Goal: Task Accomplishment & Management: Manage account settings

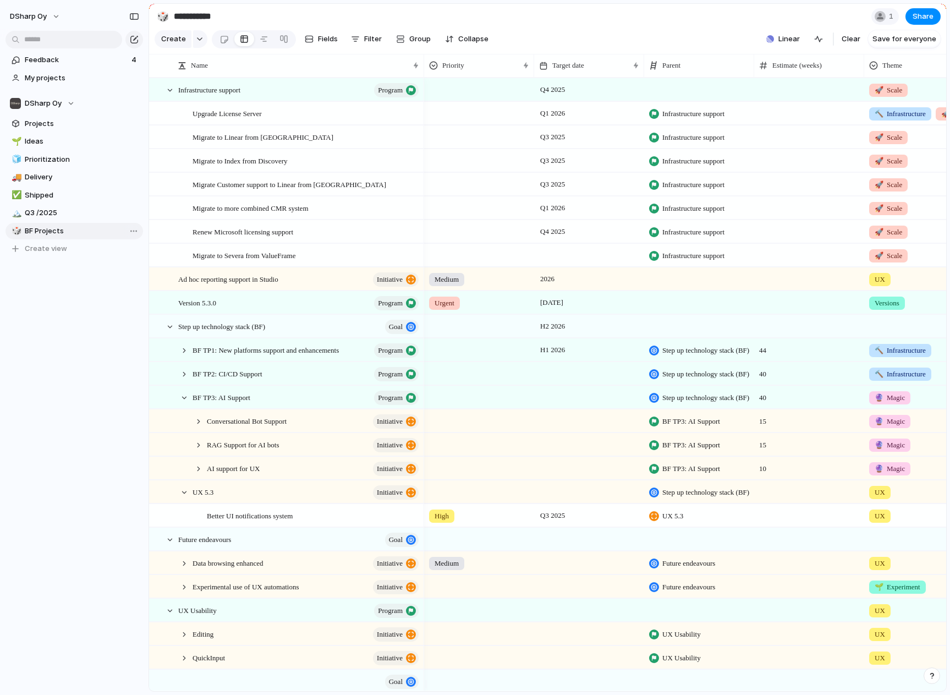
click at [55, 229] on span "BF Projects" at bounding box center [82, 231] width 114 height 11
click at [182, 403] on div at bounding box center [184, 398] width 10 height 10
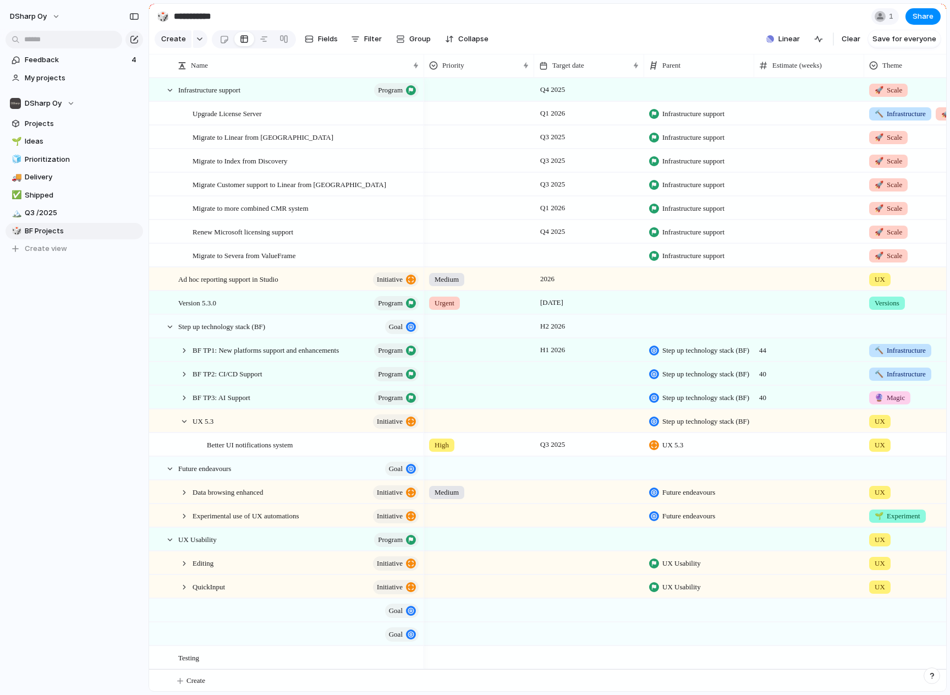
click at [875, 285] on span "UX" at bounding box center [880, 279] width 10 height 11
click at [902, 97] on span "Modify" at bounding box center [894, 98] width 24 height 11
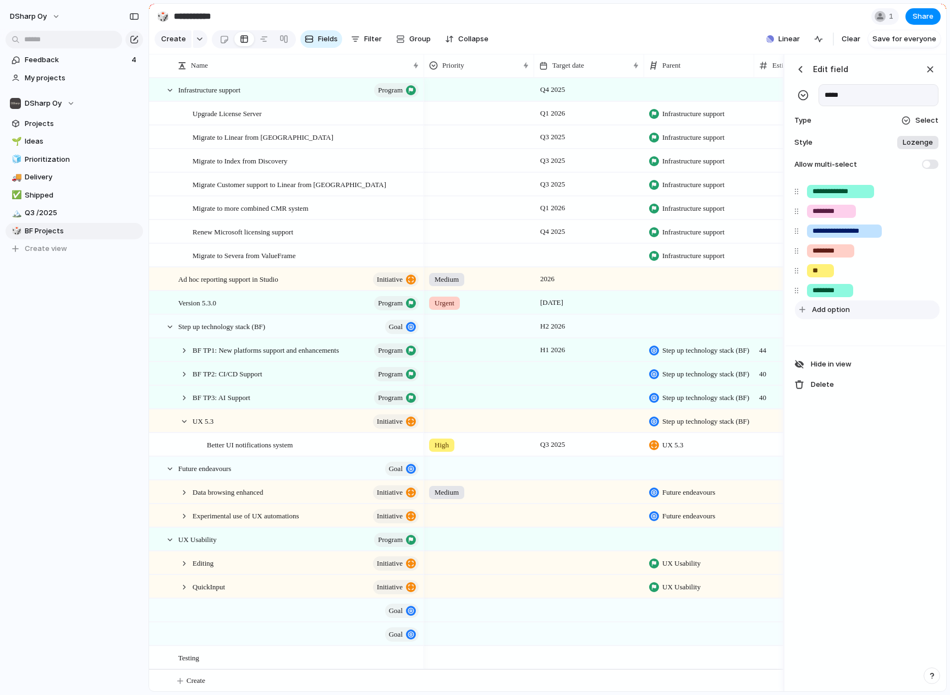
click at [823, 314] on span "Add option" at bounding box center [831, 309] width 38 height 11
type input "*********"
click at [835, 316] on input "*********" at bounding box center [832, 310] width 39 height 11
click at [908, 314] on div "button" at bounding box center [909, 309] width 7 height 7
click at [907, 381] on button "button" at bounding box center [903, 382] width 14 height 14
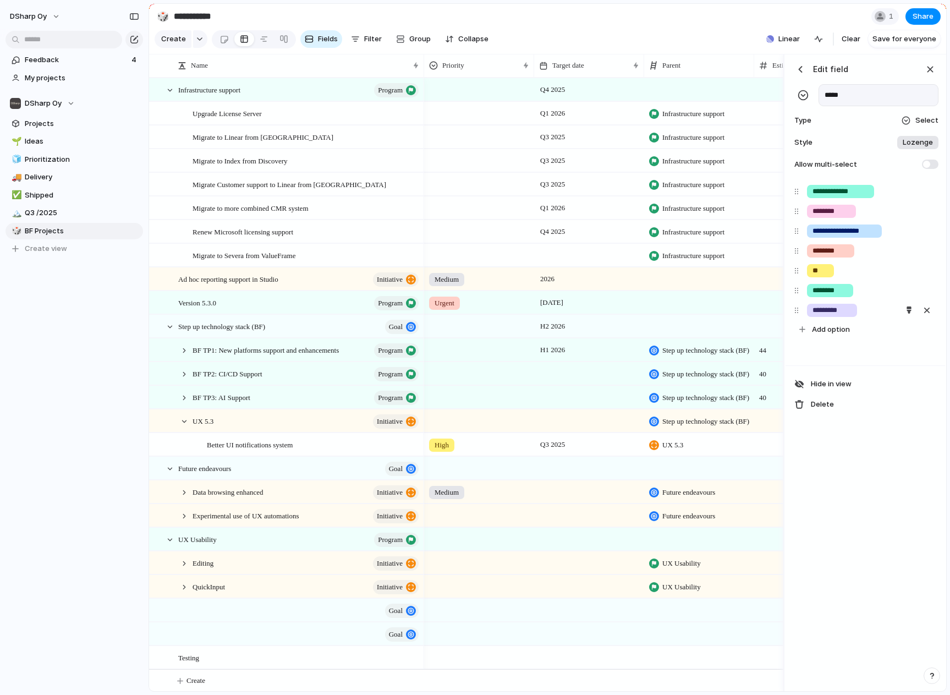
click at [912, 473] on div at bounding box center [475, 347] width 950 height 695
click at [935, 74] on div "button" at bounding box center [930, 69] width 12 height 12
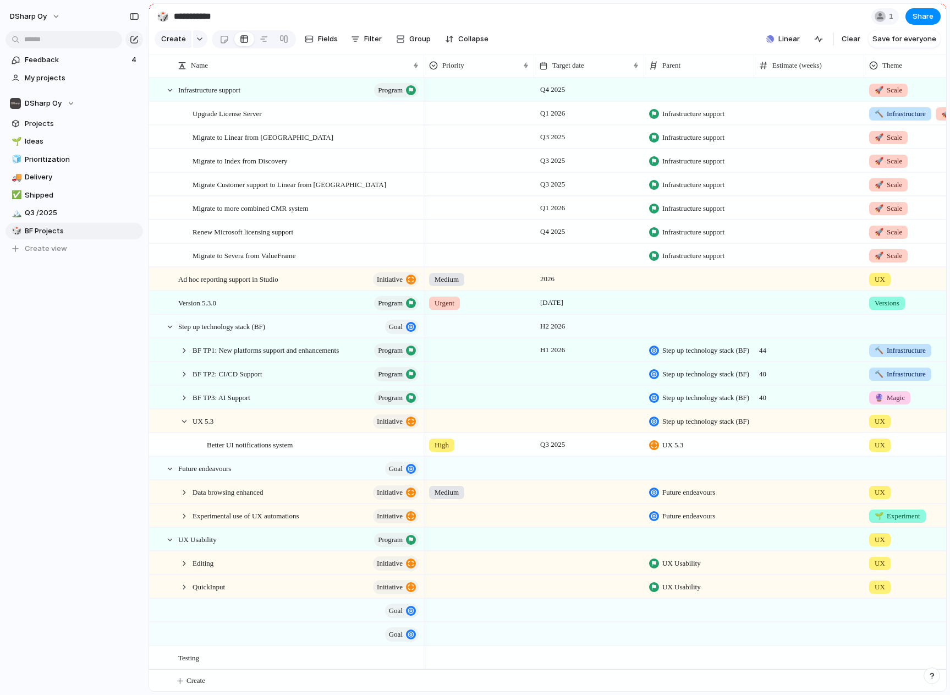
click at [897, 286] on div "UX" at bounding box center [919, 277] width 109 height 18
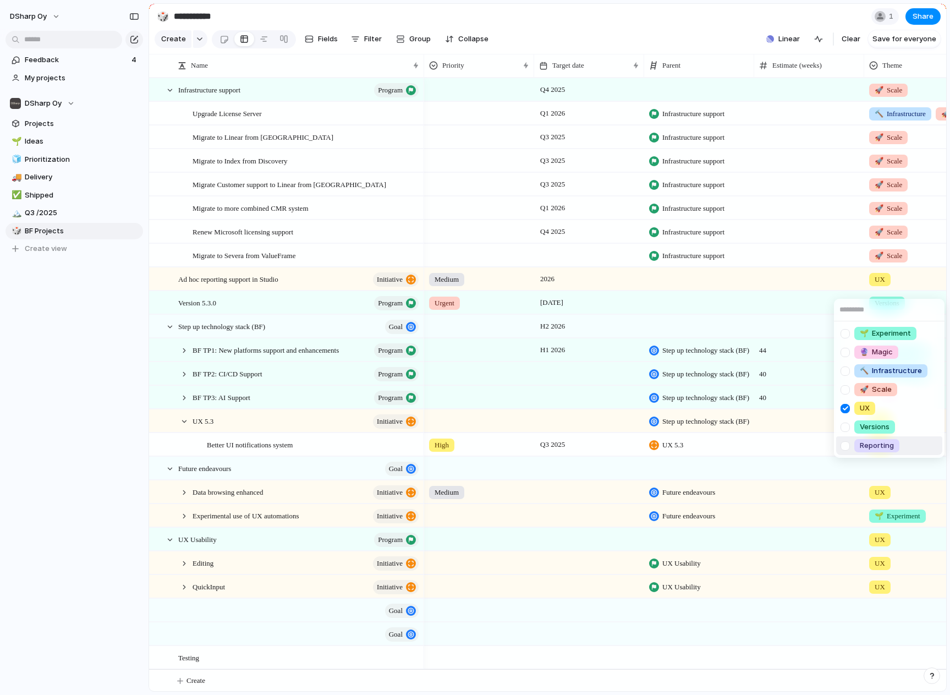
click at [881, 443] on span "Reporting" at bounding box center [877, 445] width 34 height 11
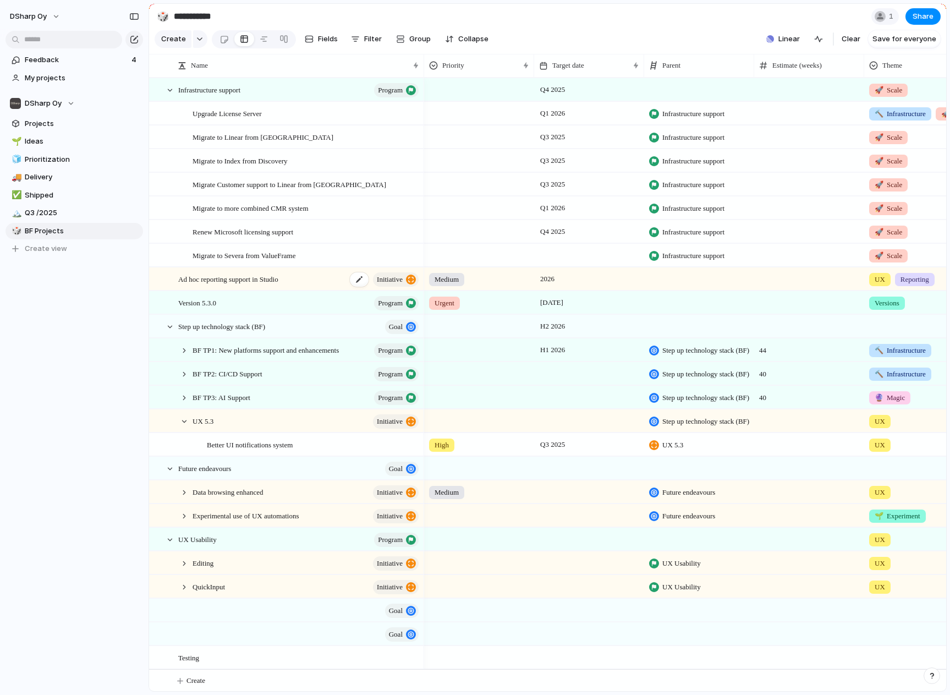
click at [257, 285] on span "Ad hoc reporting support in Studio" at bounding box center [228, 278] width 100 height 13
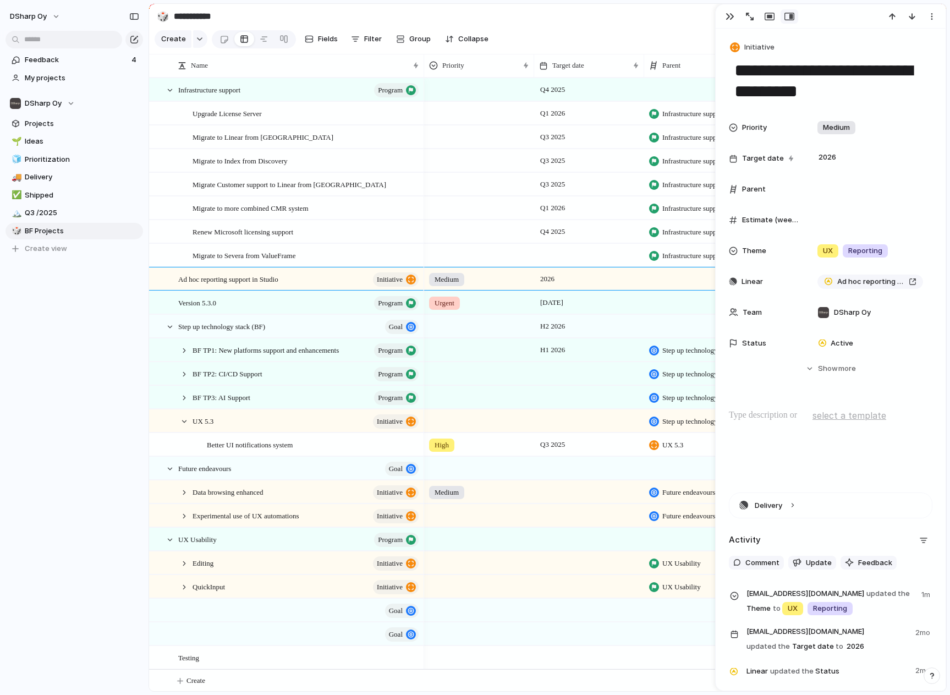
click at [817, 84] on textarea "**********" at bounding box center [830, 81] width 195 height 45
drag, startPoint x: 866, startPoint y: 90, endPoint x: 733, endPoint y: 74, distance: 134.1
click at [733, 74] on textarea "**********" at bounding box center [830, 81] width 195 height 45
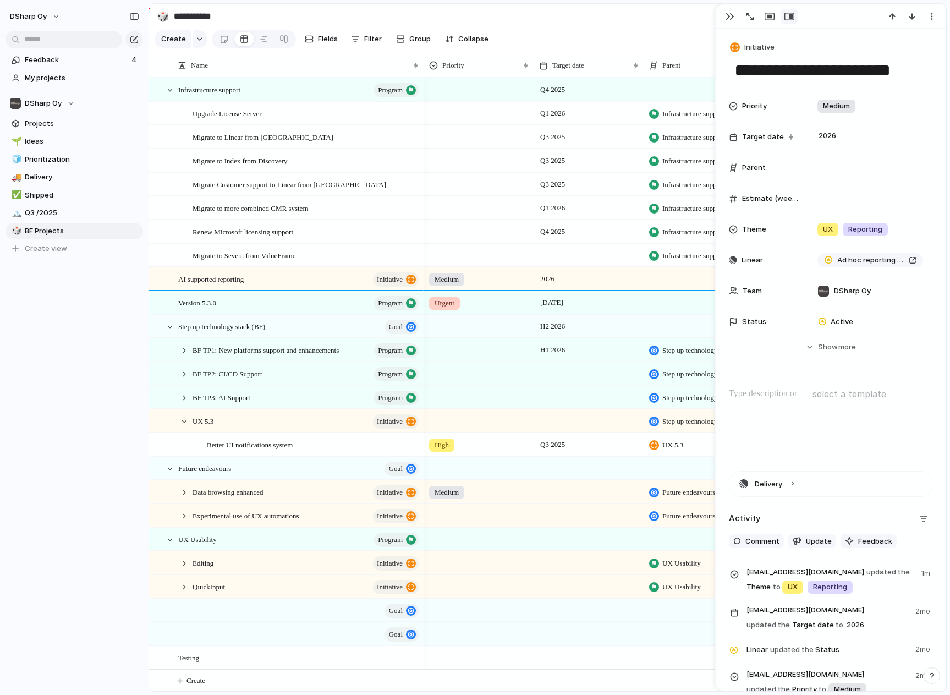
type textarea "**********"
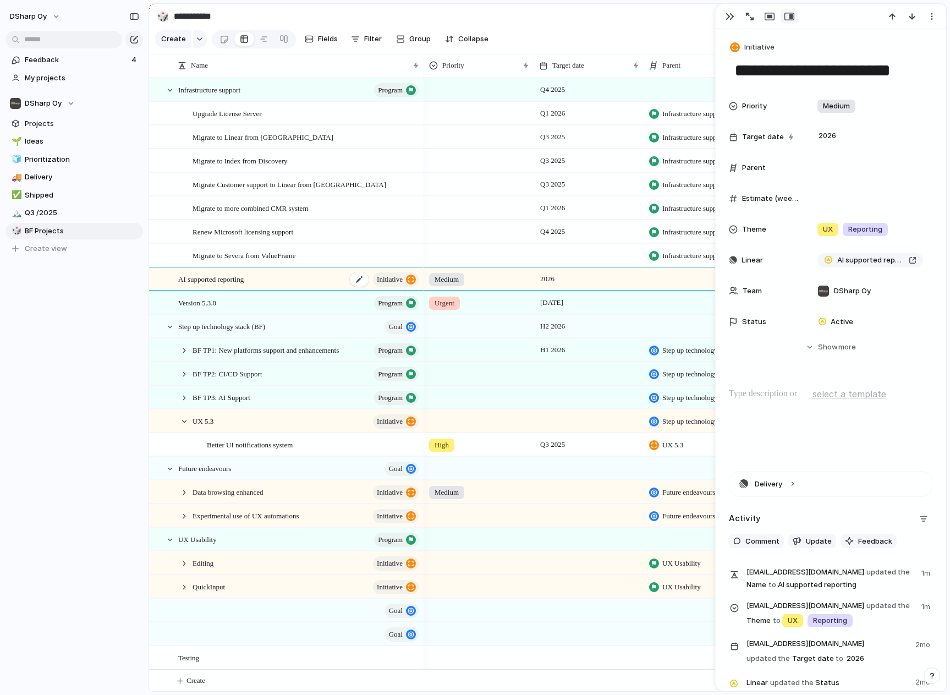
click at [264, 291] on div "AI supported reporting initiative" at bounding box center [299, 279] width 242 height 23
click at [788, 72] on textarea "**********" at bounding box center [830, 70] width 195 height 23
click at [671, 21] on section "**********" at bounding box center [547, 16] width 797 height 25
click at [734, 15] on div "button" at bounding box center [730, 16] width 9 height 9
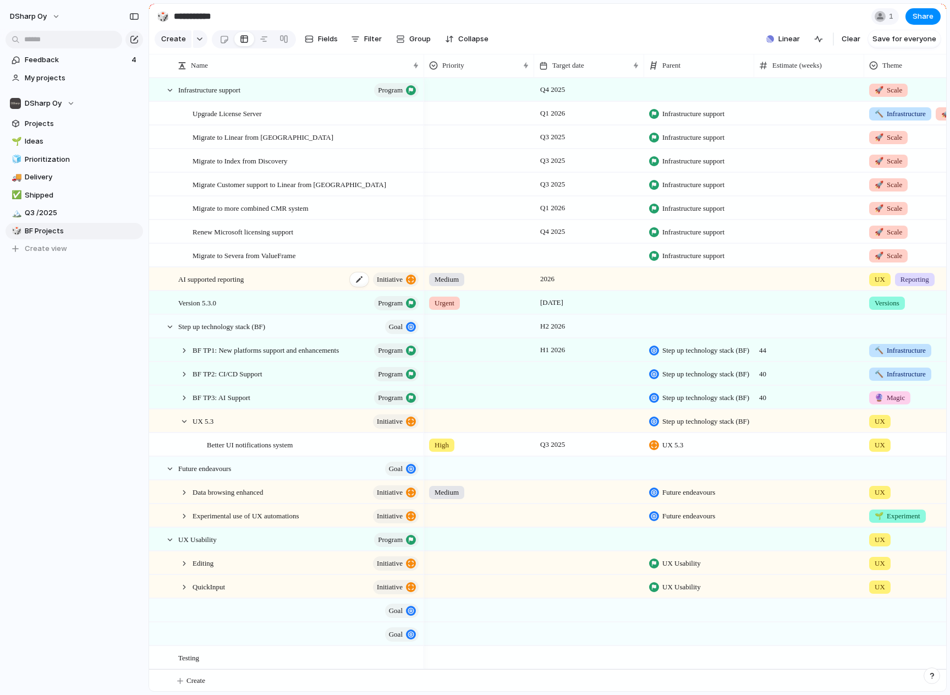
click at [244, 285] on span "AI supported reporting" at bounding box center [210, 278] width 65 height 13
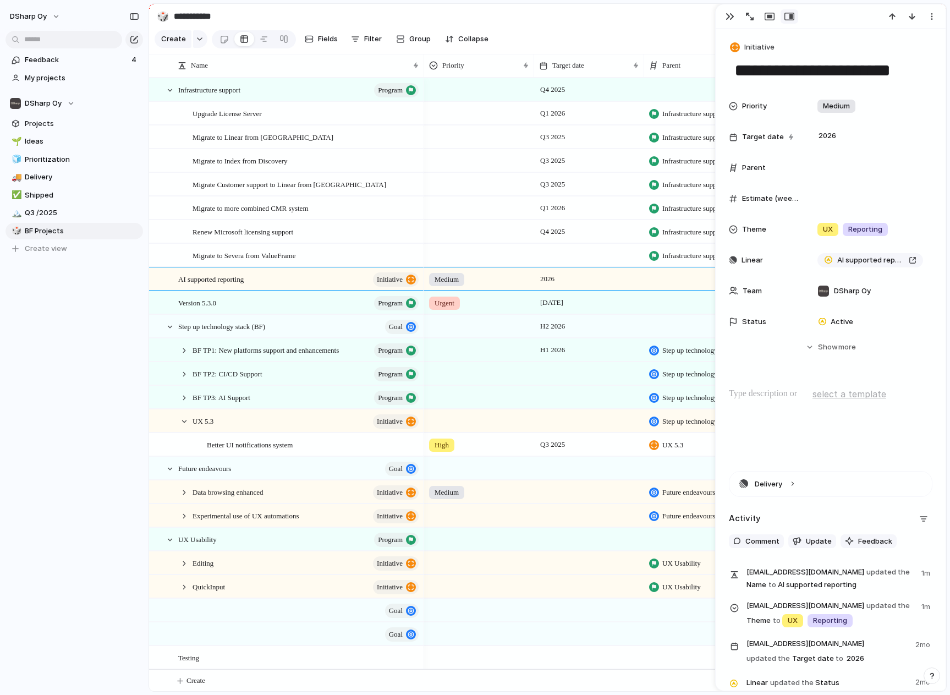
click at [781, 68] on textarea "**********" at bounding box center [830, 70] width 195 height 23
type textarea "**********"
click at [503, 10] on section "**********" at bounding box center [547, 16] width 797 height 25
click at [726, 17] on div "button" at bounding box center [730, 16] width 9 height 9
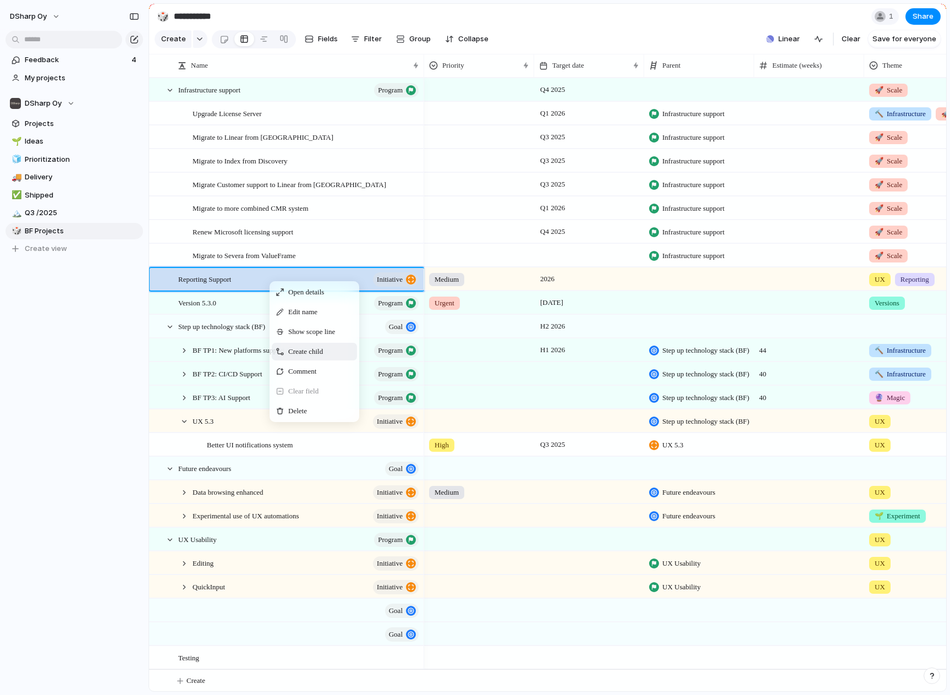
click at [322, 357] on span "Create child" at bounding box center [305, 351] width 35 height 11
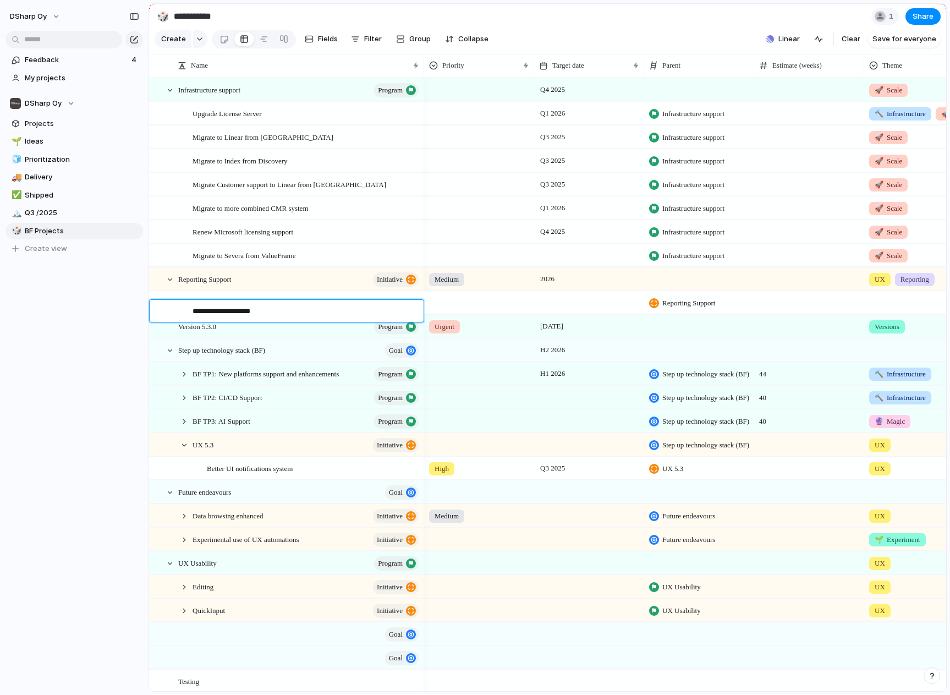
type textarea "**********"
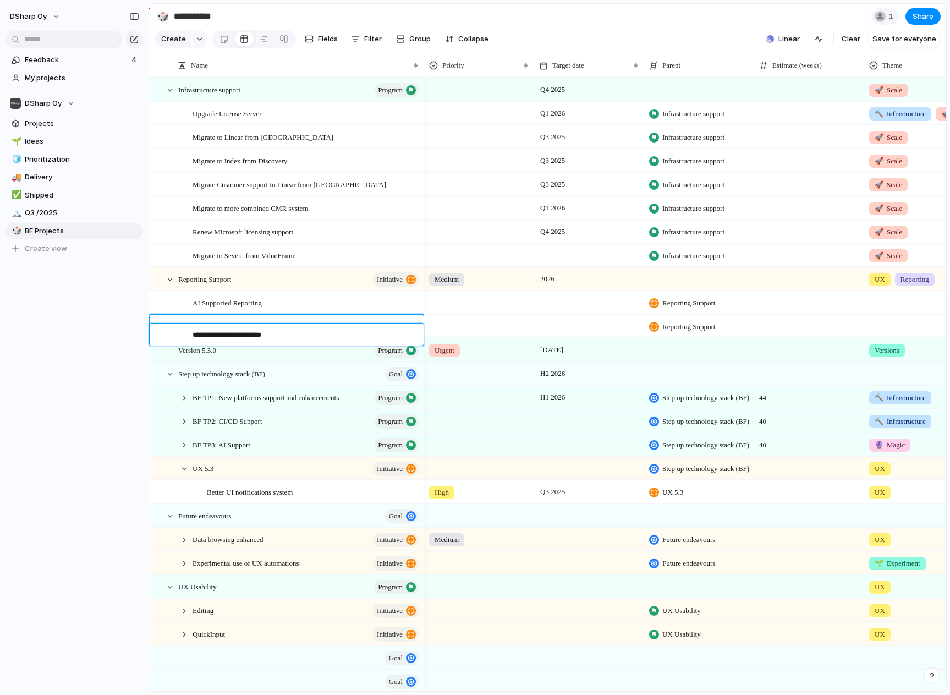
type textarea "**********"
click at [317, 336] on div "Ad hoc reporting in studio" at bounding box center [307, 326] width 228 height 23
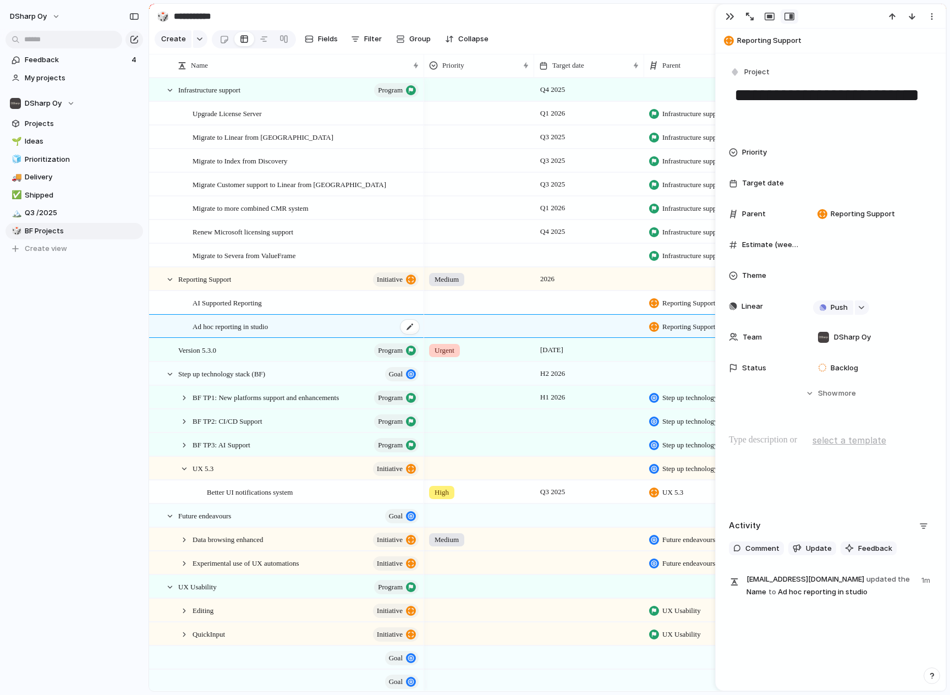
click at [283, 336] on div "Ad hoc reporting in studio" at bounding box center [307, 326] width 228 height 23
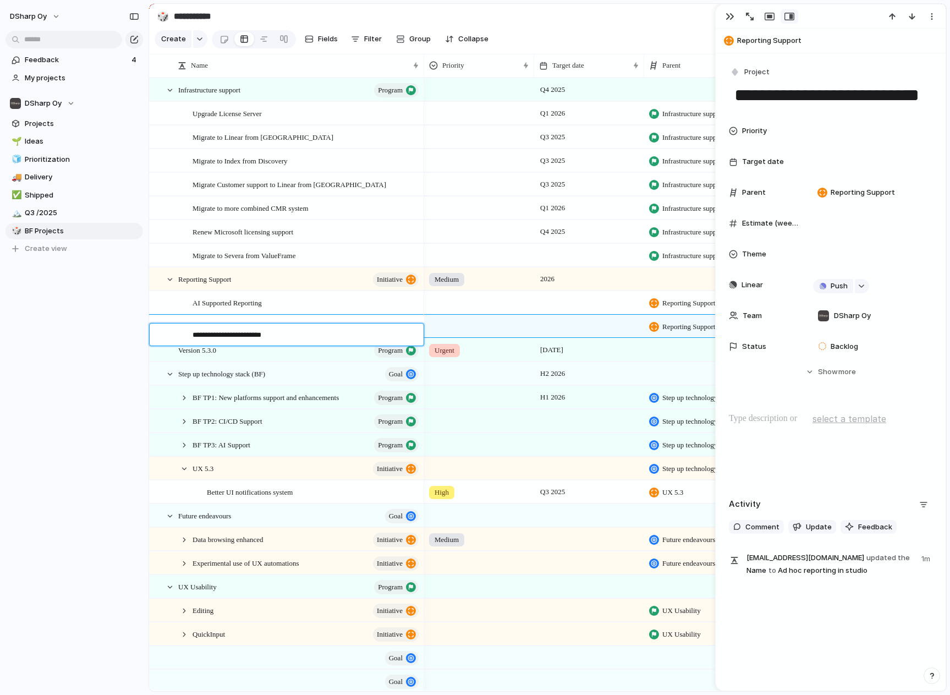
type textarea "**********"
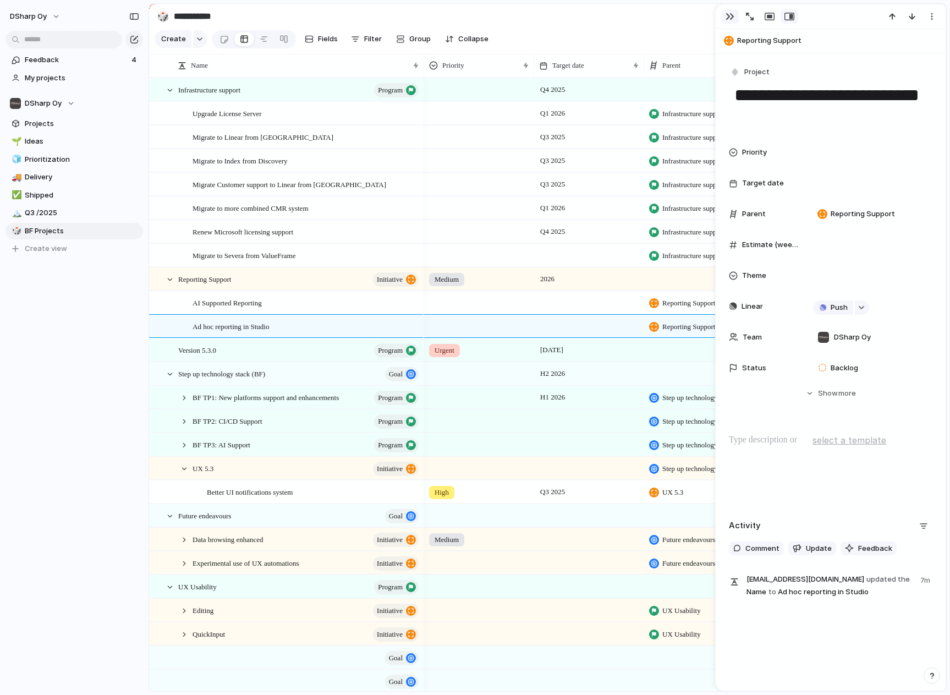
click at [732, 19] on div "button" at bounding box center [730, 16] width 9 height 9
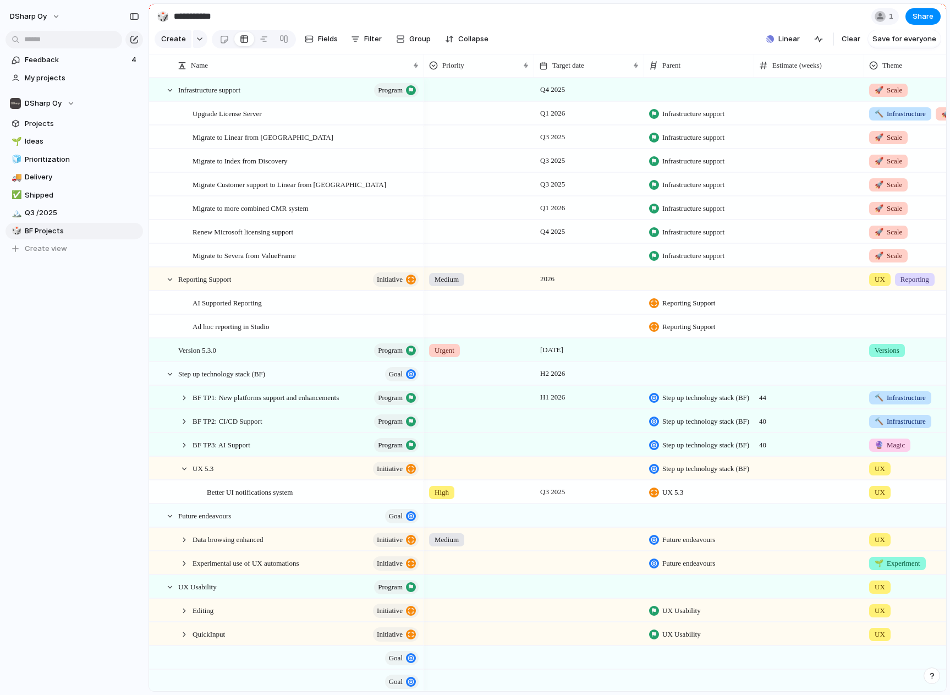
click at [615, 15] on section "**********" at bounding box center [547, 16] width 797 height 25
click at [885, 310] on div at bounding box center [919, 301] width 109 height 18
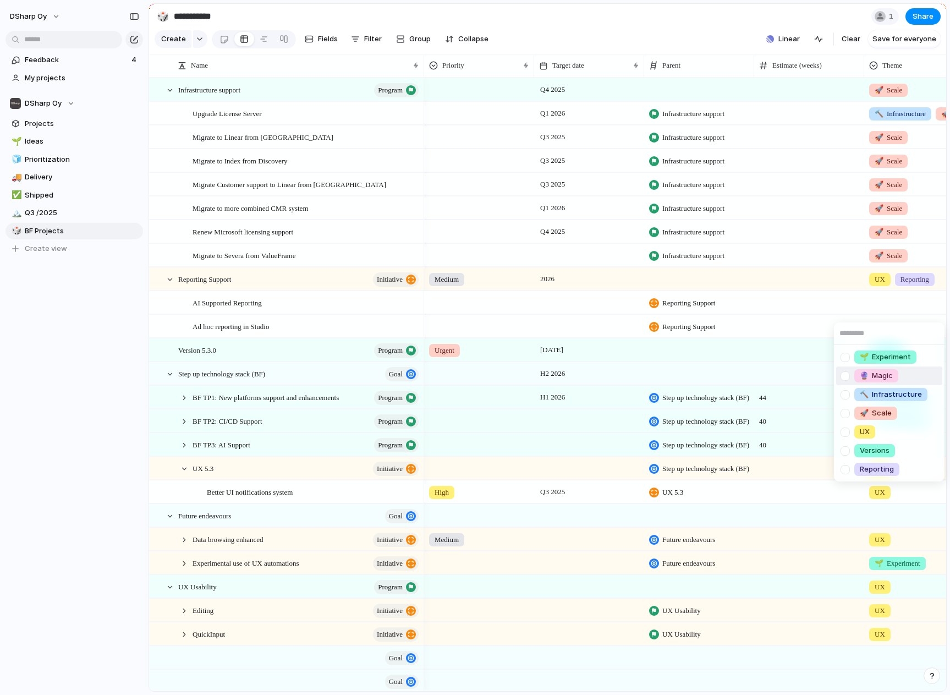
click at [880, 377] on span "🔮 Magic" at bounding box center [876, 375] width 33 height 11
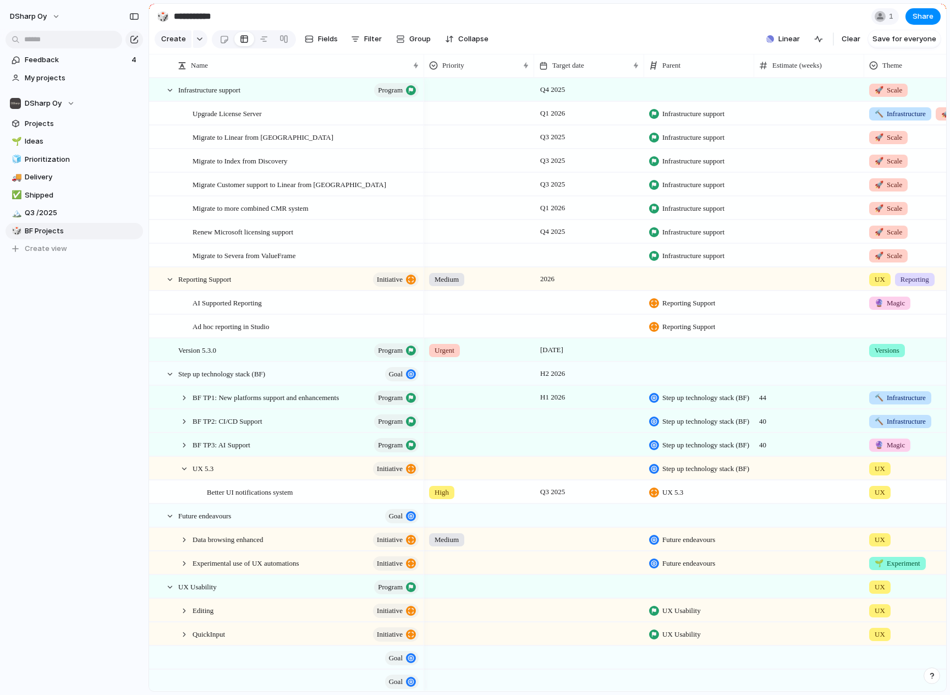
click at [890, 333] on div at bounding box center [919, 324] width 109 height 18
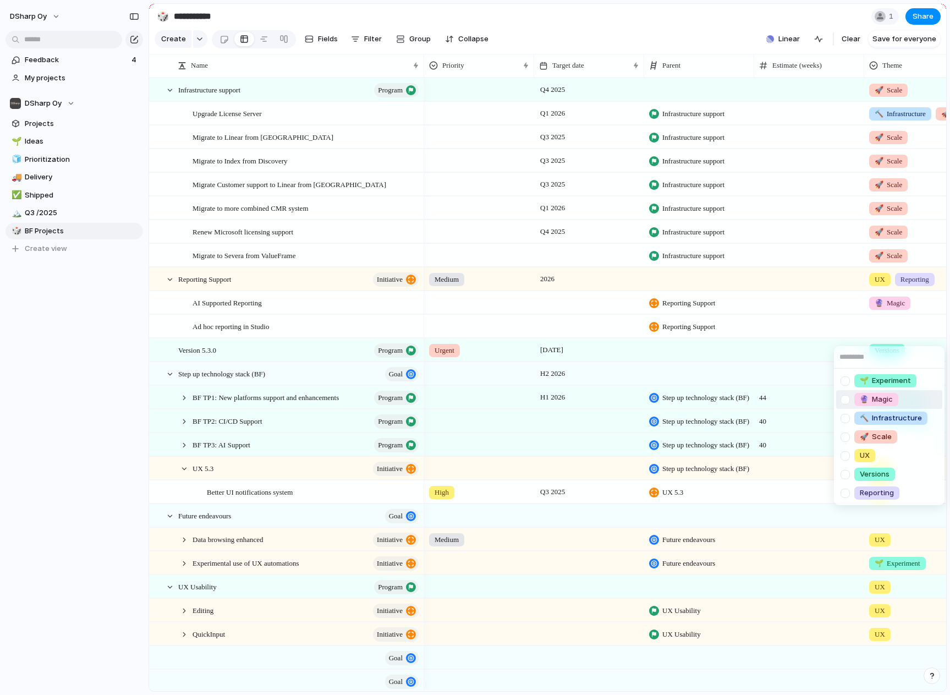
click at [884, 397] on span "🔮 Magic" at bounding box center [876, 399] width 33 height 11
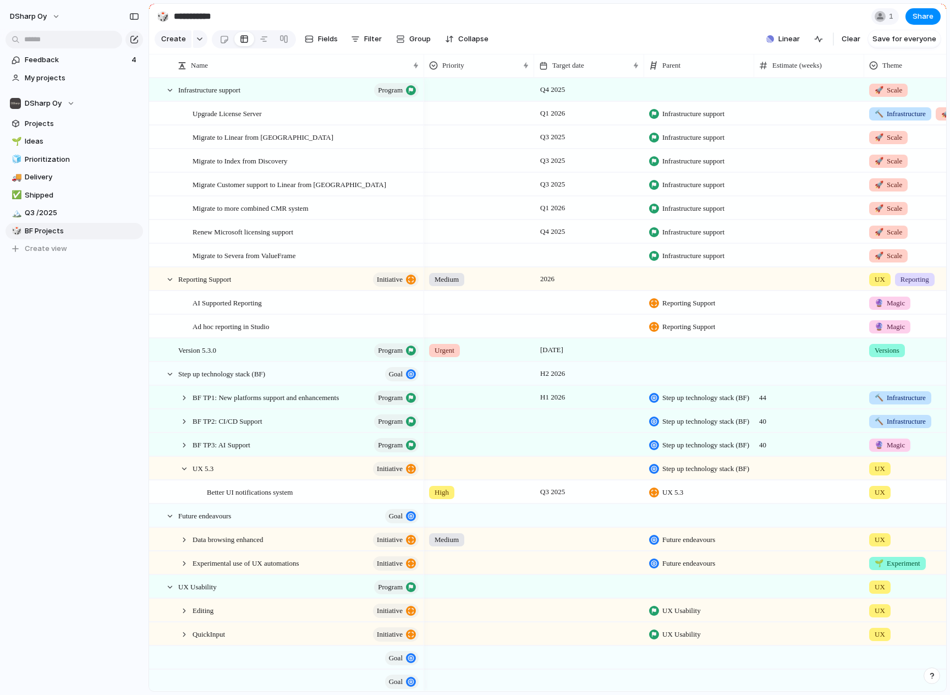
click at [920, 310] on div "🔮 Magic" at bounding box center [919, 301] width 109 height 18
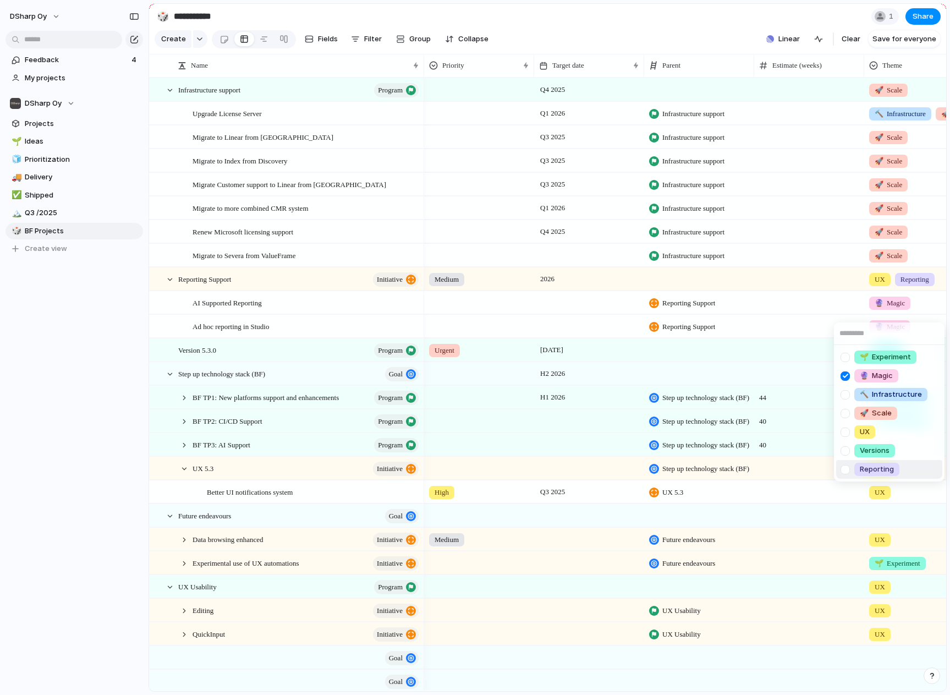
click at [886, 468] on span "Reporting" at bounding box center [877, 469] width 34 height 11
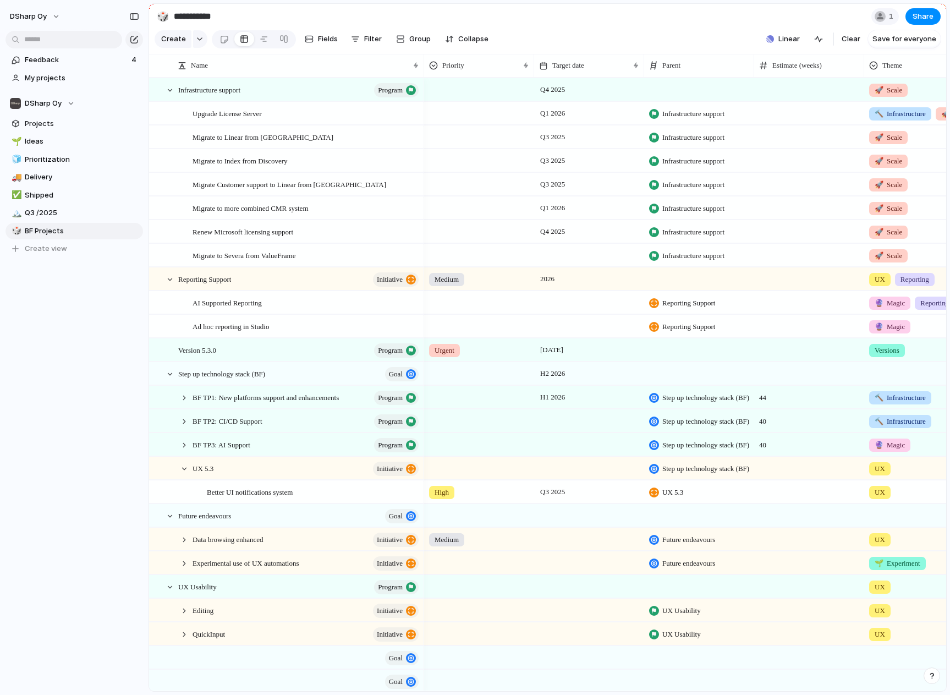
click at [930, 331] on div "🔮 Magic" at bounding box center [919, 324] width 109 height 18
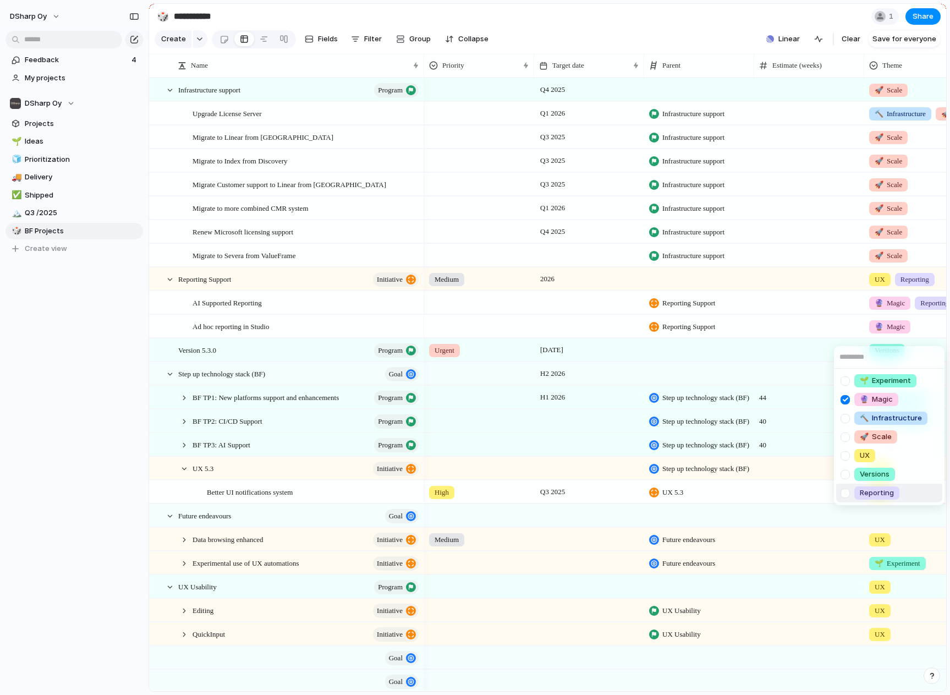
click at [876, 491] on span "Reporting" at bounding box center [877, 492] width 34 height 11
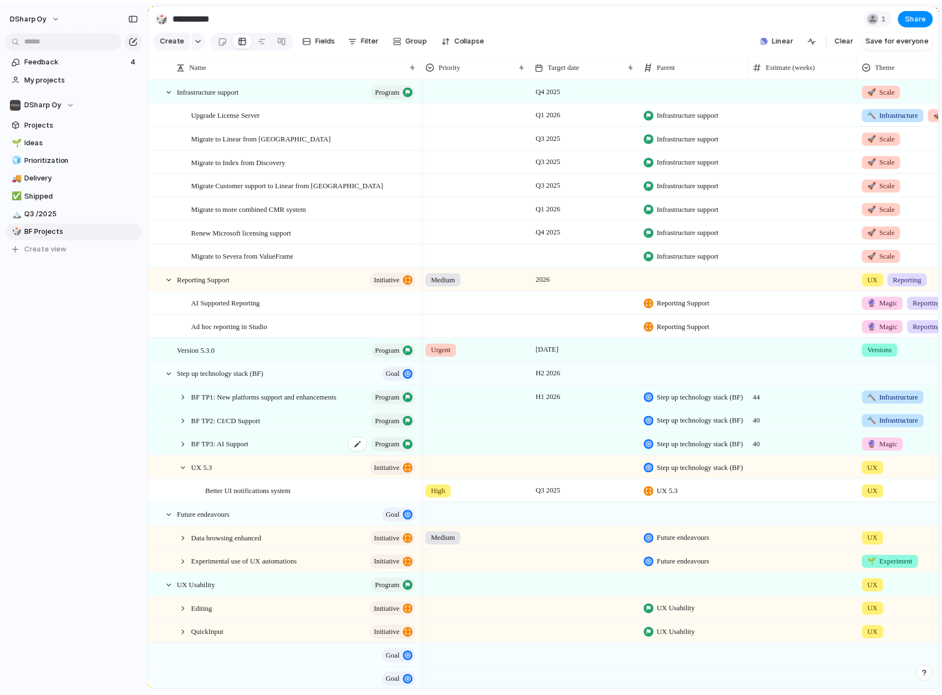
scroll to position [55, 0]
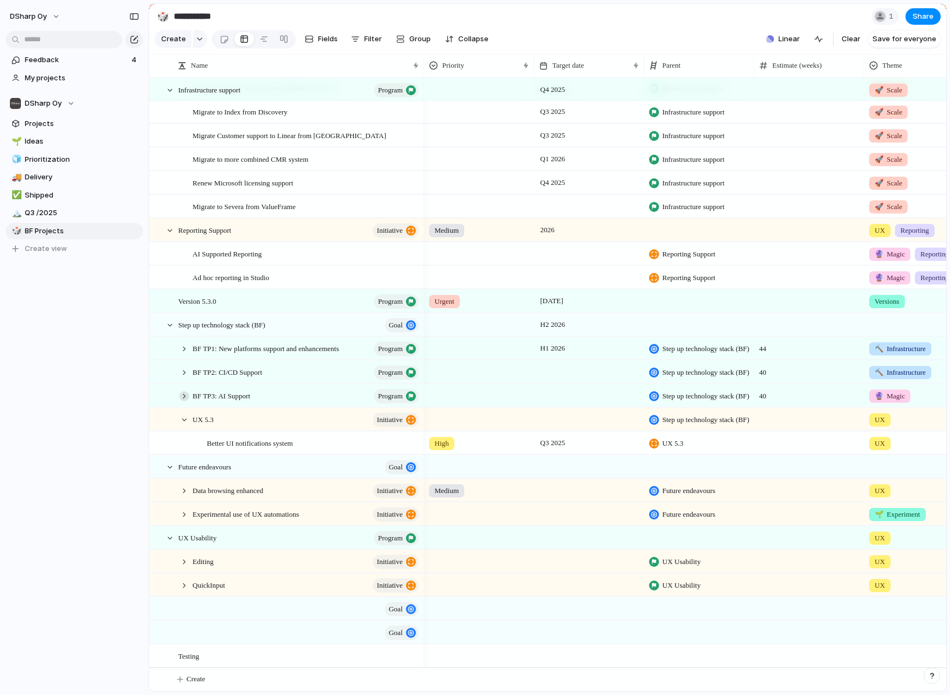
click at [184, 401] on div at bounding box center [184, 396] width 10 height 10
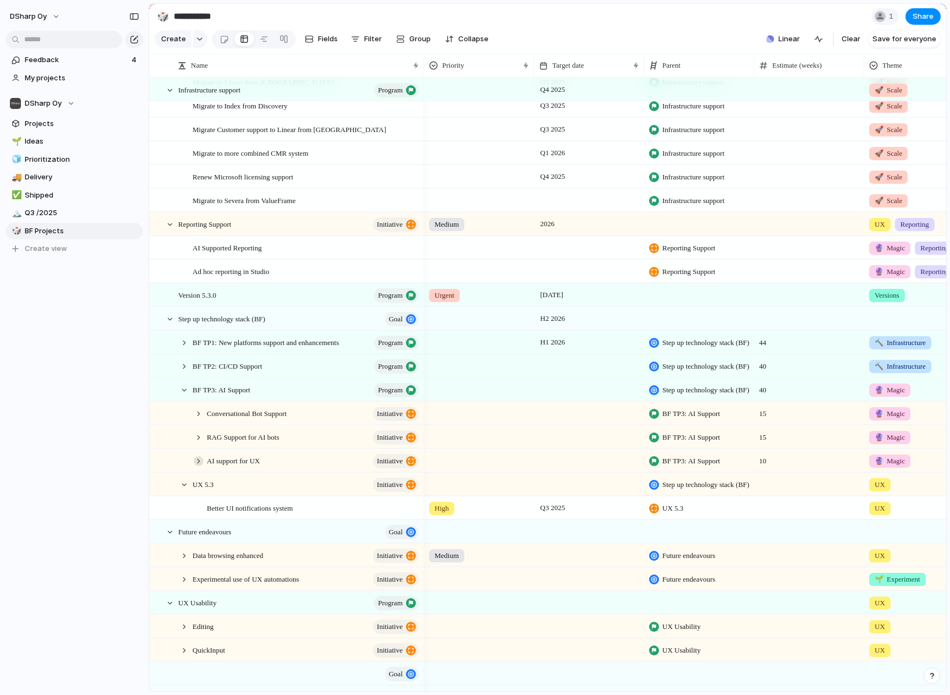
click at [200, 466] on div at bounding box center [199, 461] width 10 height 10
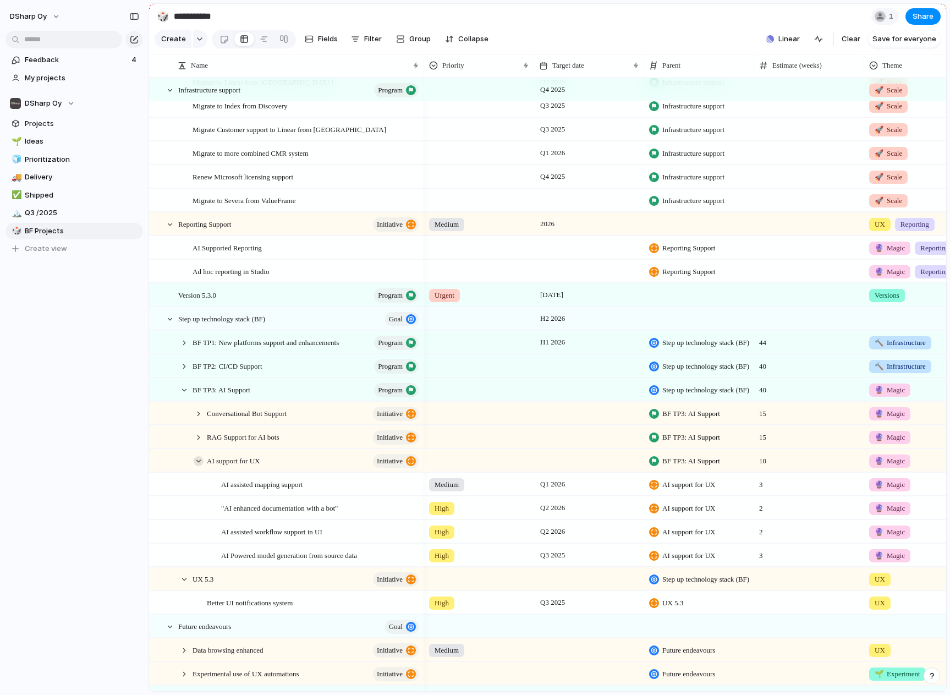
click at [200, 466] on div at bounding box center [199, 461] width 10 height 10
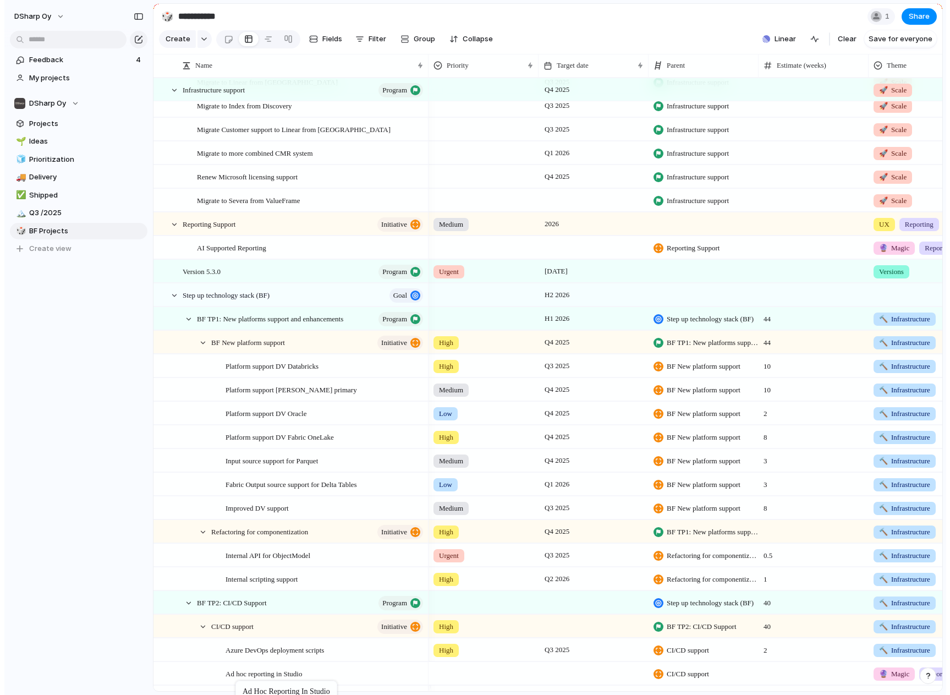
scroll to position [77, 0]
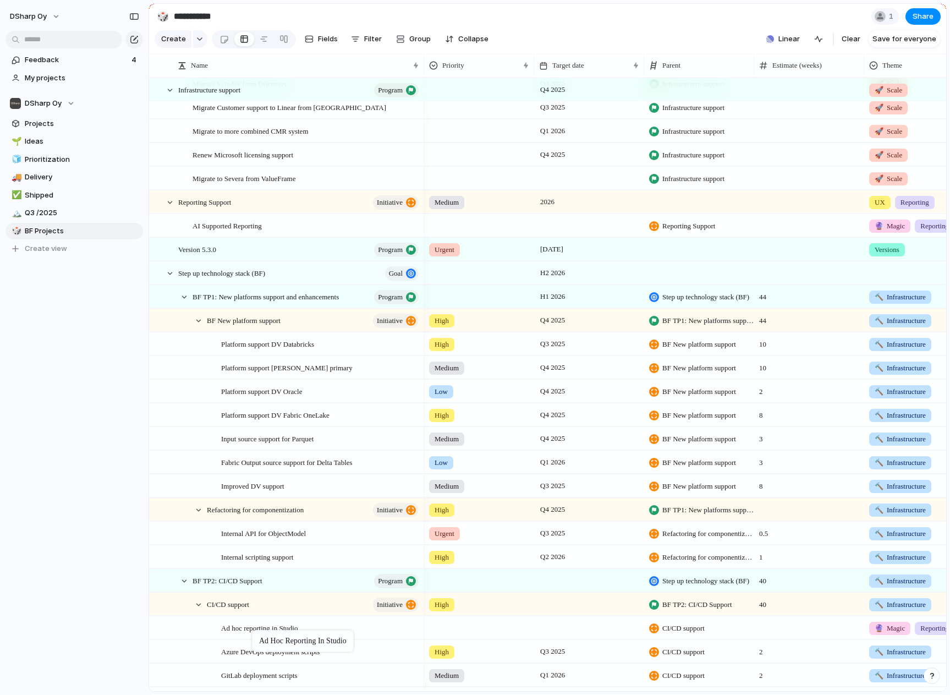
drag, startPoint x: 225, startPoint y: 279, endPoint x: 257, endPoint y: 632, distance: 354.7
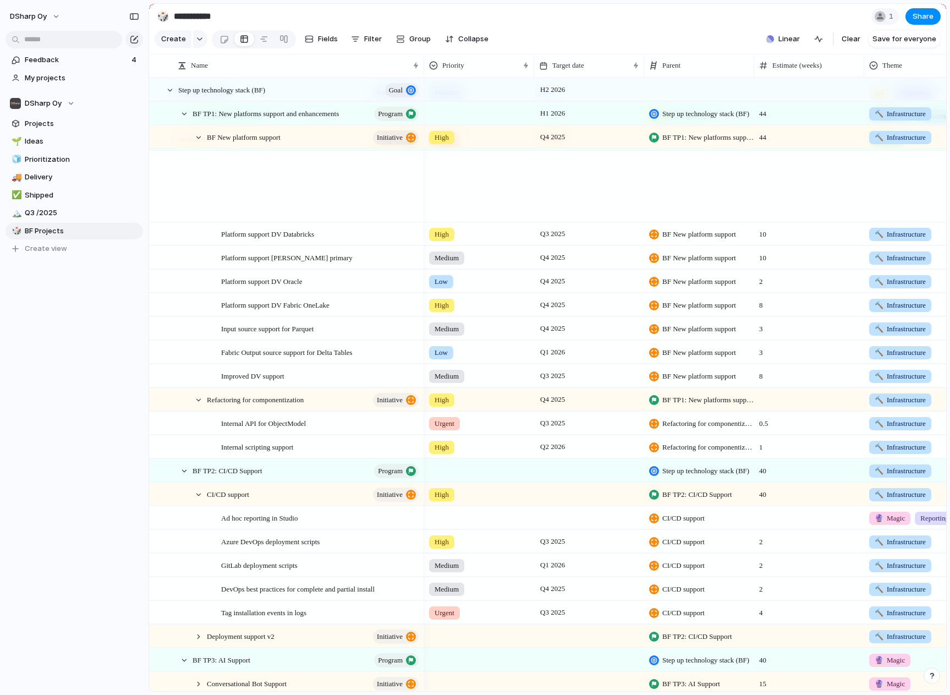
scroll to position [297, 0]
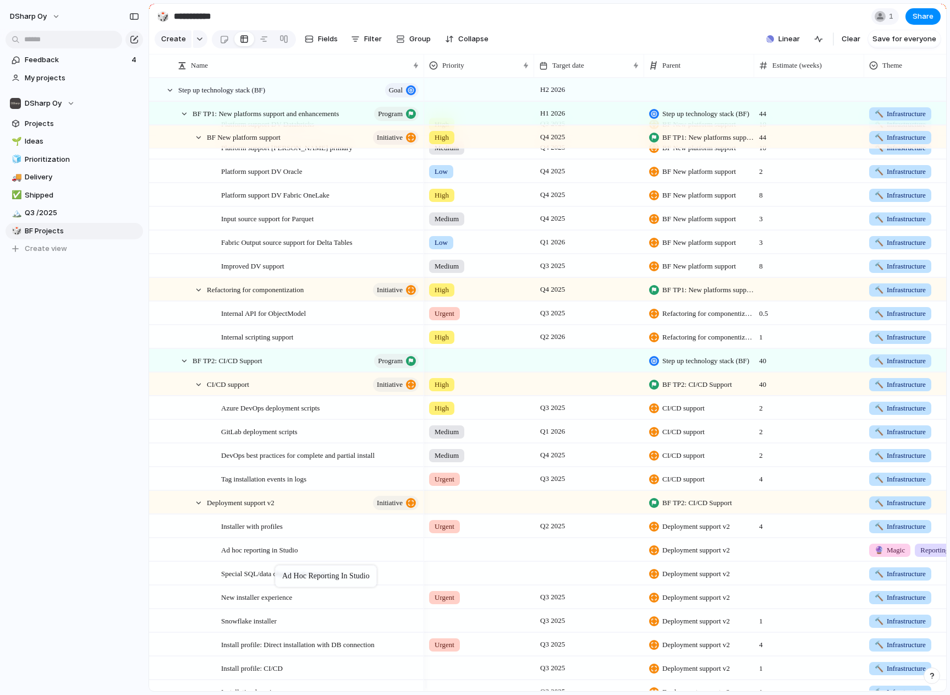
drag, startPoint x: 267, startPoint y: 417, endPoint x: 281, endPoint y: 567, distance: 150.8
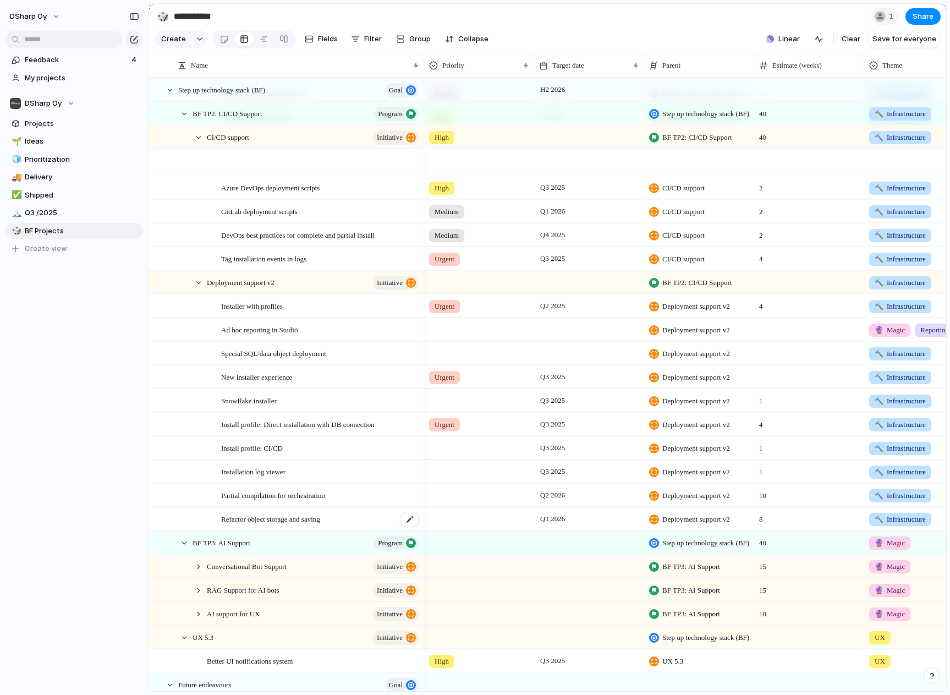
scroll to position [682, 0]
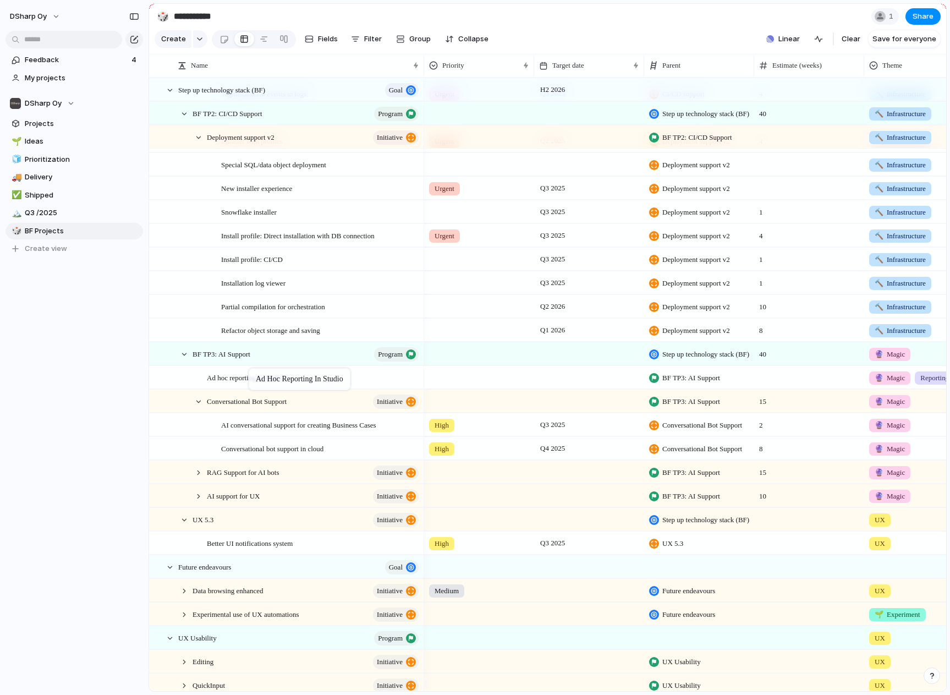
drag, startPoint x: 267, startPoint y: 177, endPoint x: 254, endPoint y: 370, distance: 194.1
click at [248, 383] on span "Ad hoc reporting in Studio" at bounding box center [245, 377] width 76 height 13
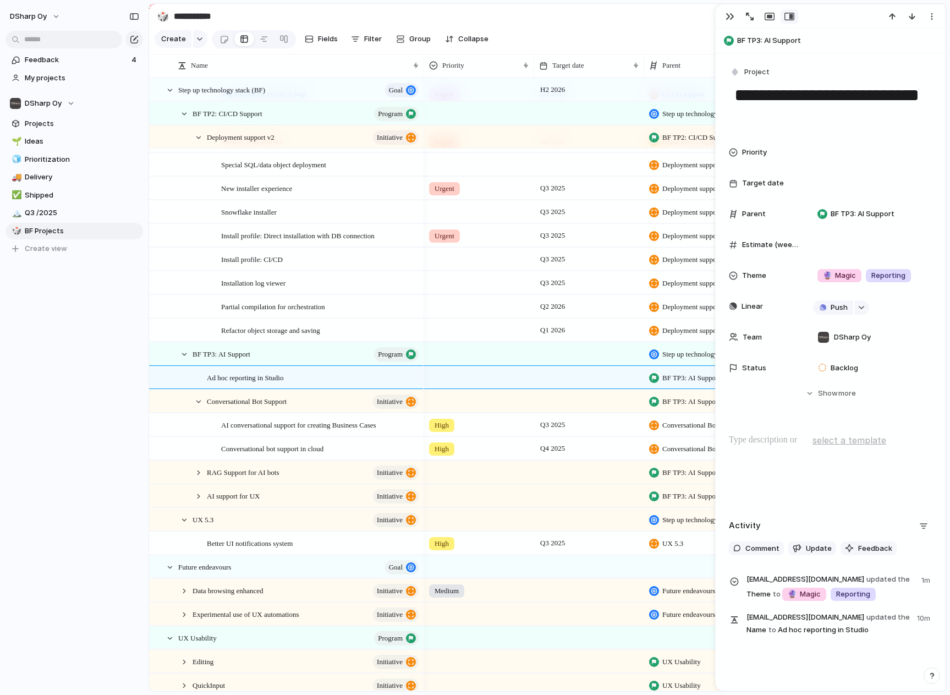
click at [787, 93] on textarea "**********" at bounding box center [830, 106] width 195 height 45
click at [732, 22] on button "button" at bounding box center [730, 16] width 18 height 14
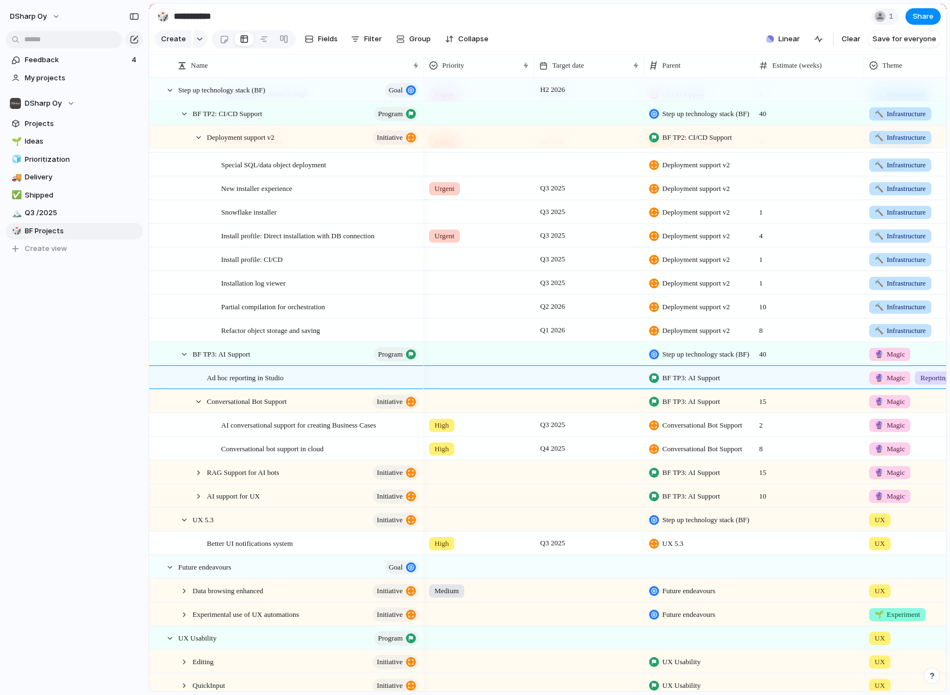
click at [730, 19] on section "**********" at bounding box center [547, 16] width 797 height 25
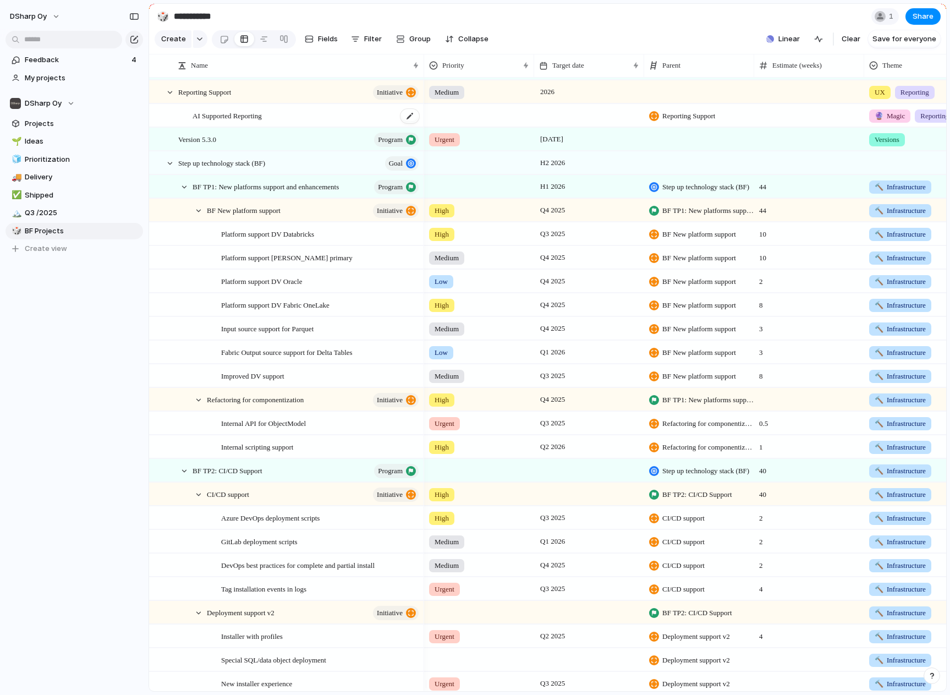
click at [280, 125] on div "AI Supported Reporting" at bounding box center [307, 116] width 228 height 23
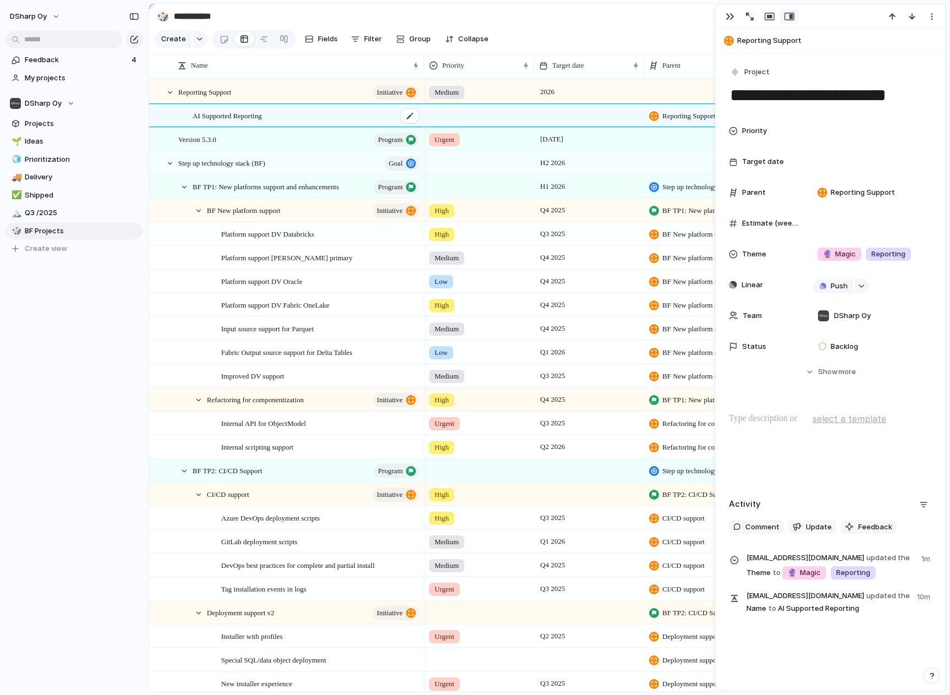
click at [280, 125] on div "AI Supported Reporting" at bounding box center [307, 116] width 228 height 23
type textarea "*"
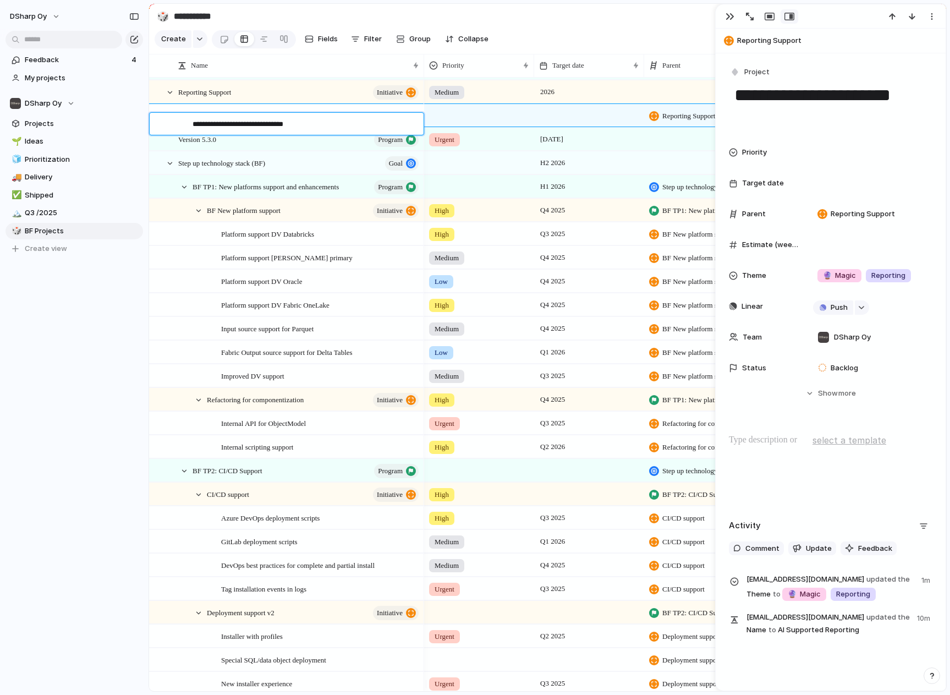
type textarea "**********"
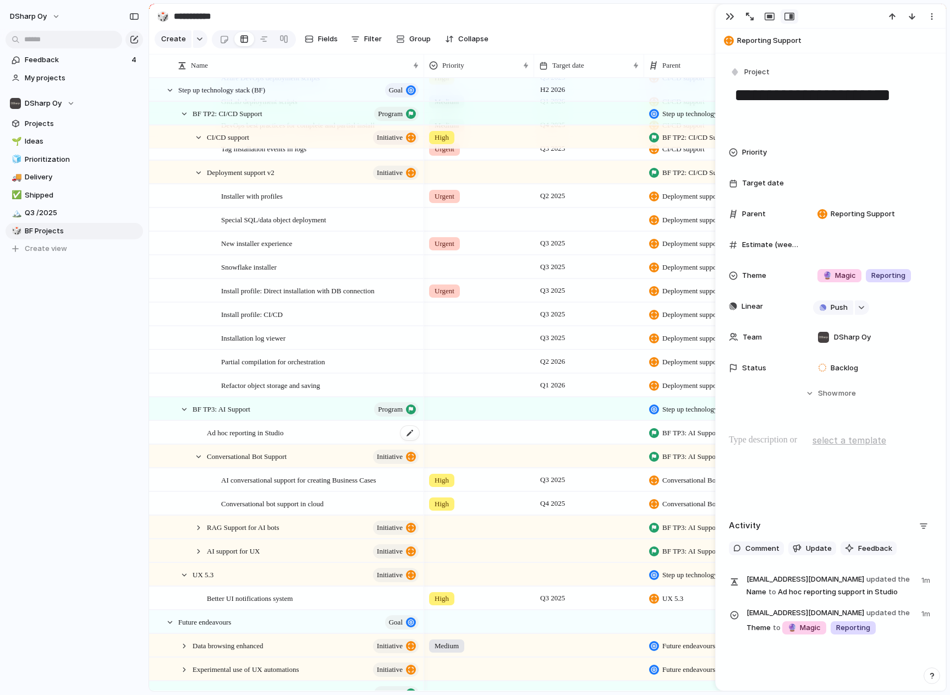
click at [305, 443] on div "Ad hoc reporting in Studio" at bounding box center [313, 432] width 213 height 23
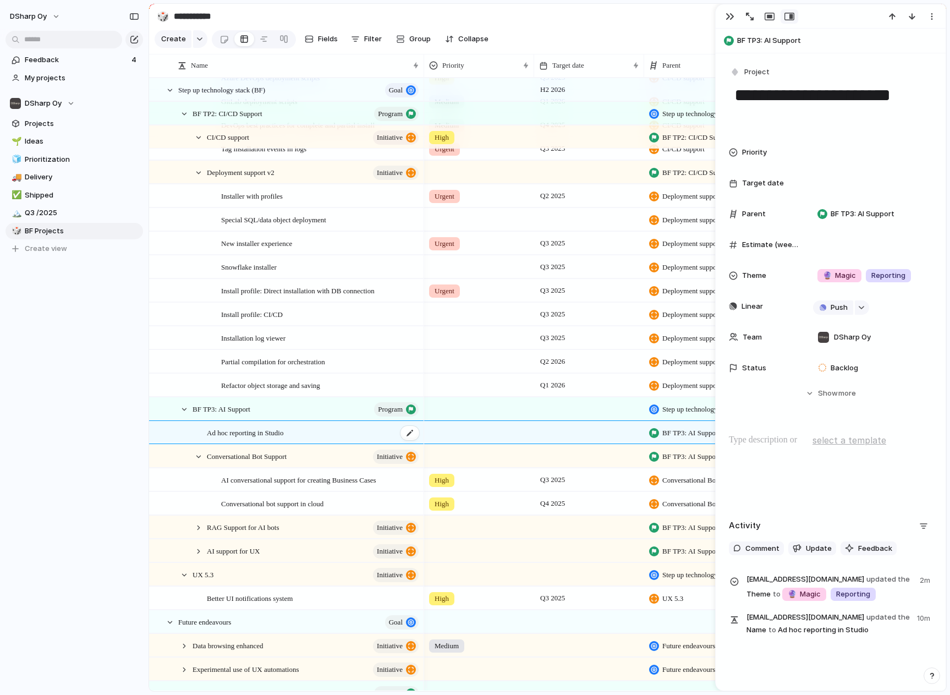
click at [305, 443] on div "Ad hoc reporting in Studio" at bounding box center [313, 432] width 213 height 23
type textarea "**********"
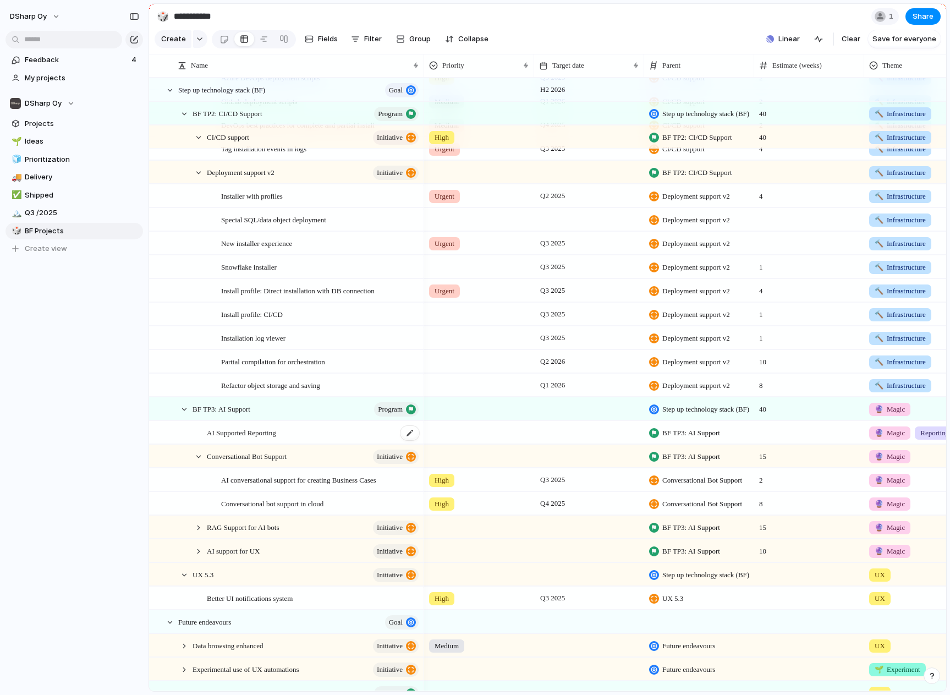
click at [270, 439] on span "AI Supported Reporting" at bounding box center [241, 432] width 69 height 13
click at [918, 452] on span "Open details" at bounding box center [916, 446] width 36 height 11
click at [900, 415] on span "🔮 Magic" at bounding box center [890, 409] width 30 height 11
click at [897, 92] on li "Modify" at bounding box center [903, 99] width 81 height 18
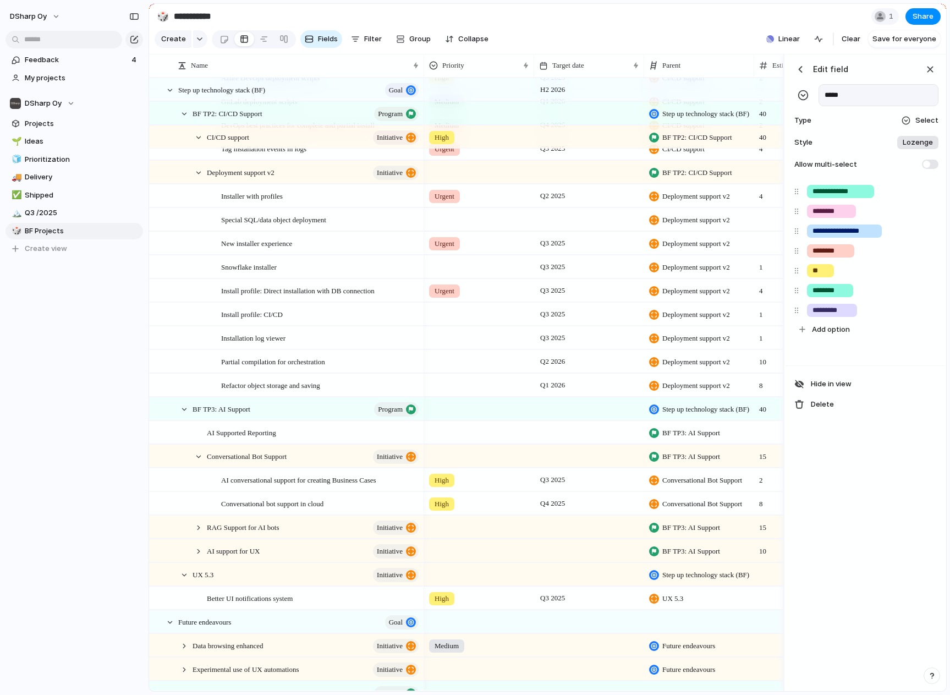
click at [913, 146] on span "Lozenge" at bounding box center [918, 142] width 30 height 11
click at [878, 212] on li "***" at bounding box center [883, 216] width 106 height 19
click at [926, 148] on span "Dot" at bounding box center [930, 142] width 13 height 11
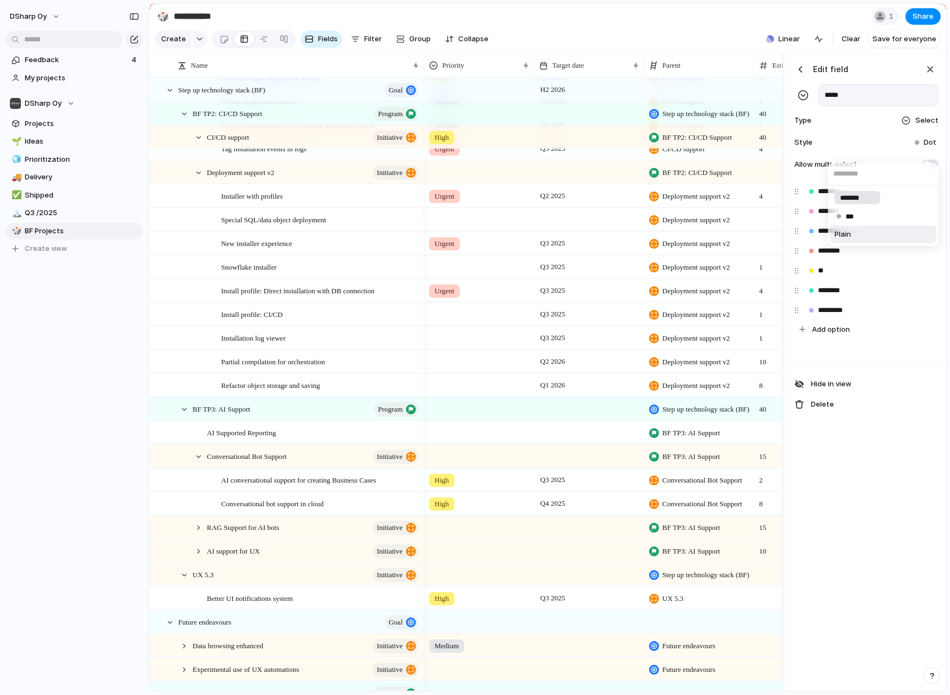
click at [874, 233] on li "Plain" at bounding box center [883, 235] width 106 height 18
click at [923, 148] on span "Plain" at bounding box center [928, 142] width 17 height 11
click at [882, 215] on li "***" at bounding box center [883, 216] width 106 height 19
click at [843, 335] on span "Add option" at bounding box center [831, 329] width 38 height 11
type input "***"
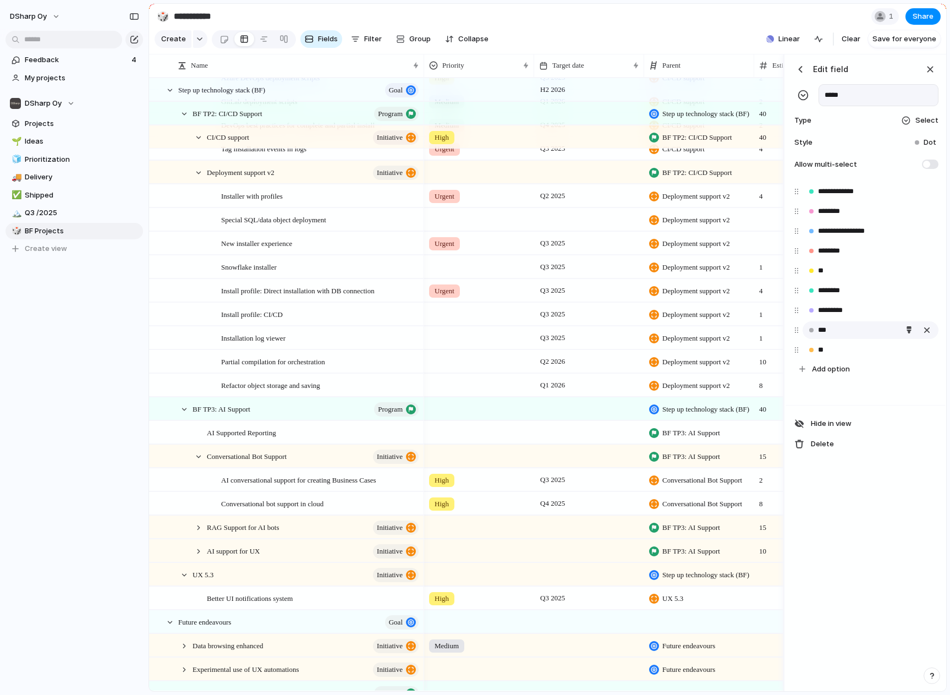
type input "**"
click at [846, 338] on div "***" at bounding box center [871, 330] width 136 height 18
type input "******"
click at [841, 352] on div "**" at bounding box center [871, 350] width 136 height 18
type input "******"
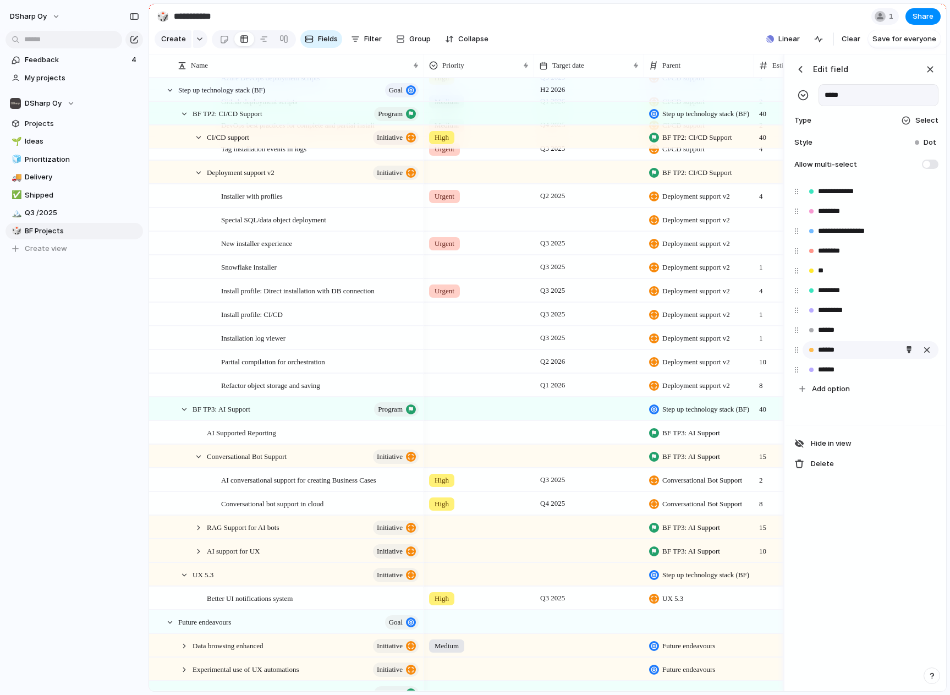
type input "******"
click at [839, 355] on input "******" at bounding box center [835, 349] width 34 height 11
click at [857, 357] on div "******" at bounding box center [871, 350] width 136 height 18
click at [906, 353] on div "button" at bounding box center [909, 349] width 7 height 7
click at [866, 381] on button "button" at bounding box center [863, 383] width 14 height 14
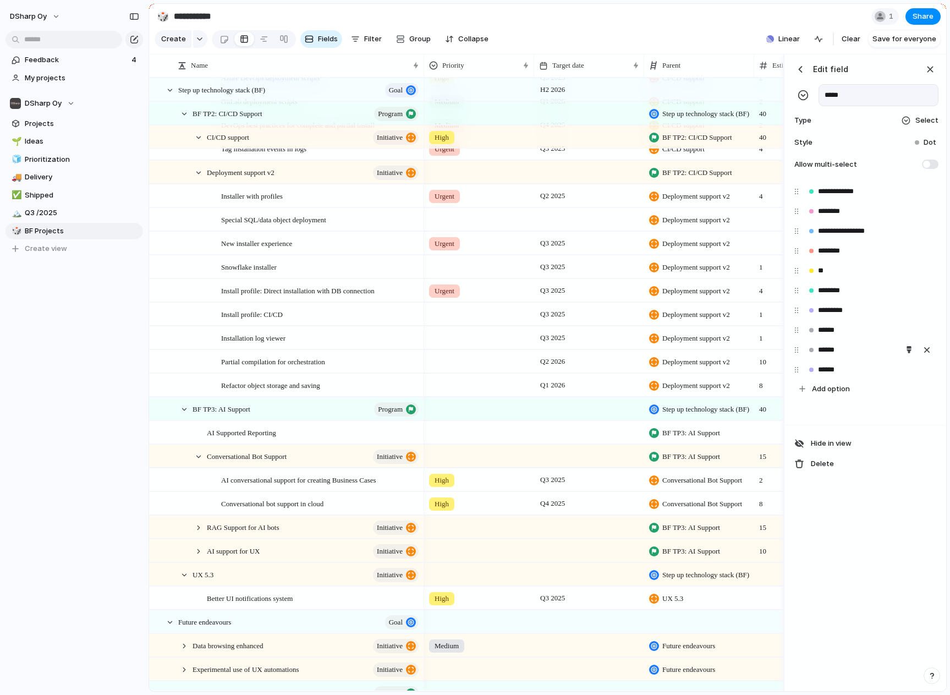
click at [842, 375] on div at bounding box center [475, 347] width 950 height 695
click at [905, 377] on button "button" at bounding box center [909, 370] width 14 height 14
click at [864, 399] on button "button" at bounding box center [863, 403] width 14 height 14
click at [804, 76] on div at bounding box center [475, 347] width 950 height 695
click at [804, 75] on div "button" at bounding box center [800, 69] width 11 height 11
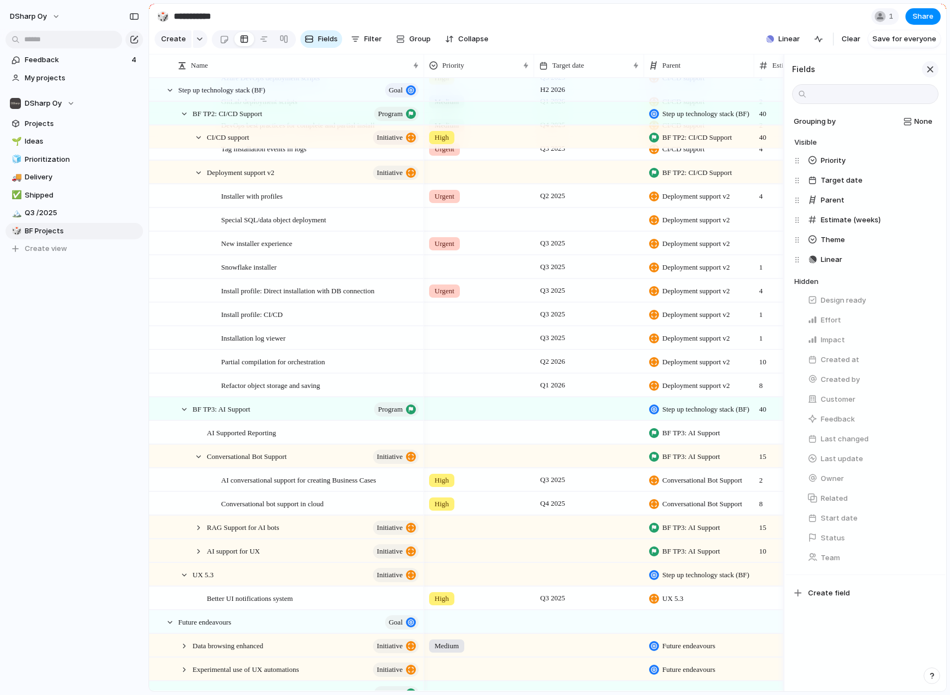
click at [934, 75] on div "button" at bounding box center [930, 69] width 12 height 12
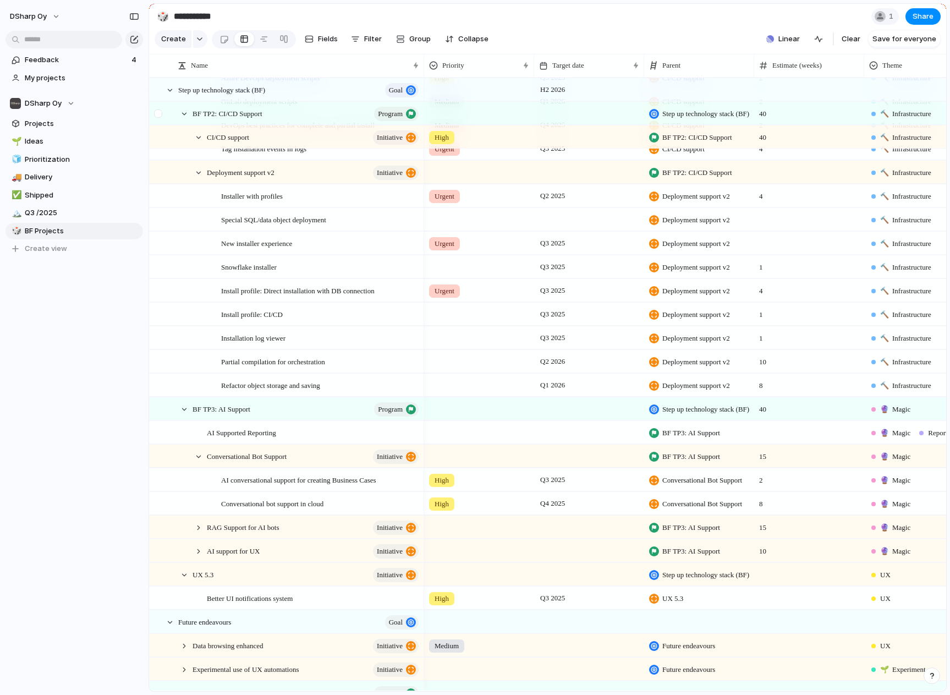
click at [168, 123] on div at bounding box center [160, 117] width 20 height 30
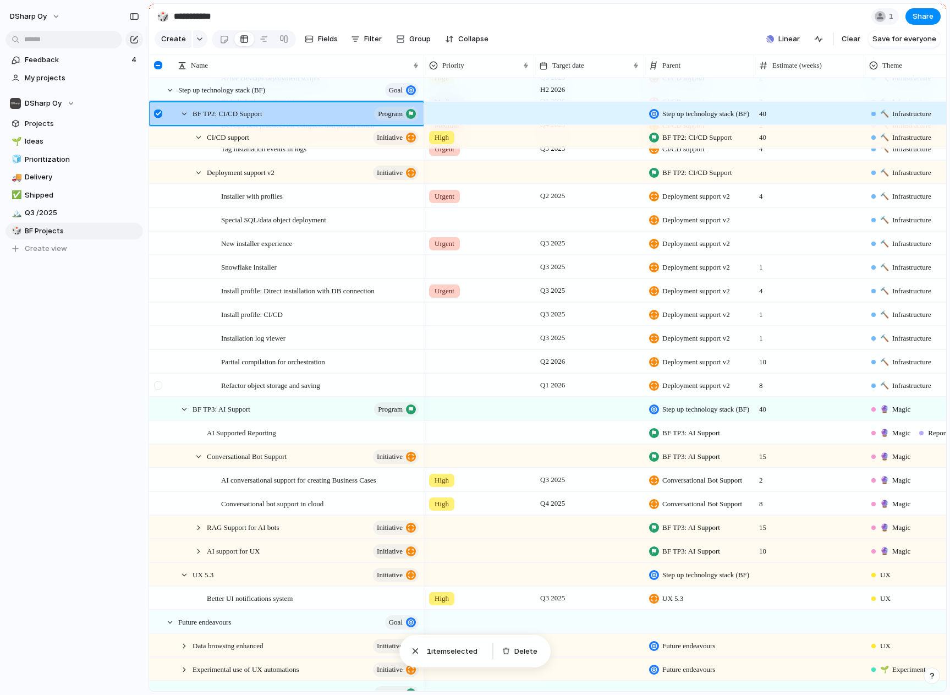
click at [160, 396] on div at bounding box center [160, 389] width 20 height 30
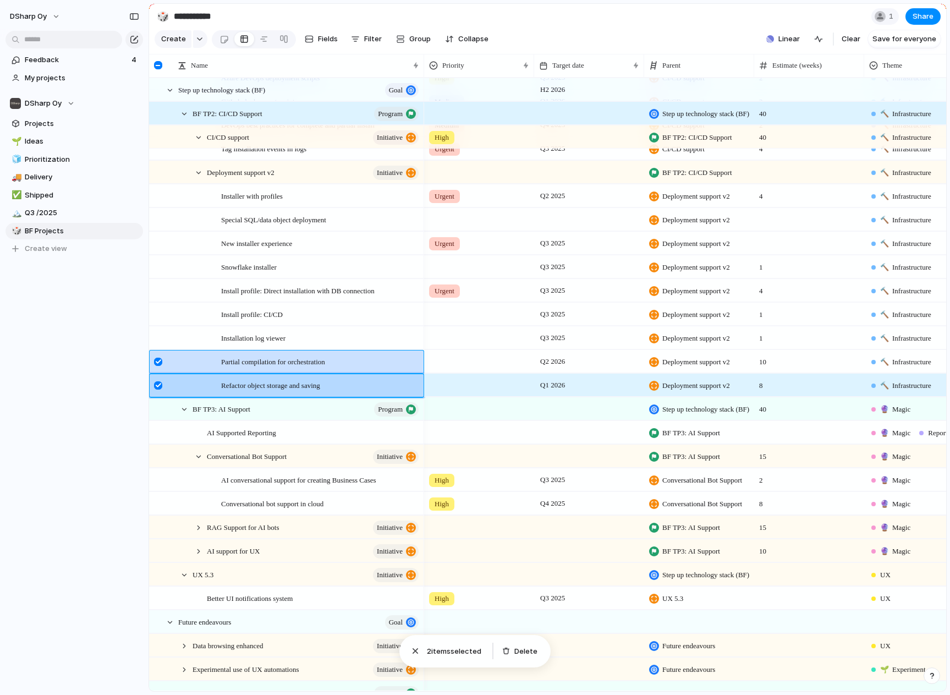
click at [158, 375] on div at bounding box center [160, 365] width 20 height 30
click at [162, 366] on div at bounding box center [158, 362] width 8 height 8
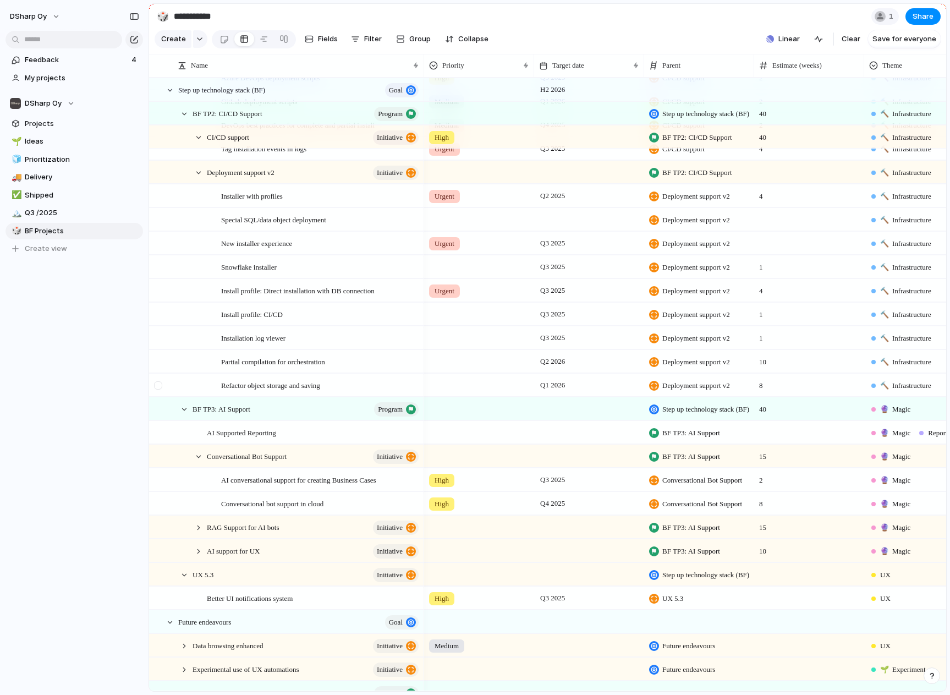
click at [158, 390] on div at bounding box center [158, 385] width 8 height 8
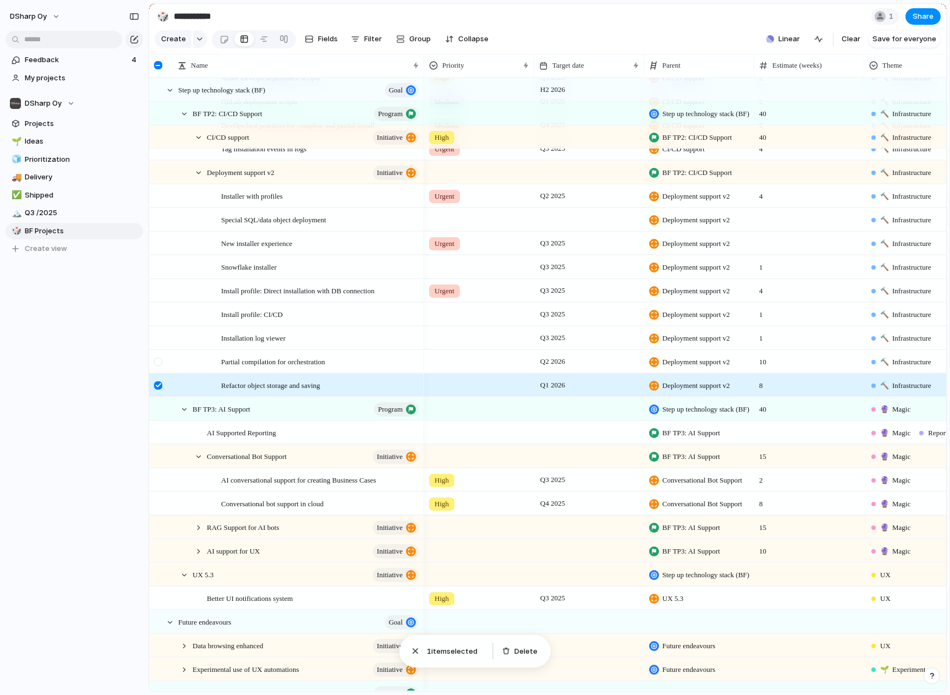
click at [158, 366] on div at bounding box center [158, 362] width 8 height 8
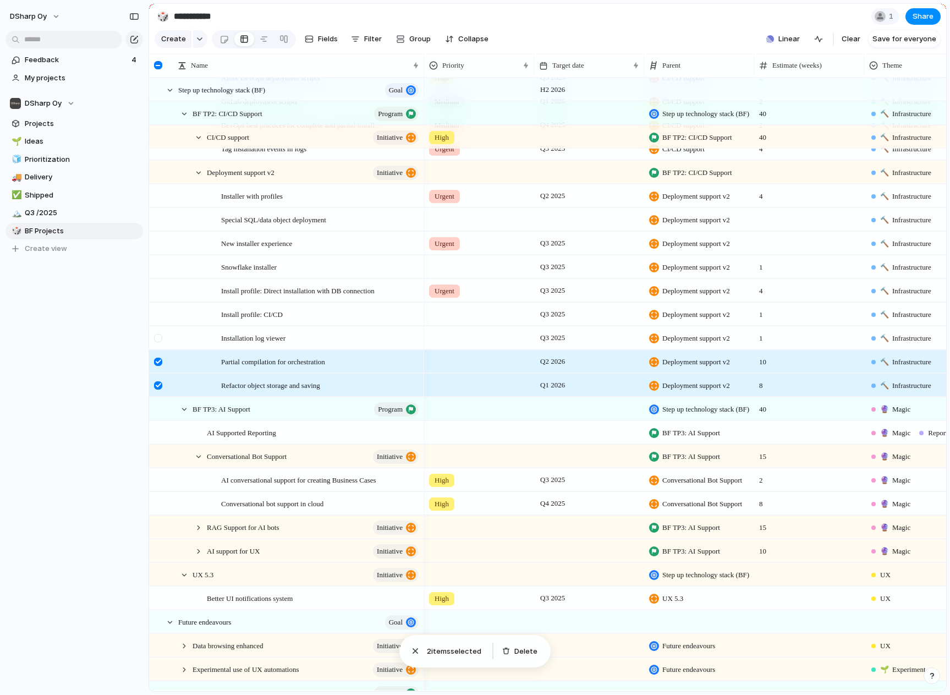
click at [160, 342] on div at bounding box center [158, 338] width 8 height 8
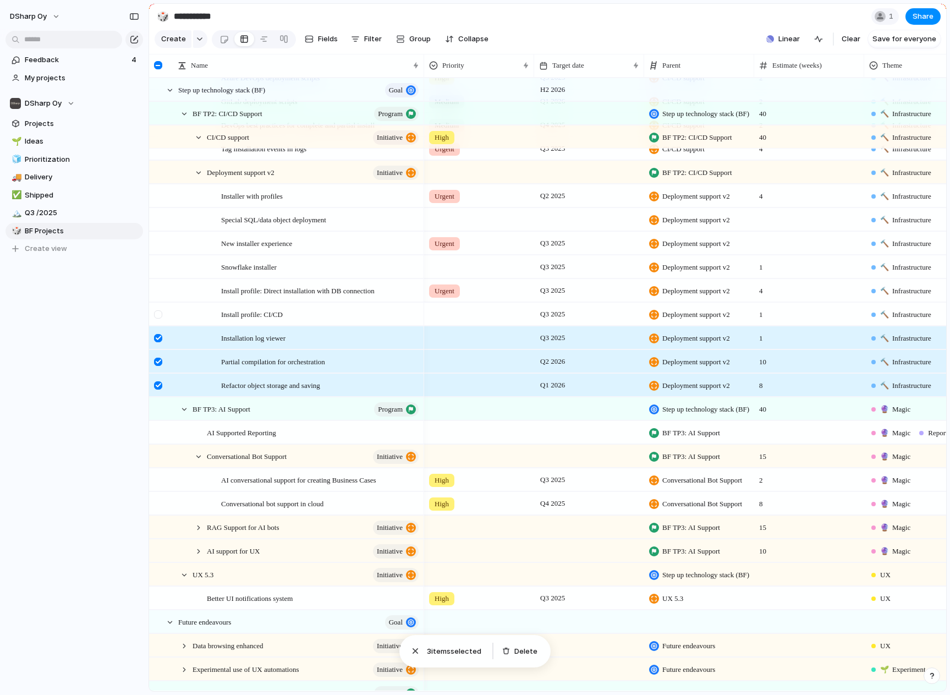
click at [161, 319] on div at bounding box center [158, 314] width 8 height 8
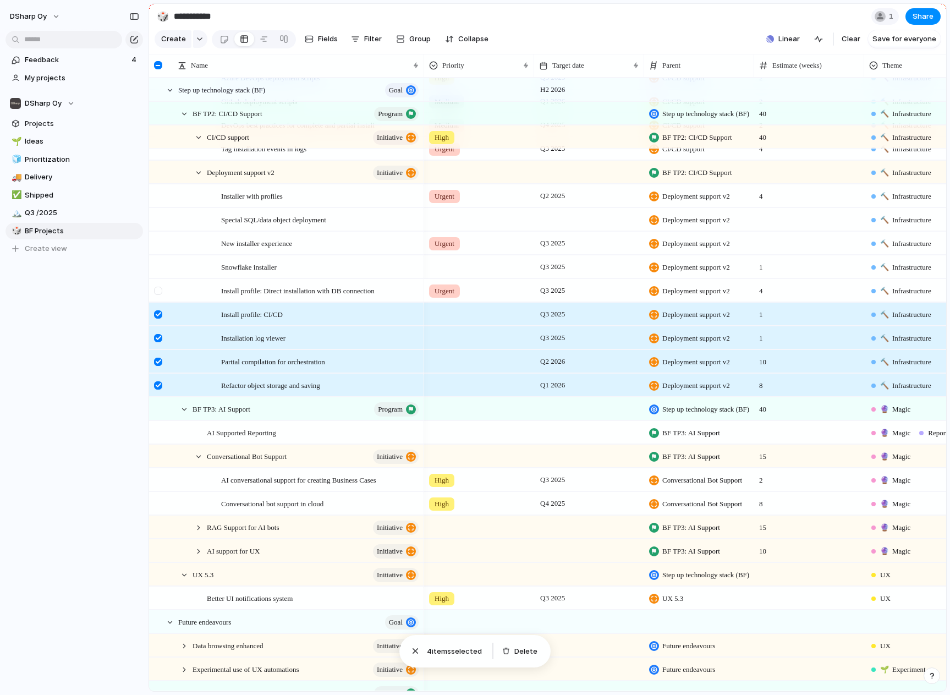
click at [162, 295] on div at bounding box center [158, 291] width 8 height 8
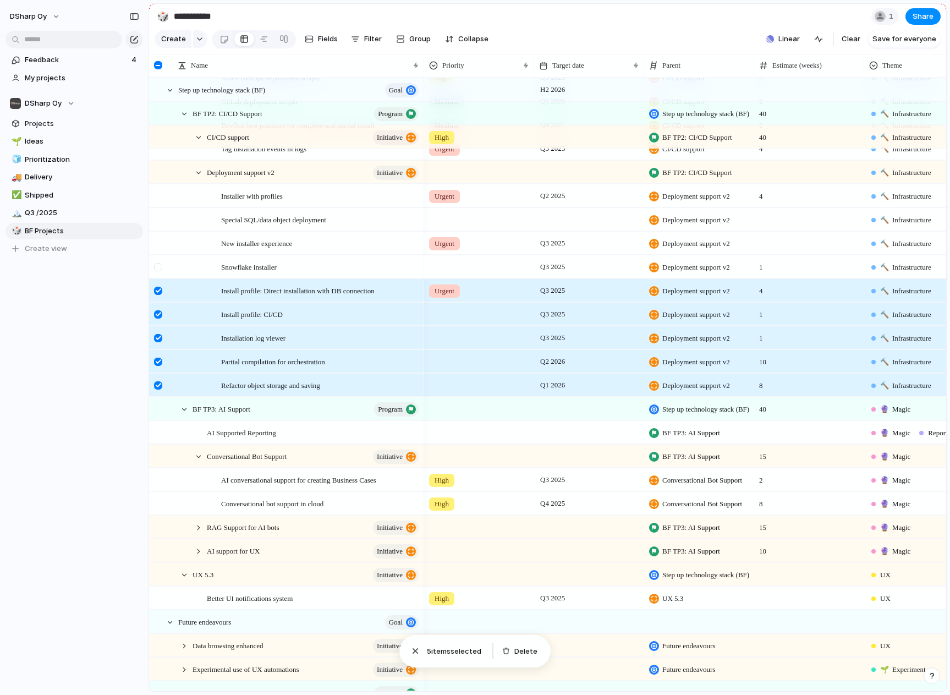
click at [155, 271] on div at bounding box center [158, 267] width 8 height 8
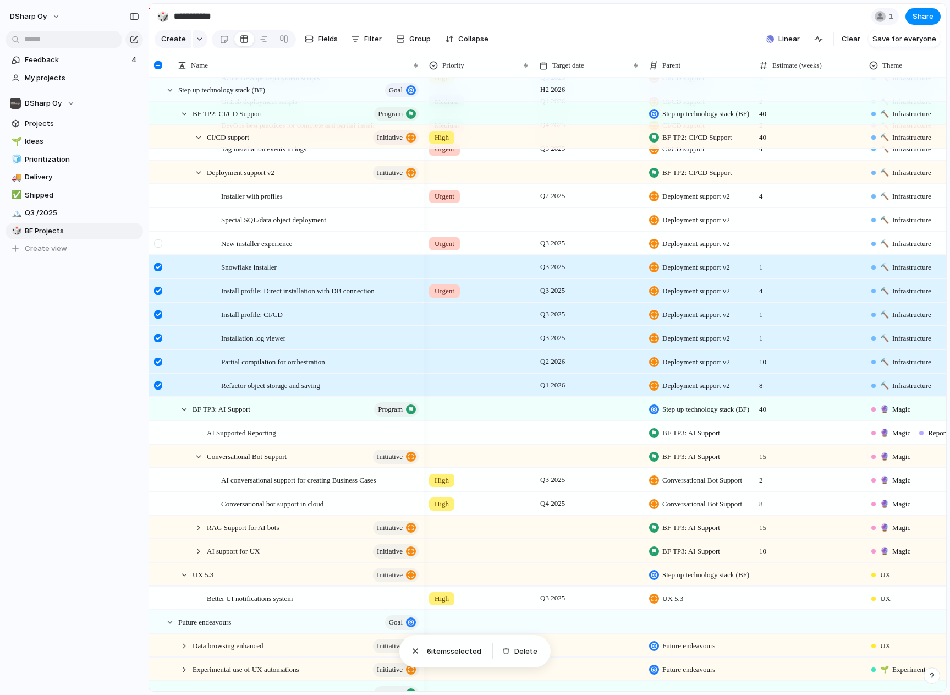
click at [154, 251] on div at bounding box center [160, 247] width 20 height 30
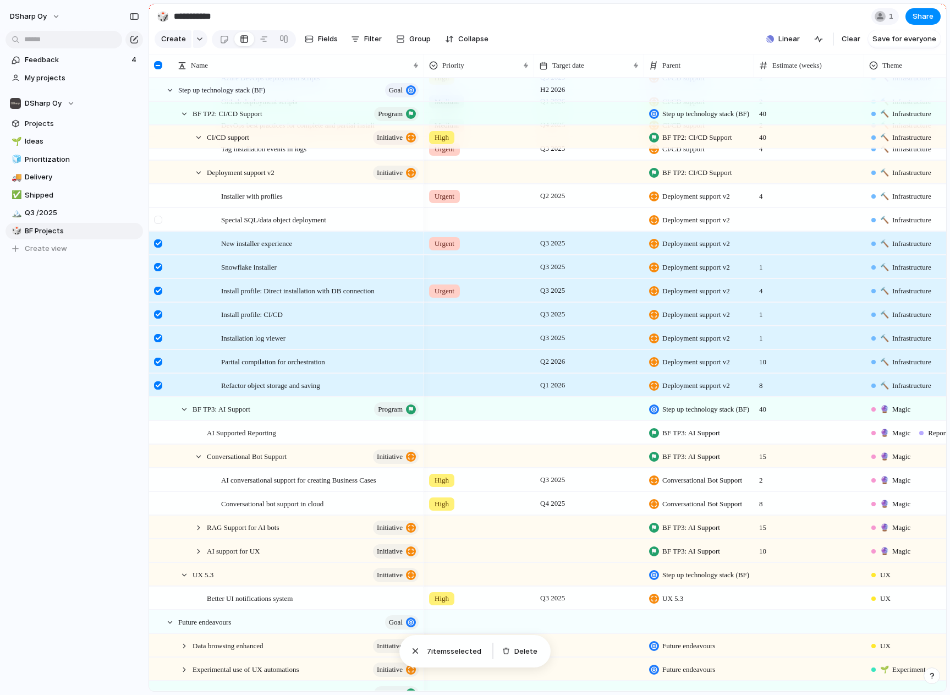
click at [152, 228] on div at bounding box center [160, 224] width 20 height 30
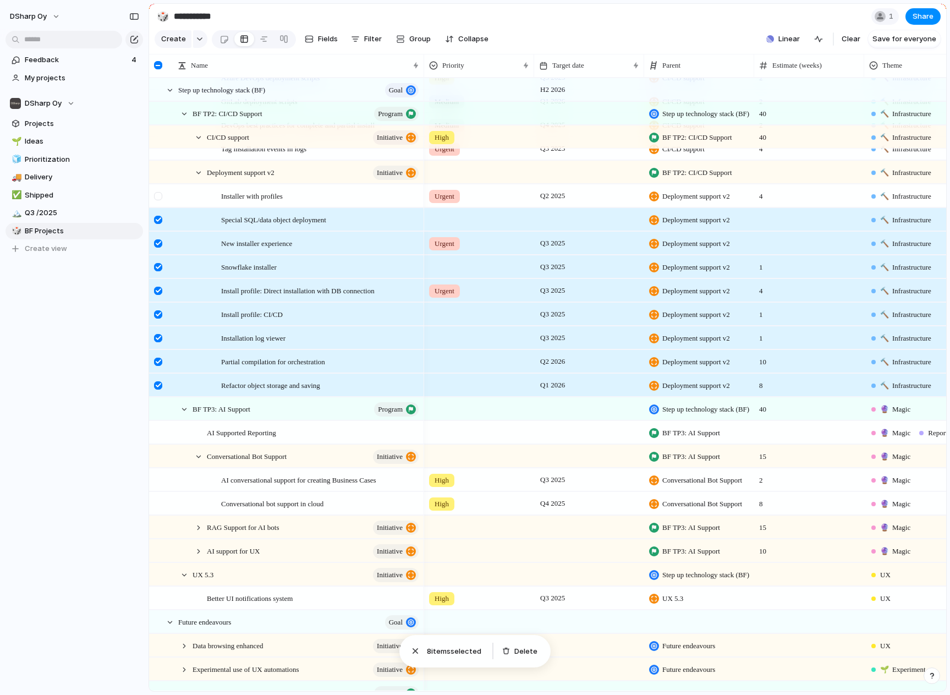
click at [154, 210] on div at bounding box center [160, 200] width 20 height 30
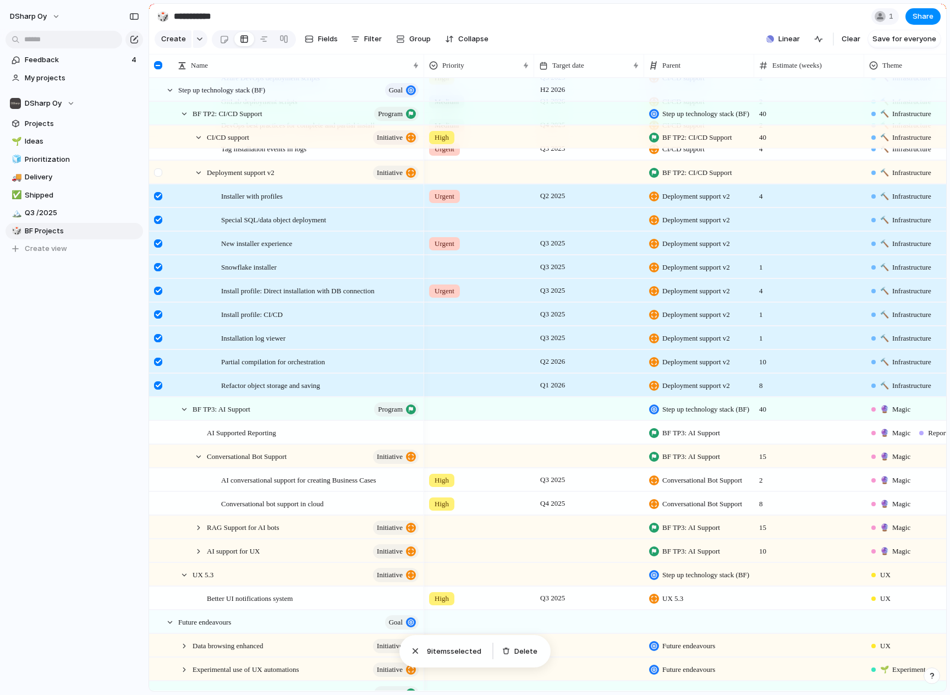
click at [156, 177] on div at bounding box center [158, 172] width 8 height 8
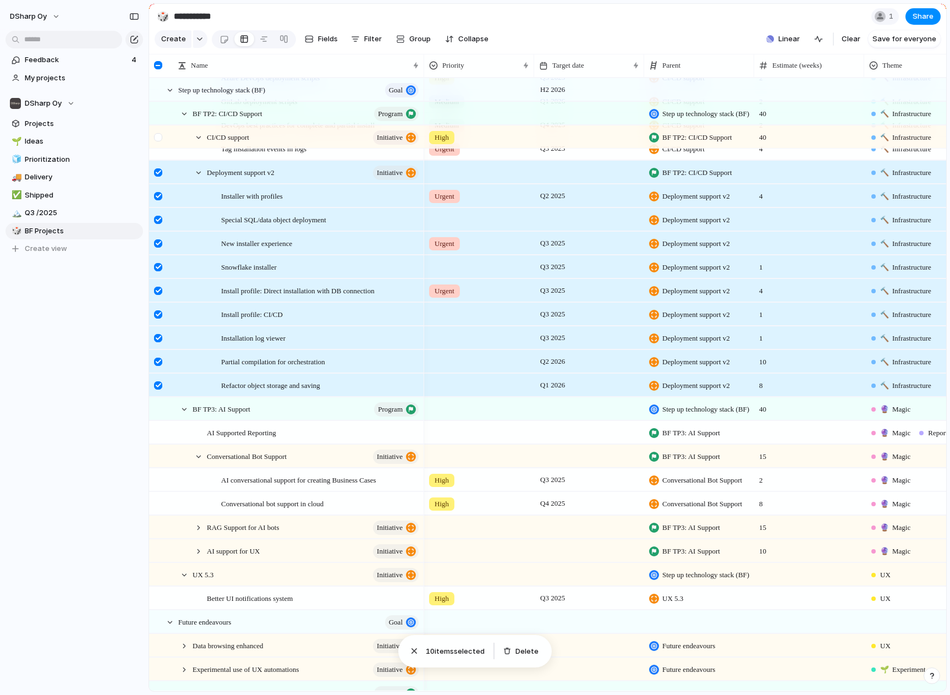
click at [157, 141] on div at bounding box center [158, 137] width 8 height 8
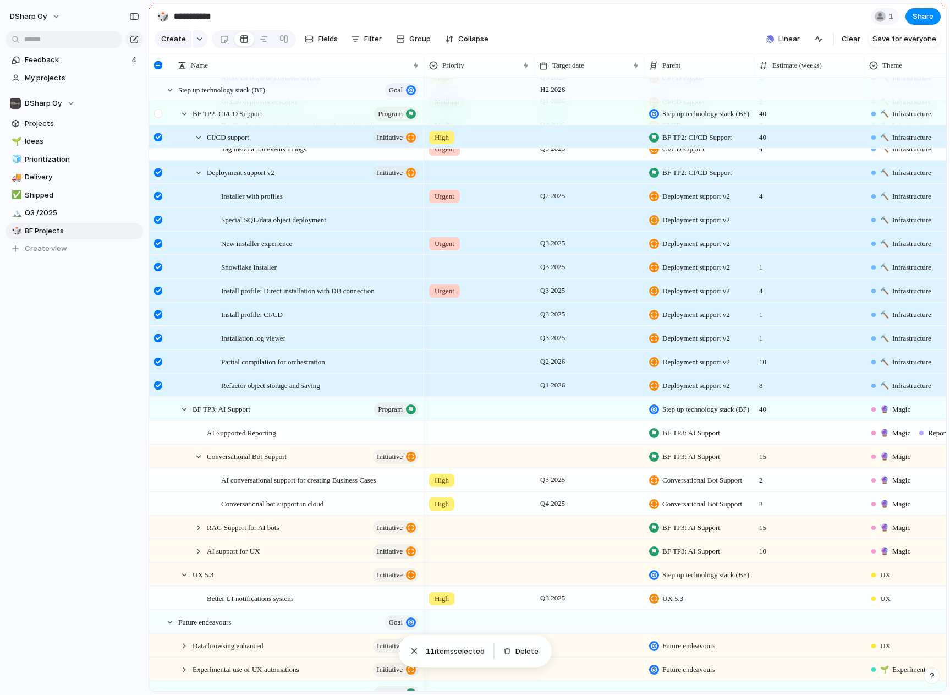
click at [158, 118] on div at bounding box center [158, 113] width 8 height 8
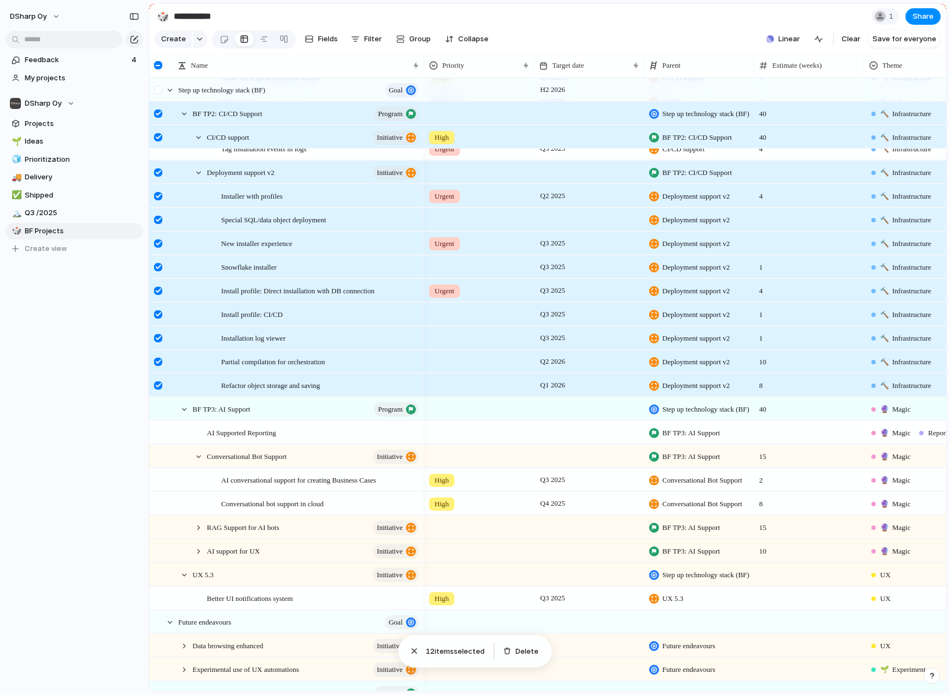
click at [156, 94] on div at bounding box center [158, 90] width 8 height 8
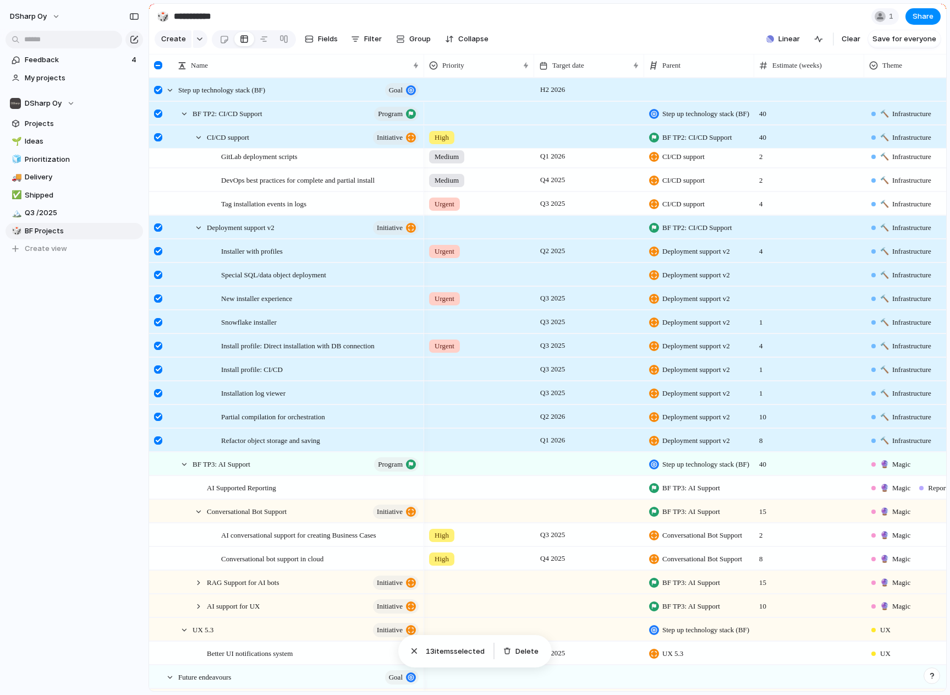
scroll to position [517, 0]
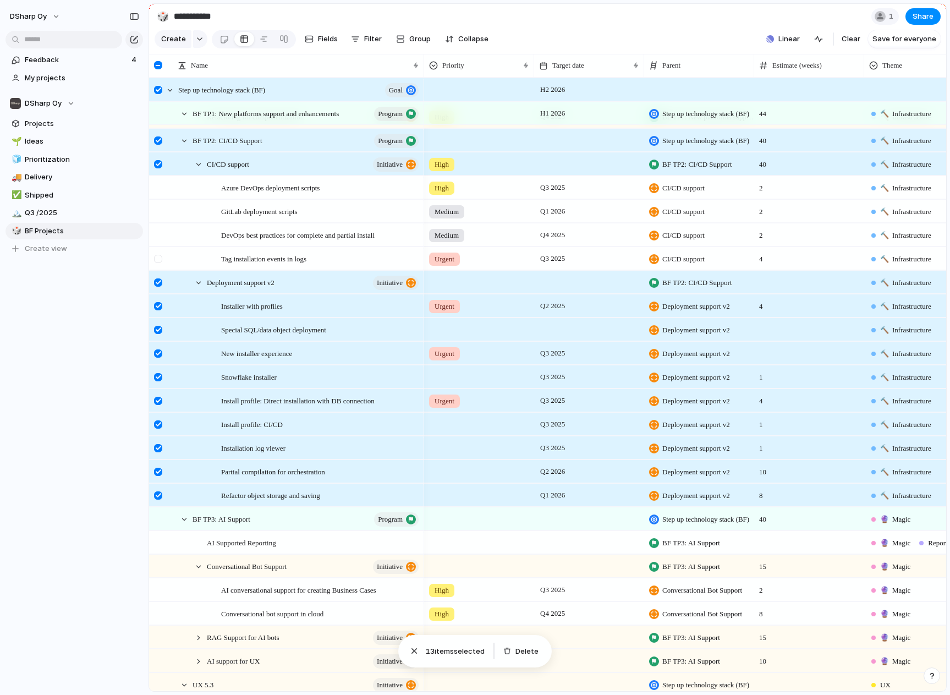
click at [160, 263] on div at bounding box center [158, 259] width 8 height 8
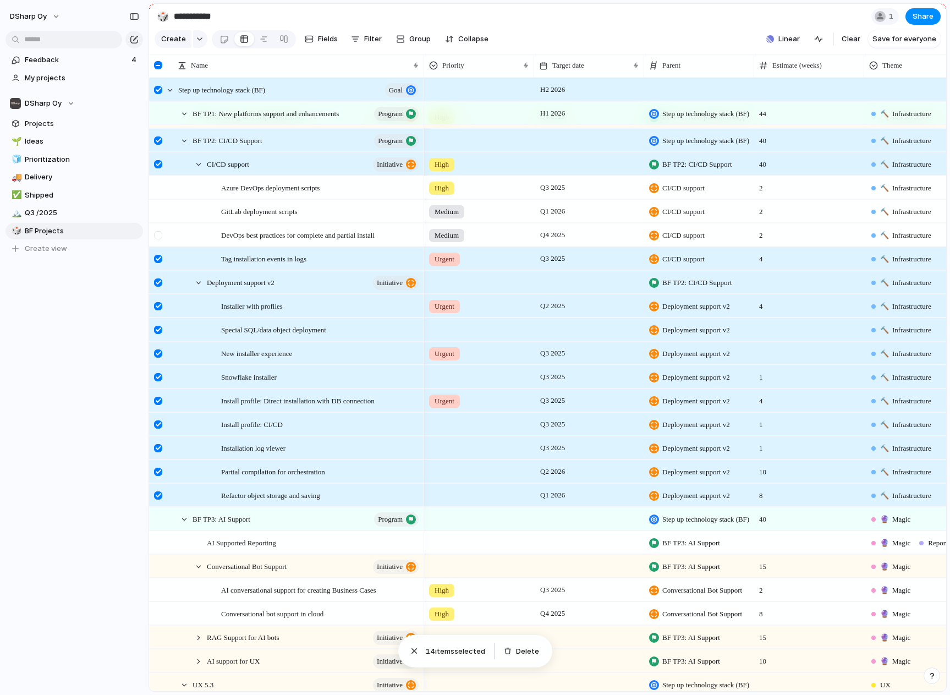
click at [156, 239] on div at bounding box center [158, 235] width 8 height 8
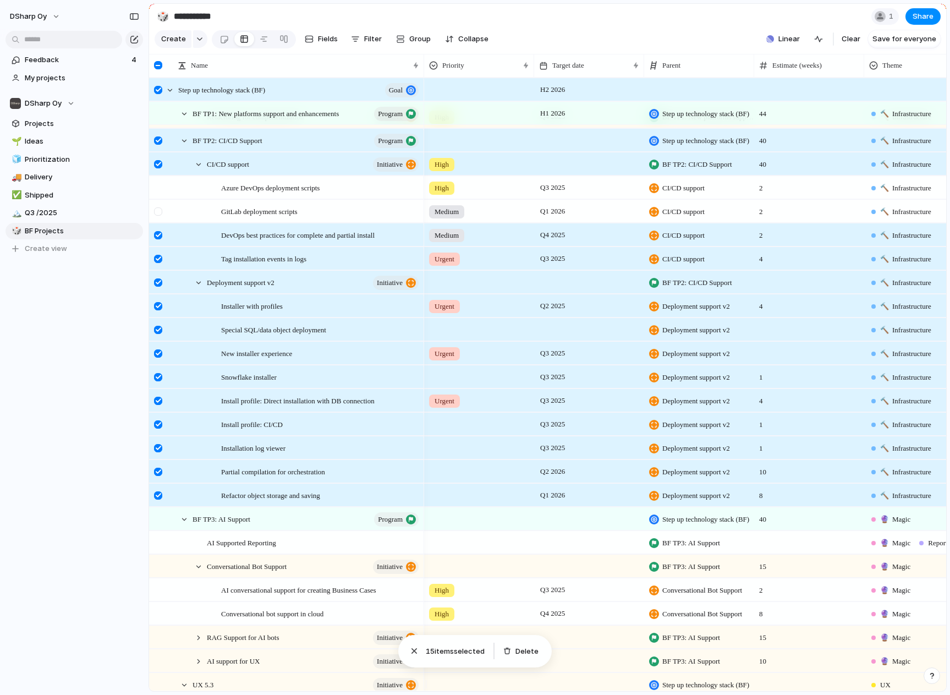
drag, startPoint x: 156, startPoint y: 224, endPoint x: 158, endPoint y: 214, distance: 10.1
click at [156, 223] on div at bounding box center [160, 215] width 20 height 30
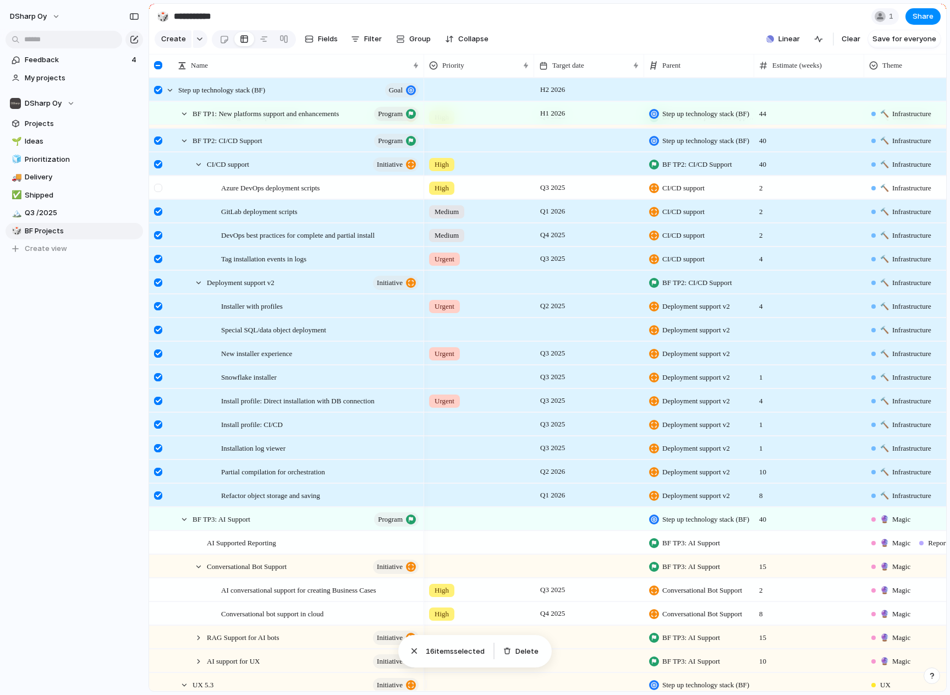
click at [160, 192] on div at bounding box center [158, 188] width 8 height 8
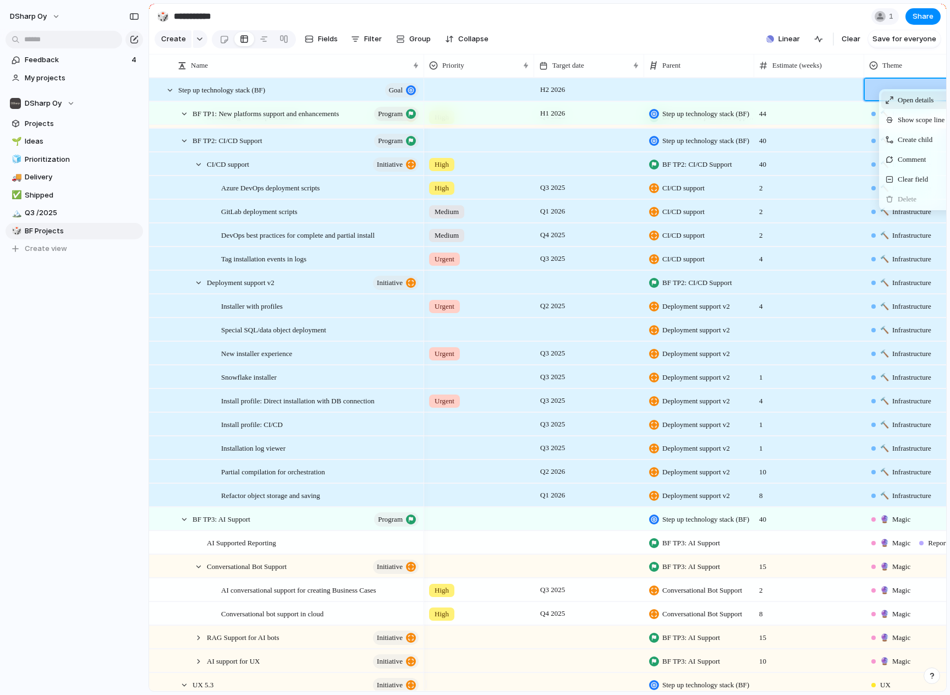
click at [909, 106] on span "Open details" at bounding box center [916, 100] width 36 height 11
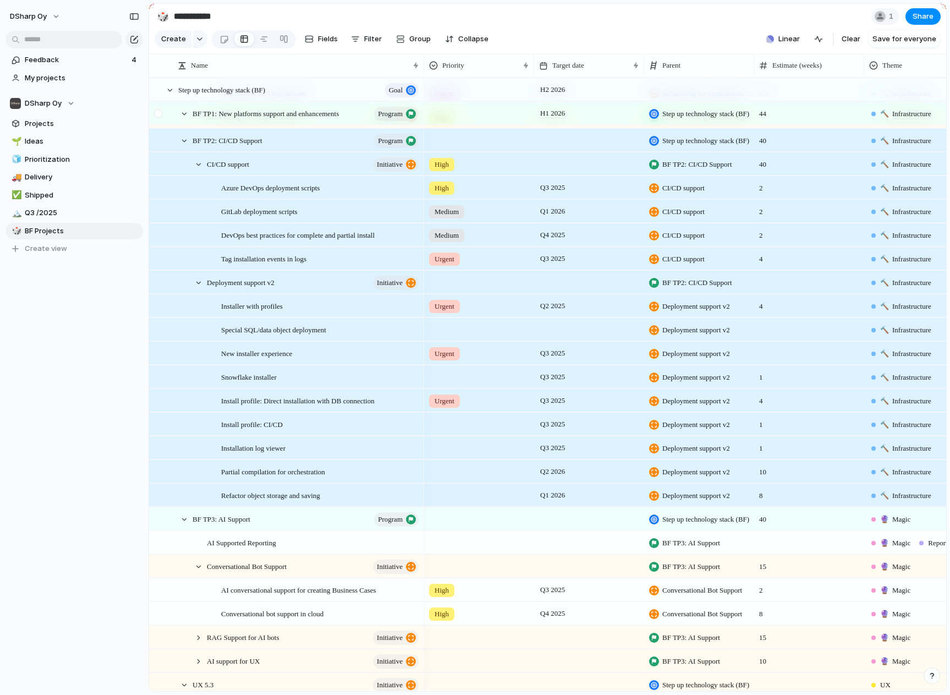
click at [160, 118] on div at bounding box center [158, 113] width 8 height 8
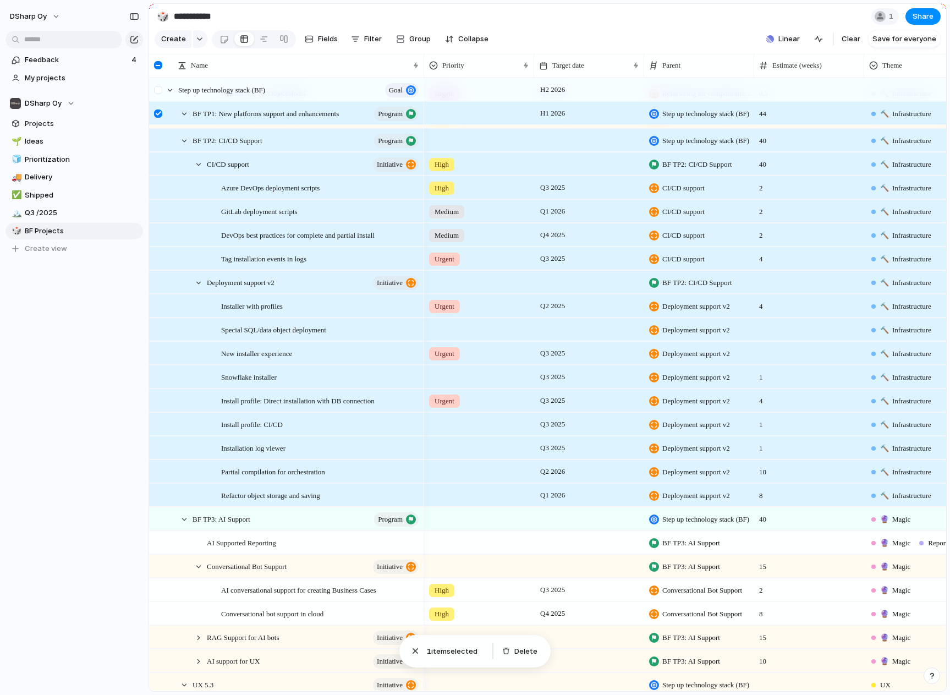
click at [160, 94] on div at bounding box center [158, 90] width 8 height 8
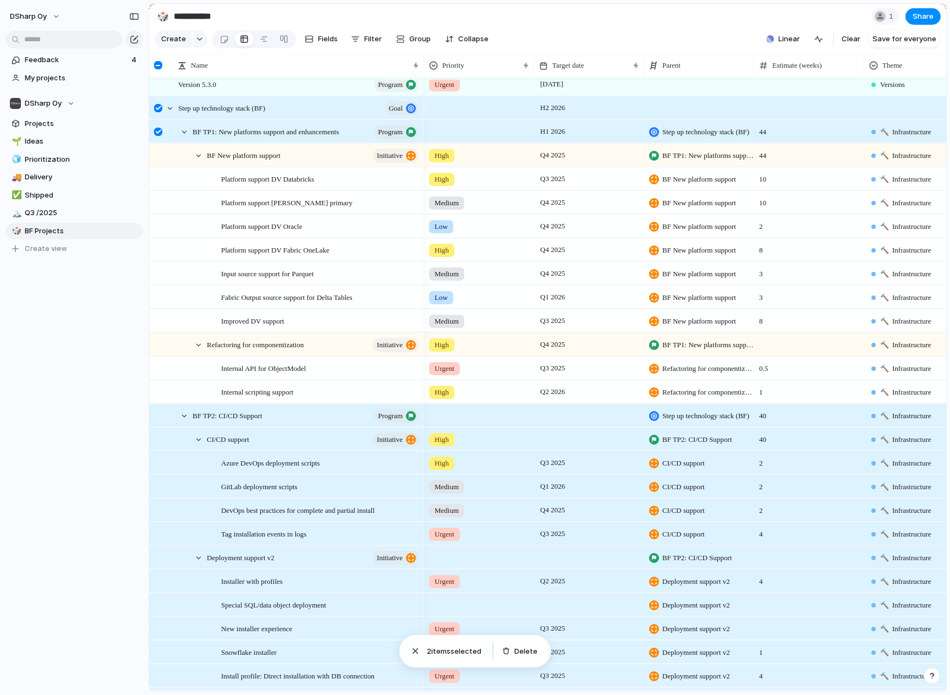
scroll to position [187, 0]
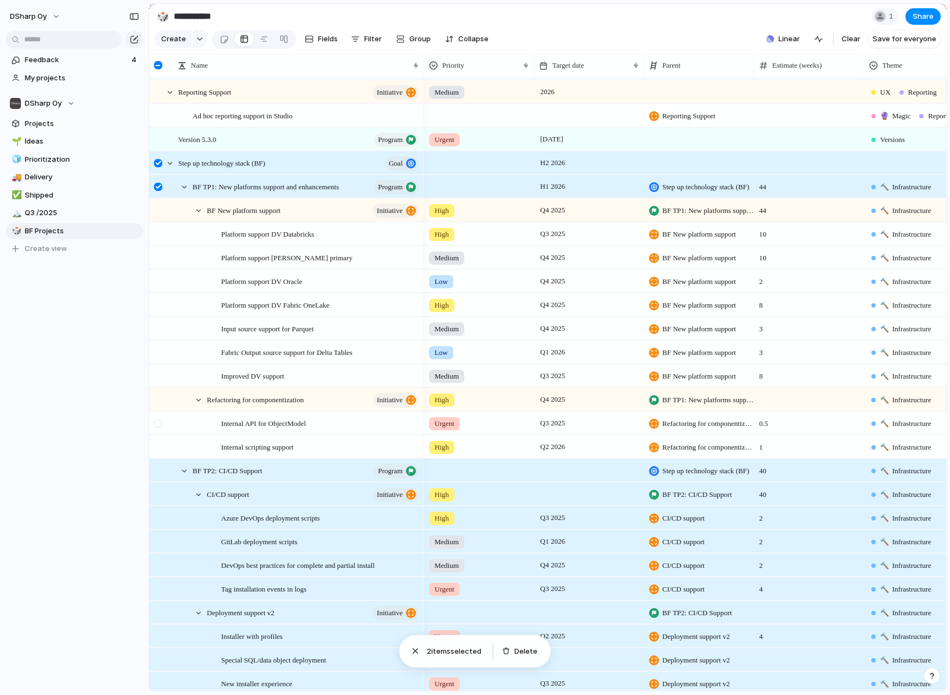
drag, startPoint x: 158, startPoint y: 455, endPoint x: 161, endPoint y: 437, distance: 18.3
click at [158, 451] on div at bounding box center [158, 447] width 8 height 8
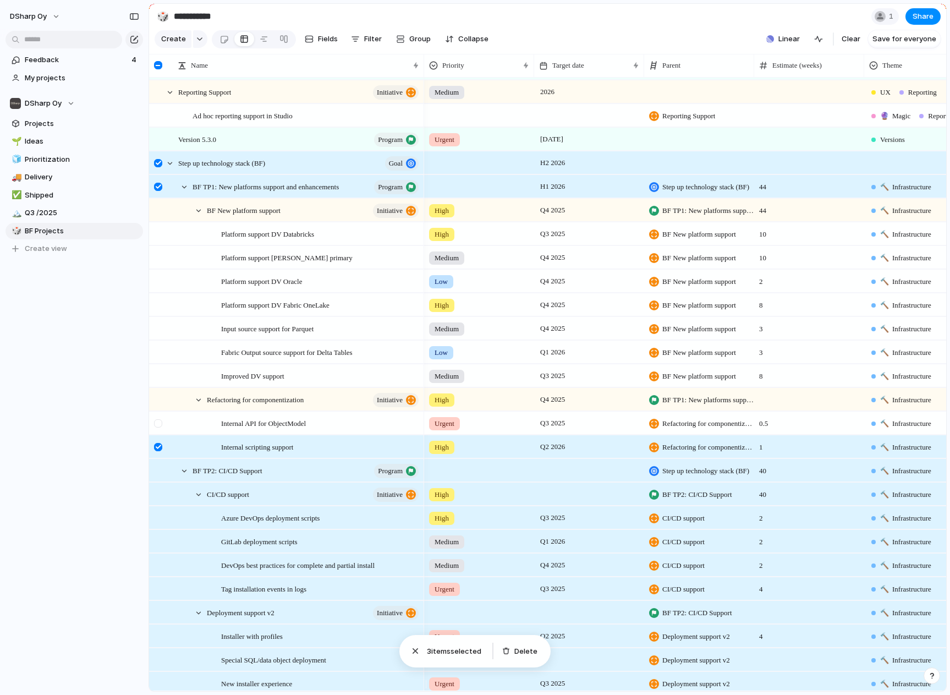
click at [161, 428] on div at bounding box center [158, 423] width 8 height 8
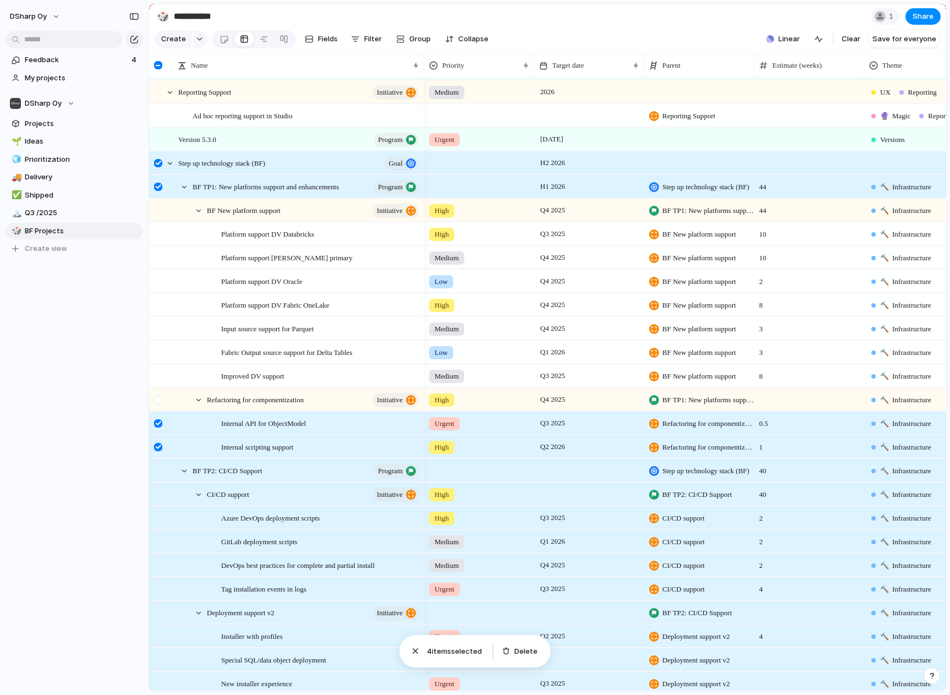
click at [160, 404] on div at bounding box center [158, 400] width 8 height 8
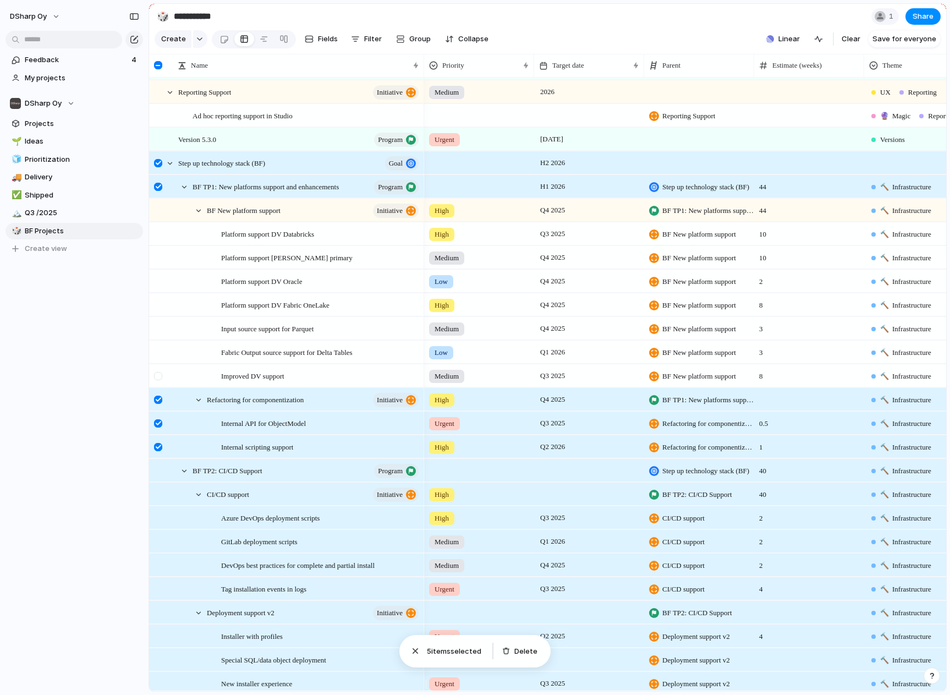
click at [163, 386] on div at bounding box center [160, 380] width 20 height 30
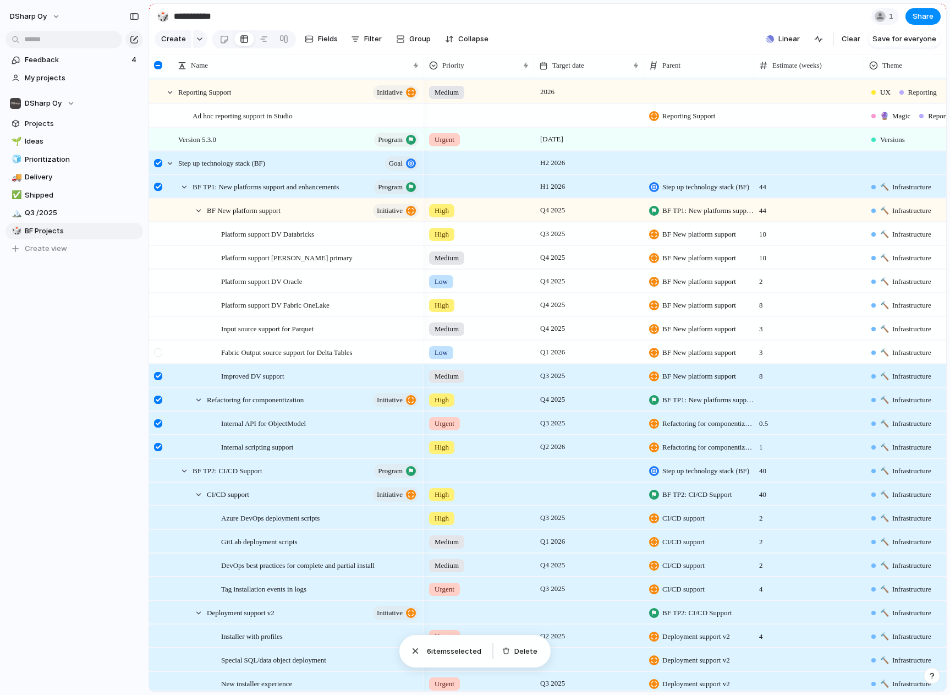
drag, startPoint x: 161, startPoint y: 361, endPoint x: 161, endPoint y: 355, distance: 6.1
click at [161, 357] on div at bounding box center [158, 352] width 8 height 8
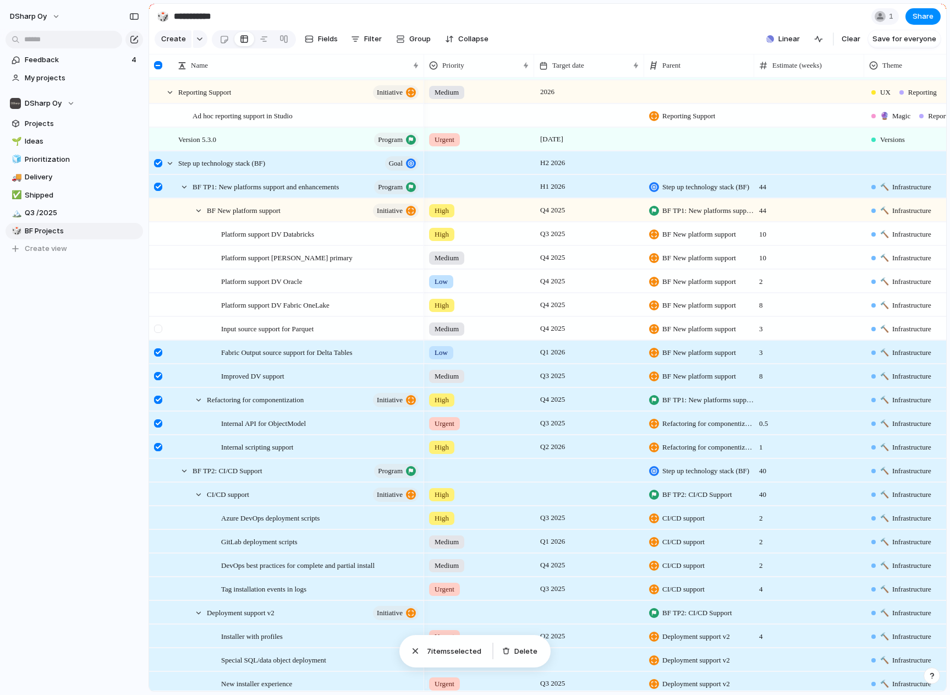
click at [161, 333] on div at bounding box center [158, 329] width 8 height 8
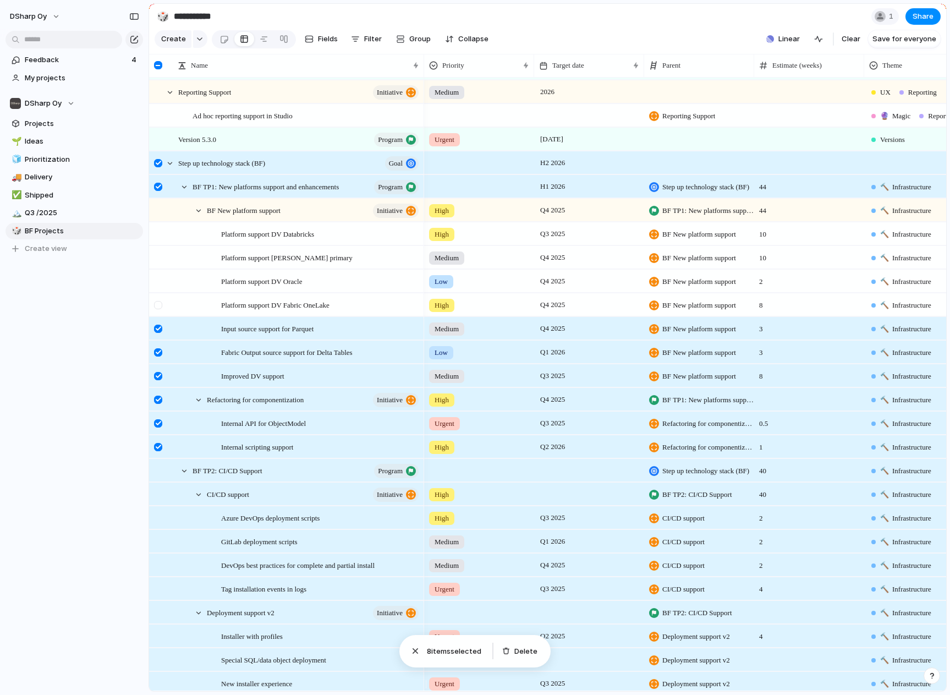
click at [157, 309] on div at bounding box center [158, 305] width 8 height 8
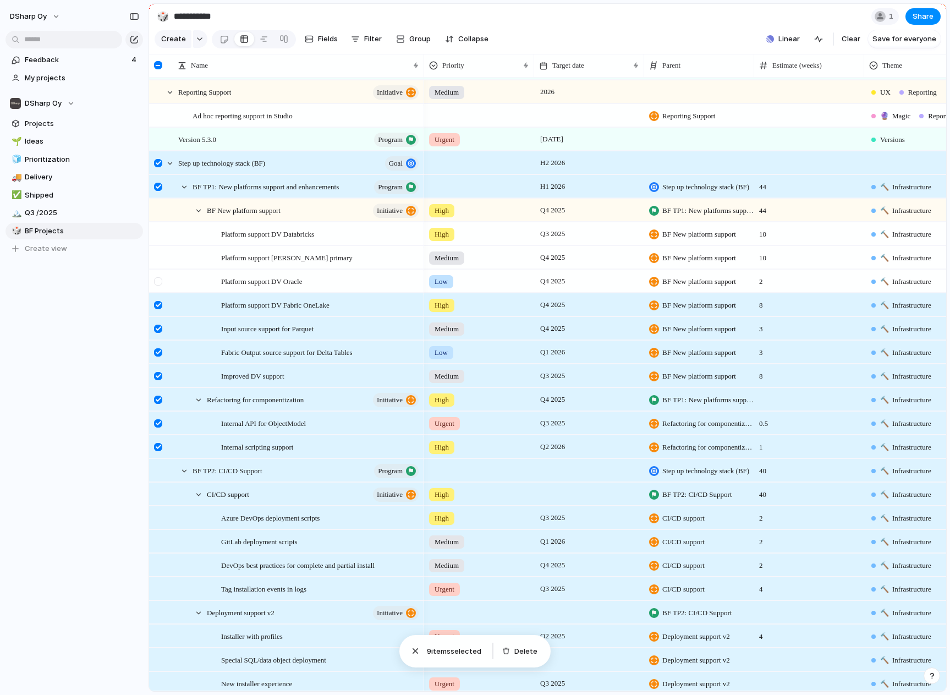
click at [160, 286] on div at bounding box center [158, 281] width 8 height 8
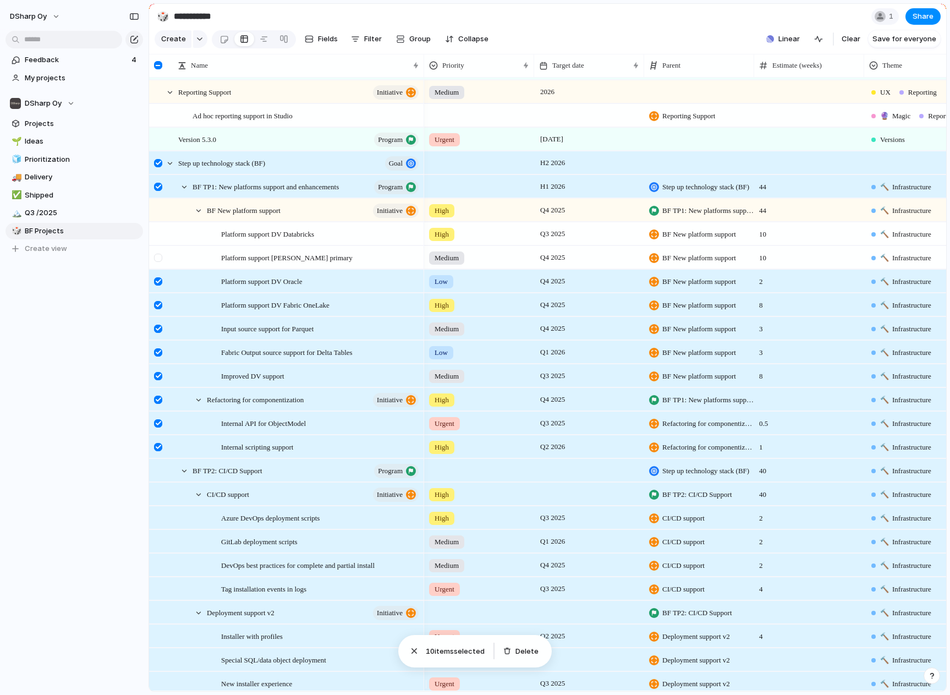
click at [159, 273] on div at bounding box center [160, 261] width 20 height 30
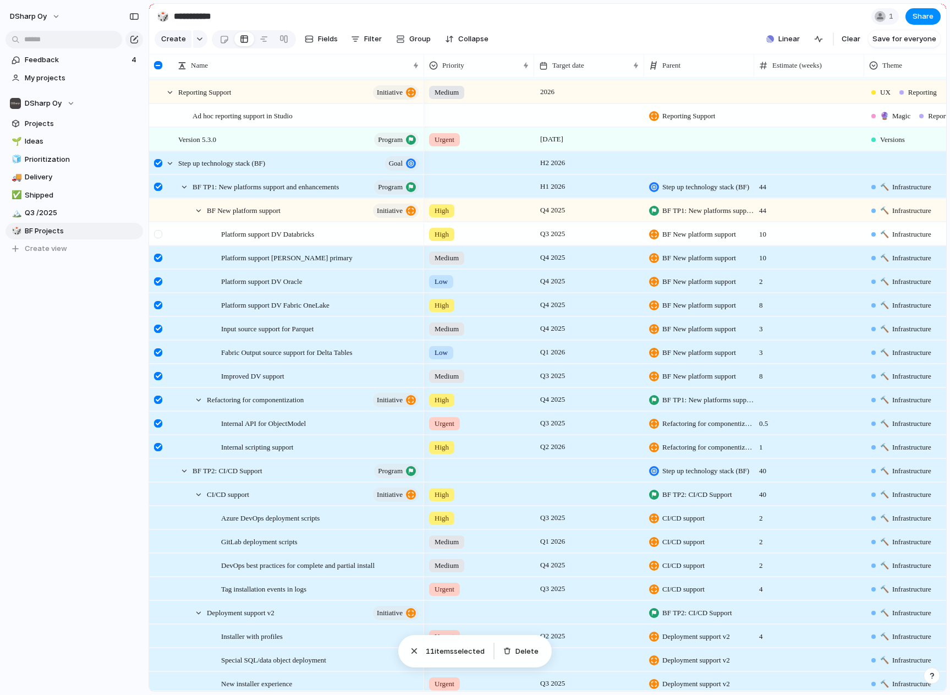
click at [157, 238] on div at bounding box center [158, 234] width 8 height 8
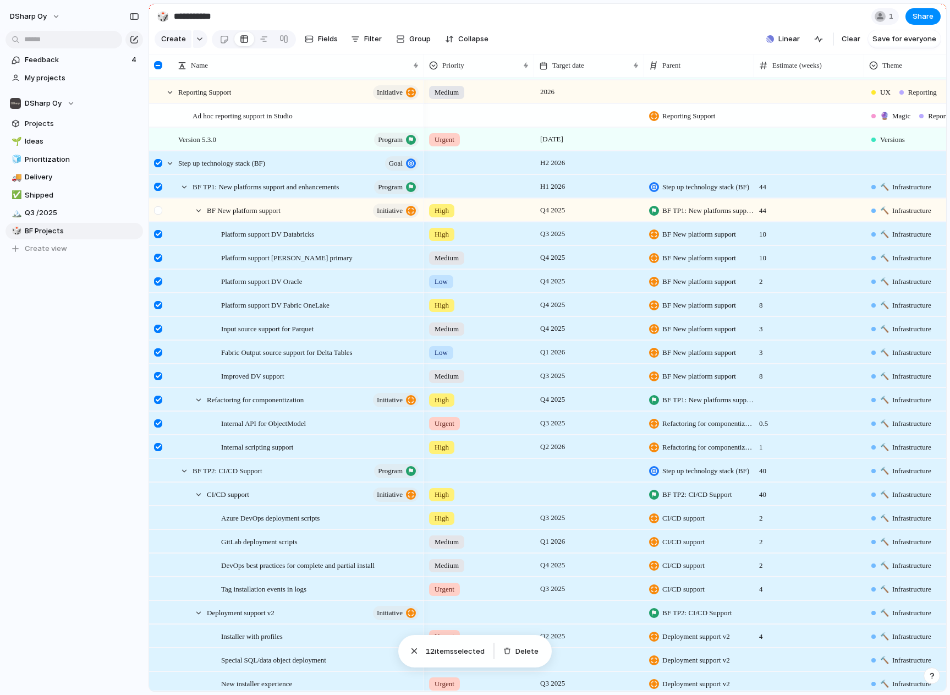
click at [157, 215] on div at bounding box center [158, 210] width 8 height 8
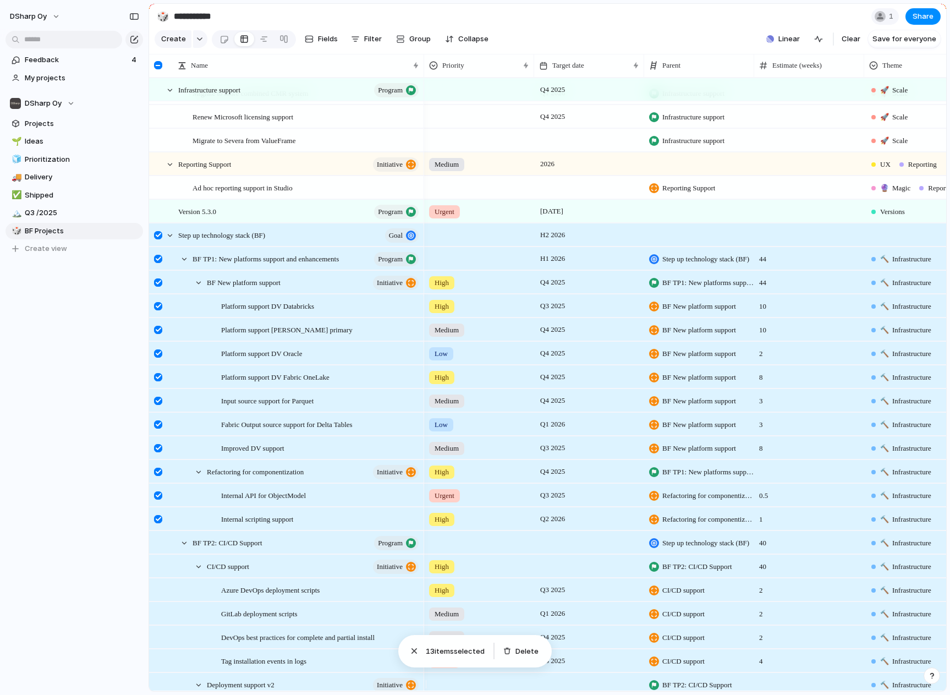
scroll to position [132, 0]
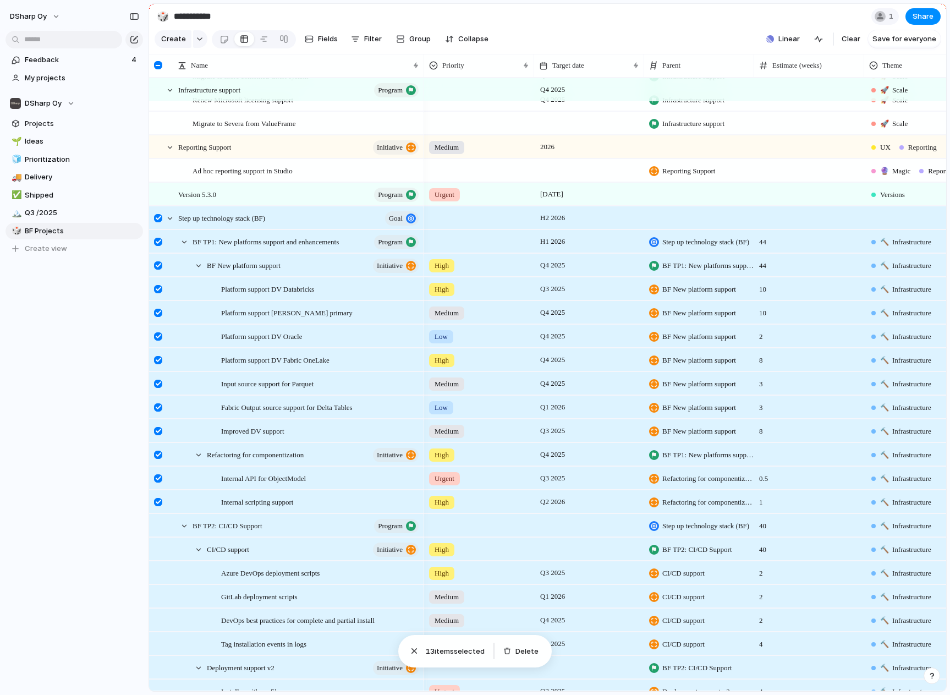
click at [154, 226] on div at bounding box center [160, 222] width 20 height 30
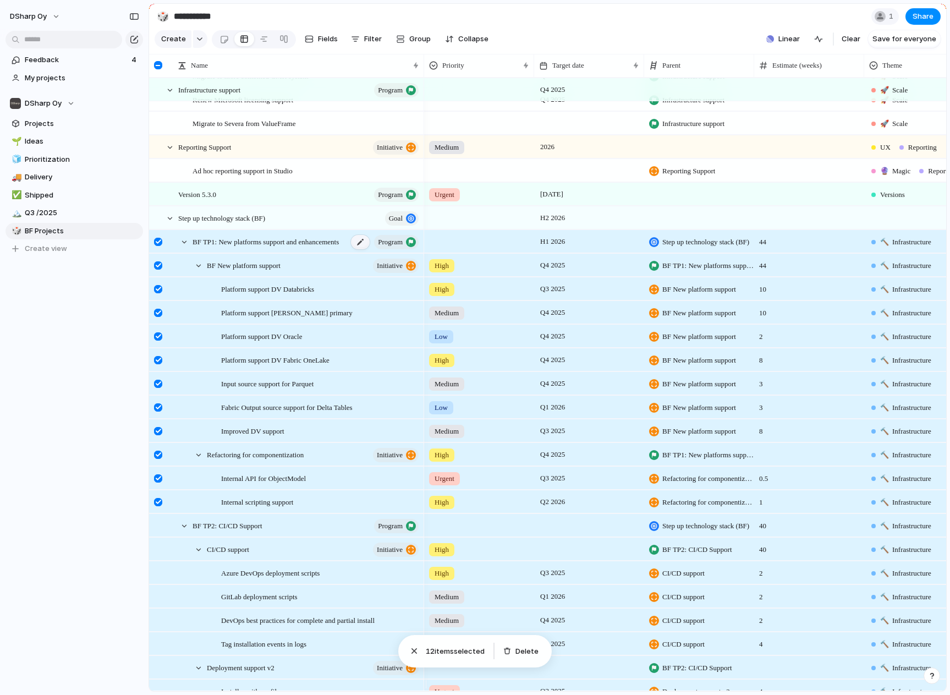
click at [357, 249] on div at bounding box center [360, 242] width 19 height 14
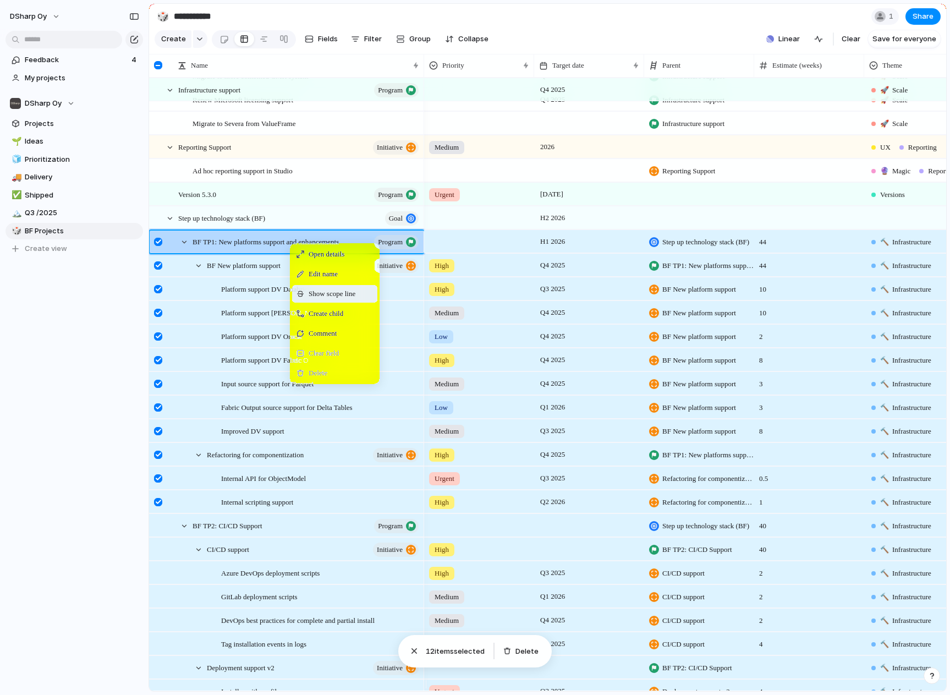
click at [335, 299] on span "Show scope line" at bounding box center [332, 293] width 47 height 11
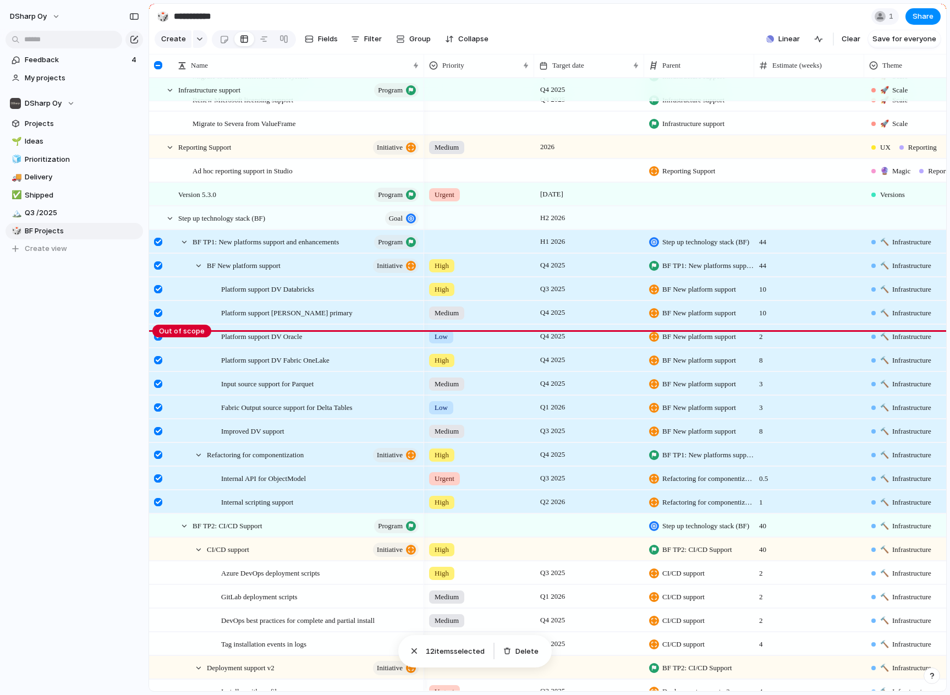
scroll to position [0, 0]
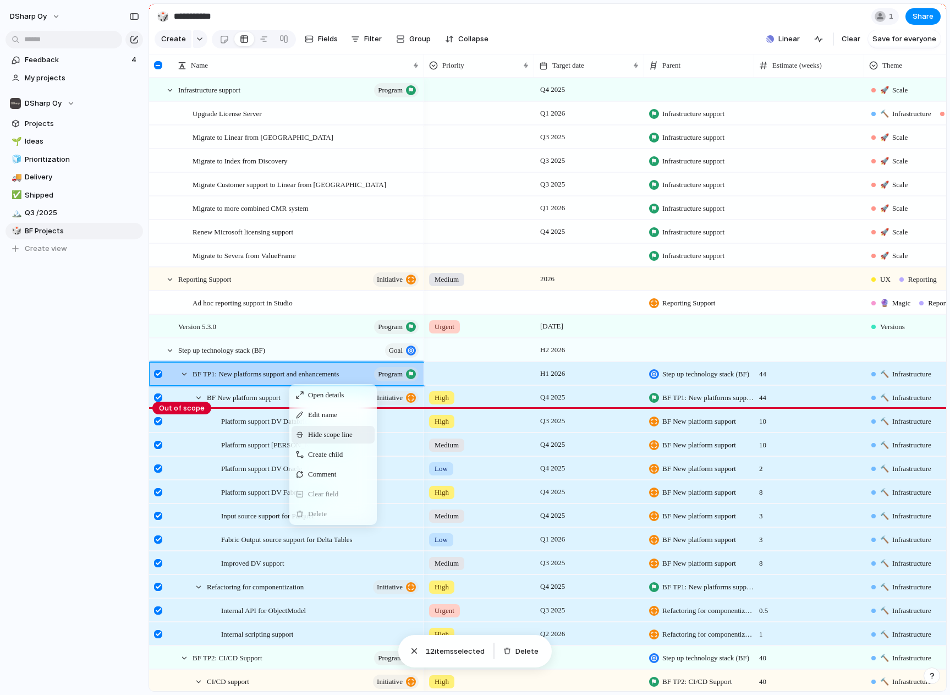
click at [310, 440] on span "Hide scope line" at bounding box center [330, 434] width 45 height 11
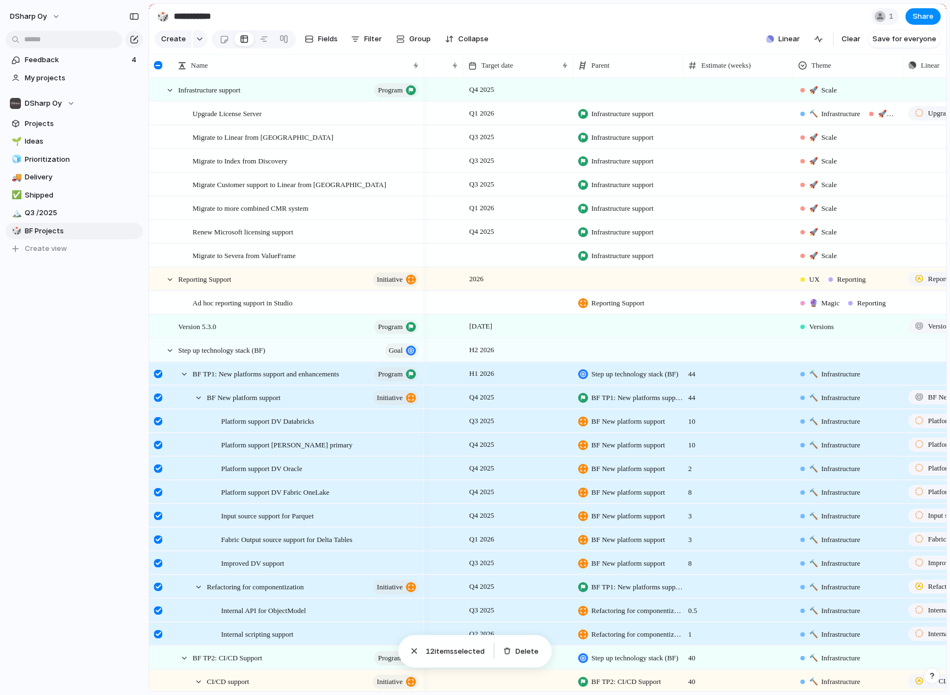
scroll to position [0, 129]
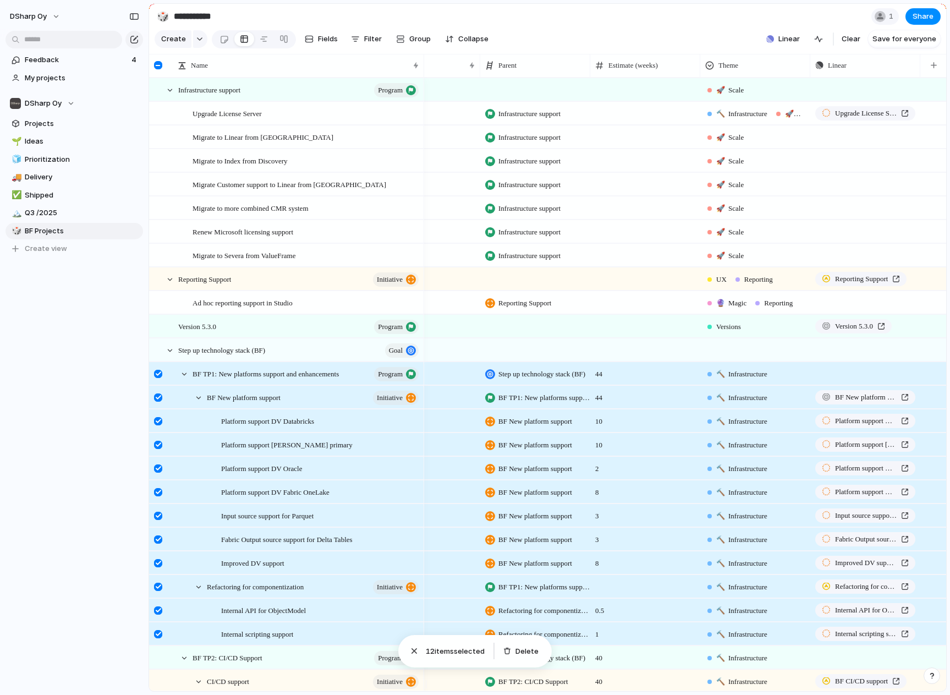
click at [783, 381] on div "🔨 Infrastructure" at bounding box center [755, 372] width 109 height 18
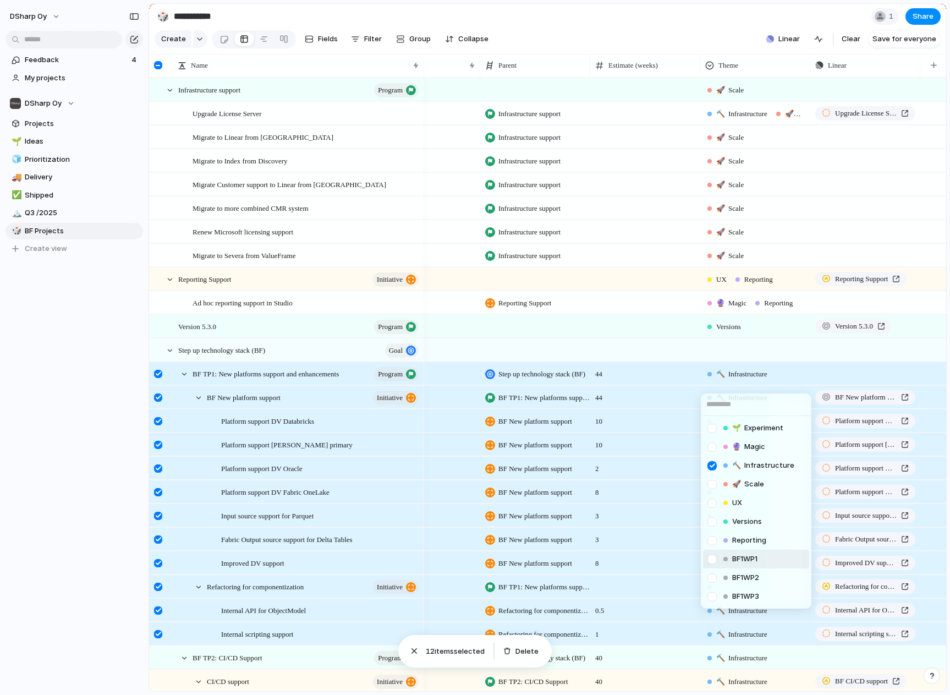
click at [715, 558] on div at bounding box center [712, 559] width 19 height 19
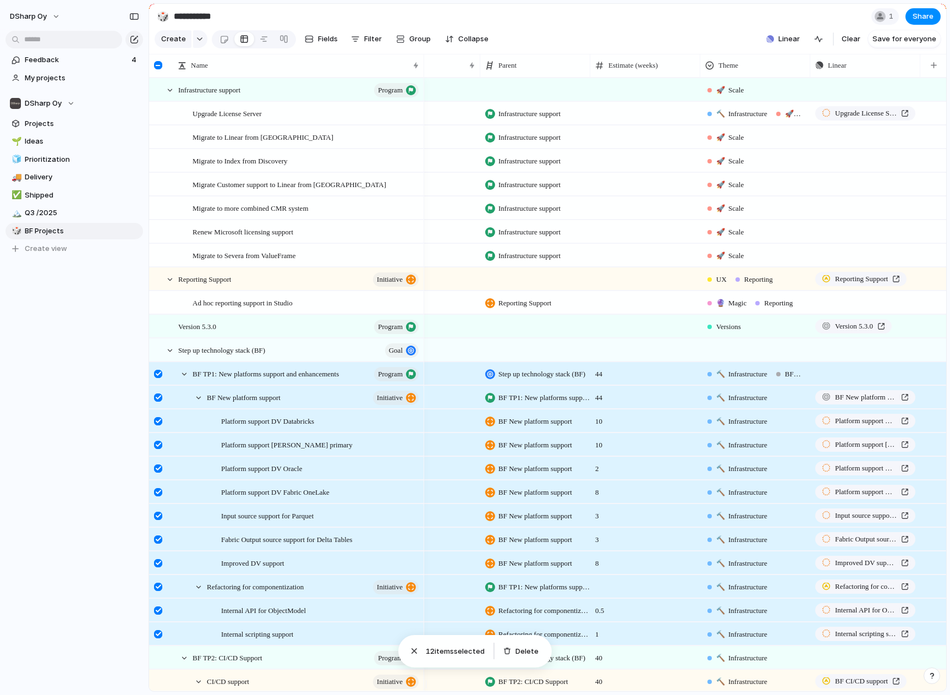
click at [783, 403] on div "🔨 Infrastructure" at bounding box center [755, 395] width 109 height 18
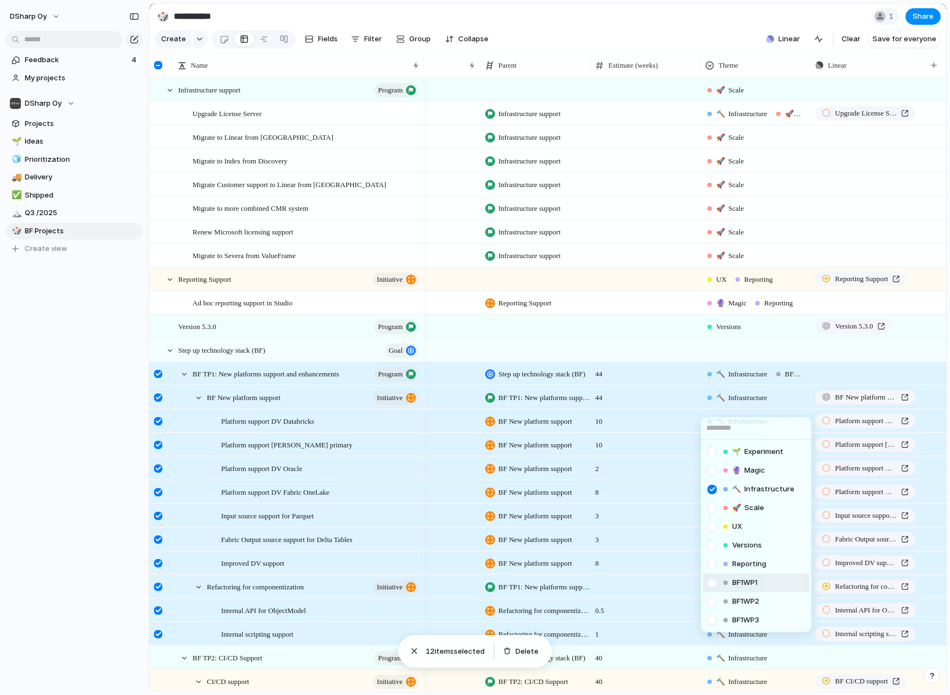
click at [711, 582] on div at bounding box center [712, 582] width 19 height 19
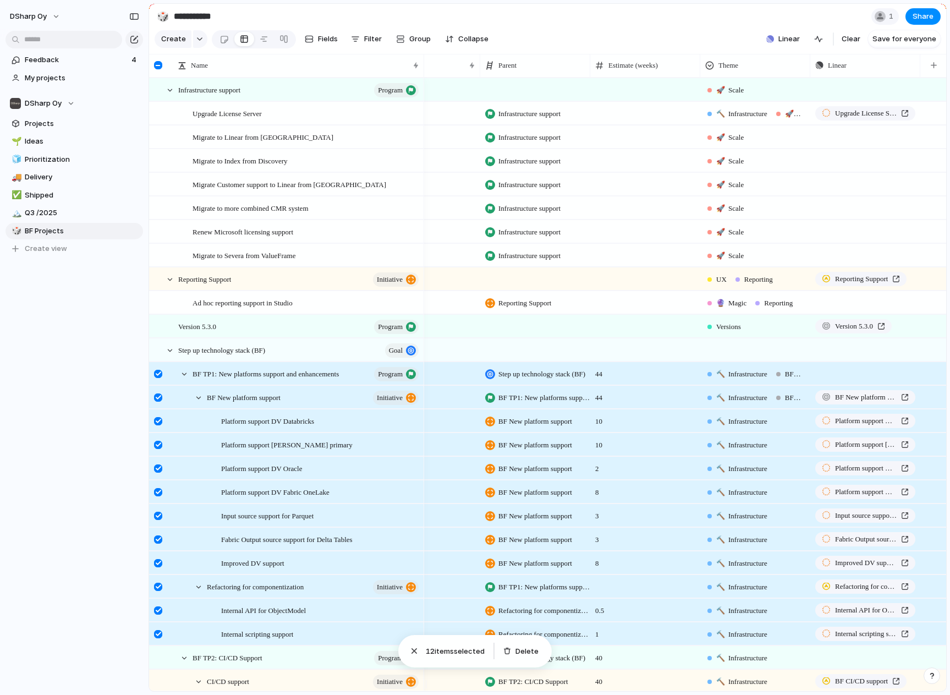
click at [780, 427] on div "🔨 Infrastructure" at bounding box center [755, 419] width 109 height 18
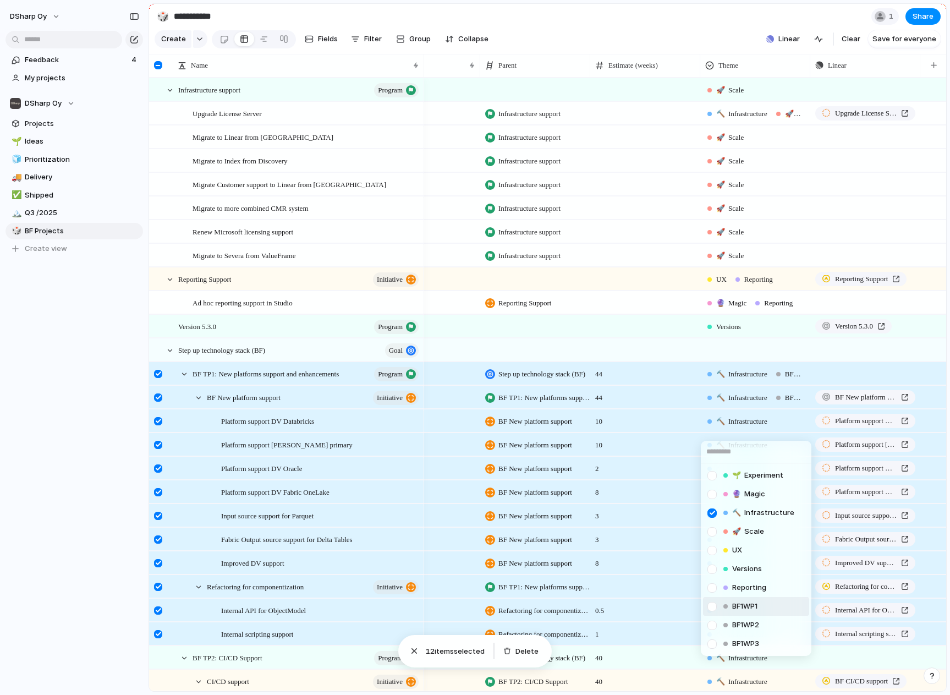
click at [709, 608] on div at bounding box center [712, 606] width 19 height 19
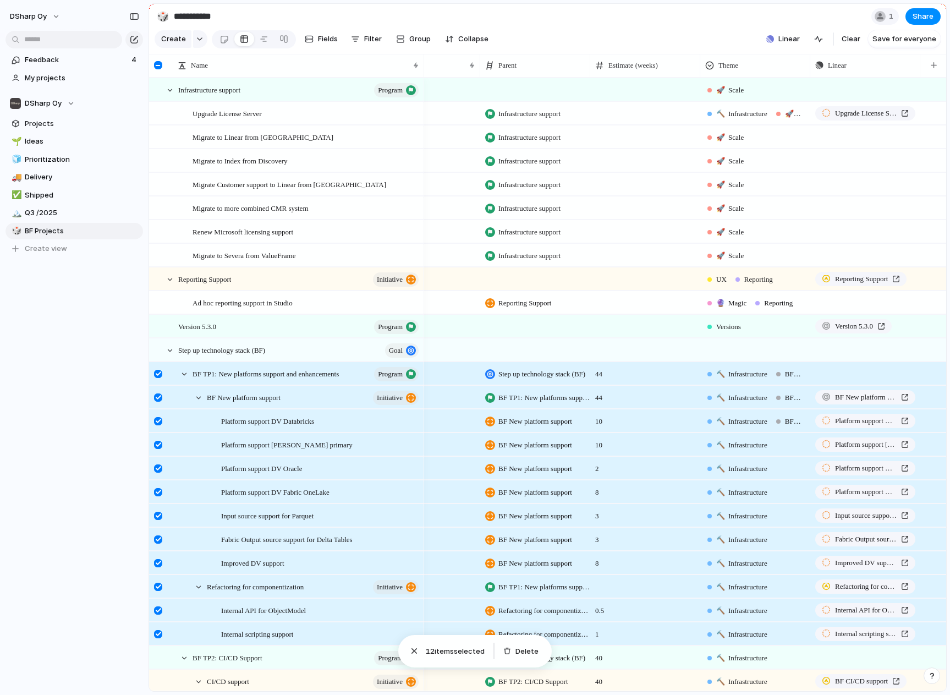
click at [788, 452] on div "🔨 Infrastructure" at bounding box center [755, 443] width 109 height 18
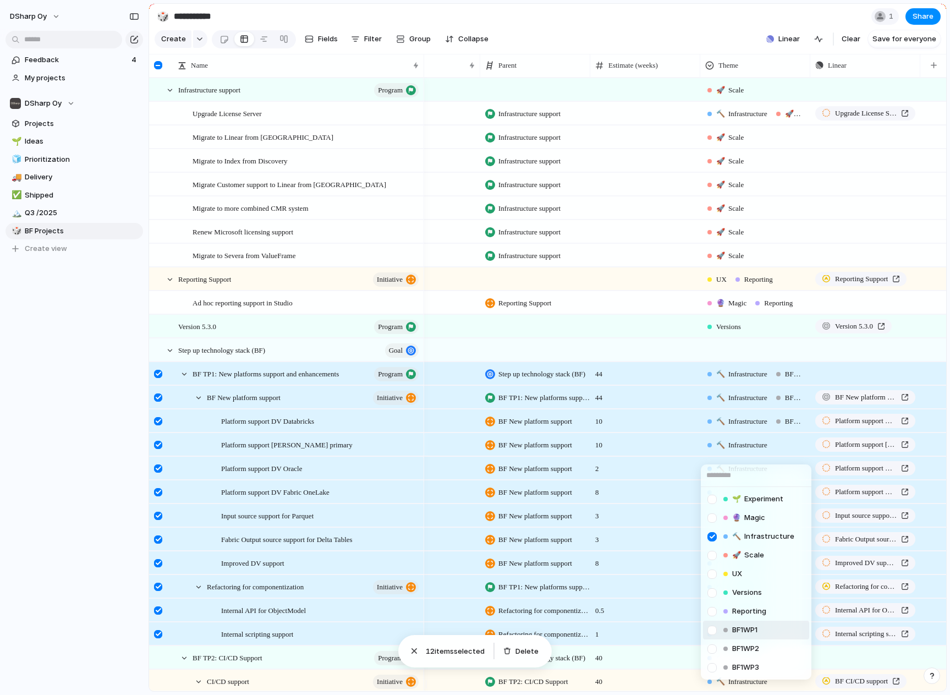
click at [711, 628] on div at bounding box center [712, 630] width 19 height 19
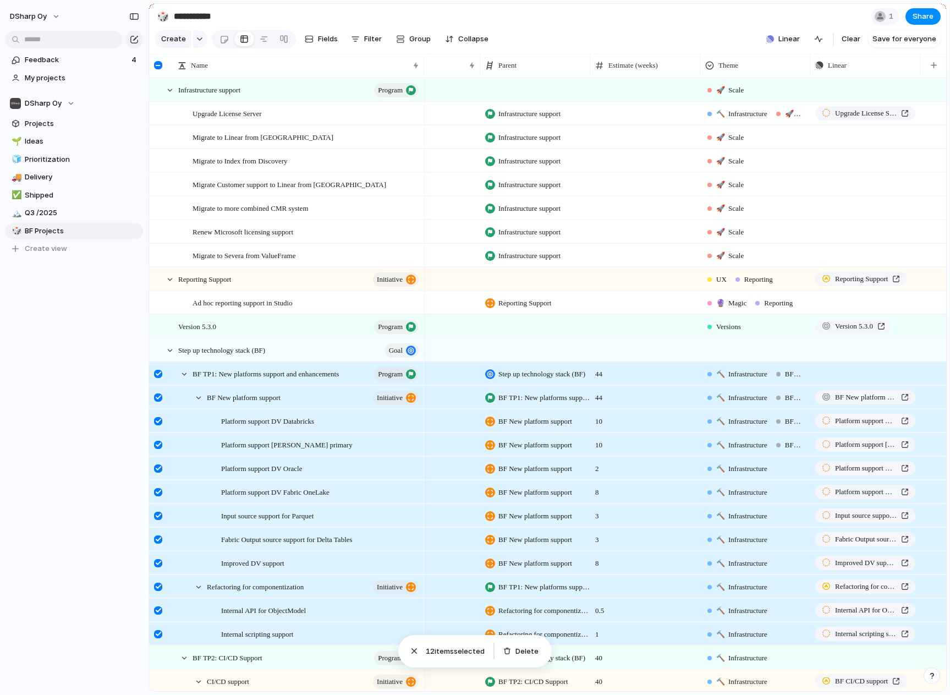
click at [788, 475] on div "🔨 Infrastructure" at bounding box center [755, 466] width 109 height 18
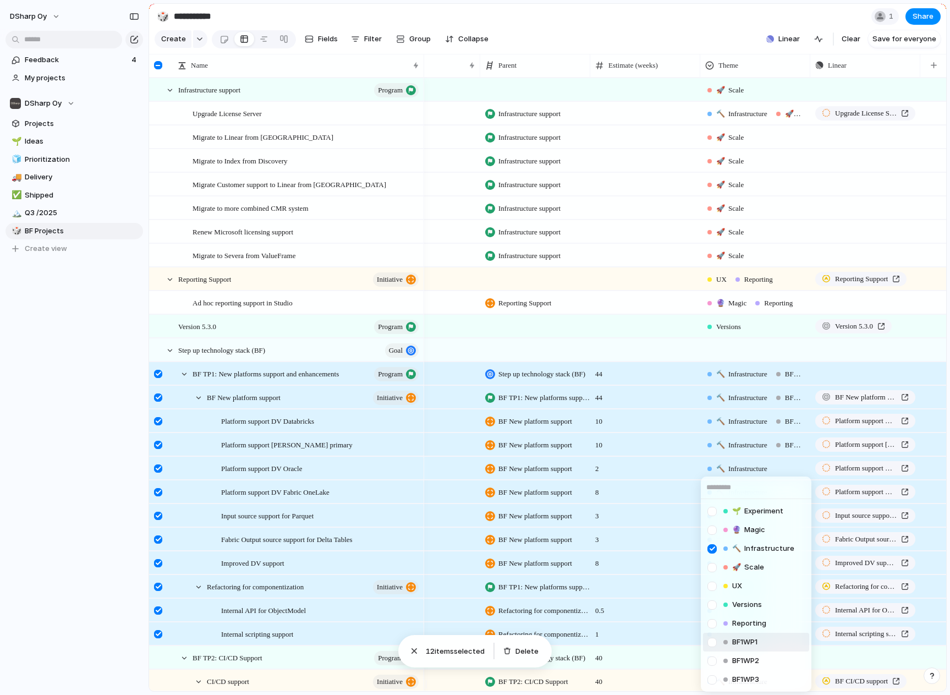
click at [709, 644] on div at bounding box center [712, 642] width 19 height 19
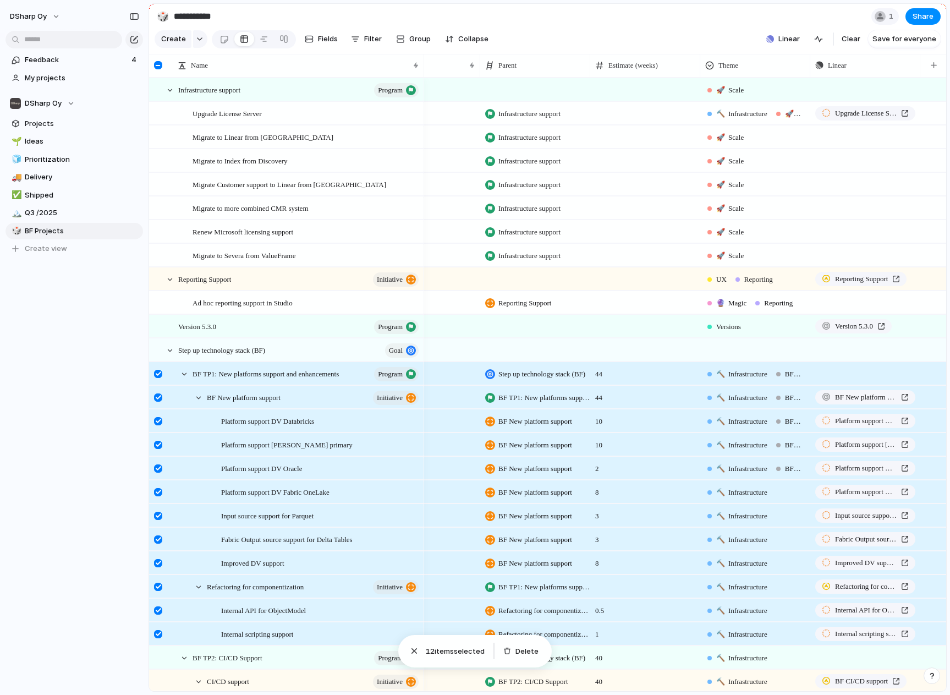
click at [786, 499] on div "🔨 Infrastructure" at bounding box center [755, 490] width 109 height 18
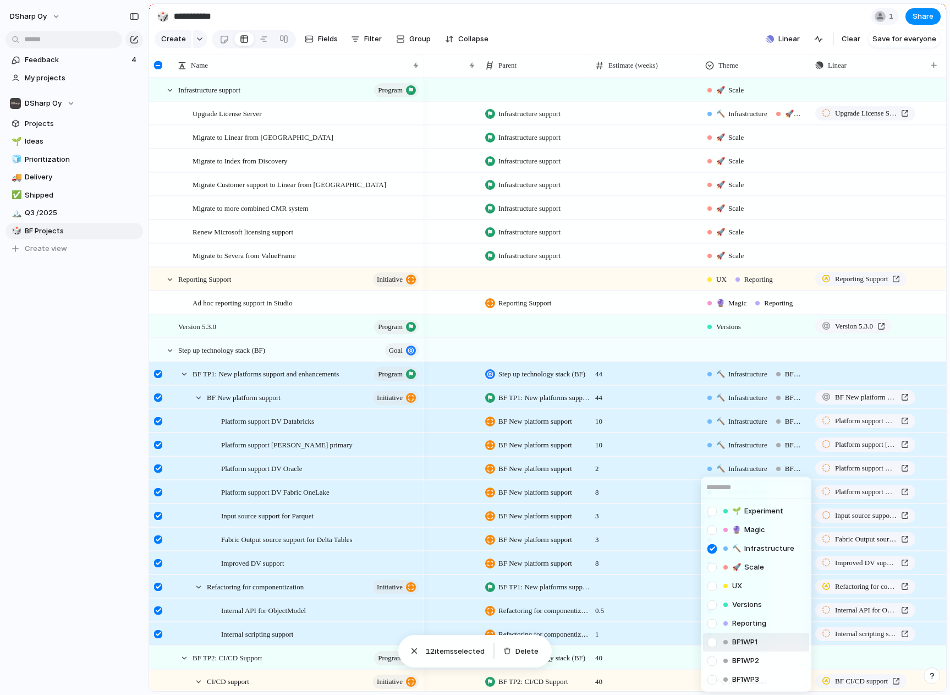
click at [717, 642] on div at bounding box center [712, 642] width 19 height 19
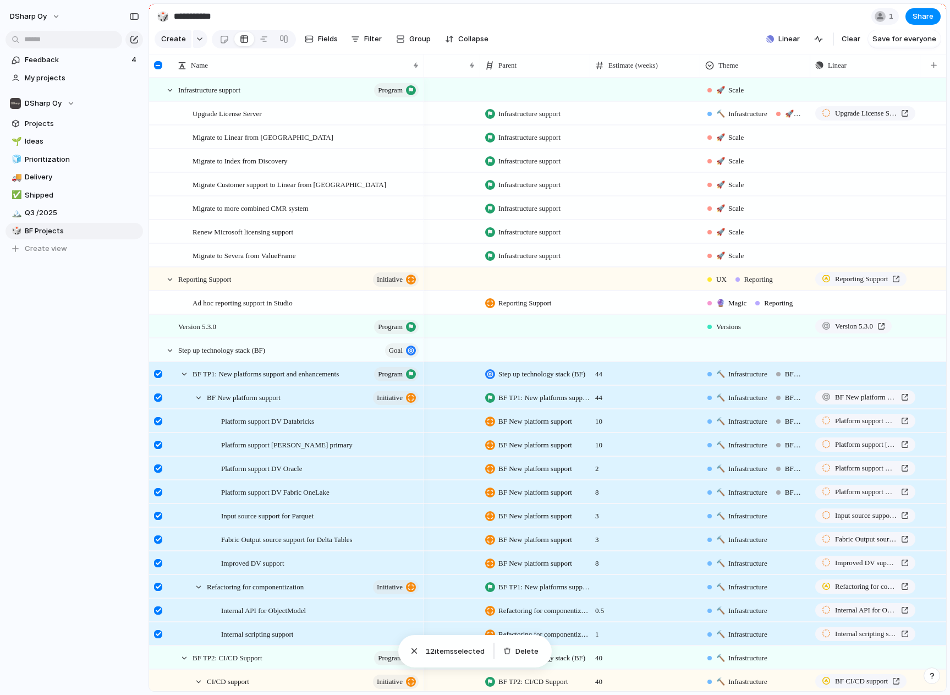
click at [787, 522] on div "🔨 Infrastructure" at bounding box center [755, 514] width 109 height 18
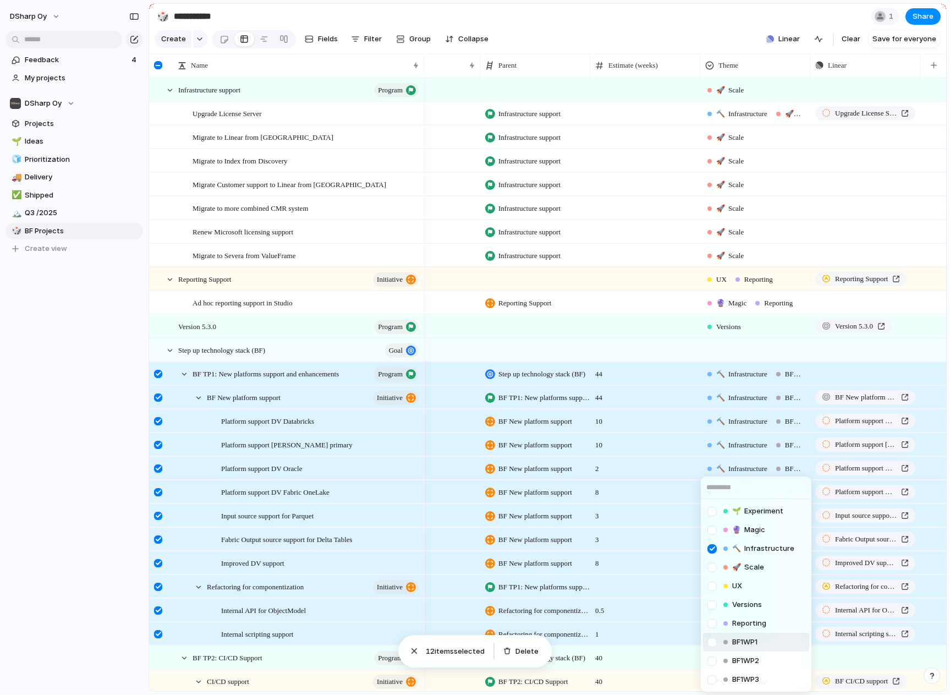
click at [718, 641] on div at bounding box center [712, 642] width 19 height 19
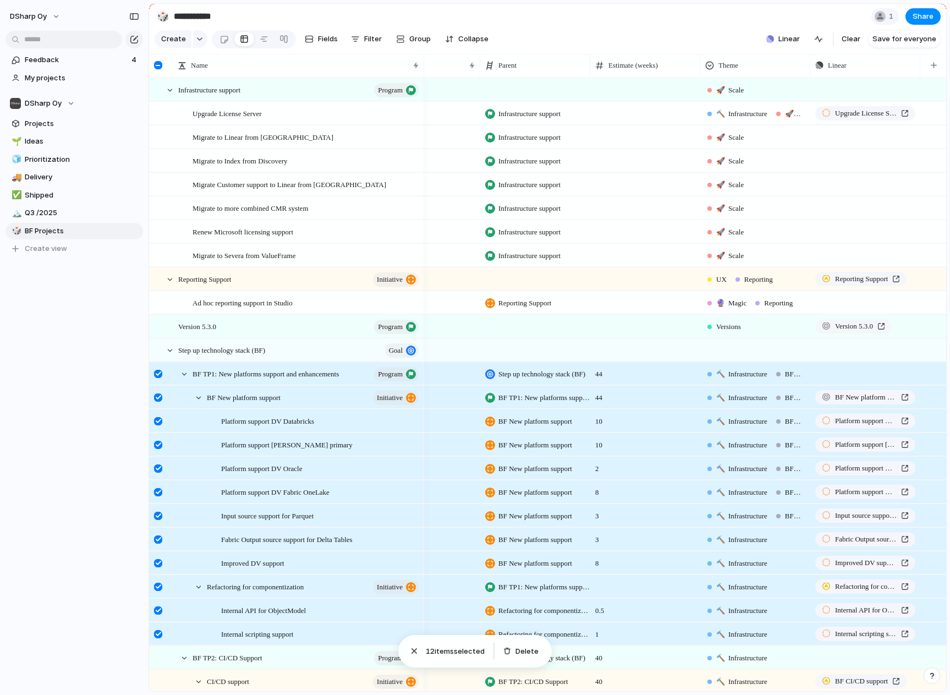
click at [796, 544] on div "🔨 Infrastructure" at bounding box center [755, 537] width 109 height 18
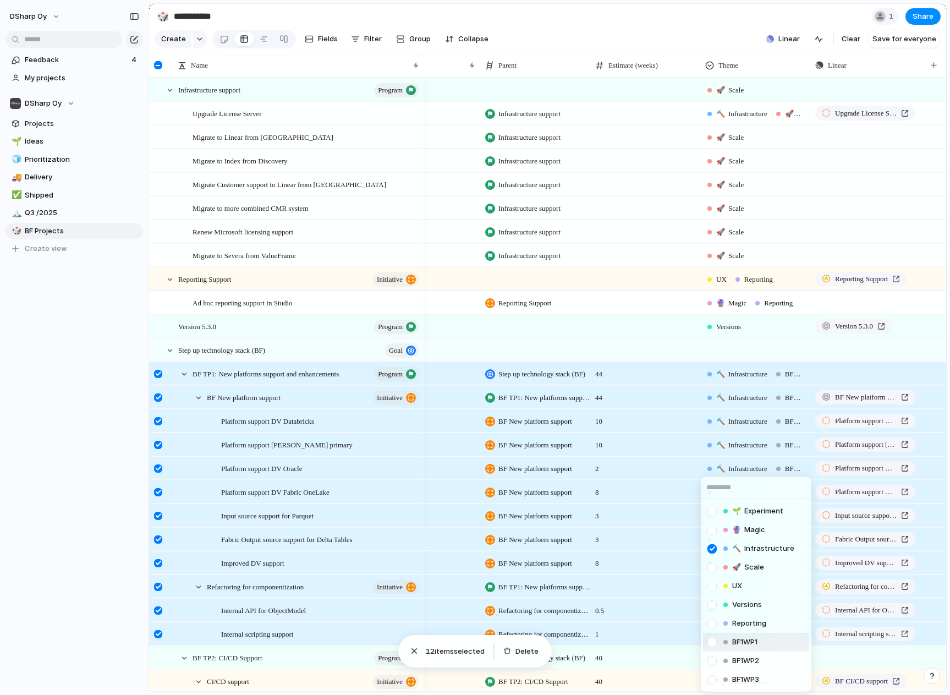
click at [717, 644] on div at bounding box center [712, 642] width 19 height 19
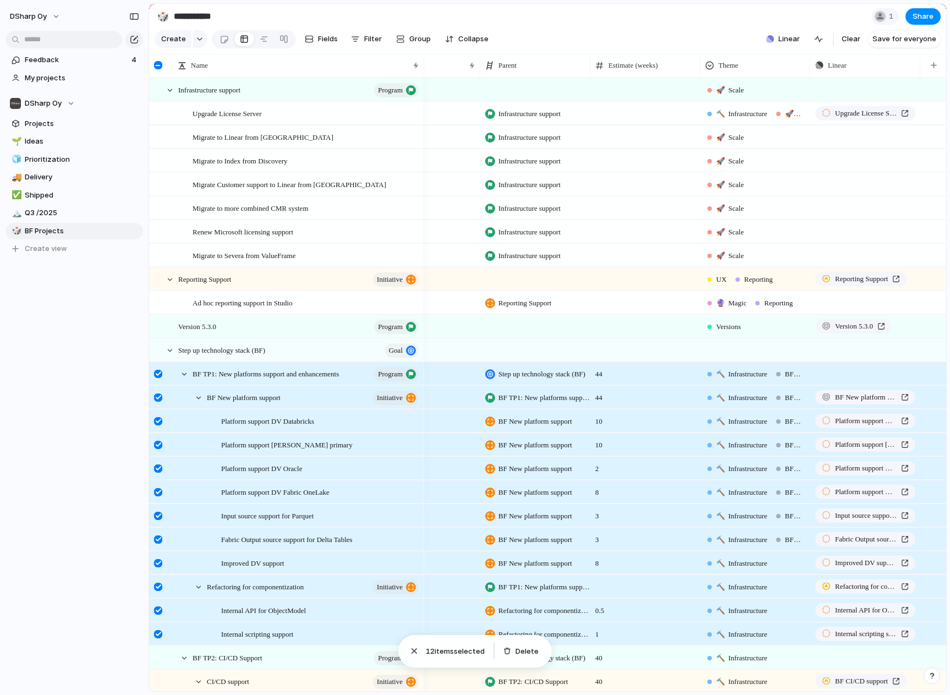
click at [790, 567] on div "🔨 Infrastructure" at bounding box center [755, 561] width 109 height 18
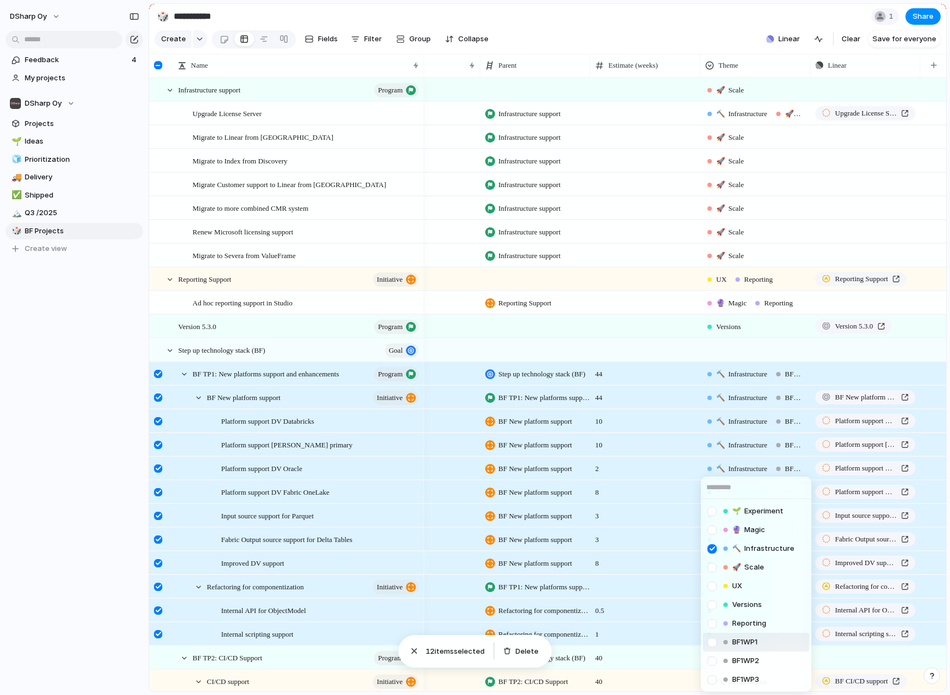
click at [716, 645] on div at bounding box center [712, 642] width 19 height 19
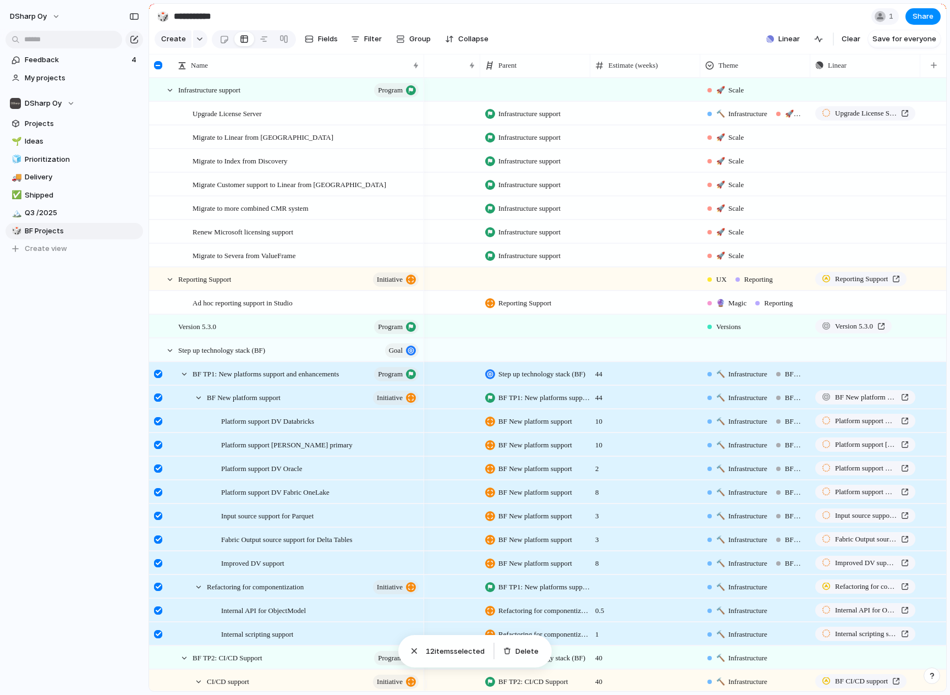
click at [782, 594] on div "🔨 Infrastructure" at bounding box center [755, 585] width 109 height 18
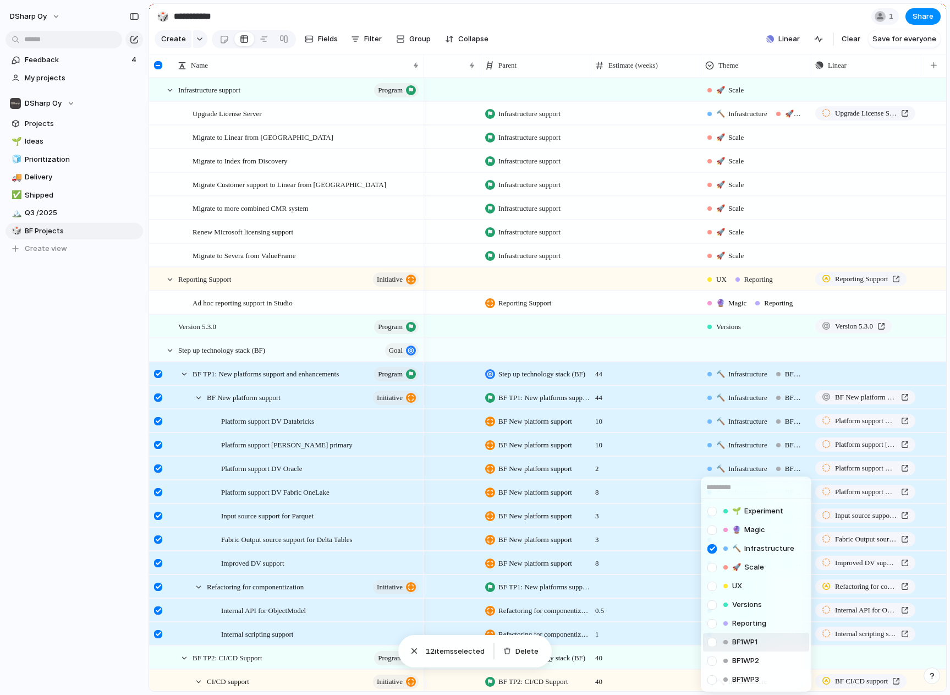
click at [726, 640] on div at bounding box center [726, 642] width 4 height 4
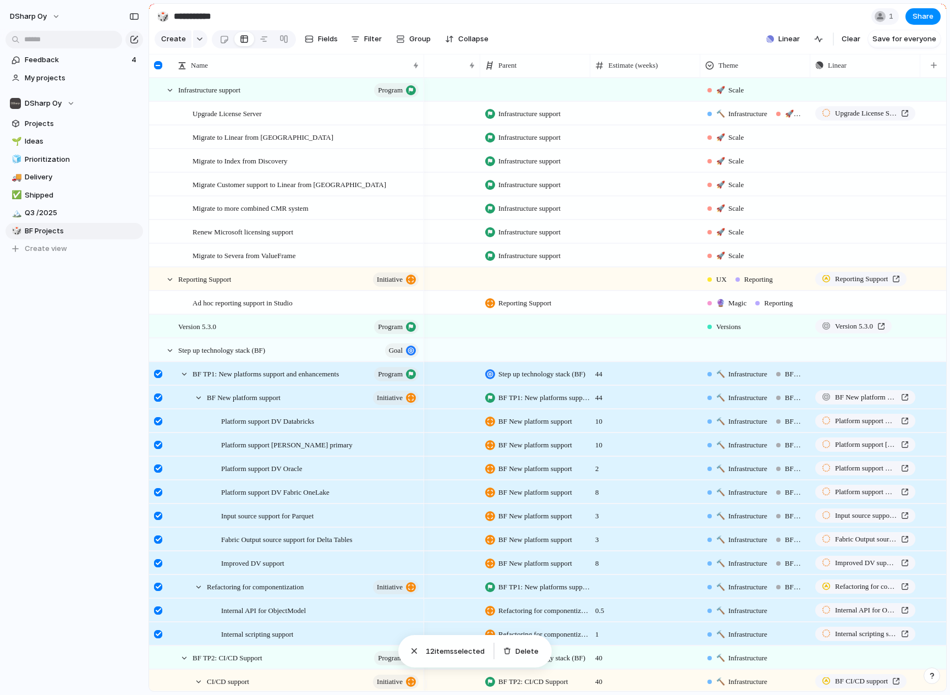
click at [781, 612] on div "🔨 Infrastructure" at bounding box center [755, 608] width 109 height 18
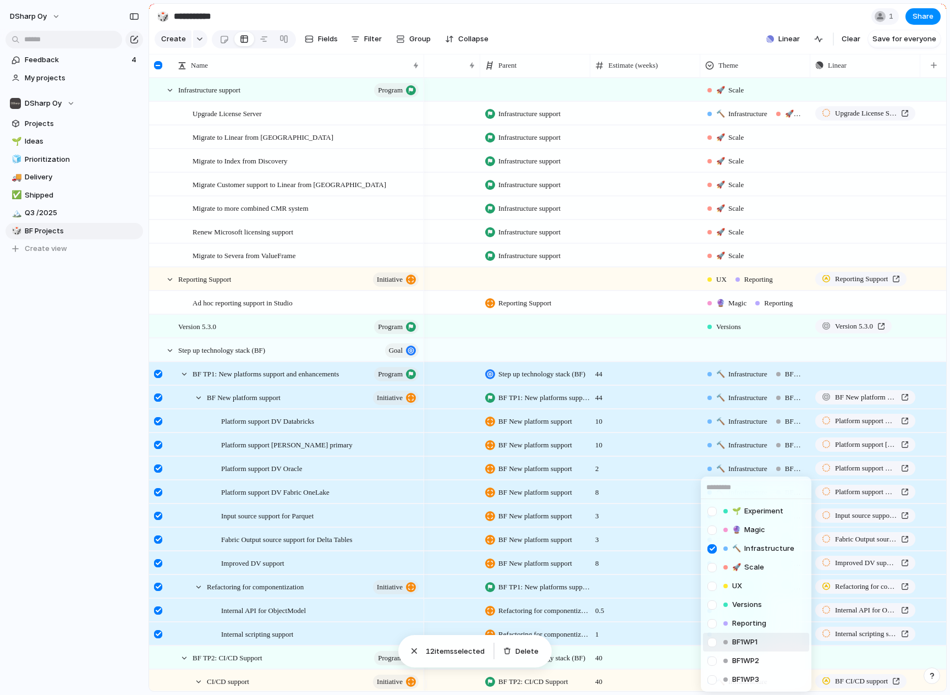
click at [744, 642] on span "BF1WP1" at bounding box center [744, 642] width 25 height 11
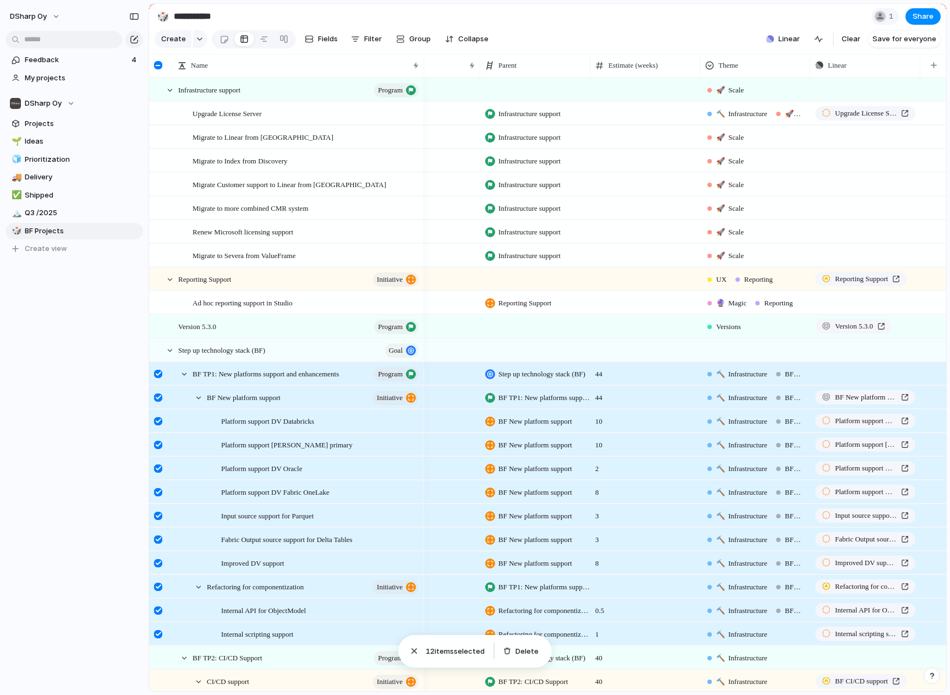
click at [786, 634] on div "🔨 Infrastructure" at bounding box center [755, 632] width 109 height 18
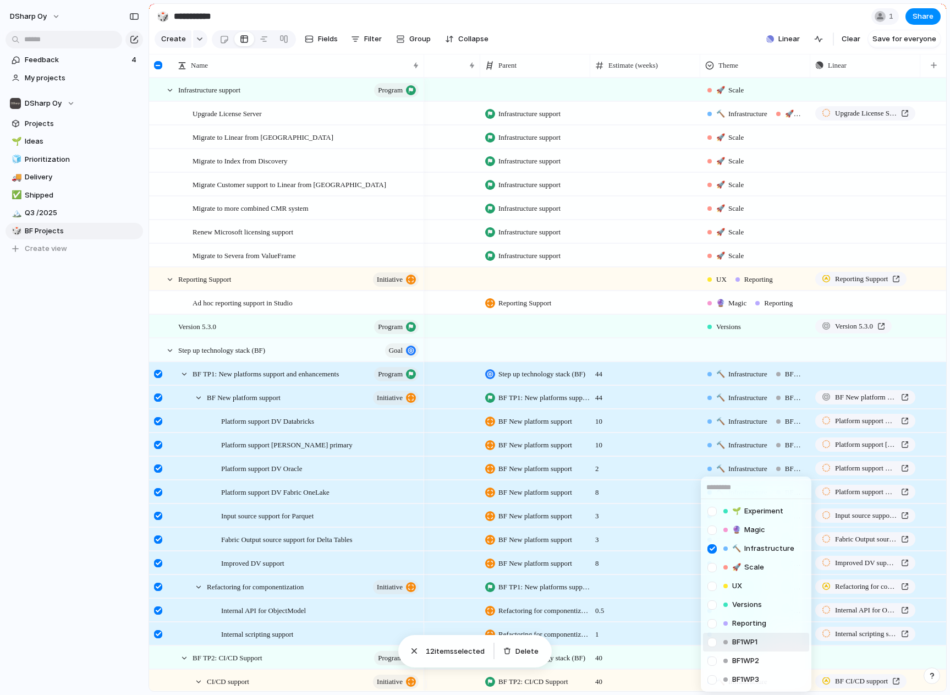
click at [765, 642] on li "BF1WP1" at bounding box center [756, 642] width 106 height 19
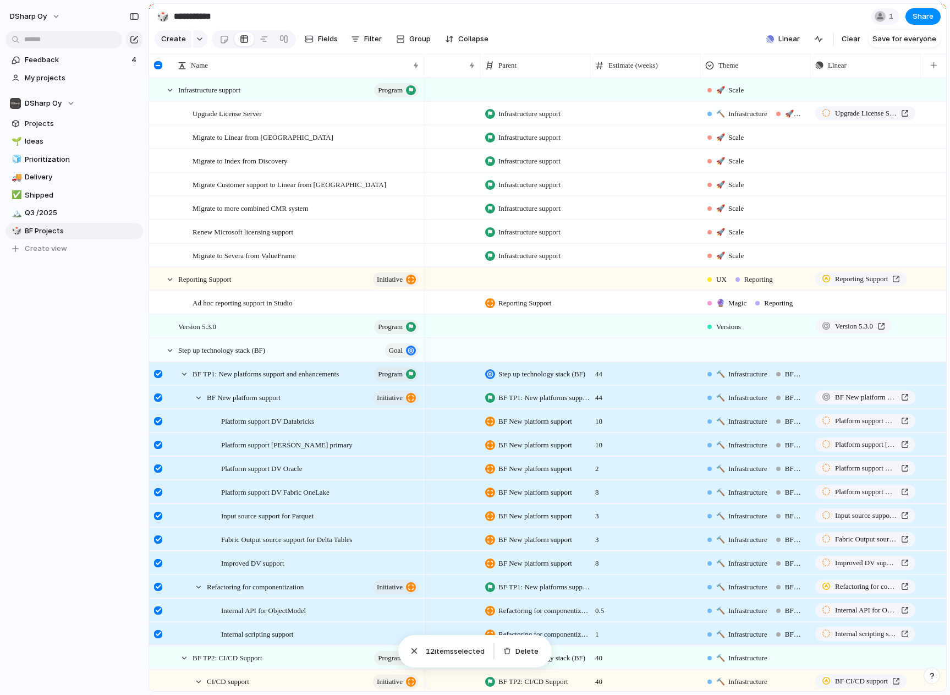
click at [783, 665] on div "🔨 Infrastructure" at bounding box center [755, 655] width 109 height 18
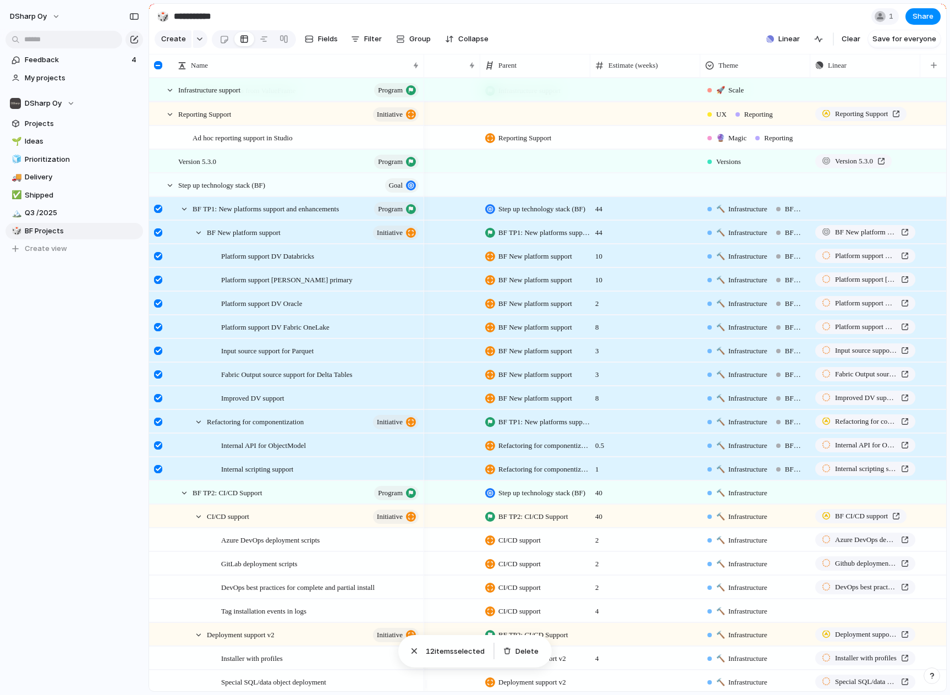
scroll to position [214, 0]
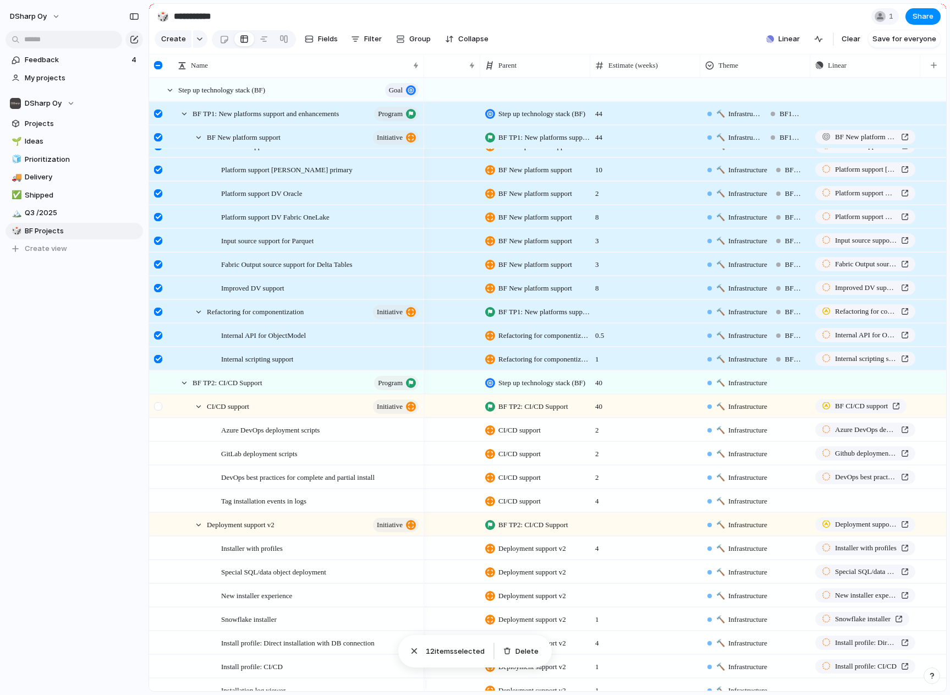
click at [161, 410] on div at bounding box center [158, 406] width 8 height 8
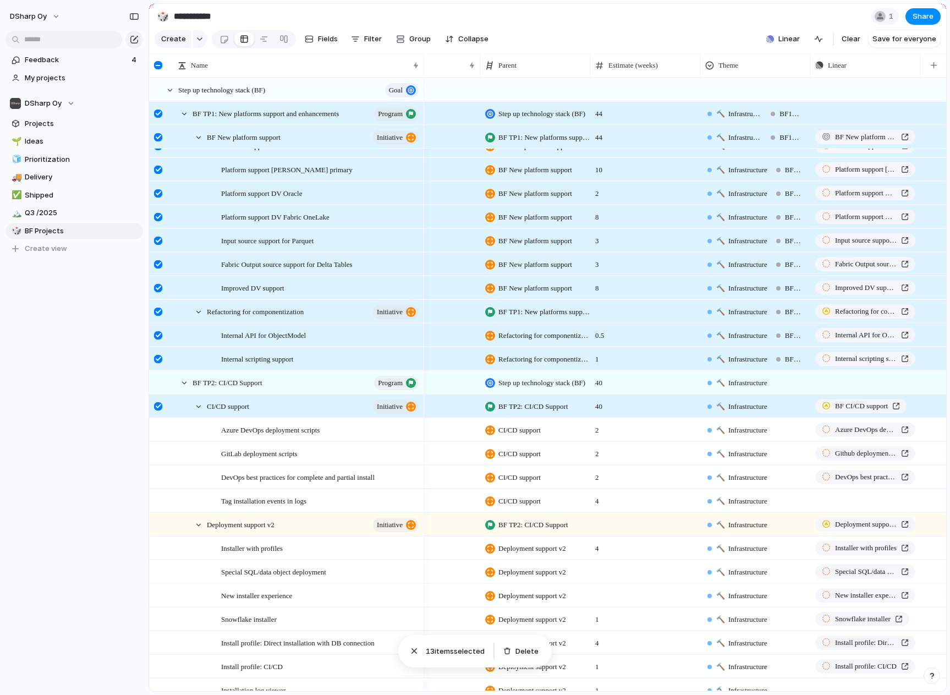
click at [161, 410] on div at bounding box center [158, 406] width 8 height 8
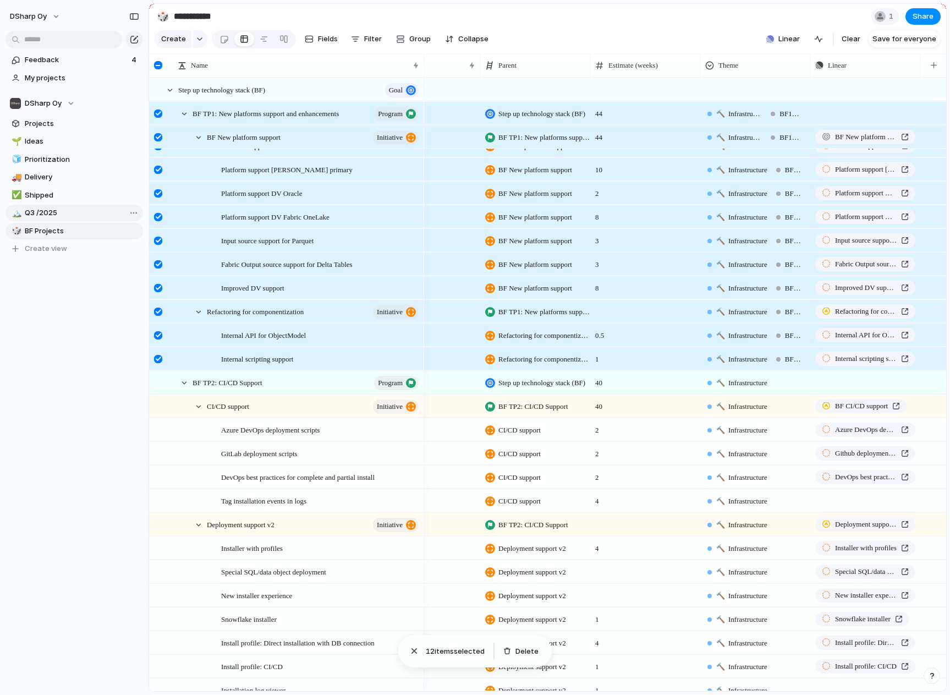
click at [56, 216] on span "Q3 /2025" at bounding box center [82, 212] width 114 height 11
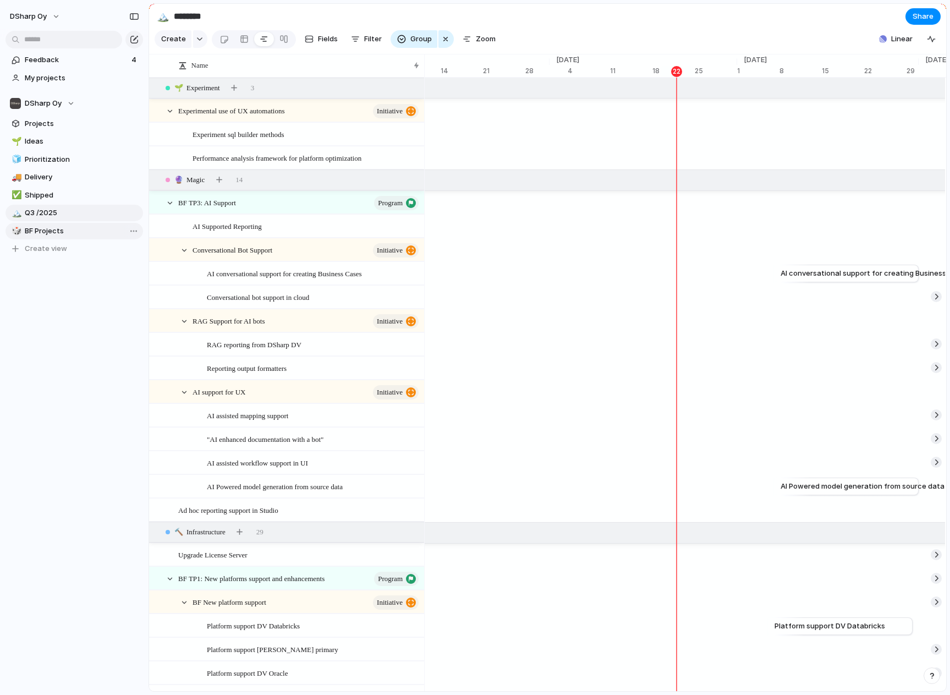
click at [48, 229] on span "BF Projects" at bounding box center [82, 231] width 114 height 11
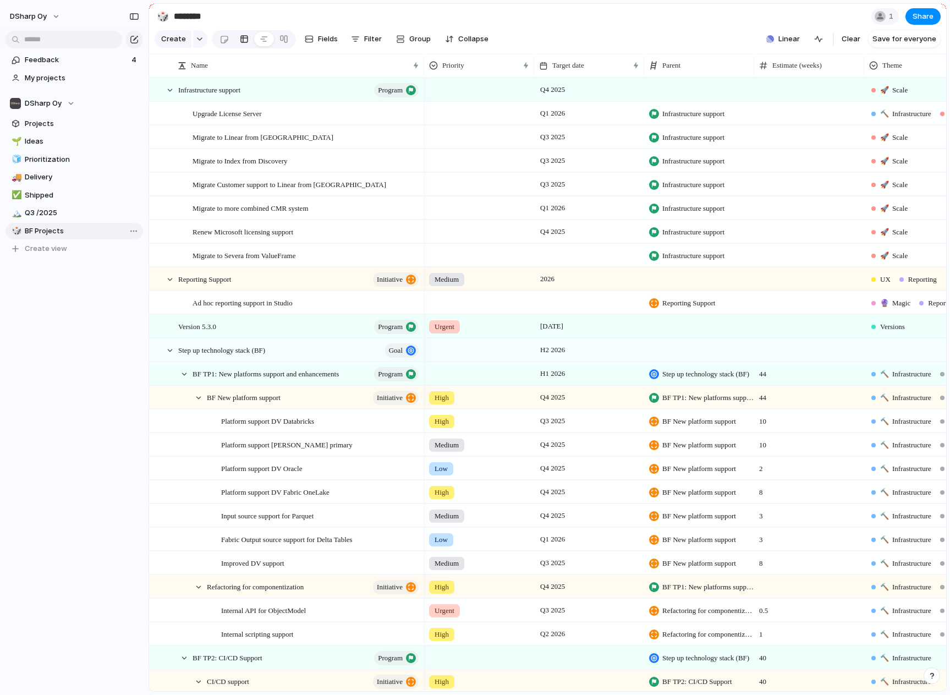
type input "**********"
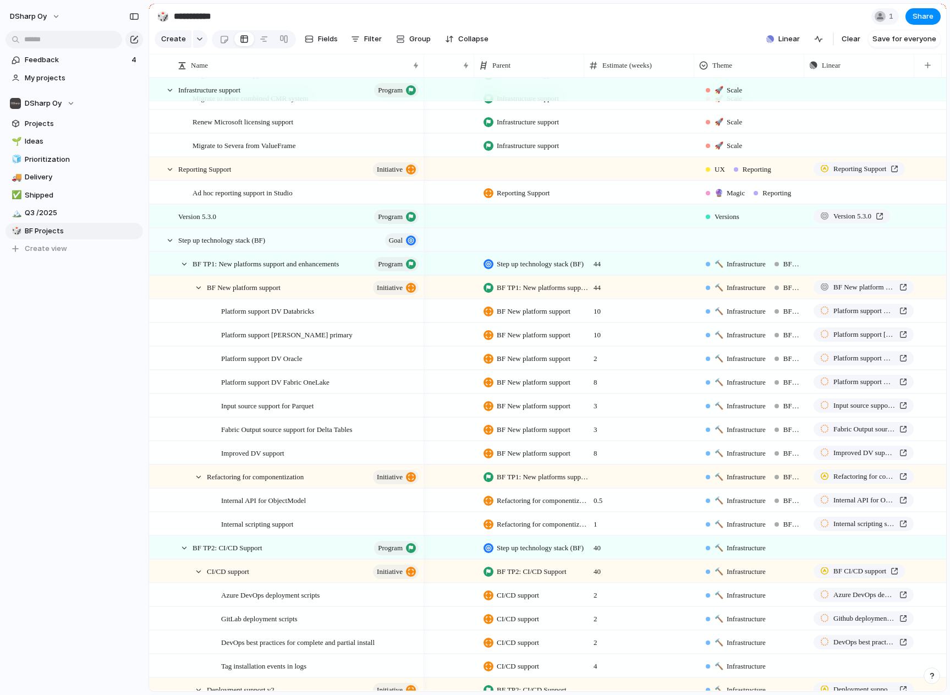
click at [922, 295] on div "High Q4 2025 BF TP1: New platforms support and enhancements 44 🔨 Infrastructure…" at bounding box center [603, 287] width 688 height 24
click at [848, 274] on div "Push" at bounding box center [863, 263] width 109 height 21
click at [740, 270] on span "🔨 Infrastructure" at bounding box center [740, 264] width 51 height 11
click at [741, 293] on span "🔨 Infrastructure" at bounding box center [740, 287] width 51 height 11
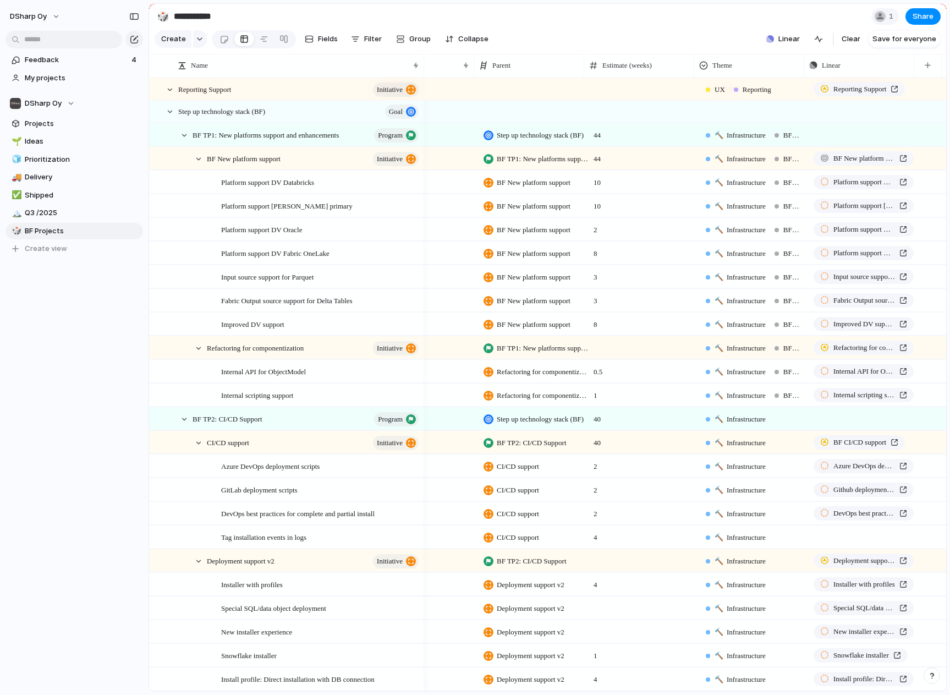
scroll to position [275, 0]
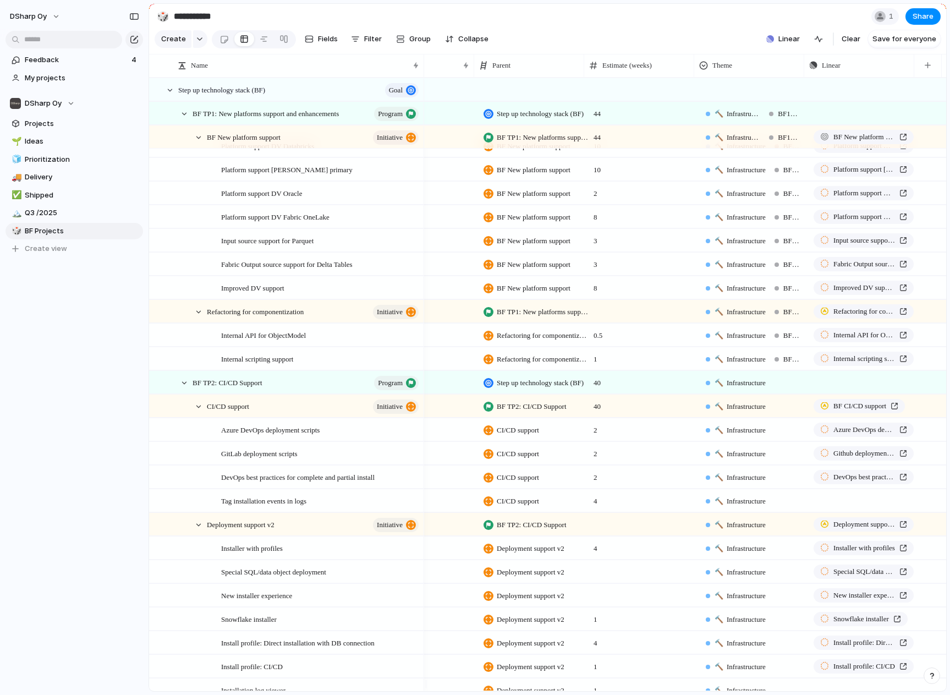
click at [780, 390] on div "🔨 Infrastructure" at bounding box center [753, 380] width 109 height 18
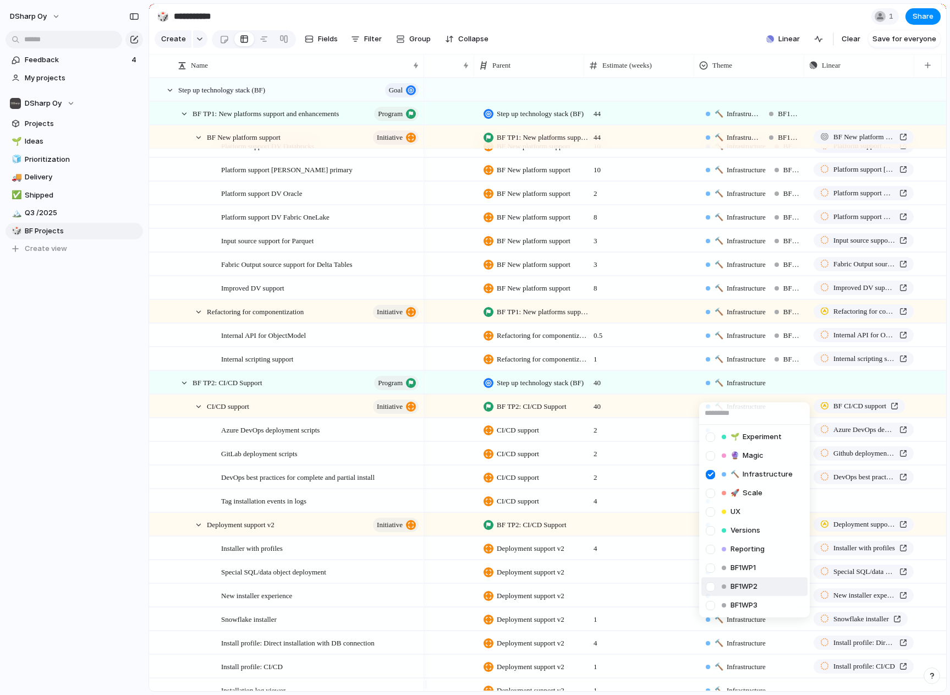
click at [759, 583] on div "BF1WP2" at bounding box center [740, 586] width 40 height 13
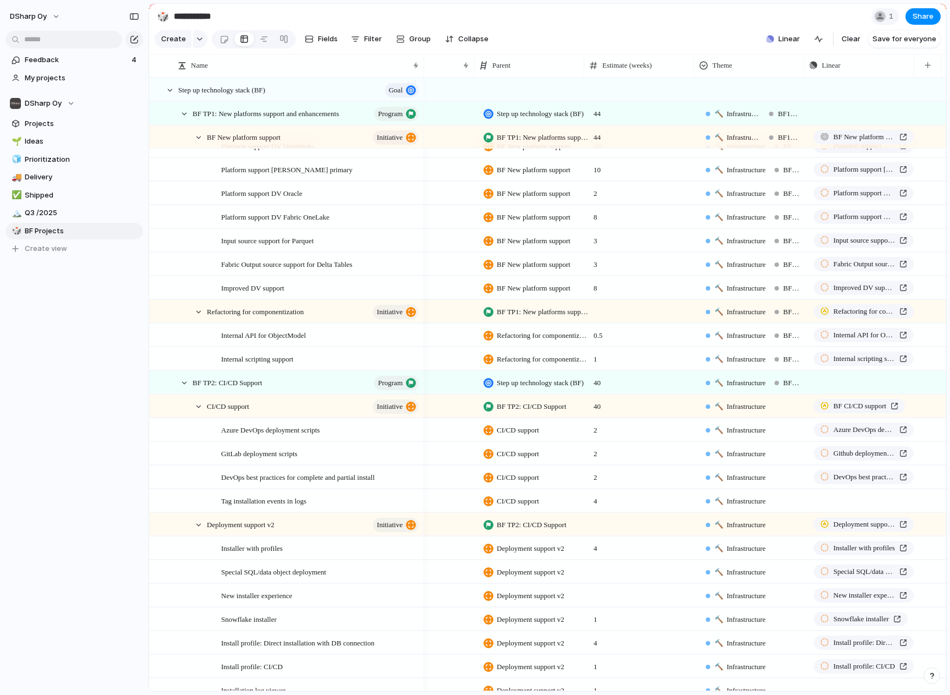
click at [786, 412] on div "🔨 Infrastructure" at bounding box center [753, 404] width 109 height 18
click at [757, 613] on span "BF1WP2" at bounding box center [744, 610] width 27 height 11
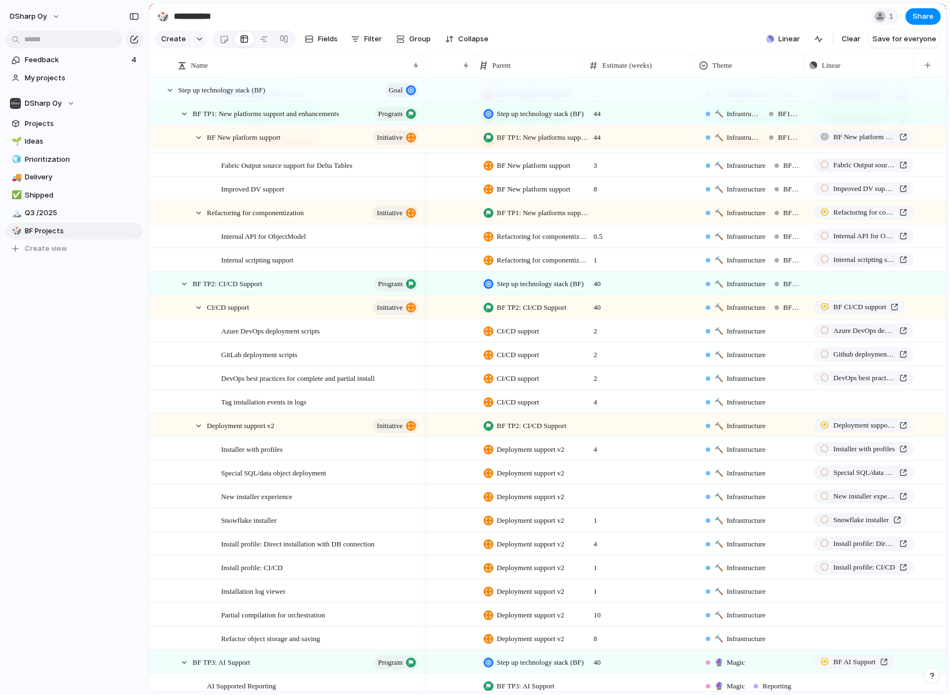
scroll to position [385, 0]
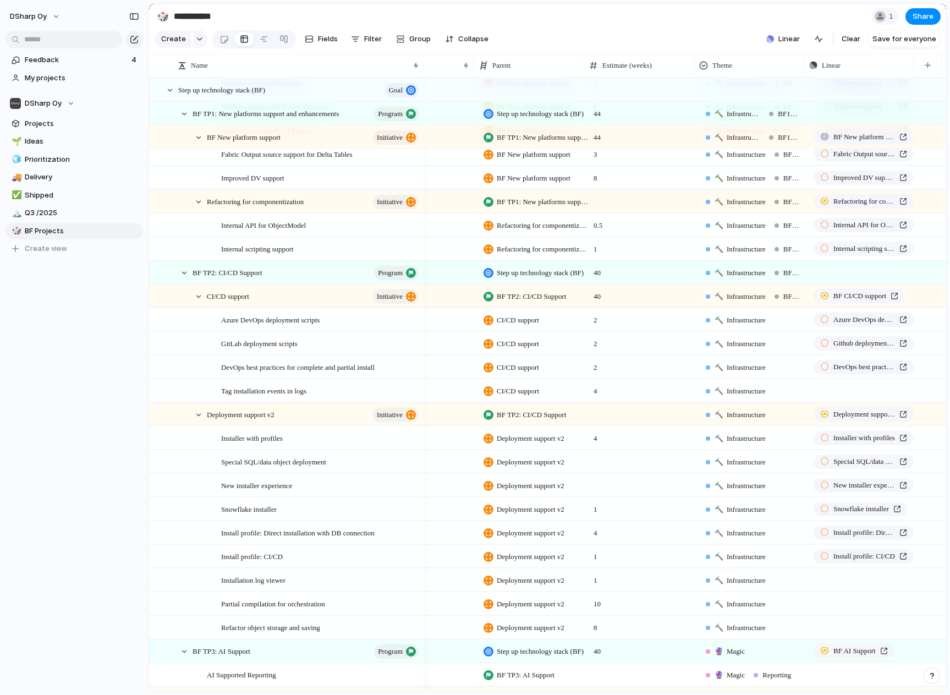
click at [768, 327] on div "🔨 Infrastructure" at bounding box center [736, 320] width 64 height 13
click at [743, 527] on span "BF1WP2" at bounding box center [744, 523] width 27 height 11
click at [794, 350] on div "🔨 Infrastructure" at bounding box center [753, 341] width 109 height 18
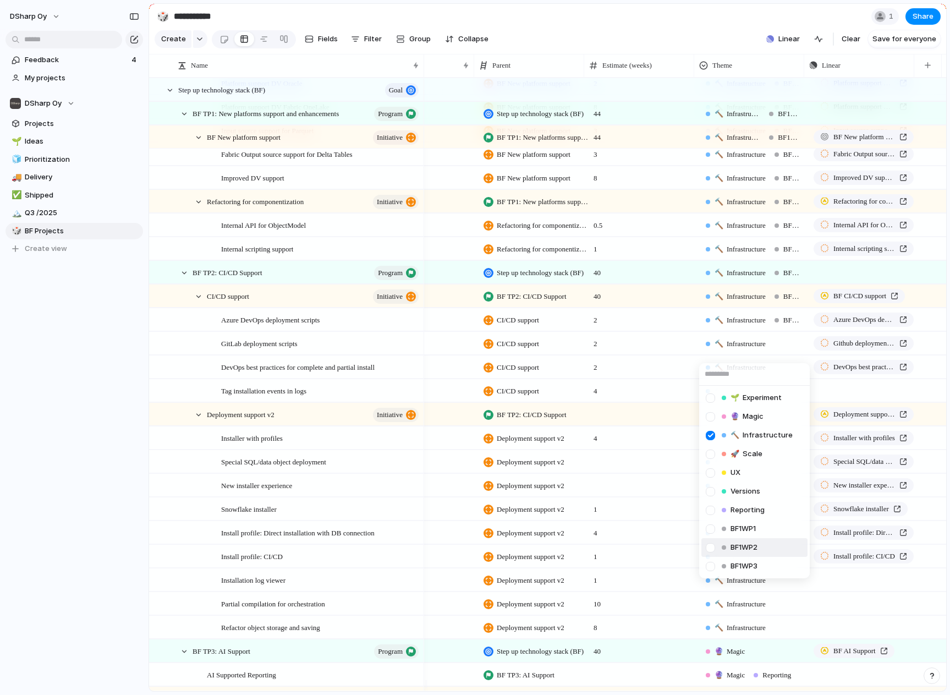
drag, startPoint x: 757, startPoint y: 547, endPoint x: 759, endPoint y: 537, distance: 10.3
click at [757, 546] on span "BF1WP2" at bounding box center [744, 547] width 27 height 11
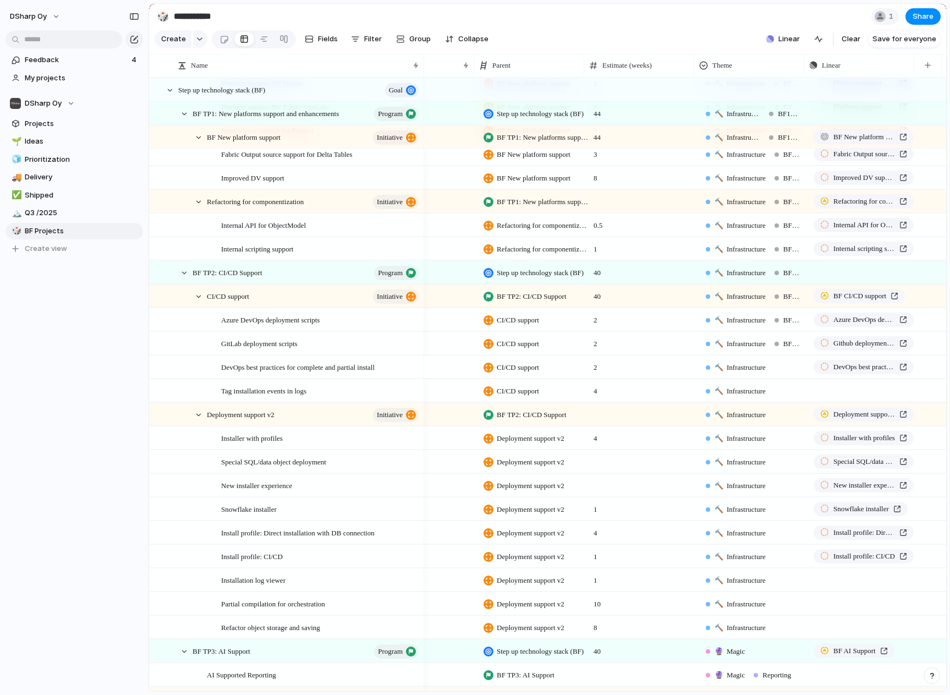
click at [792, 374] on div "🔨 Infrastructure" at bounding box center [753, 365] width 109 height 18
drag, startPoint x: 765, startPoint y: 571, endPoint x: 802, endPoint y: 477, distance: 100.3
click at [765, 569] on li "BF1WP2" at bounding box center [755, 571] width 106 height 19
click at [793, 398] on div "🔨 Infrastructure" at bounding box center [753, 389] width 109 height 18
drag, startPoint x: 755, startPoint y: 594, endPoint x: 758, endPoint y: 588, distance: 6.4
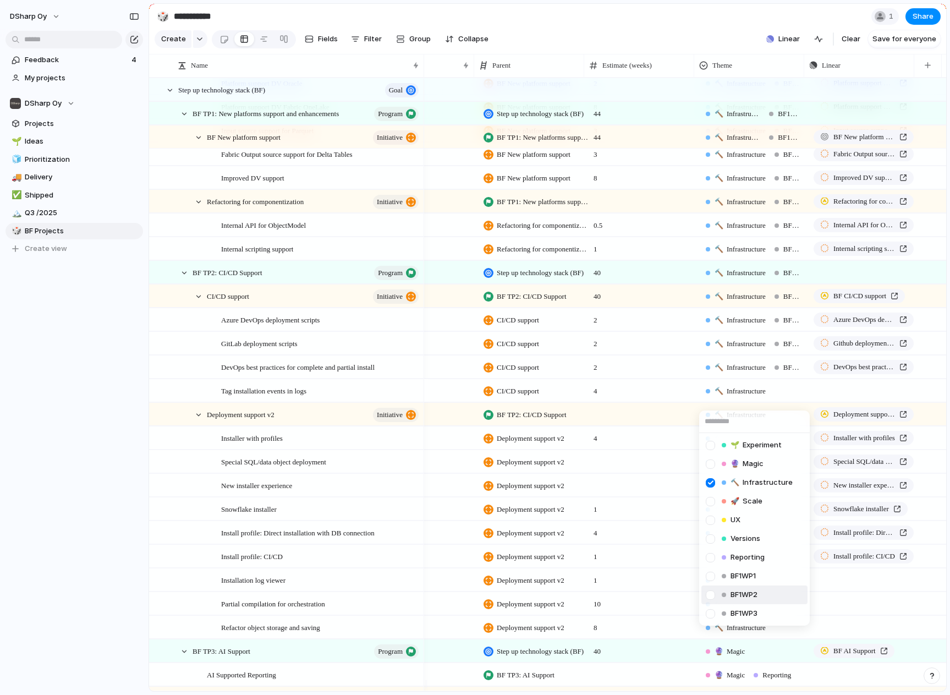
click at [756, 592] on span "BF1WP2" at bounding box center [744, 594] width 27 height 11
click at [791, 421] on div "🔨 Infrastructure" at bounding box center [753, 412] width 109 height 18
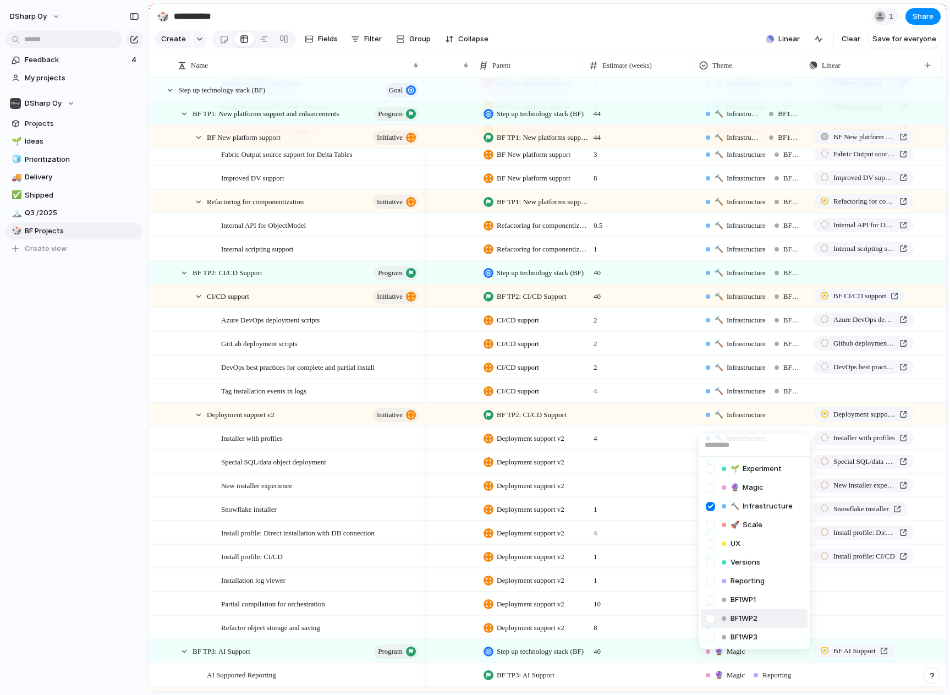
click at [758, 614] on span "BF1WP2" at bounding box center [744, 618] width 27 height 11
click at [791, 445] on div "🔨 Infrastructure" at bounding box center [753, 436] width 109 height 18
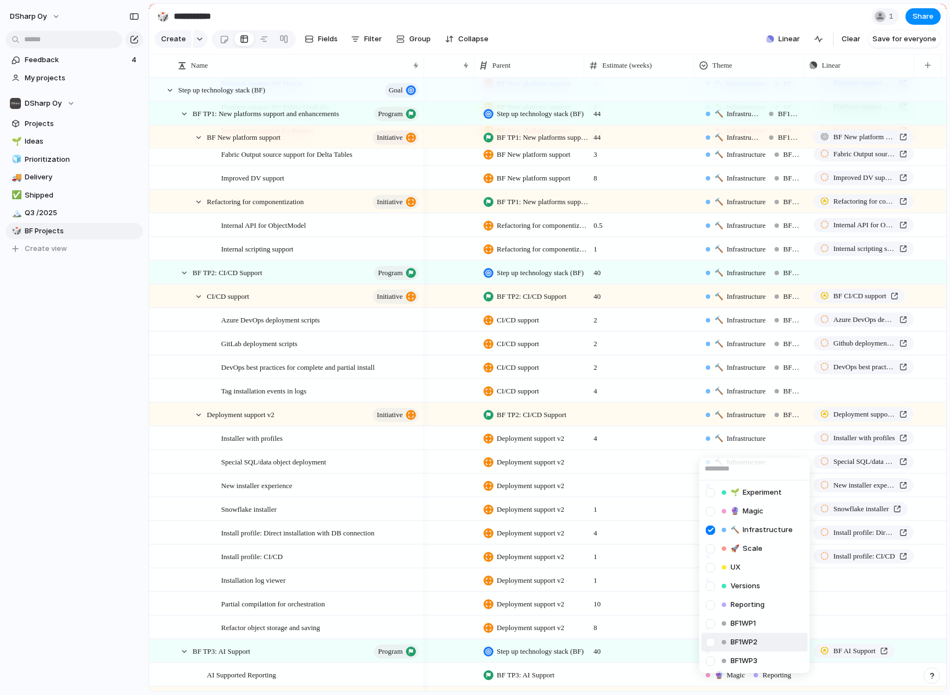
click at [772, 639] on li "BF1WP2" at bounding box center [755, 642] width 106 height 19
click at [783, 465] on div "🔨 Infrastructure" at bounding box center [753, 460] width 109 height 18
click at [762, 659] on li "BF1WP2" at bounding box center [755, 660] width 106 height 19
click at [785, 496] on div "🔨 Infrastructure" at bounding box center [754, 485] width 110 height 23
click at [758, 656] on span "BF1WP2" at bounding box center [744, 660] width 27 height 11
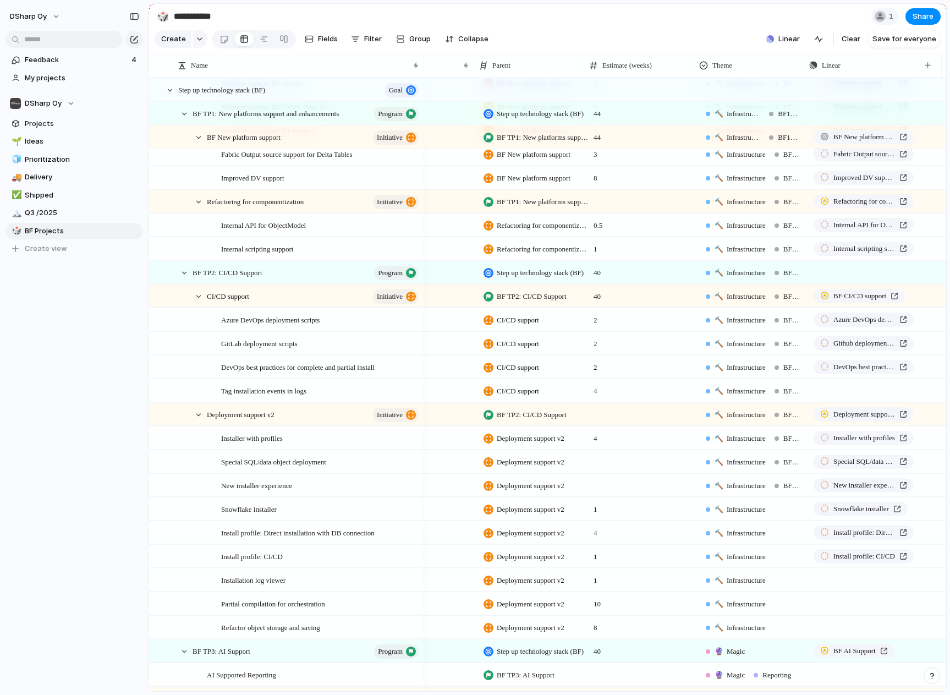
click at [793, 516] on div "🔨 Infrastructure" at bounding box center [753, 507] width 109 height 18
drag, startPoint x: 784, startPoint y: 662, endPoint x: 787, endPoint y: 656, distance: 7.2
click at [784, 662] on li "BF1WP2" at bounding box center [755, 660] width 106 height 19
click at [796, 540] on div "🔨 Infrastructure" at bounding box center [753, 531] width 109 height 18
click at [779, 658] on li "BF1WP2" at bounding box center [755, 660] width 106 height 19
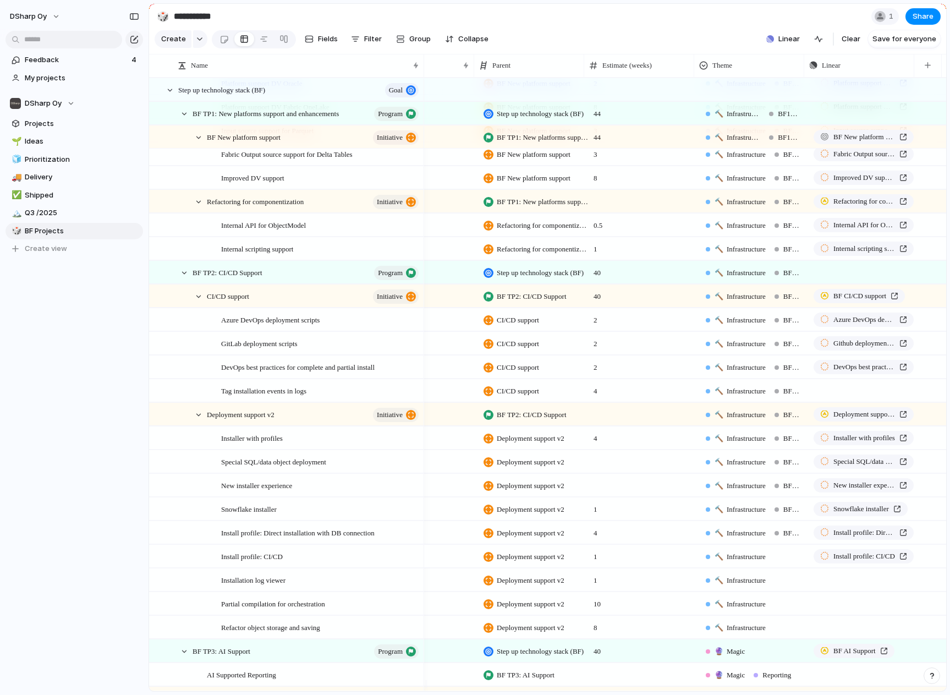
click at [787, 557] on div "🔨 Infrastructure" at bounding box center [753, 554] width 109 height 18
click at [766, 657] on li "BF1WP2" at bounding box center [755, 660] width 106 height 19
click at [792, 587] on div "🔨 Infrastructure" at bounding box center [753, 578] width 109 height 18
click at [770, 657] on li "BF1WP2" at bounding box center [755, 660] width 106 height 19
click at [791, 611] on div "🔨 Infrastructure" at bounding box center [753, 602] width 109 height 18
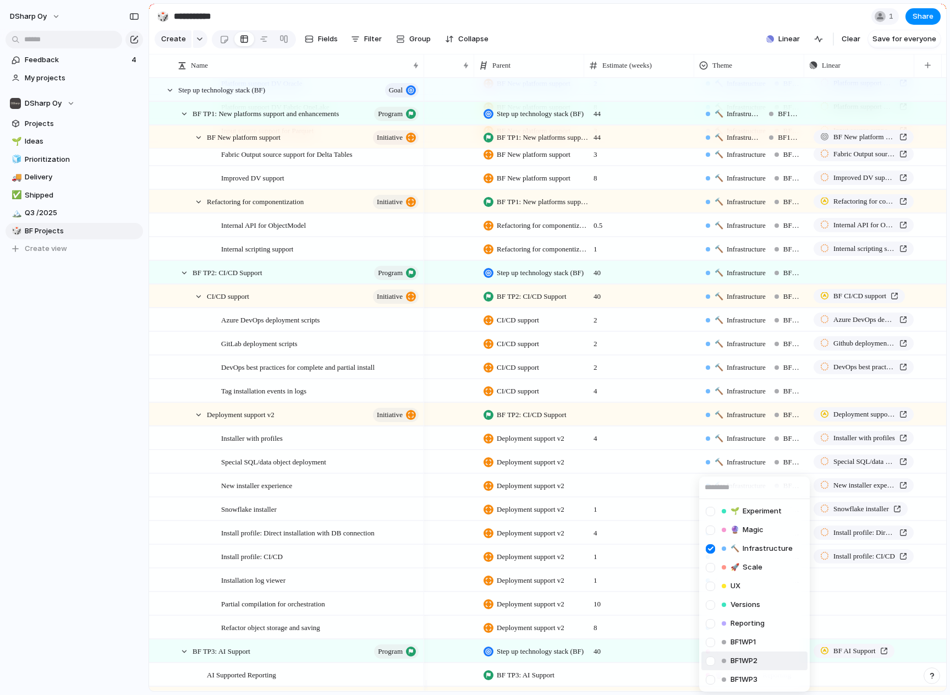
click at [776, 662] on li "BF1WP2" at bounding box center [755, 660] width 106 height 19
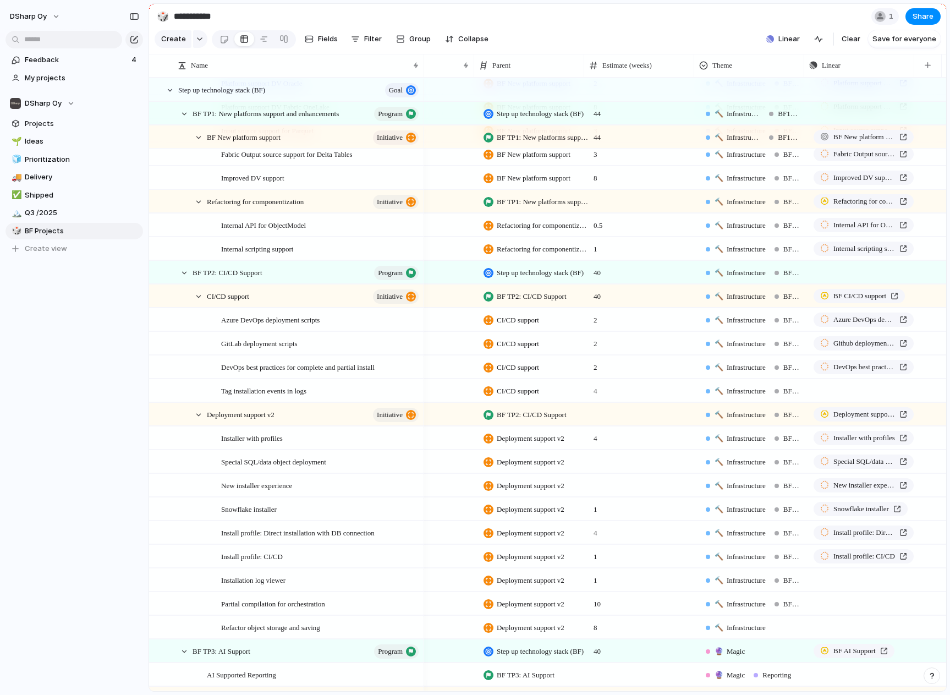
click at [793, 633] on div "🔨 Infrastructure" at bounding box center [753, 625] width 109 height 18
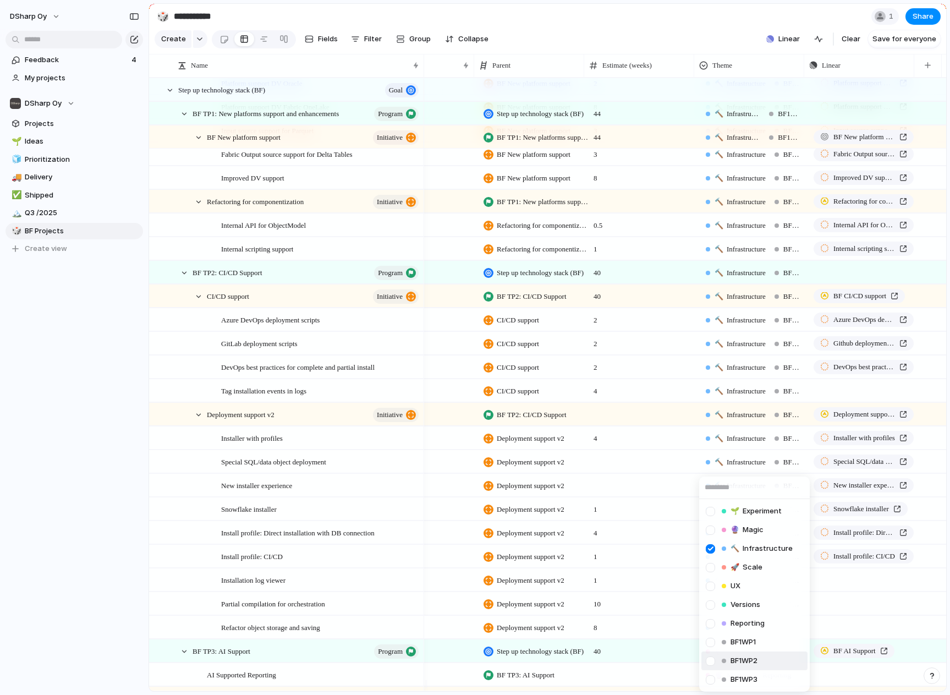
click at [772, 663] on li "BF1WP2" at bounding box center [755, 660] width 106 height 19
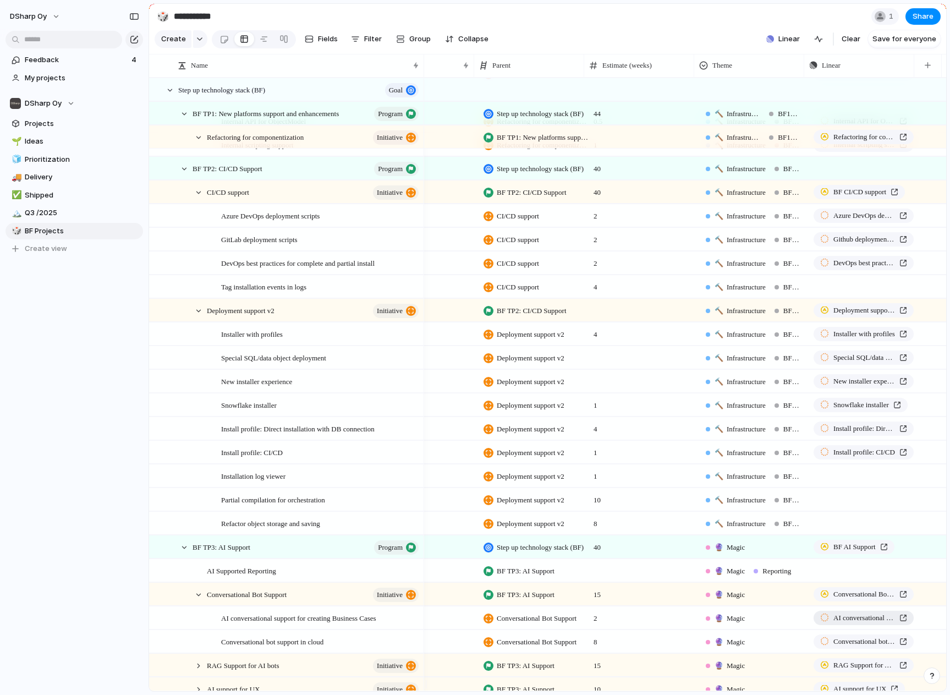
scroll to position [495, 0]
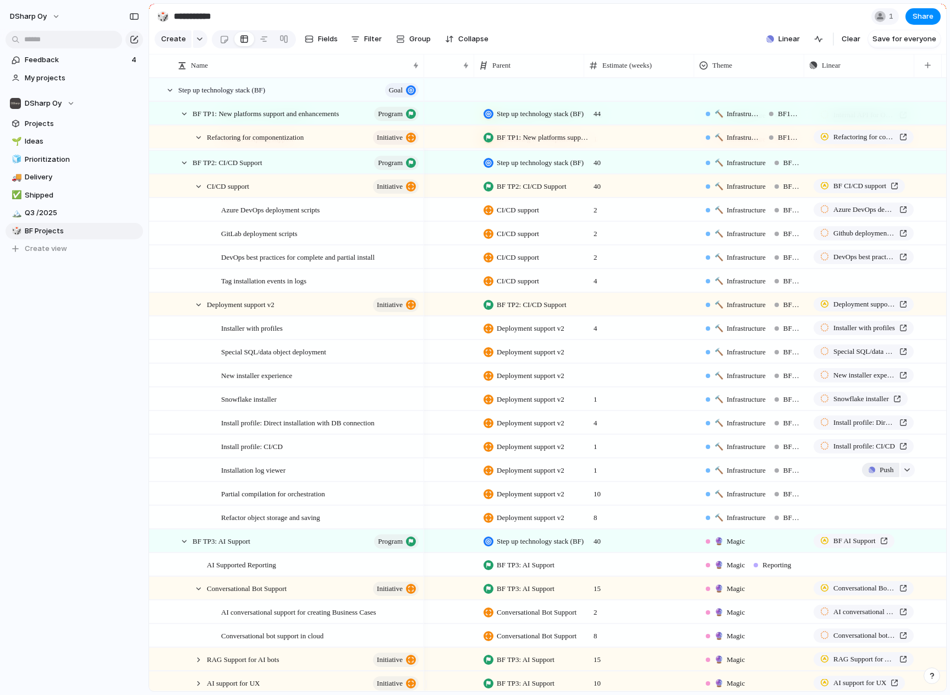
click at [885, 475] on span "Push" at bounding box center [887, 469] width 14 height 11
click at [881, 506] on span "Project" at bounding box center [870, 504] width 25 height 11
click at [879, 545] on span "DSharp Studio" at bounding box center [856, 544] width 51 height 11
click at [881, 499] on span "Push" at bounding box center [887, 493] width 14 height 11
click at [882, 527] on li "Project" at bounding box center [884, 528] width 63 height 18
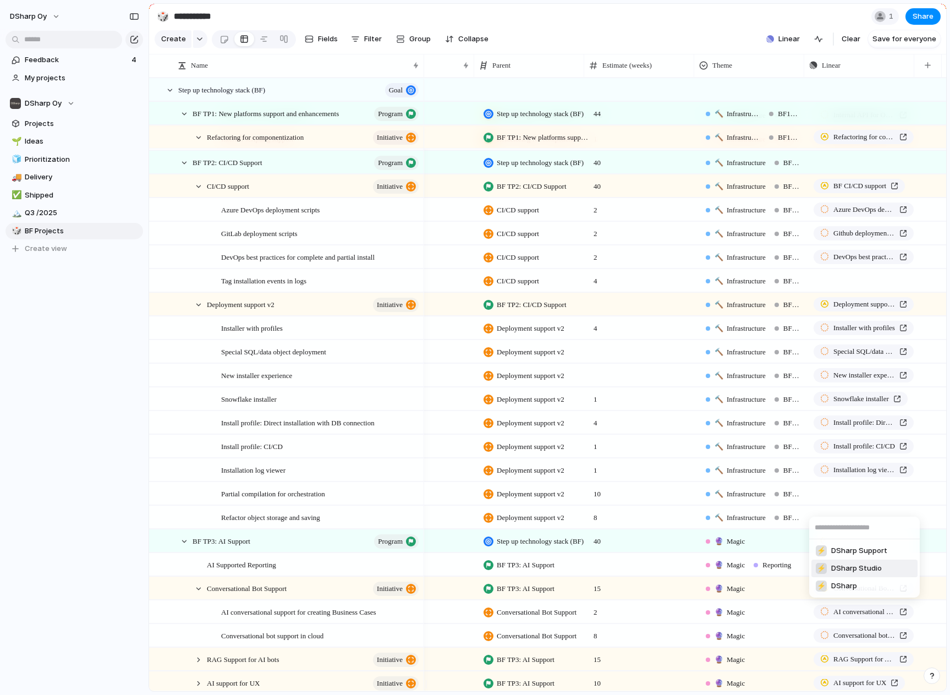
click at [866, 568] on span "DSharp Studio" at bounding box center [856, 568] width 51 height 11
click at [889, 523] on span "Push" at bounding box center [887, 517] width 14 height 11
click at [881, 551] on span "Project" at bounding box center [870, 551] width 25 height 11
click at [863, 592] on span "DSharp Studio" at bounding box center [856, 592] width 51 height 11
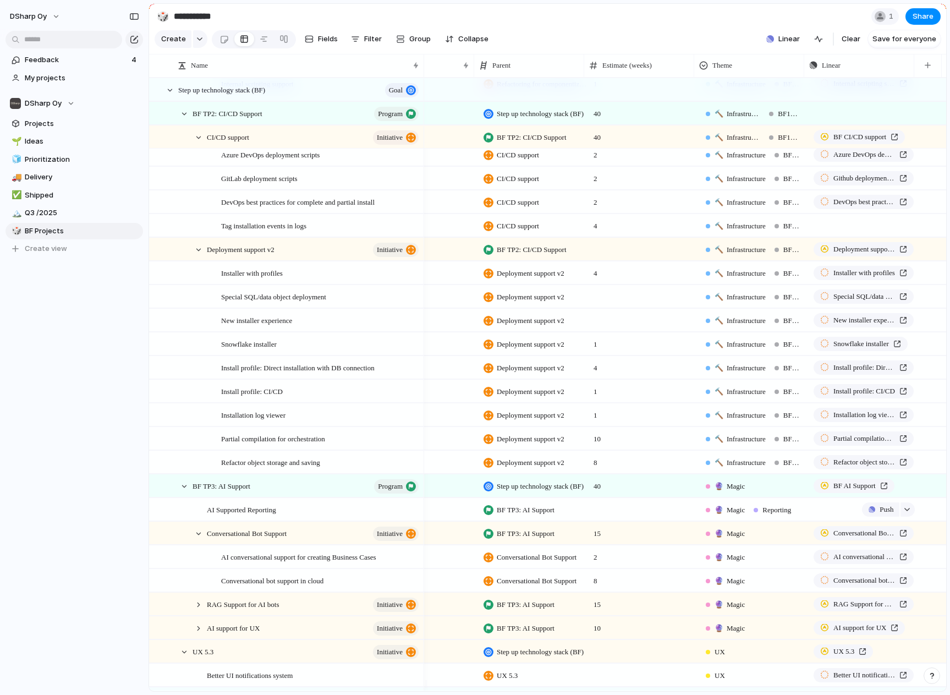
scroll to position [605, 0]
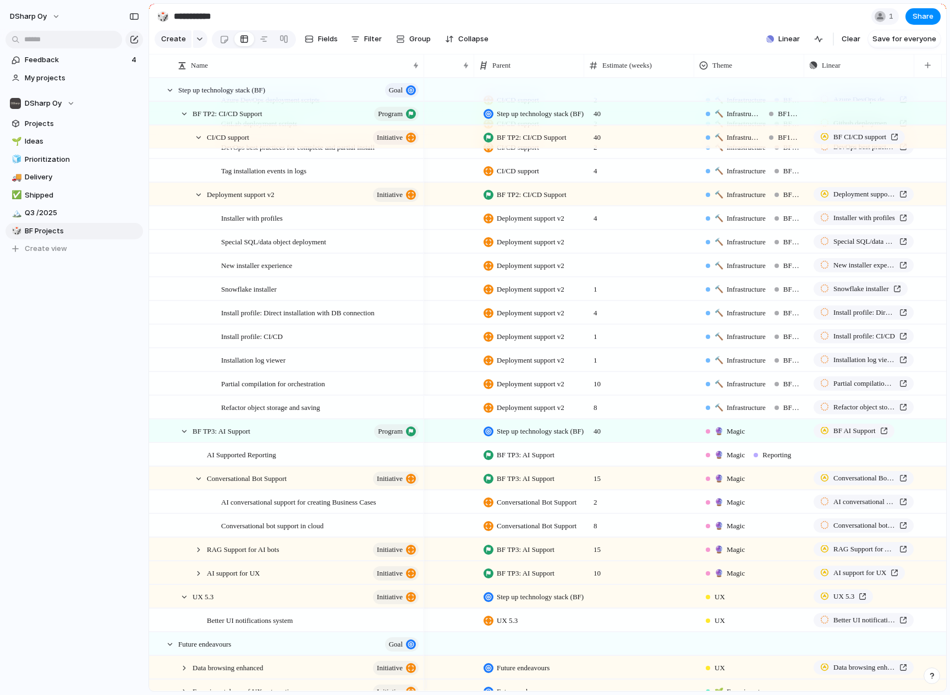
click at [790, 438] on div "🔮 Magic" at bounding box center [753, 429] width 109 height 18
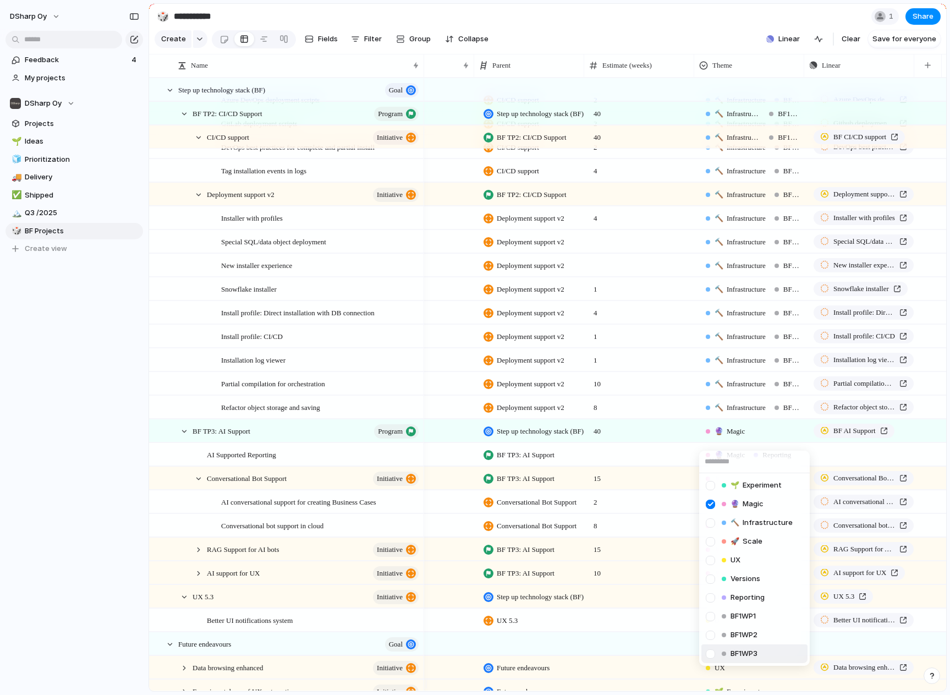
click at [763, 650] on li "BF1WP3" at bounding box center [755, 653] width 106 height 19
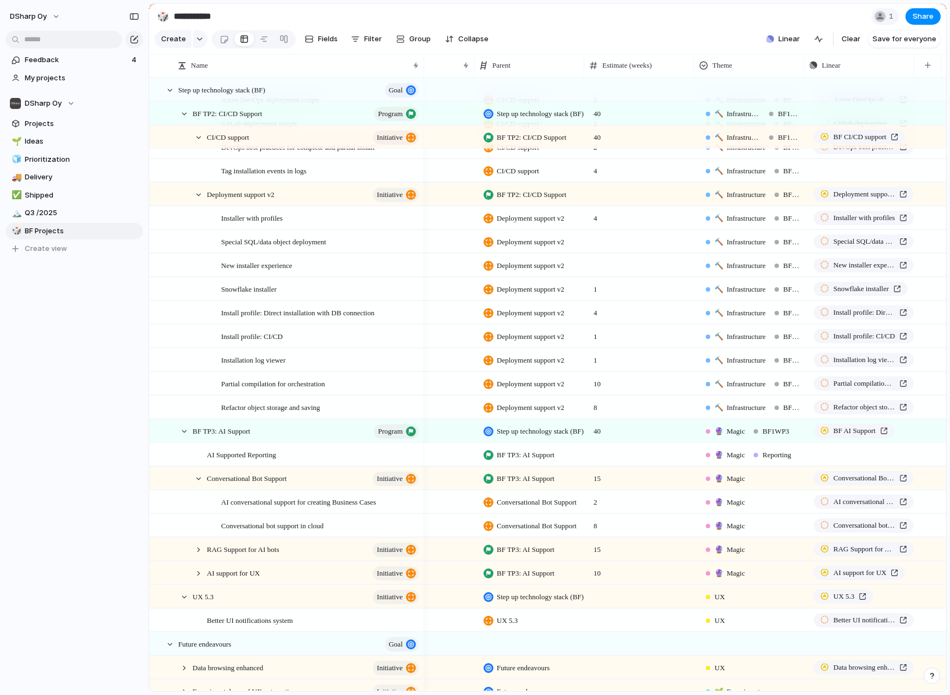
click at [793, 459] on div "Reporting" at bounding box center [773, 454] width 42 height 13
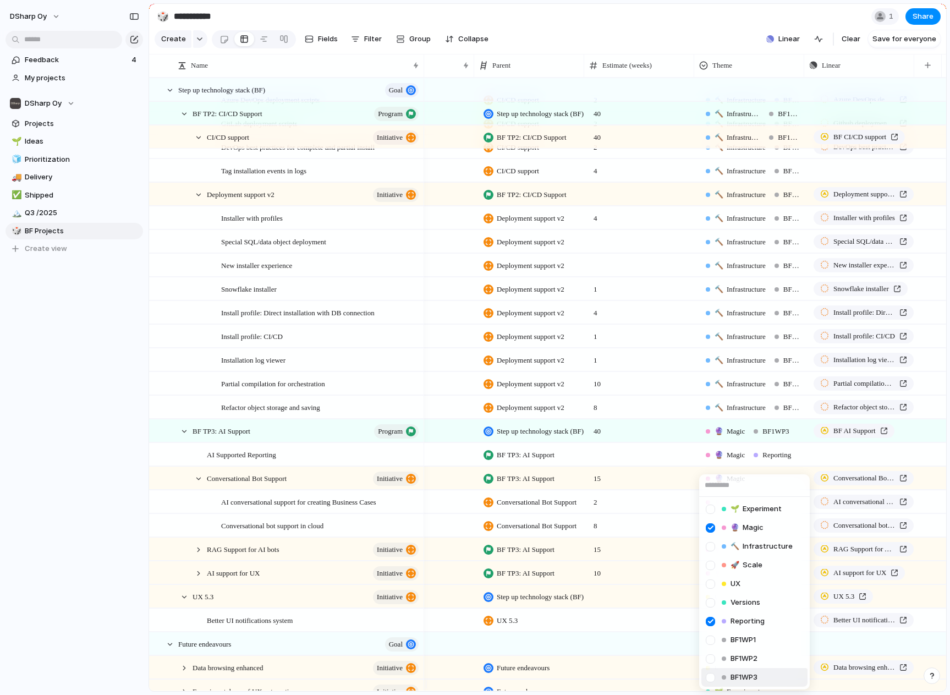
click at [746, 678] on span "BF1WP3" at bounding box center [744, 677] width 27 height 11
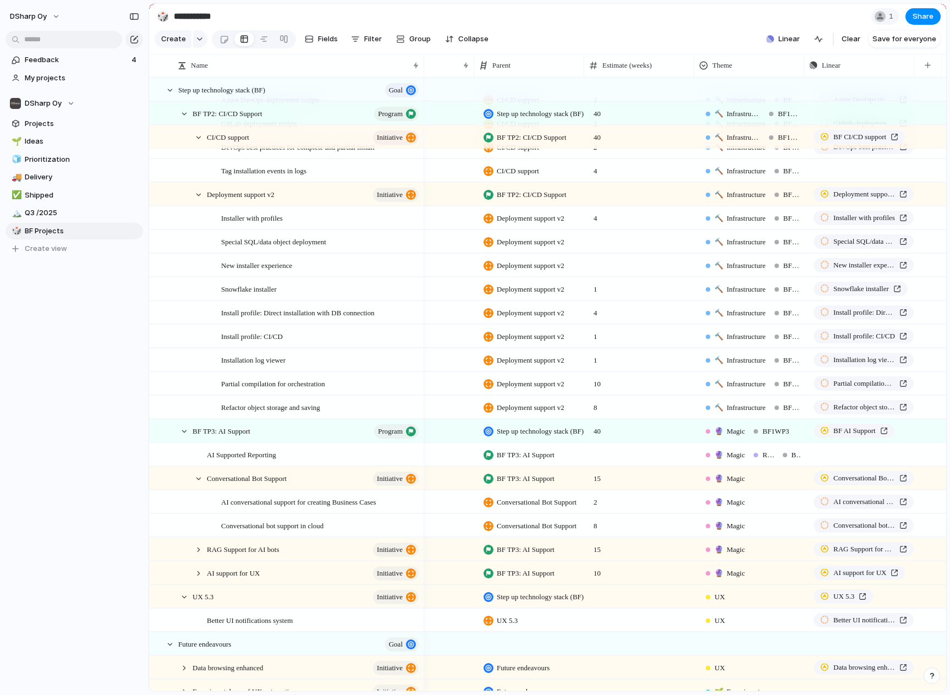
click at [794, 485] on div "🔮 Magic" at bounding box center [753, 476] width 109 height 18
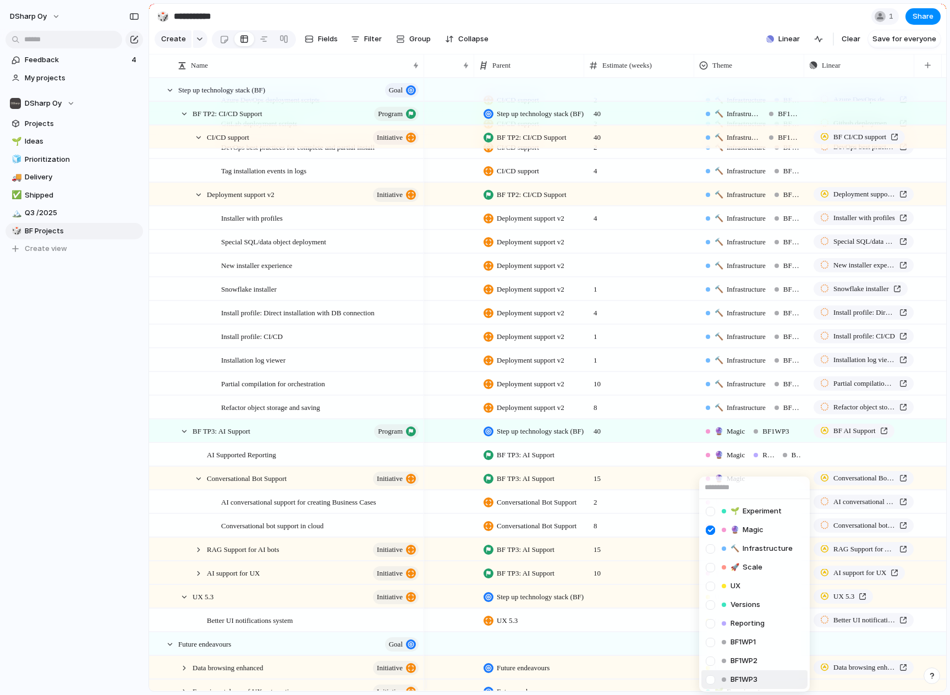
click at [771, 675] on li "BF1WP3" at bounding box center [755, 679] width 106 height 19
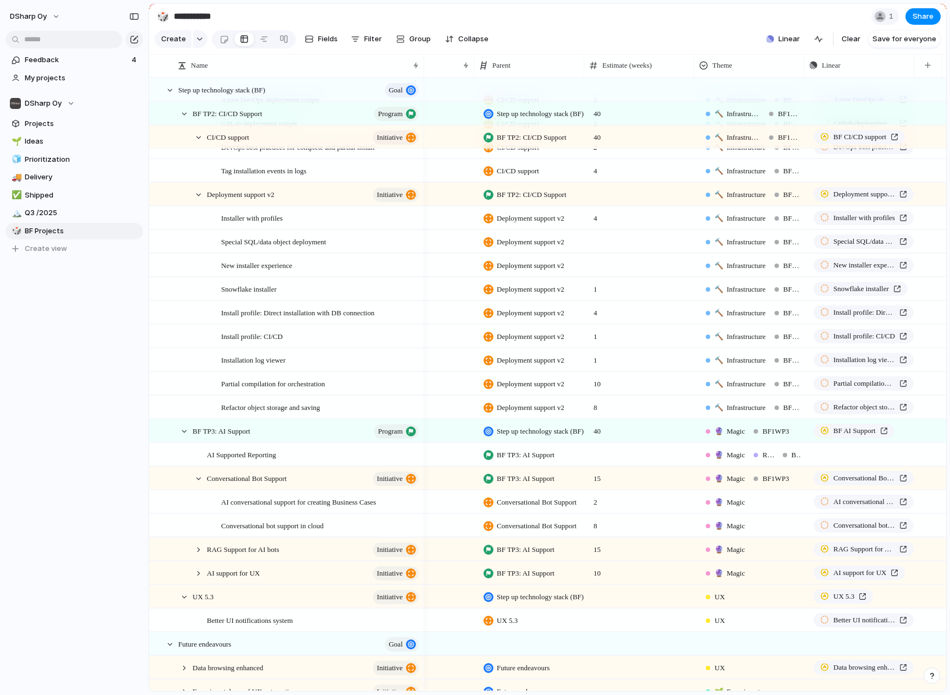
click at [790, 508] on div "🔮 Magic" at bounding box center [753, 500] width 109 height 18
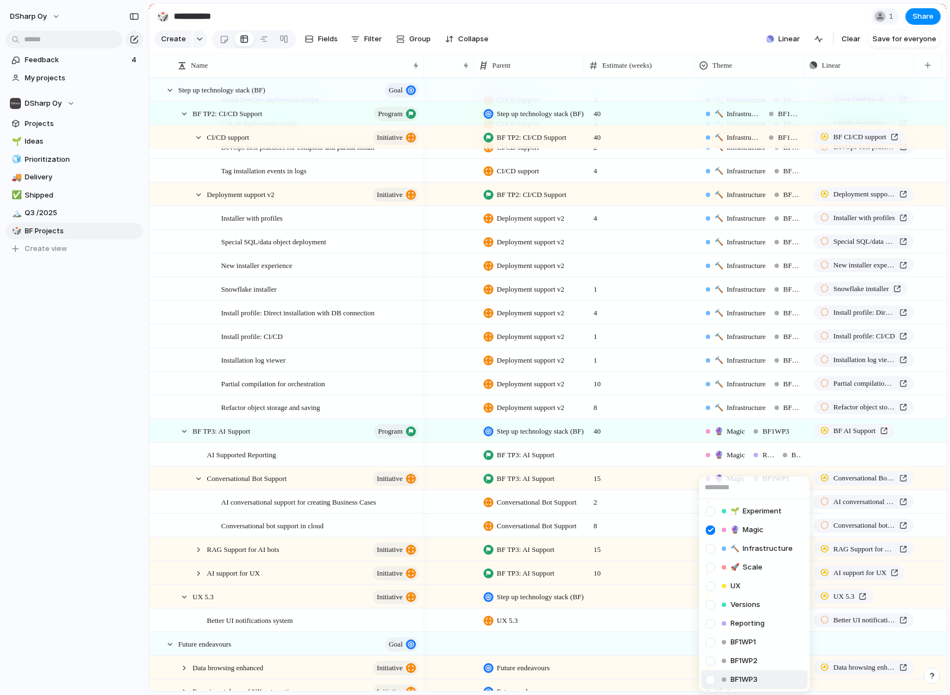
drag, startPoint x: 767, startPoint y: 679, endPoint x: 785, endPoint y: 605, distance: 76.5
click at [767, 678] on li "BF1WP3" at bounding box center [755, 679] width 106 height 19
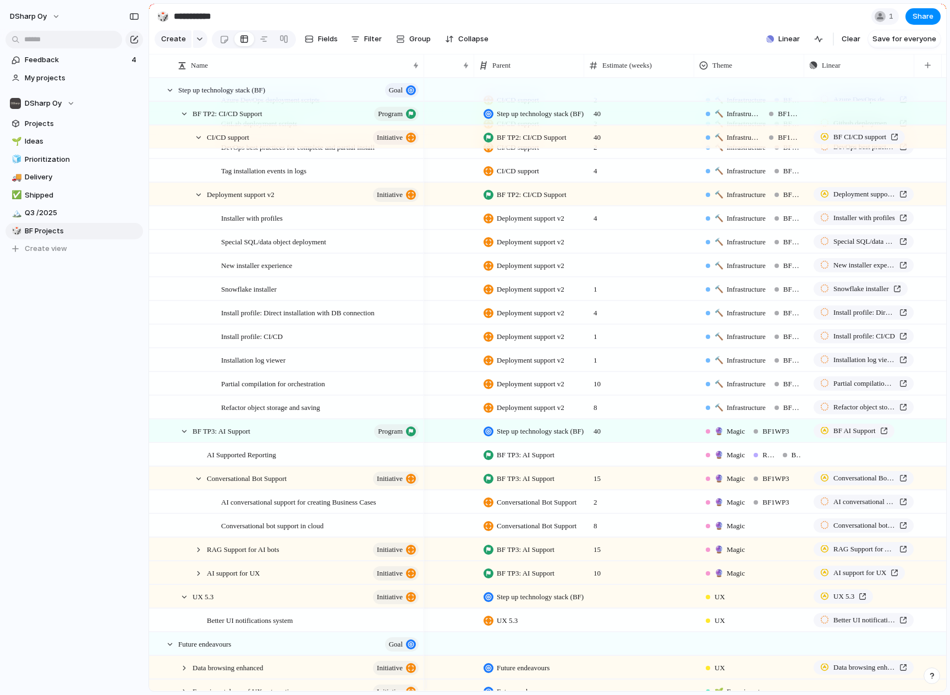
click at [788, 533] on div "🔮 Magic" at bounding box center [753, 523] width 109 height 18
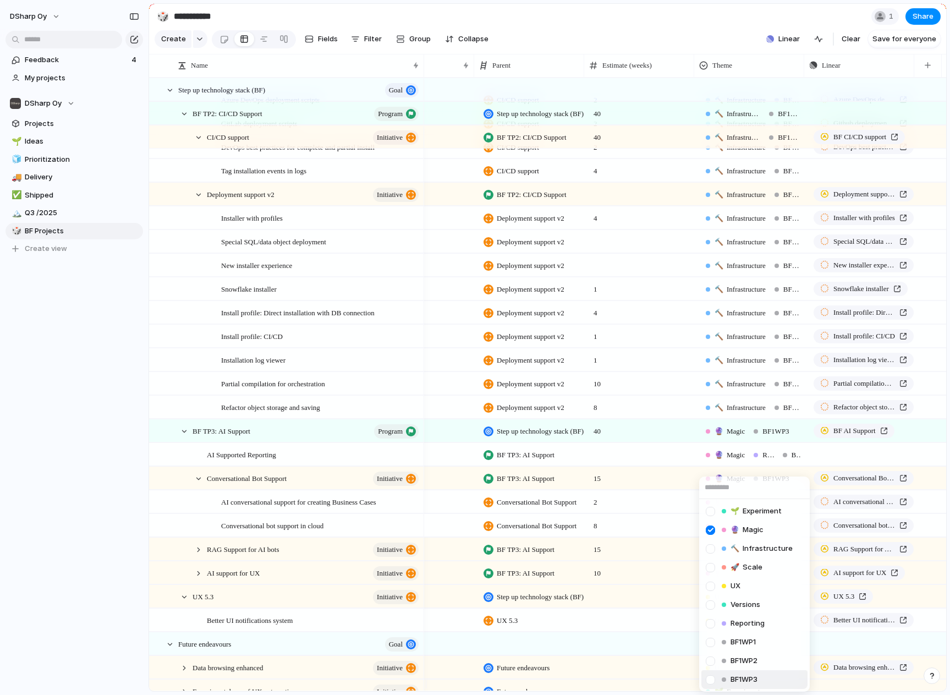
click at [774, 677] on li "BF1WP3" at bounding box center [755, 679] width 106 height 19
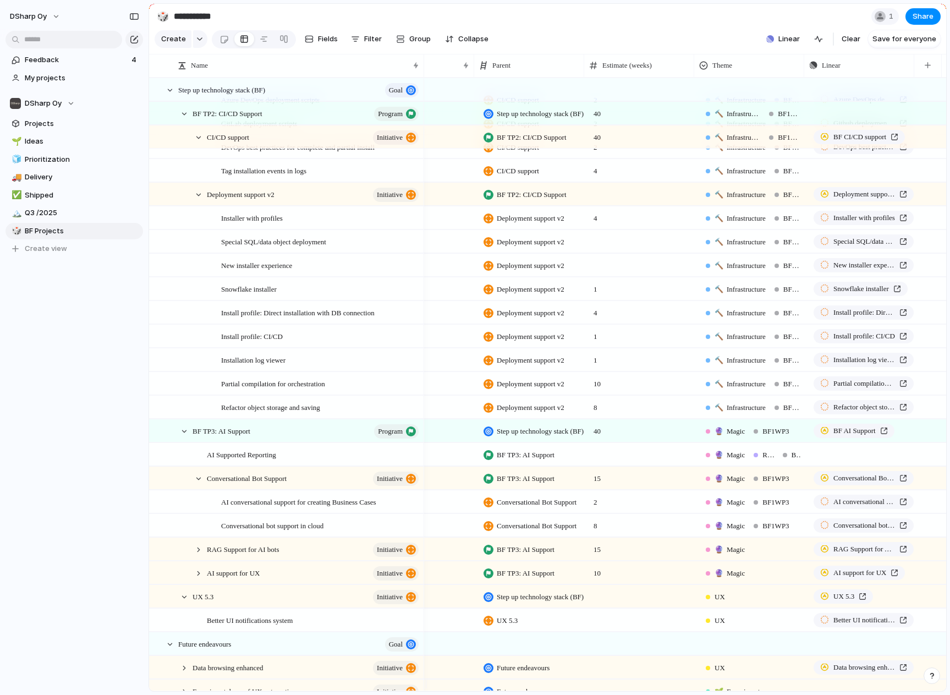
click at [796, 556] on div "🔮 Magic" at bounding box center [753, 547] width 109 height 18
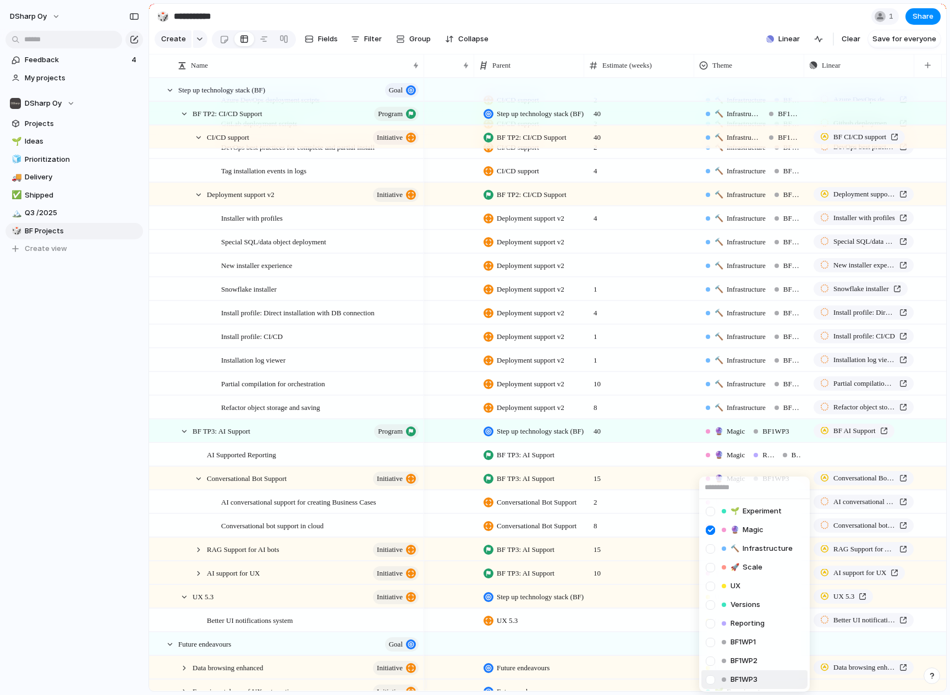
click at [779, 680] on li "BF1WP3" at bounding box center [755, 679] width 106 height 19
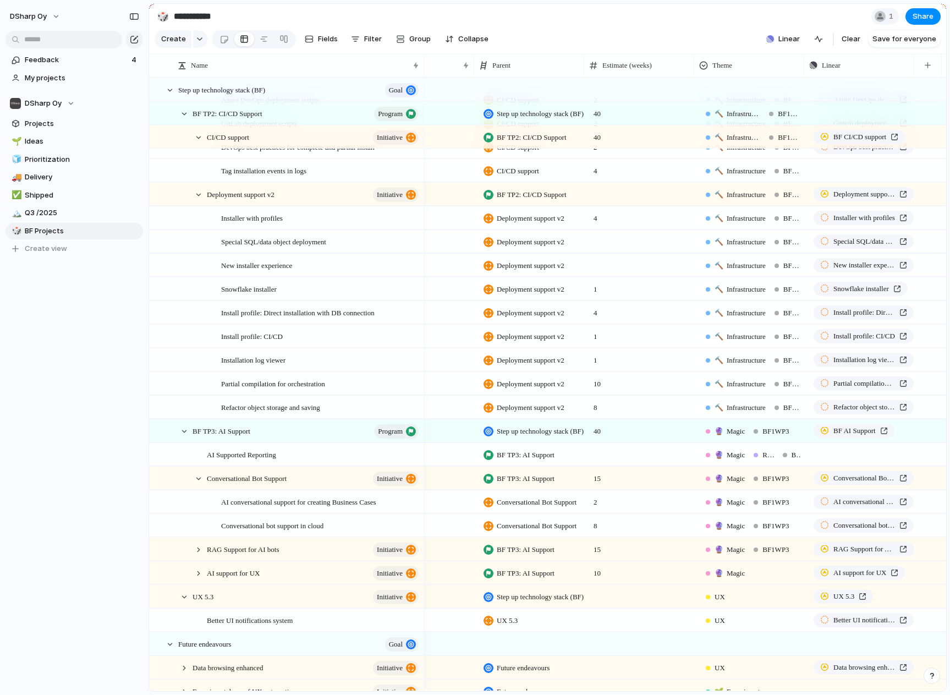
click at [791, 579] on div "🔮 Magic" at bounding box center [753, 571] width 109 height 18
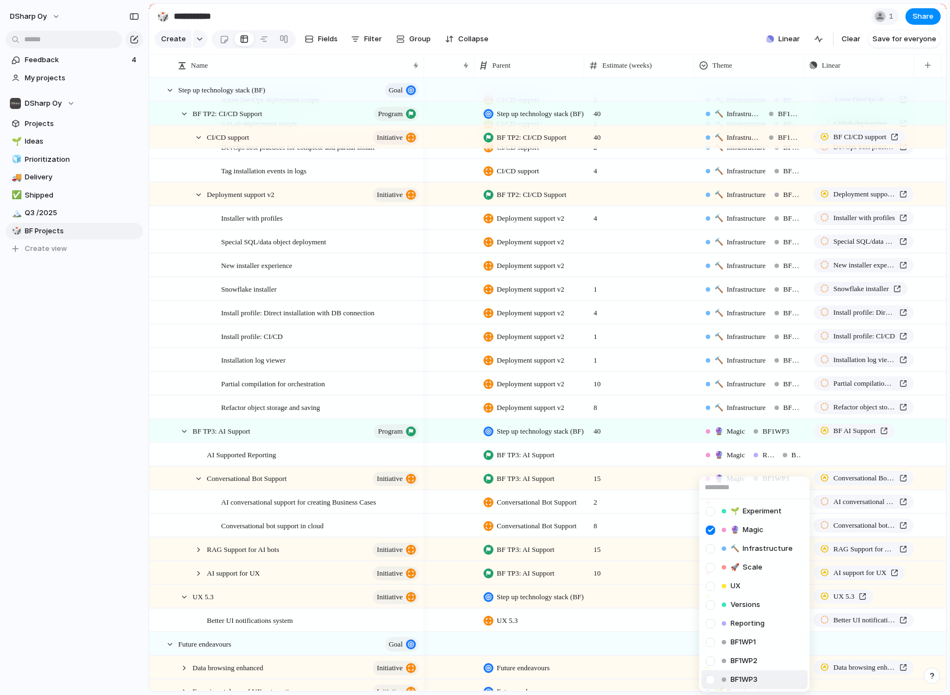
click at [771, 684] on li "BF1WP3" at bounding box center [755, 679] width 106 height 19
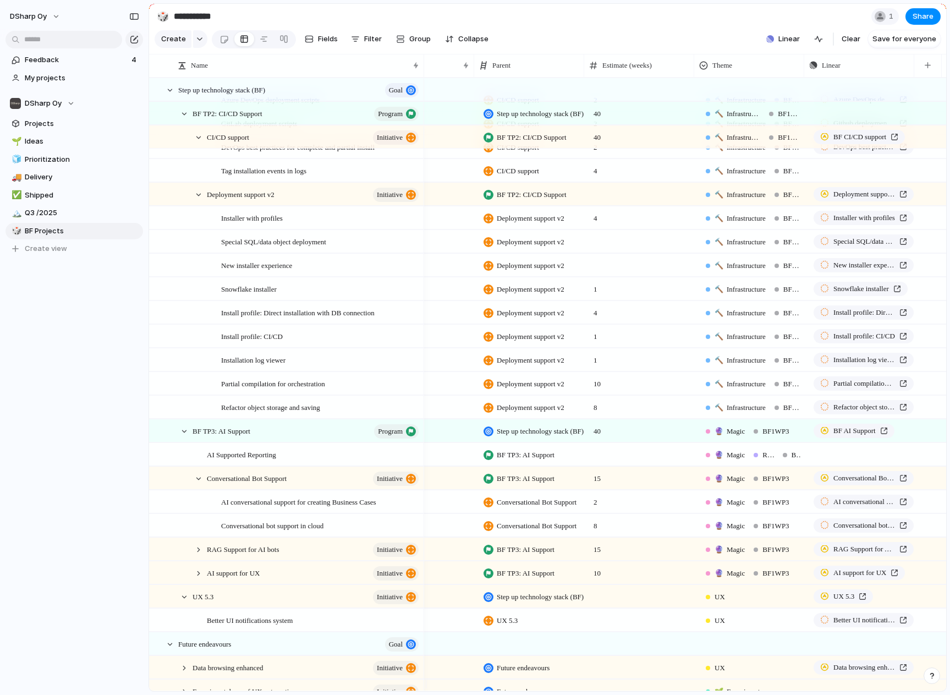
click at [202, 561] on div "RAG Support for AI bots initiative" at bounding box center [308, 549] width 231 height 23
click at [198, 555] on div at bounding box center [199, 550] width 10 height 10
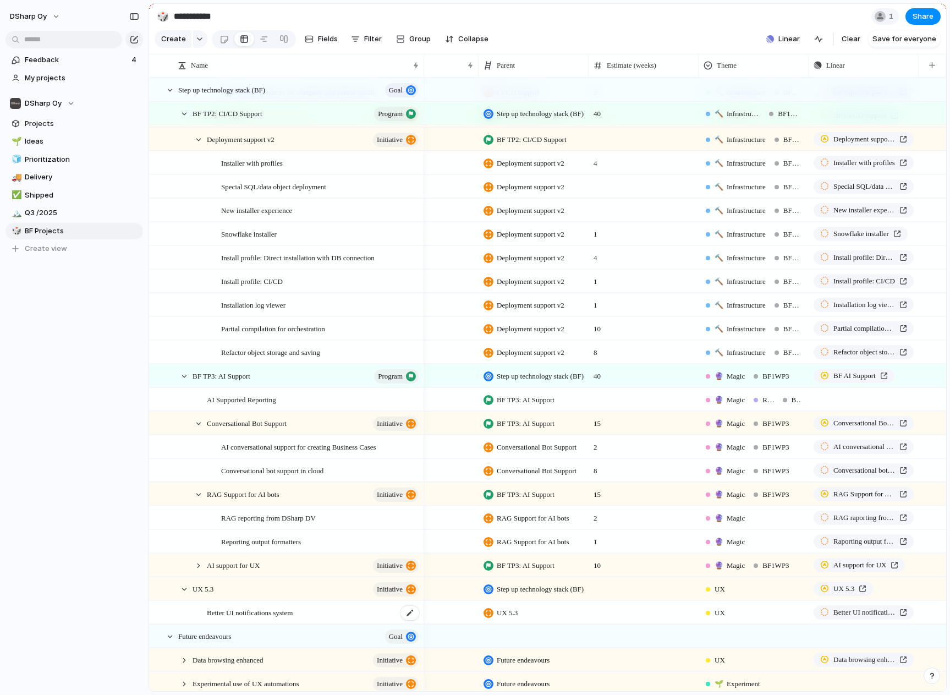
scroll to position [715, 0]
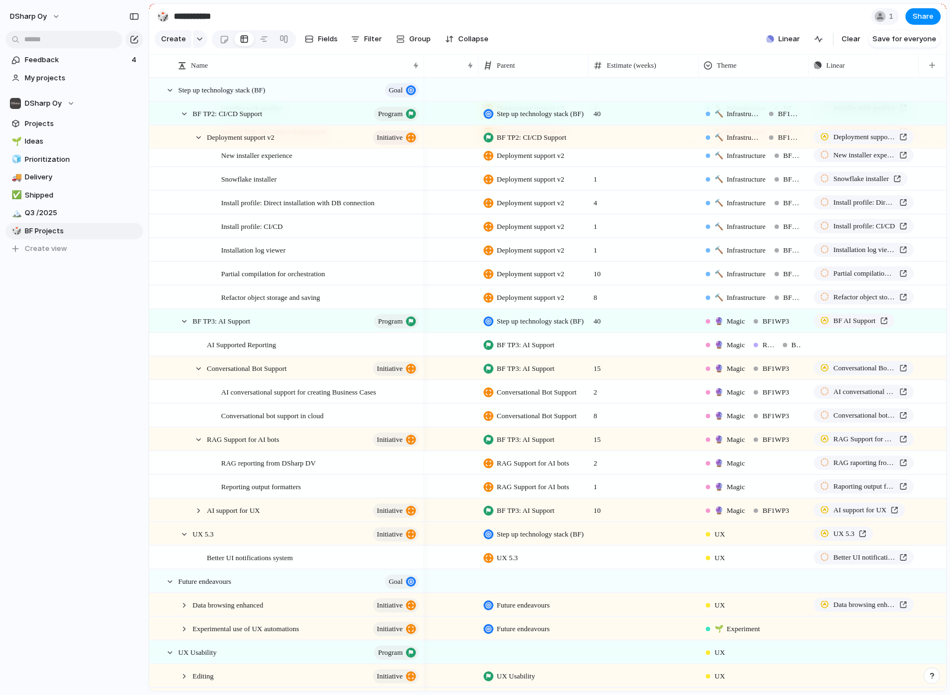
click at [765, 470] on div "🔮 Magic" at bounding box center [753, 461] width 109 height 18
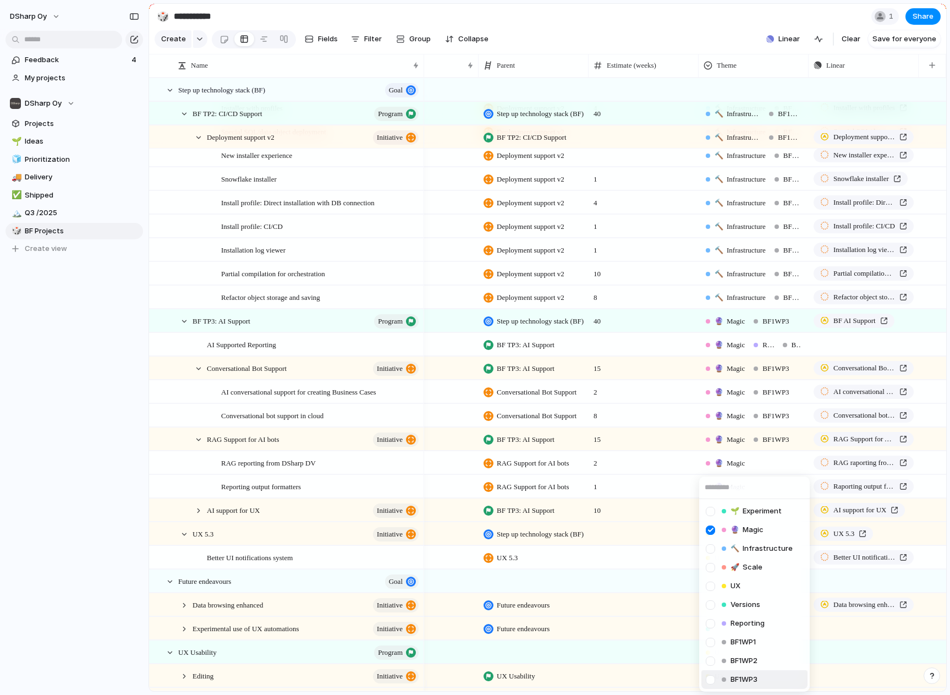
click at [746, 682] on span "BF1WP3" at bounding box center [744, 679] width 27 height 11
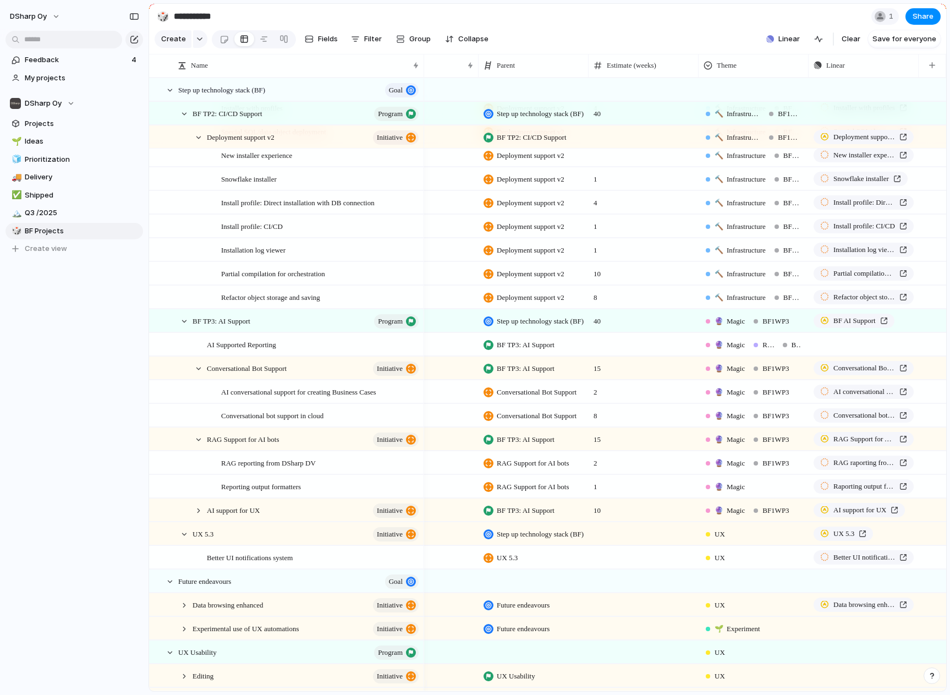
click at [781, 491] on div "🔮 Magic" at bounding box center [753, 484] width 109 height 18
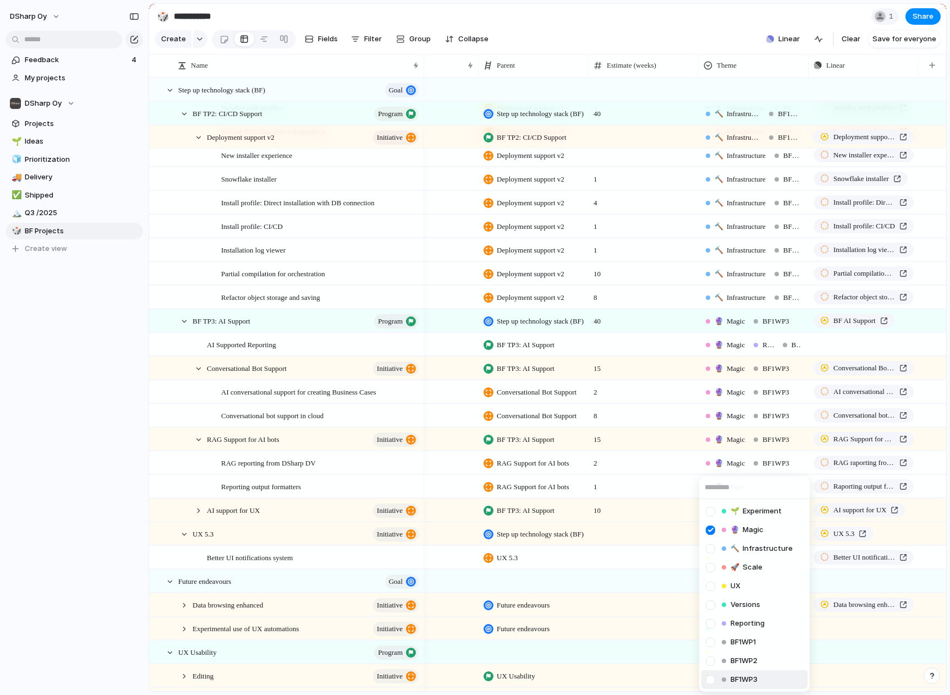
click at [754, 677] on span "BF1WP3" at bounding box center [744, 679] width 27 height 11
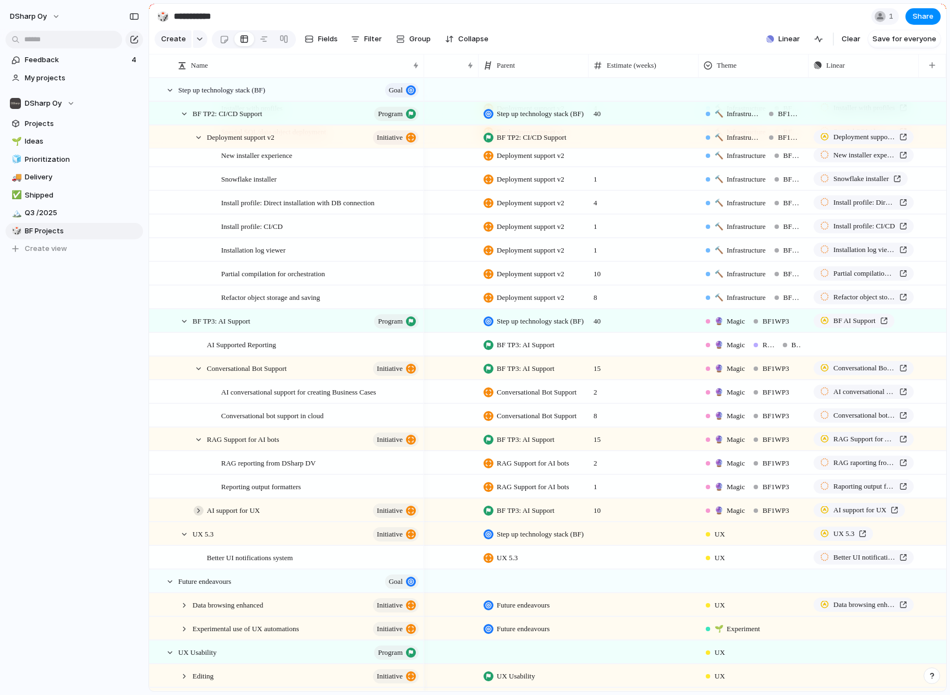
click at [198, 516] on div at bounding box center [199, 511] width 10 height 10
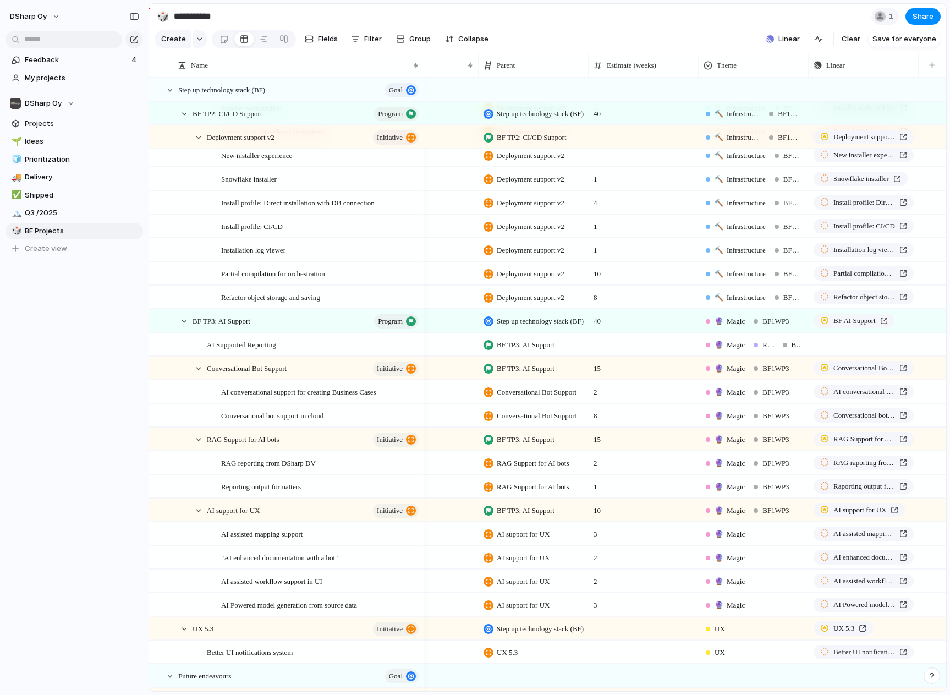
click at [765, 545] on div "🔮 Magic" at bounding box center [754, 533] width 110 height 23
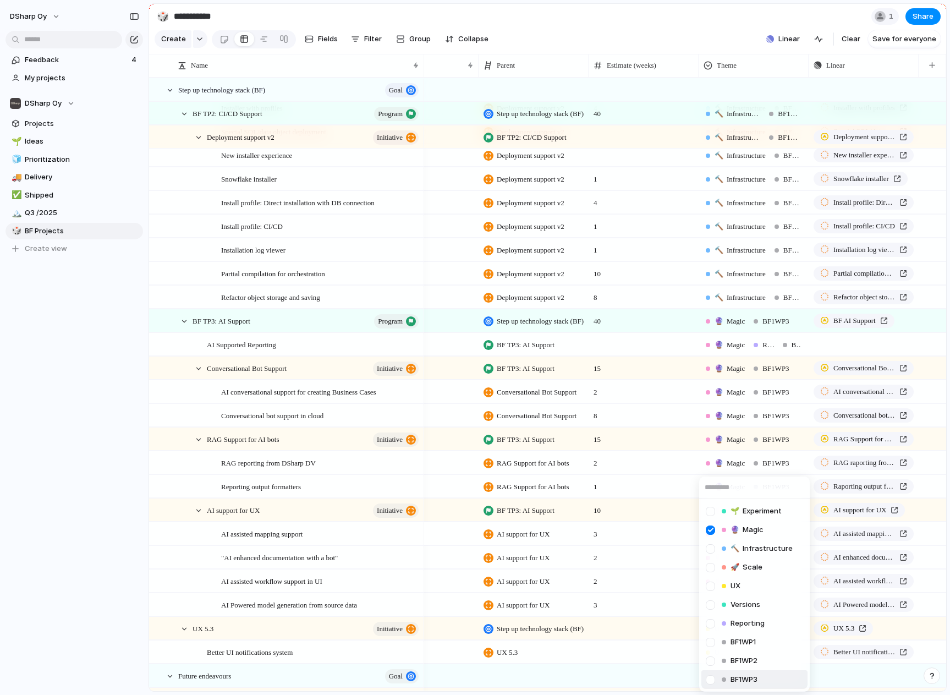
click at [735, 678] on span "BF1WP3" at bounding box center [744, 679] width 27 height 11
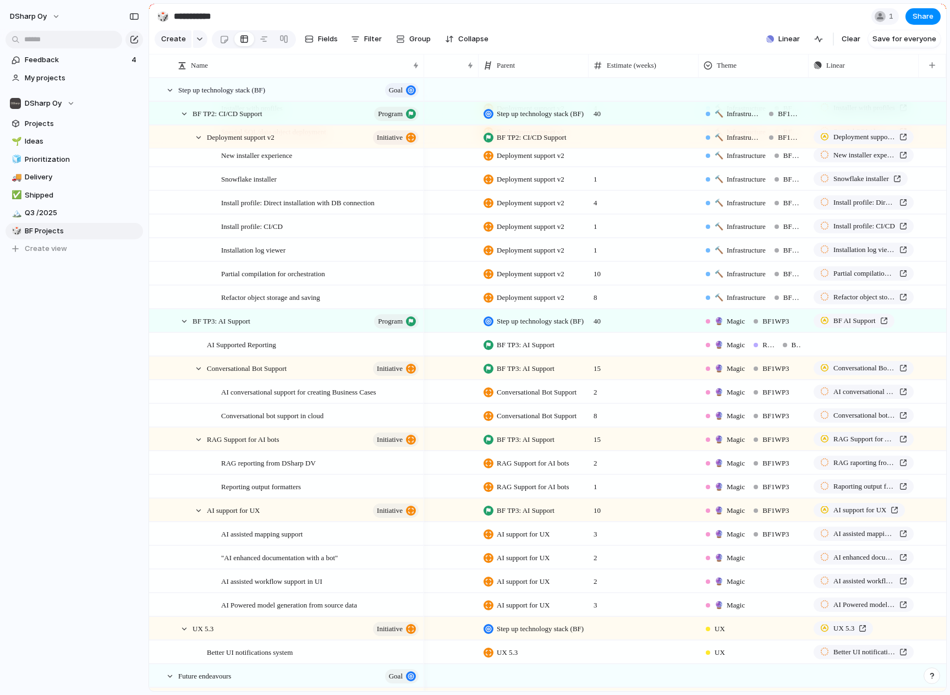
click at [777, 556] on div "🔮 Magic" at bounding box center [753, 555] width 109 height 18
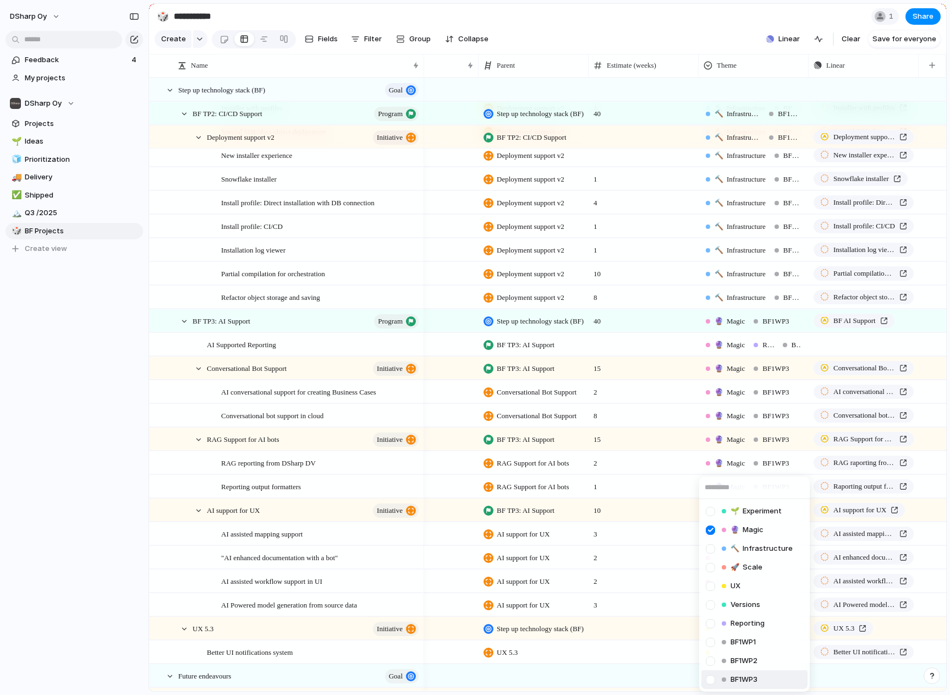
drag, startPoint x: 763, startPoint y: 680, endPoint x: 771, endPoint y: 649, distance: 32.4
click at [763, 677] on li "BF1WP3" at bounding box center [755, 679] width 106 height 19
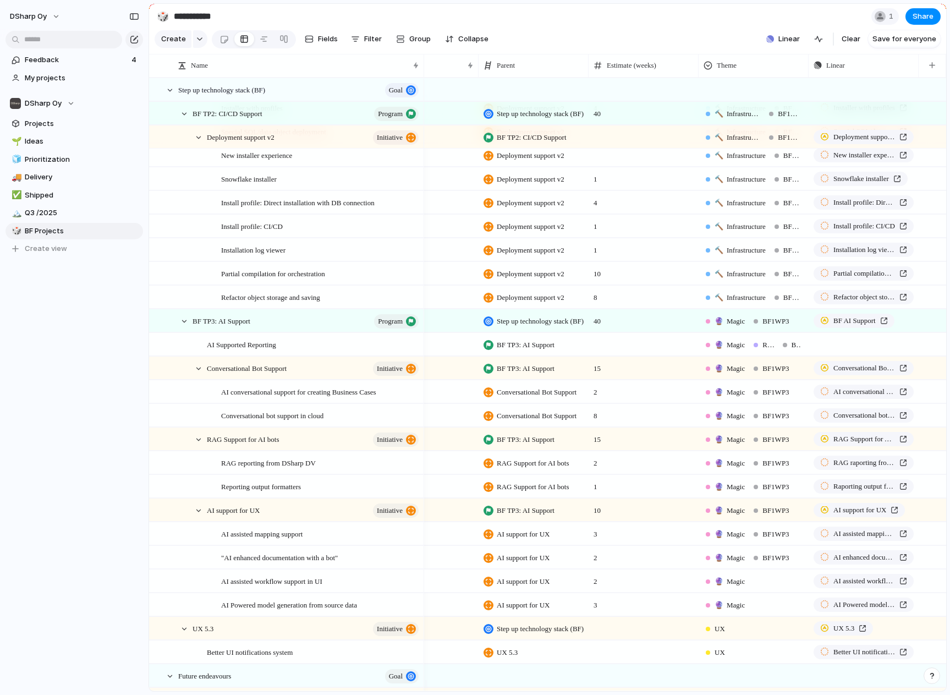
click at [785, 584] on div "🔮 Magic" at bounding box center [753, 579] width 109 height 18
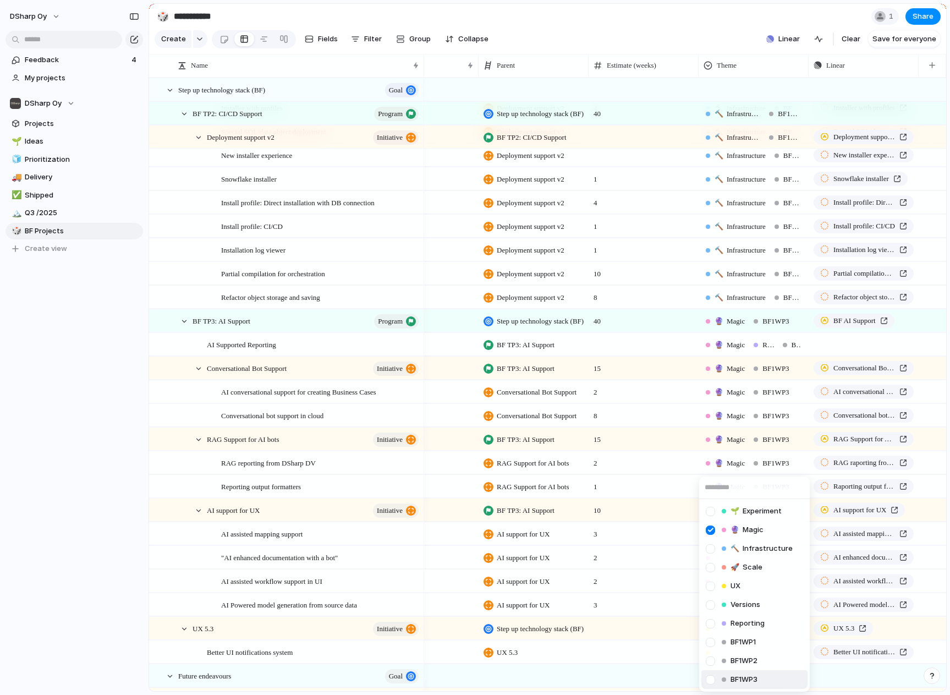
drag, startPoint x: 770, startPoint y: 677, endPoint x: 771, endPoint y: 666, distance: 11.1
click at [770, 676] on li "BF1WP3" at bounding box center [755, 679] width 106 height 19
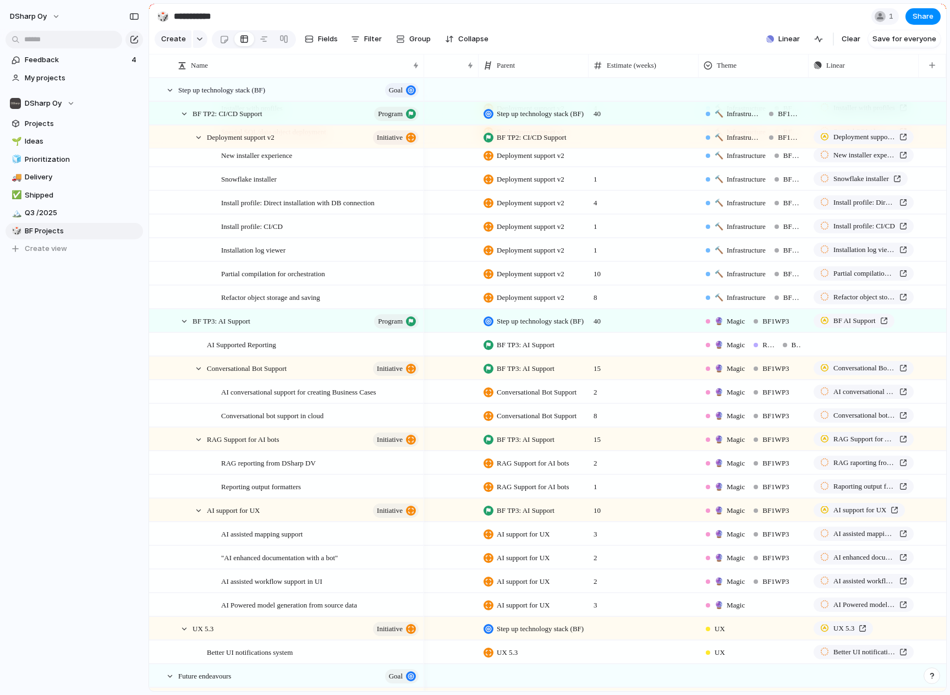
click at [777, 605] on div "🔮 Magic" at bounding box center [753, 603] width 109 height 18
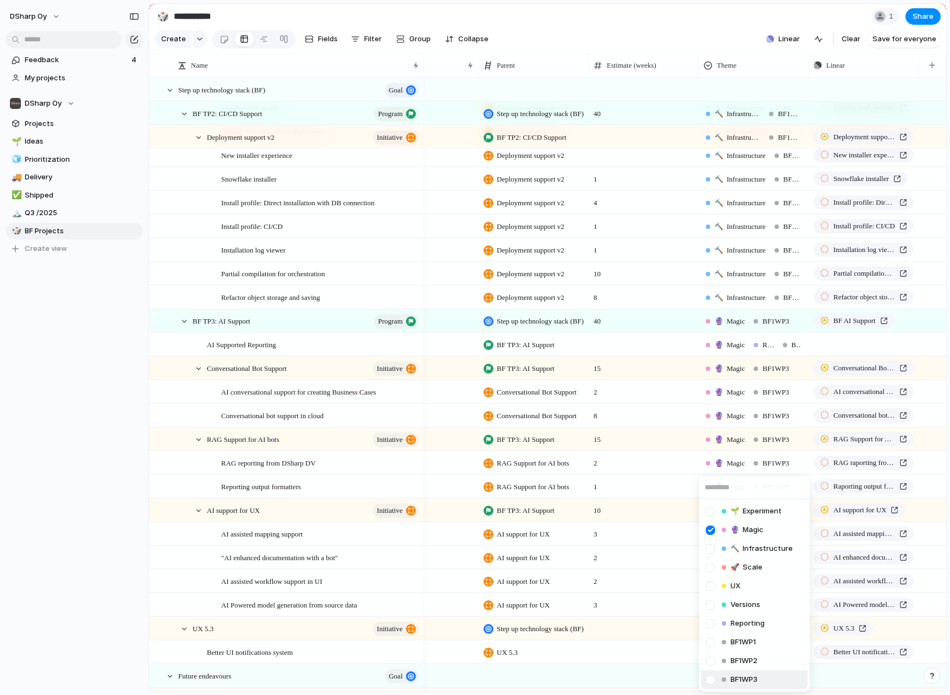
click at [762, 681] on li "BF1WP3" at bounding box center [755, 679] width 106 height 19
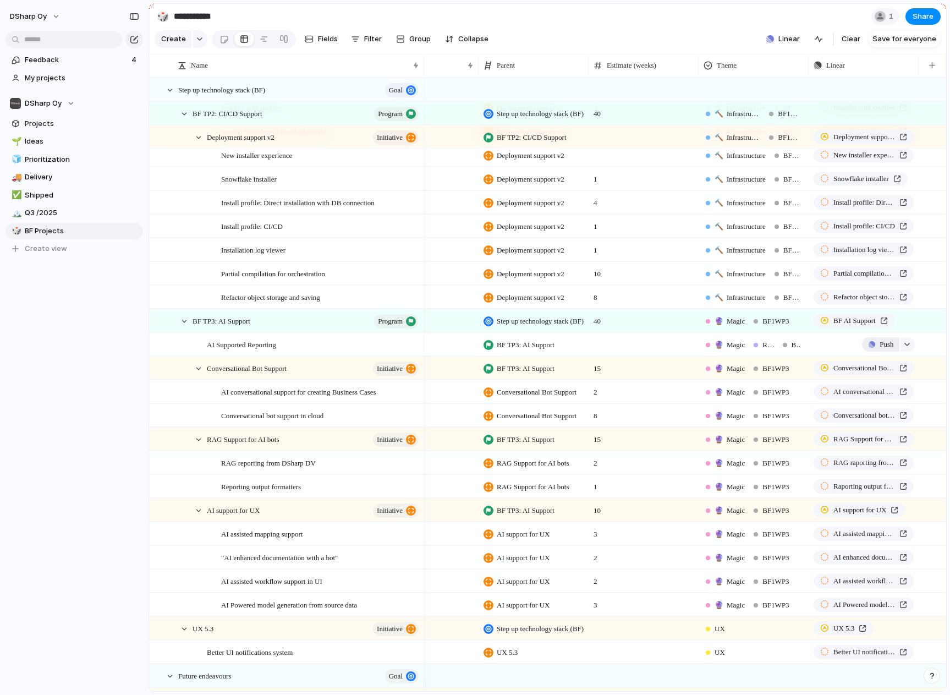
click at [880, 350] on span "Push" at bounding box center [887, 344] width 14 height 11
click at [322, 358] on div "Project Issue" at bounding box center [475, 347] width 950 height 695
click at [408, 352] on div at bounding box center [410, 345] width 19 height 14
click at [303, 358] on textarea "**********" at bounding box center [311, 354] width 209 height 13
click at [320, 350] on div "AI Supported Reporting" at bounding box center [313, 344] width 213 height 23
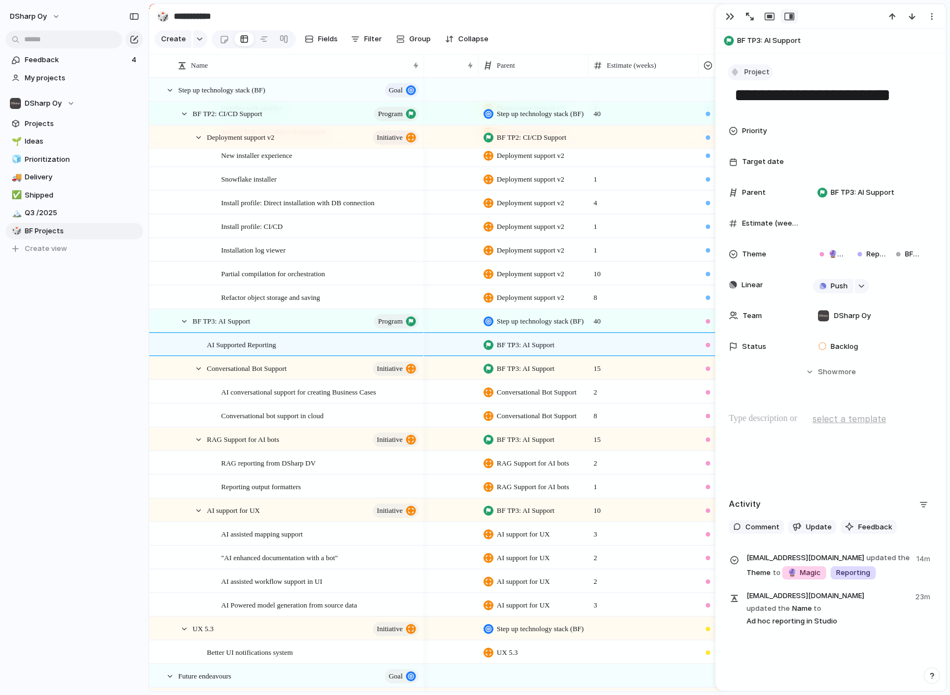
click at [748, 68] on span "Project" at bounding box center [756, 72] width 25 height 11
click at [774, 154] on span "Initiative" at bounding box center [765, 154] width 30 height 11
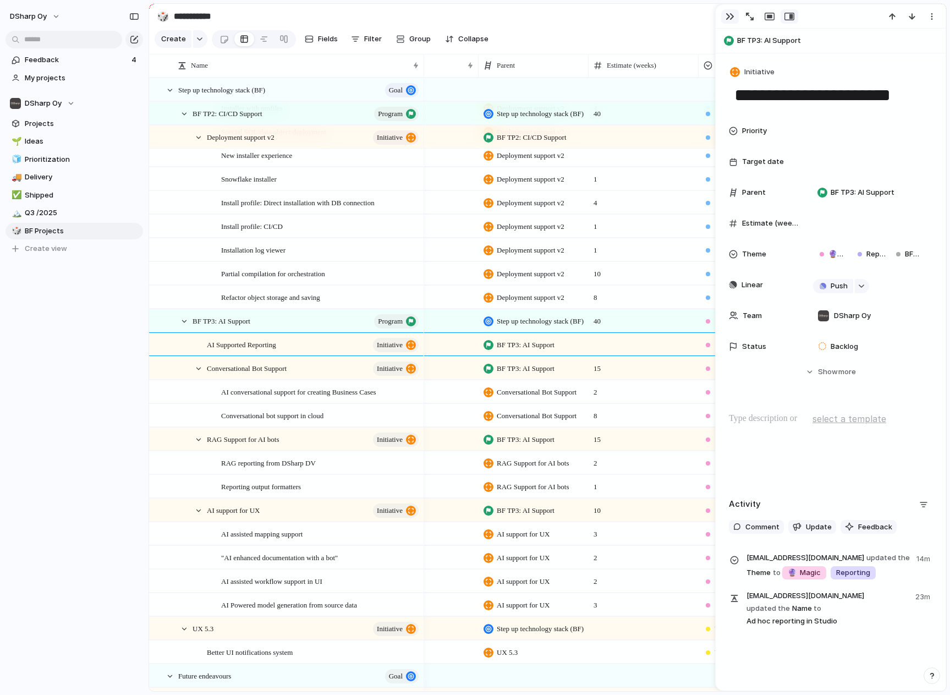
click at [727, 19] on div "button" at bounding box center [730, 16] width 9 height 9
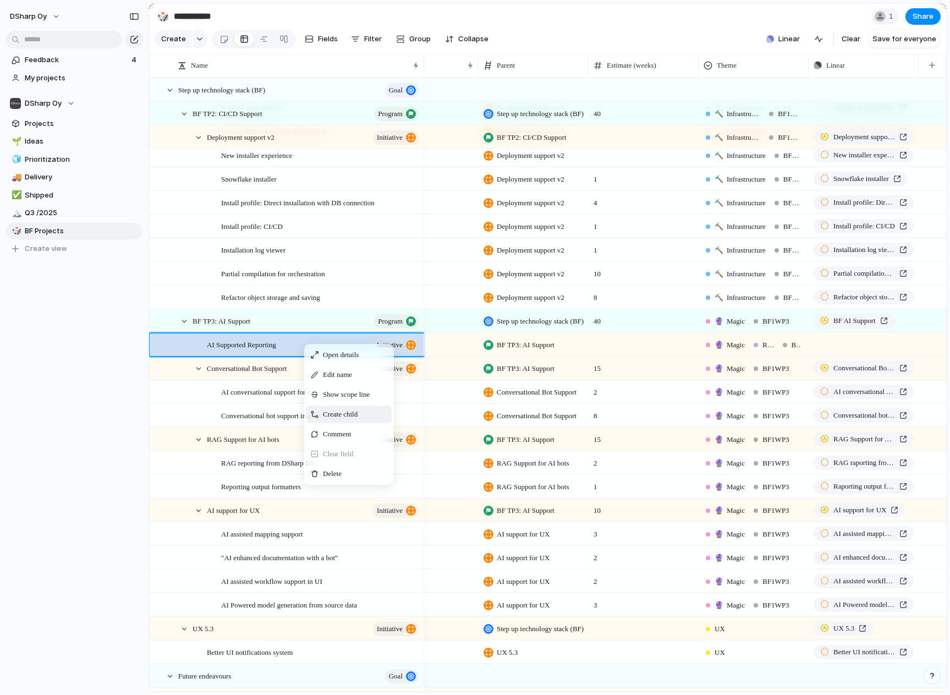
click at [358, 420] on span "Create child" at bounding box center [340, 414] width 35 height 11
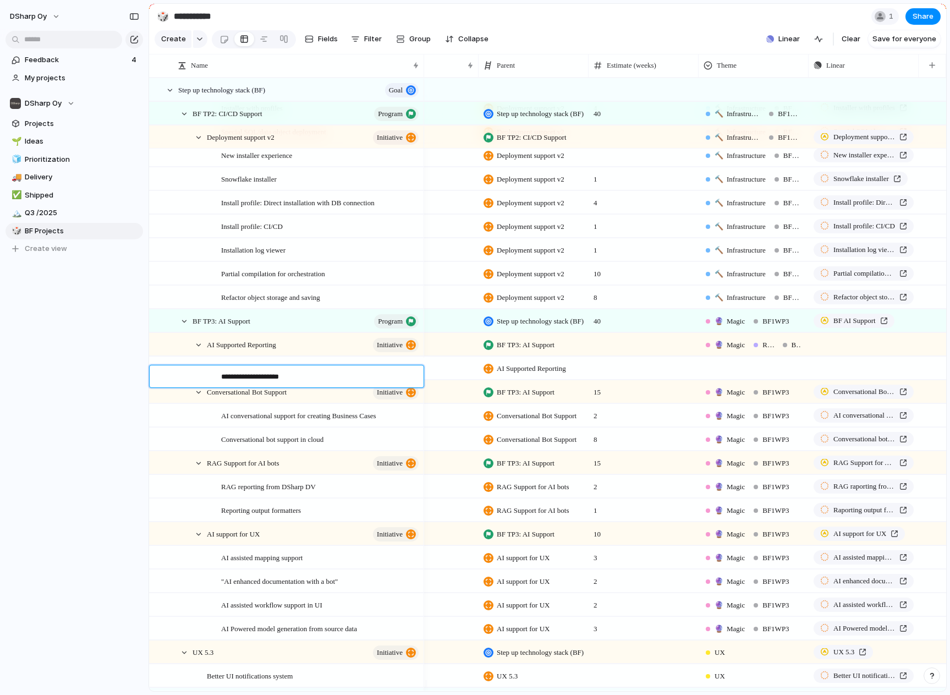
type textarea "**********"
click at [321, 372] on div "Reporting Frontend Web" at bounding box center [320, 368] width 199 height 23
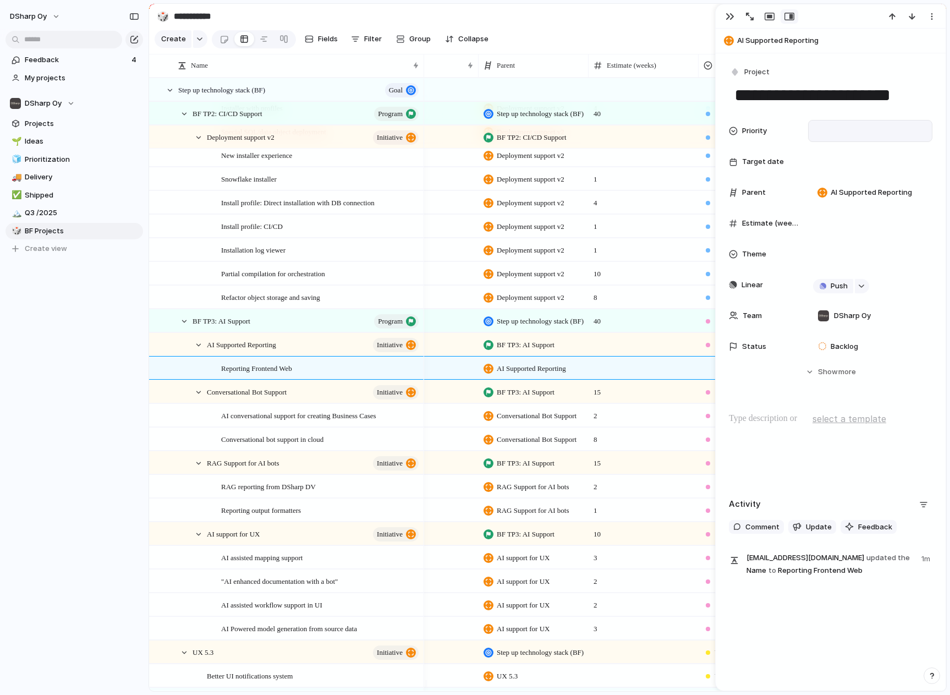
click at [835, 125] on div at bounding box center [870, 131] width 114 height 12
click at [849, 185] on li "High" at bounding box center [868, 188] width 106 height 19
click at [855, 162] on div at bounding box center [870, 162] width 114 height 12
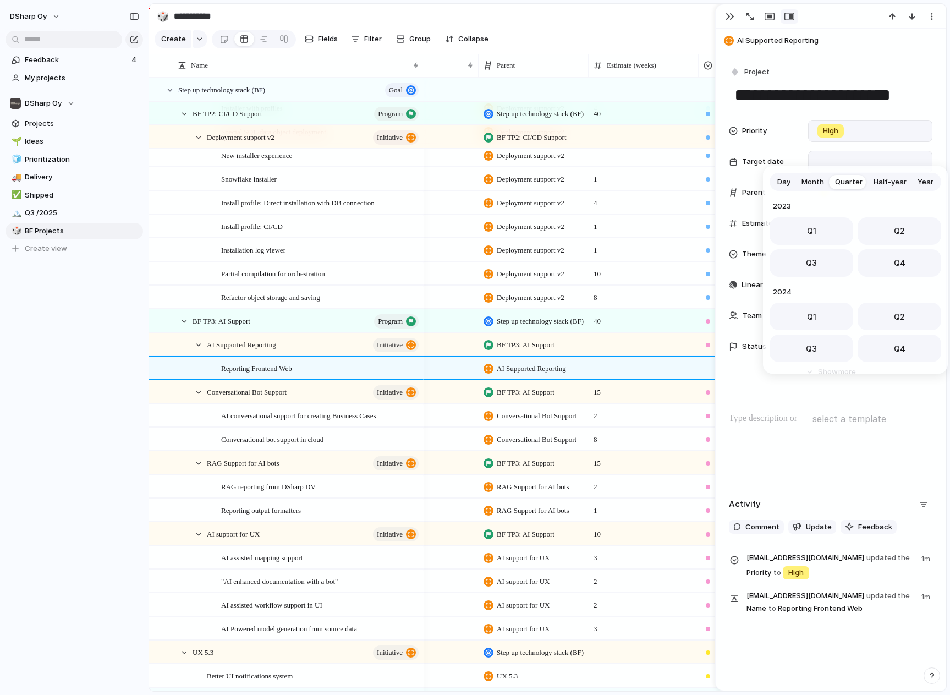
scroll to position [174, 0]
click at [886, 230] on button "Q2" at bounding box center [900, 228] width 84 height 28
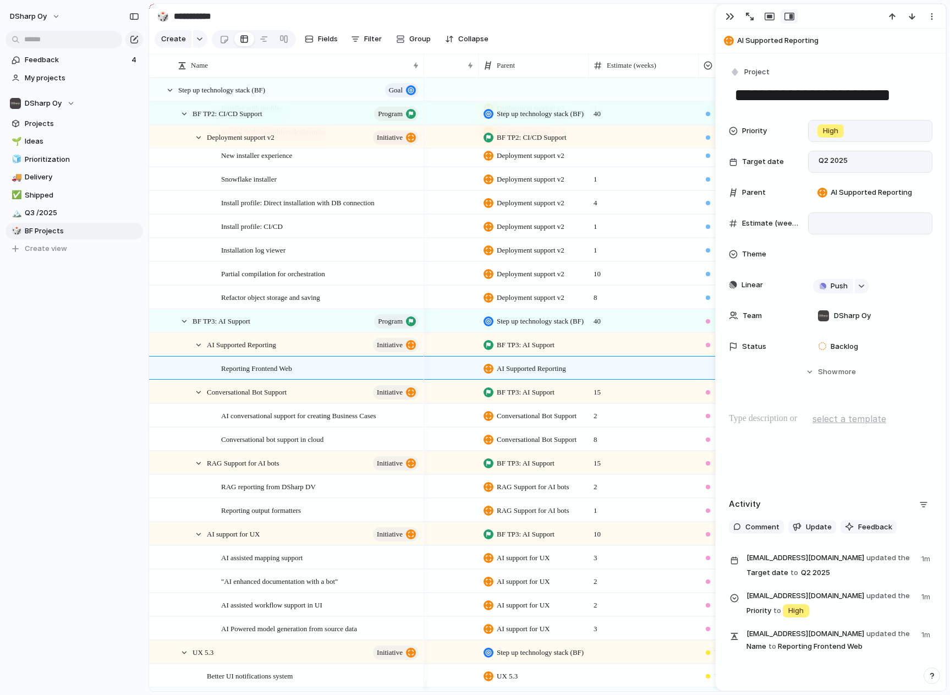
click at [854, 229] on div at bounding box center [870, 223] width 124 height 22
type input "*"
click at [825, 392] on div "Priority High Target date Q2 2025 Parent AI Supported Reporting Estimate (weeks…" at bounding box center [831, 258] width 204 height 277
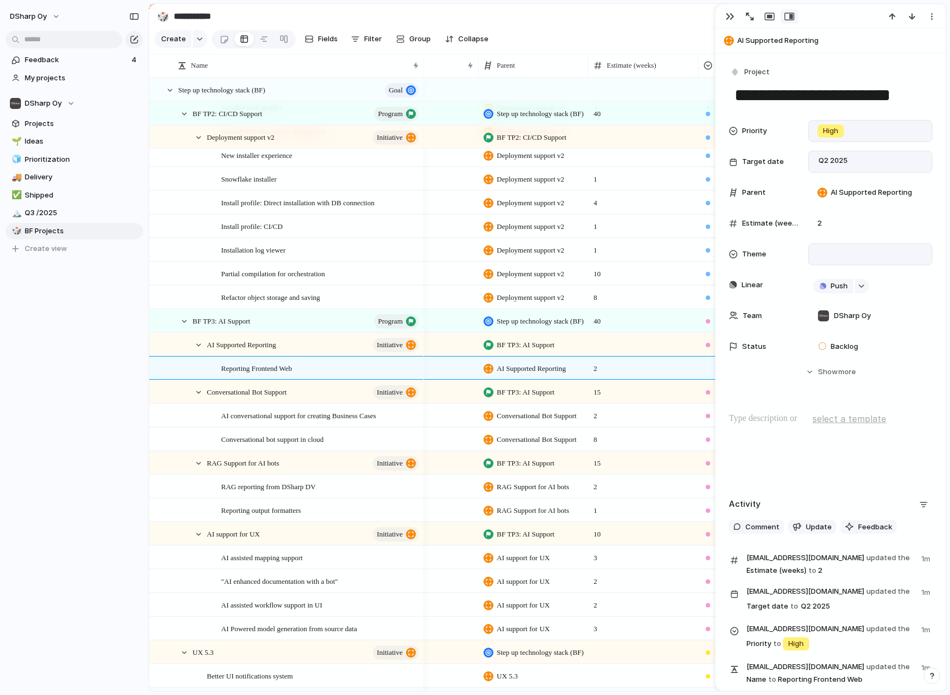
click at [832, 252] on div at bounding box center [870, 254] width 114 height 12
click at [823, 403] on div at bounding box center [824, 405] width 19 height 19
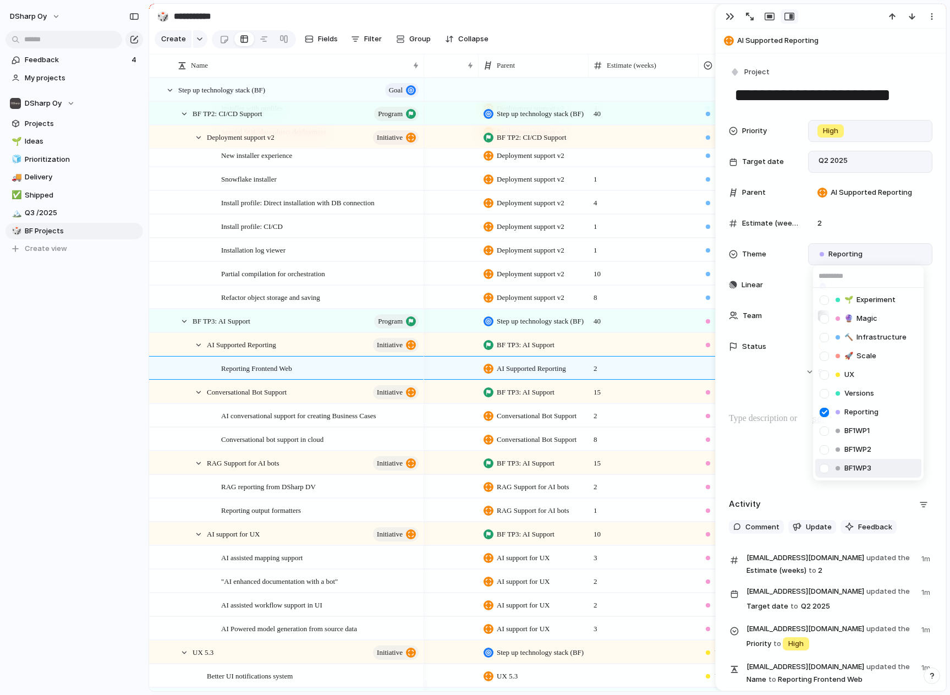
click at [826, 469] on div at bounding box center [824, 468] width 19 height 19
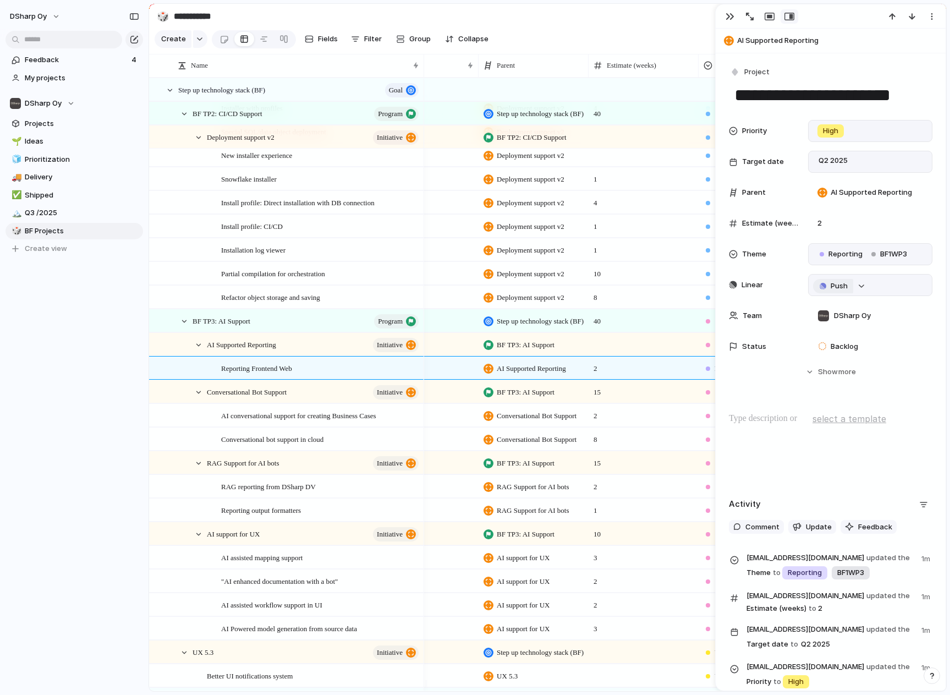
click at [842, 287] on span "Push" at bounding box center [839, 286] width 17 height 11
click at [839, 309] on li "Project" at bounding box center [835, 307] width 63 height 18
click at [885, 344] on li "⚡ DSharp Studio" at bounding box center [868, 347] width 106 height 18
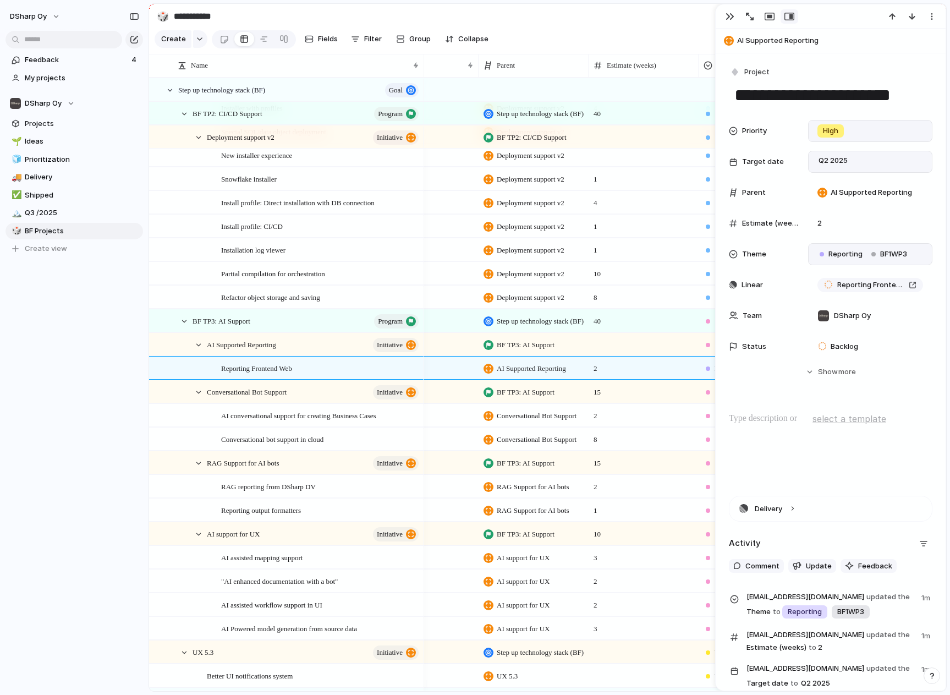
click at [774, 415] on p at bounding box center [831, 418] width 204 height 13
click at [830, 418] on span "select a template" at bounding box center [850, 418] width 74 height 13
click at [785, 416] on div "Generic Idea template" at bounding box center [475, 347] width 950 height 695
click at [778, 421] on p at bounding box center [831, 418] width 204 height 13
click at [791, 507] on button "Delivery" at bounding box center [831, 508] width 202 height 25
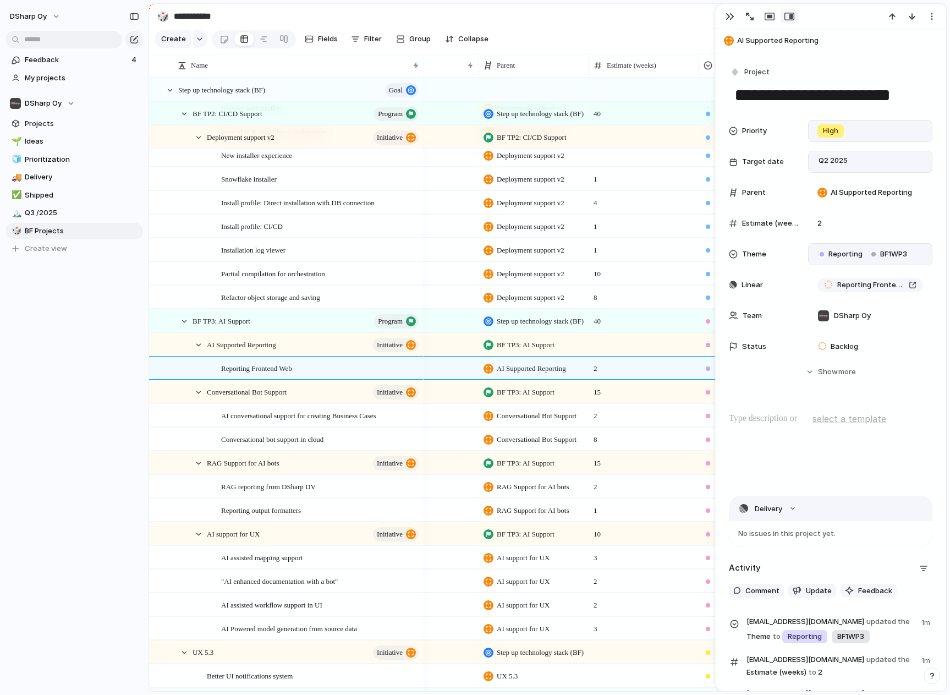
click at [792, 507] on button "Delivery" at bounding box center [831, 508] width 202 height 25
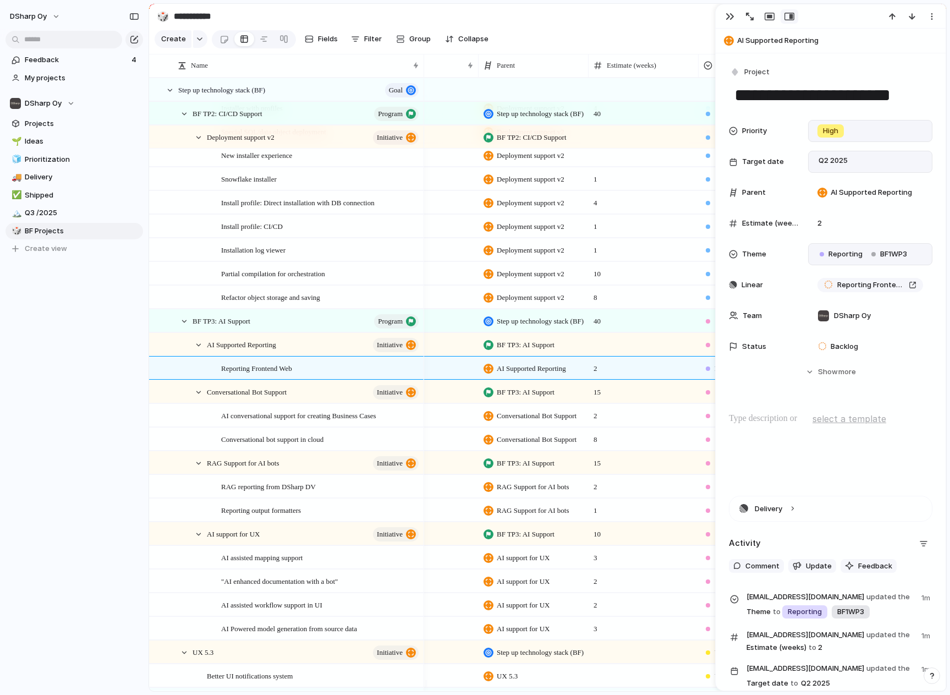
click at [757, 418] on p at bounding box center [831, 418] width 204 height 13
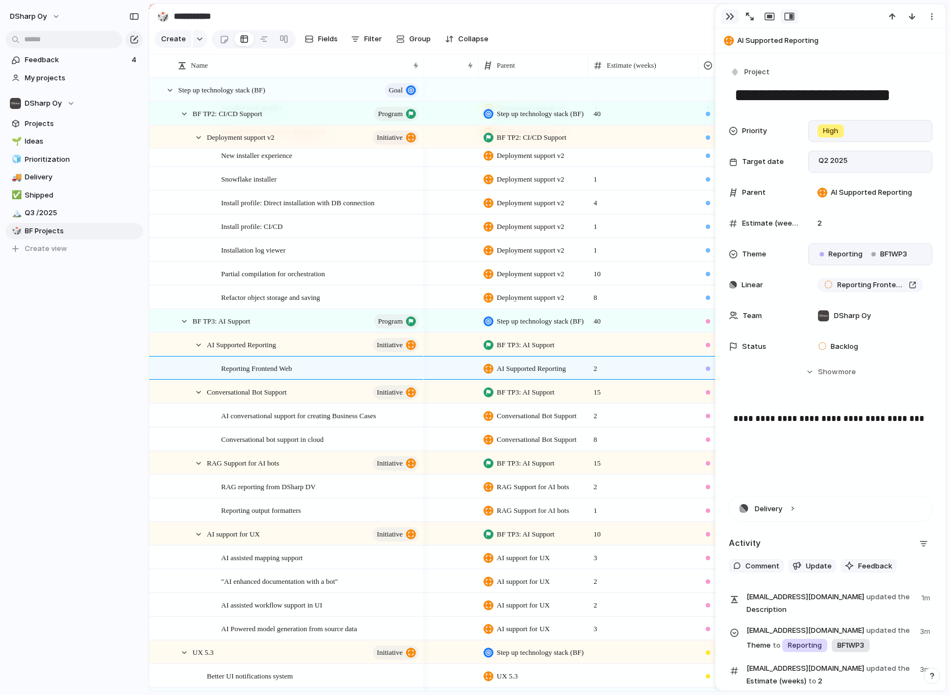
click at [734, 15] on div "button" at bounding box center [730, 16] width 9 height 9
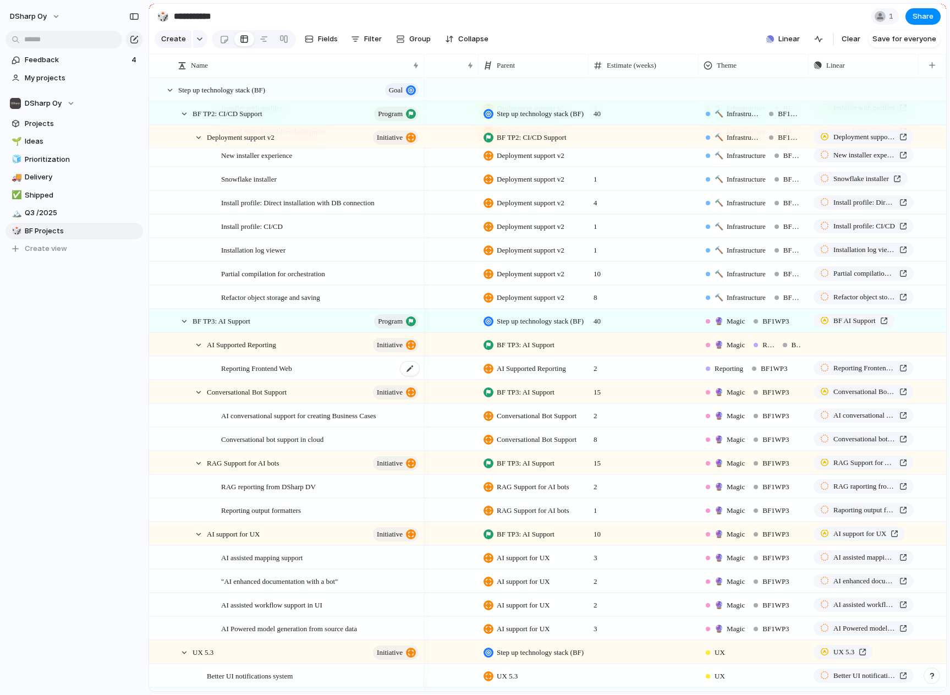
click at [268, 374] on span "Reporting Frontend Web" at bounding box center [256, 367] width 71 height 13
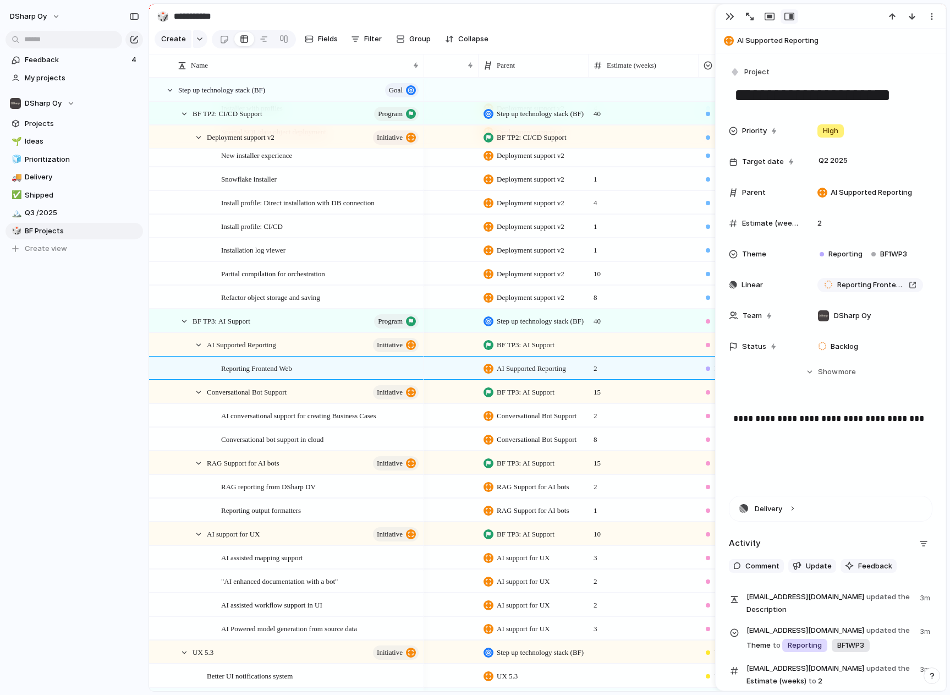
click at [750, 439] on div "**********" at bounding box center [831, 447] width 204 height 70
click at [727, 17] on div "button" at bounding box center [730, 16] width 9 height 9
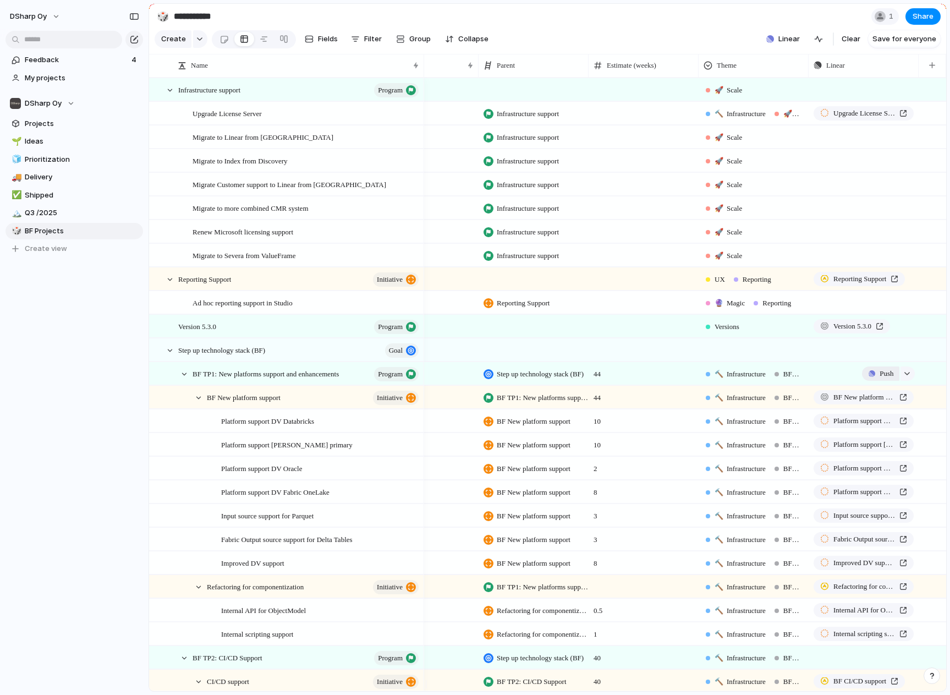
click at [880, 379] on span "Push" at bounding box center [887, 373] width 14 height 11
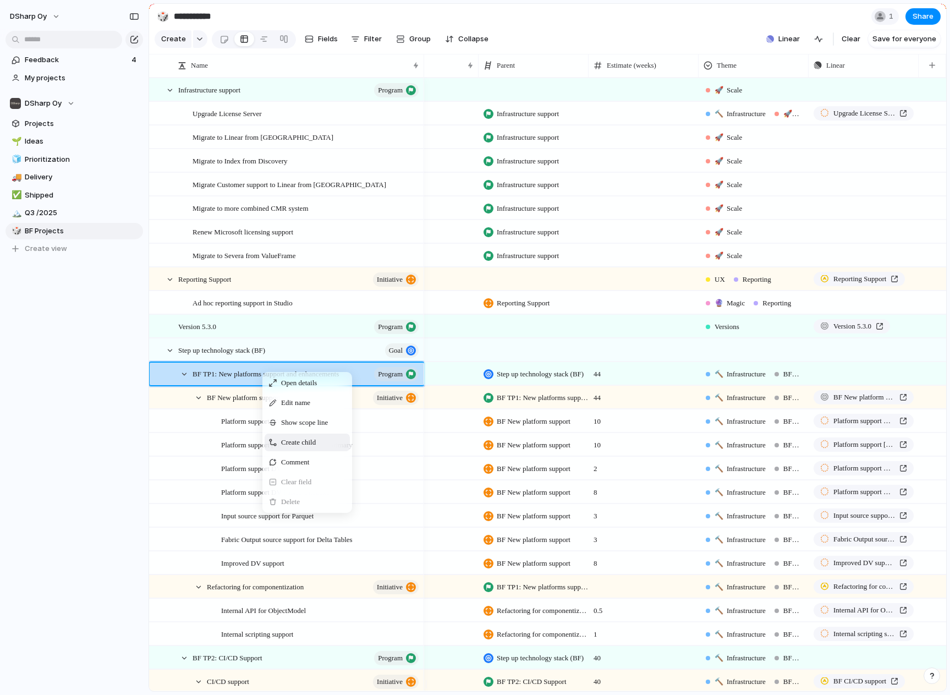
click at [304, 448] on span "Create child" at bounding box center [298, 442] width 35 height 11
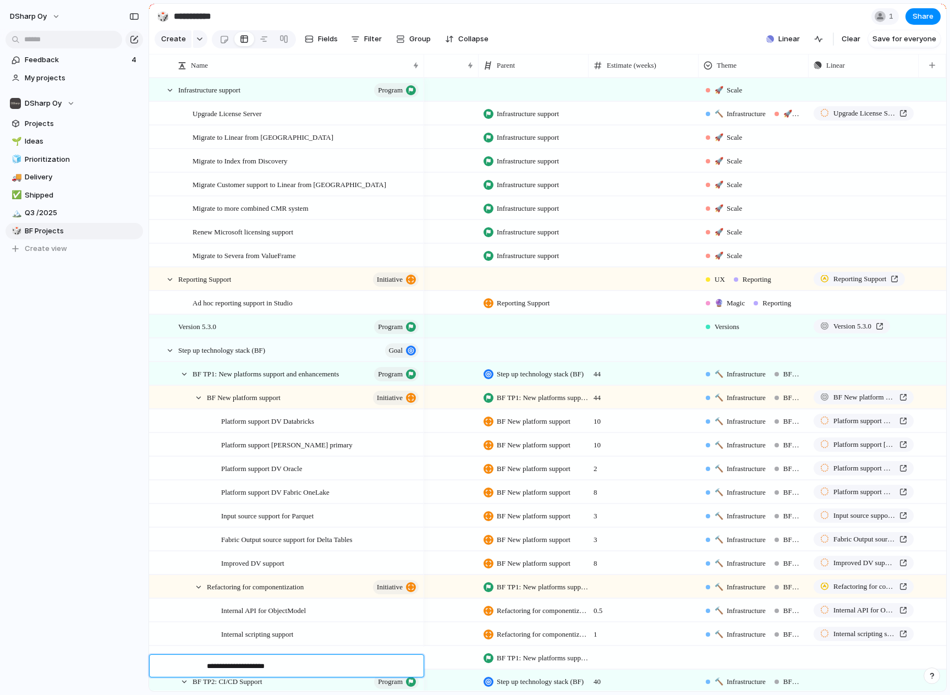
type textarea "**********"
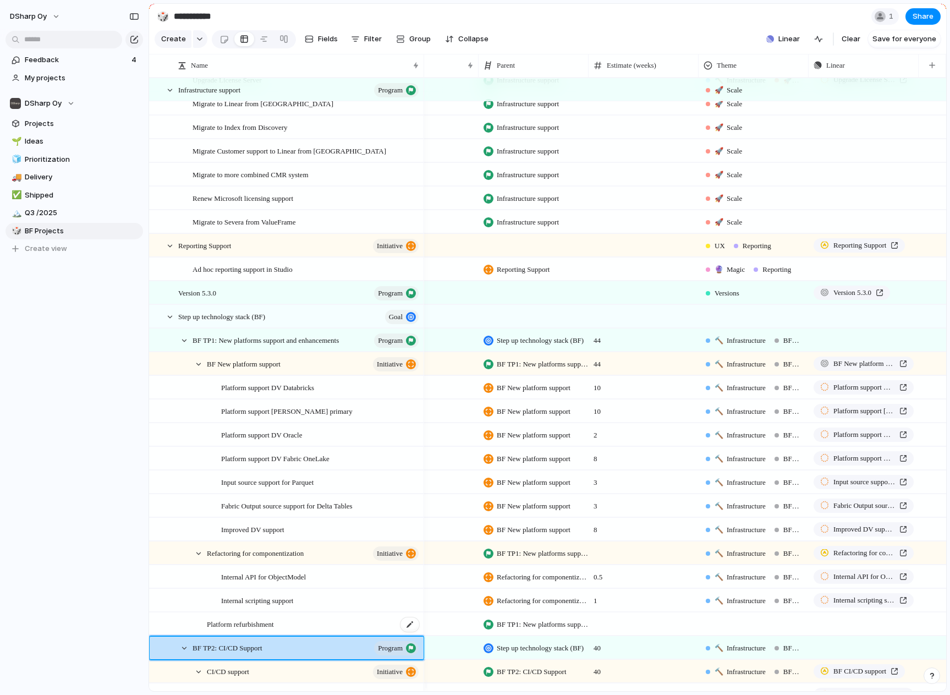
scroll to position [144, 0]
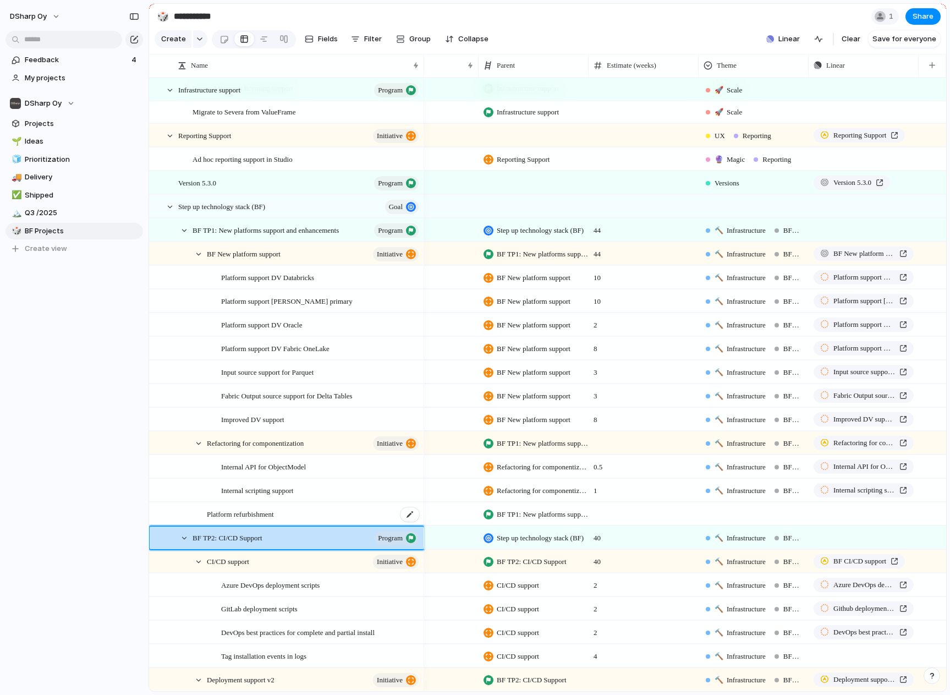
click at [314, 525] on div "Platform refurbishment" at bounding box center [313, 514] width 213 height 23
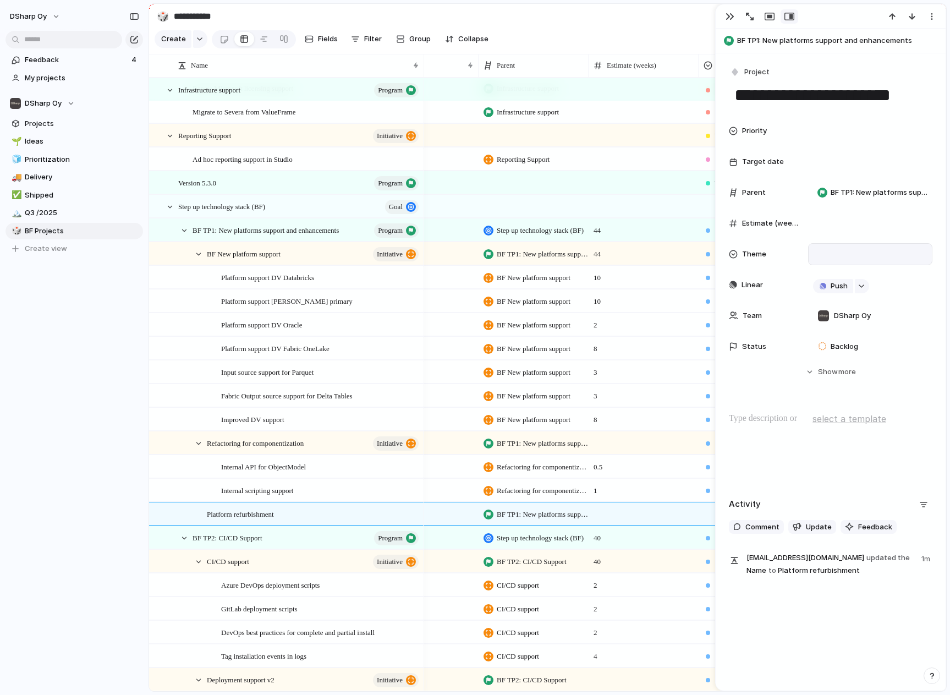
click at [847, 253] on div at bounding box center [870, 254] width 114 height 12
type input "********"
click at [878, 255] on div "Platform" at bounding box center [870, 254] width 114 height 12
type input "********"
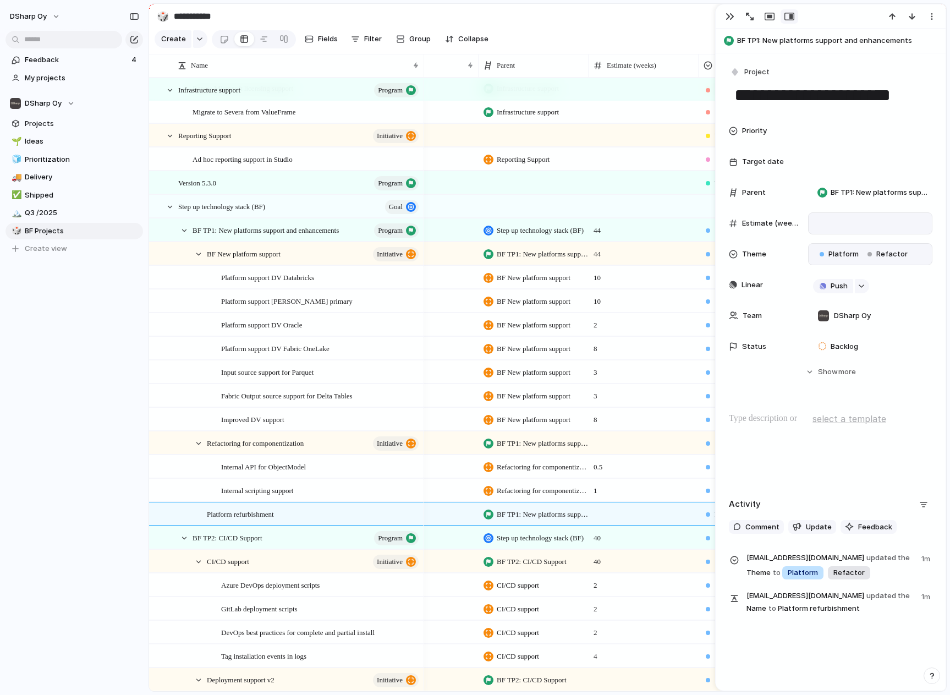
click at [852, 224] on div at bounding box center [870, 223] width 114 height 12
type input "*"
click at [930, 303] on div "**********" at bounding box center [831, 337] width 230 height 569
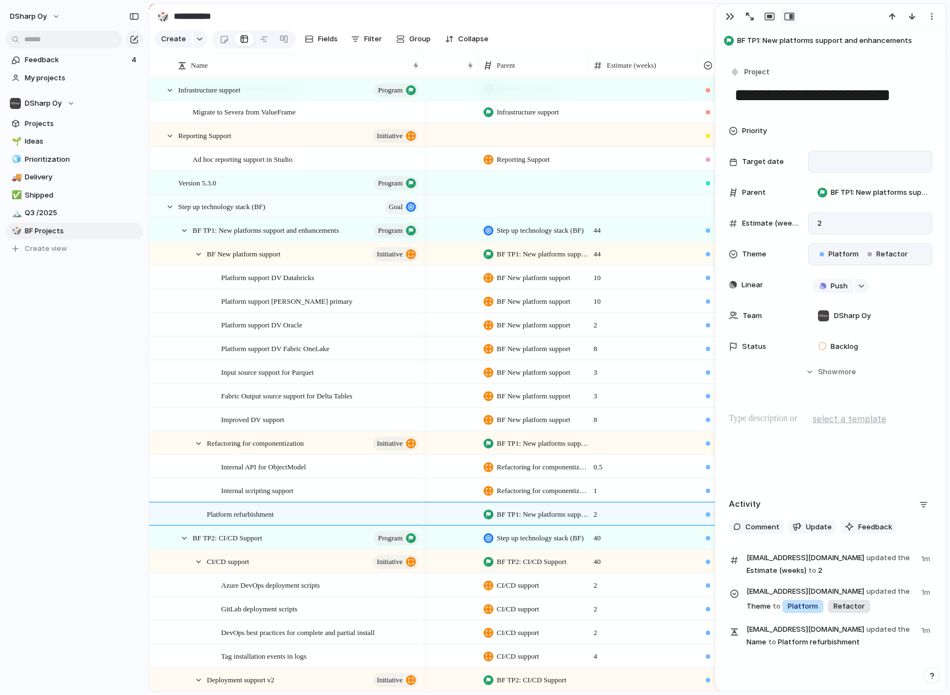
click at [831, 160] on div at bounding box center [870, 162] width 114 height 12
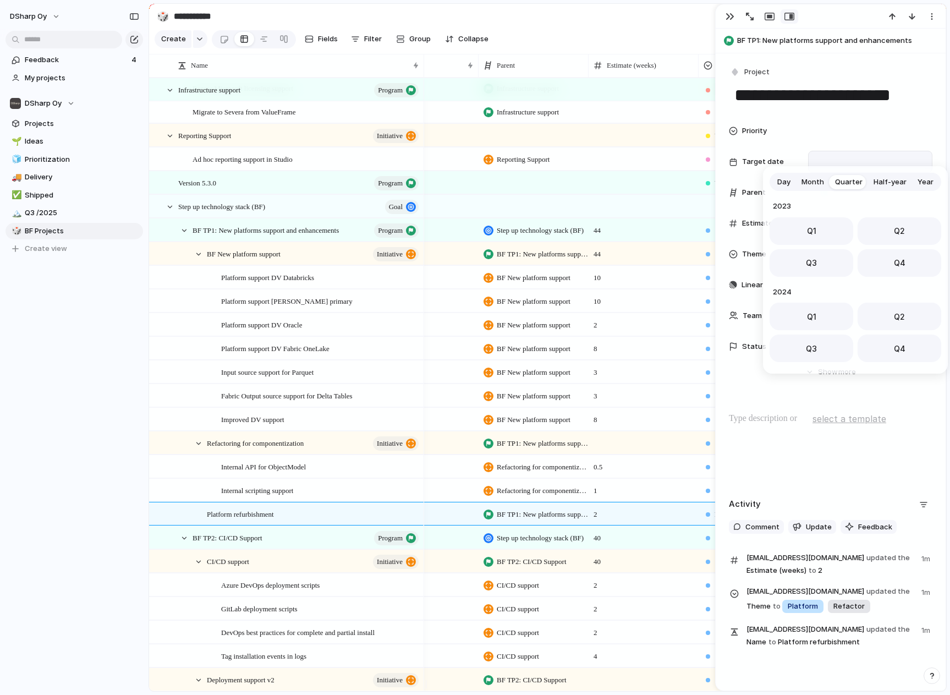
scroll to position [174, 0]
click at [880, 226] on button "Q2" at bounding box center [900, 228] width 84 height 28
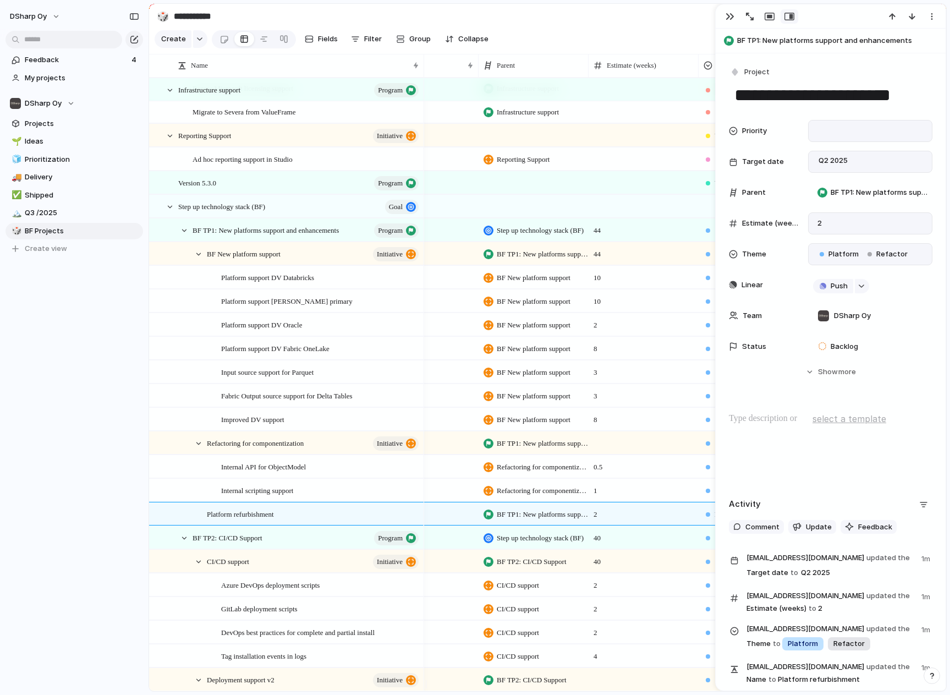
click at [840, 132] on div at bounding box center [870, 131] width 114 height 12
click at [841, 190] on span "High" at bounding box center [832, 188] width 15 height 11
click at [765, 68] on span "Project" at bounding box center [756, 72] width 25 height 11
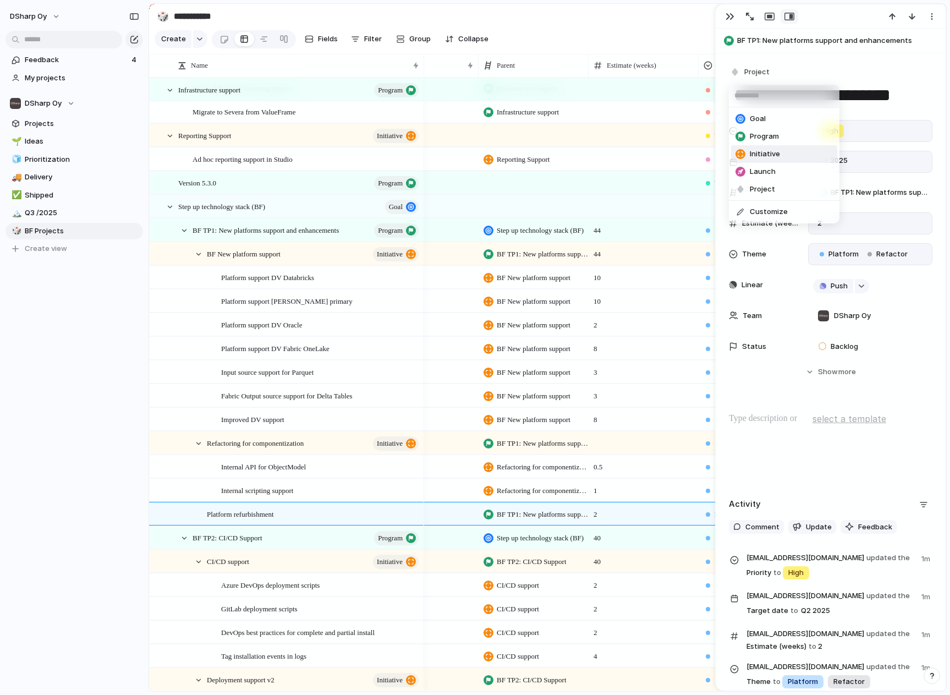
click at [782, 153] on li "Initiative" at bounding box center [784, 154] width 106 height 18
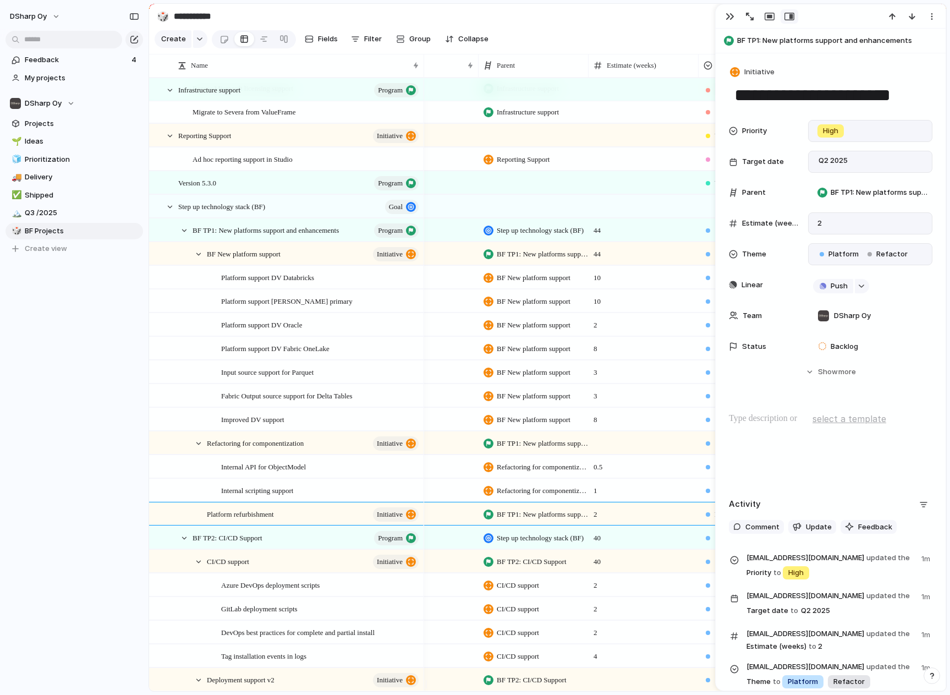
click at [761, 423] on p at bounding box center [831, 418] width 204 height 13
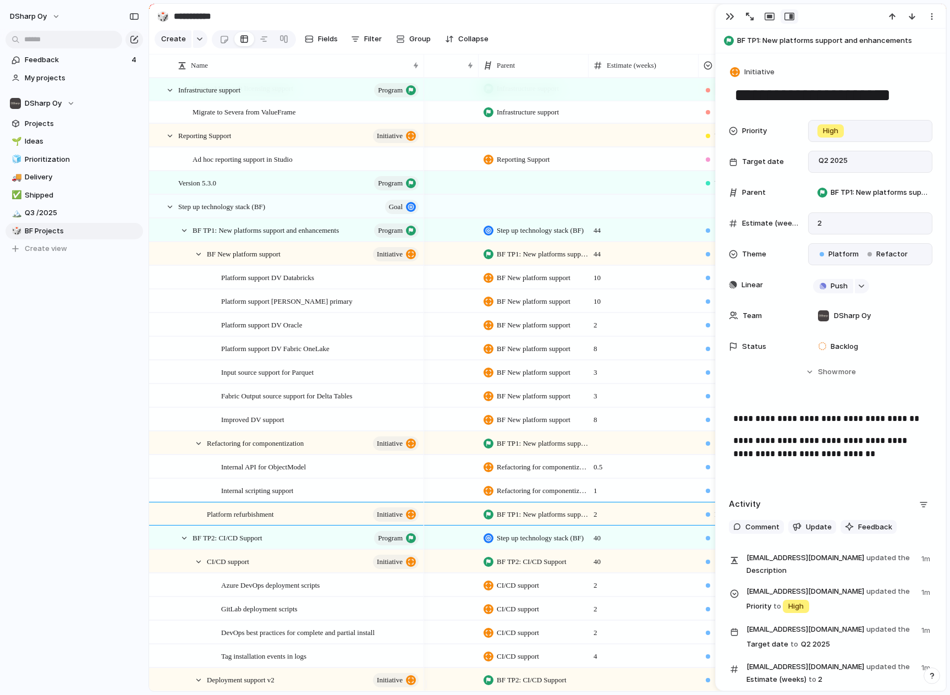
click at [924, 450] on div "**********" at bounding box center [831, 408] width 230 height 711
click at [295, 524] on div "Platform refurbishment initiative" at bounding box center [313, 514] width 213 height 23
click at [732, 17] on div "button" at bounding box center [730, 16] width 9 height 9
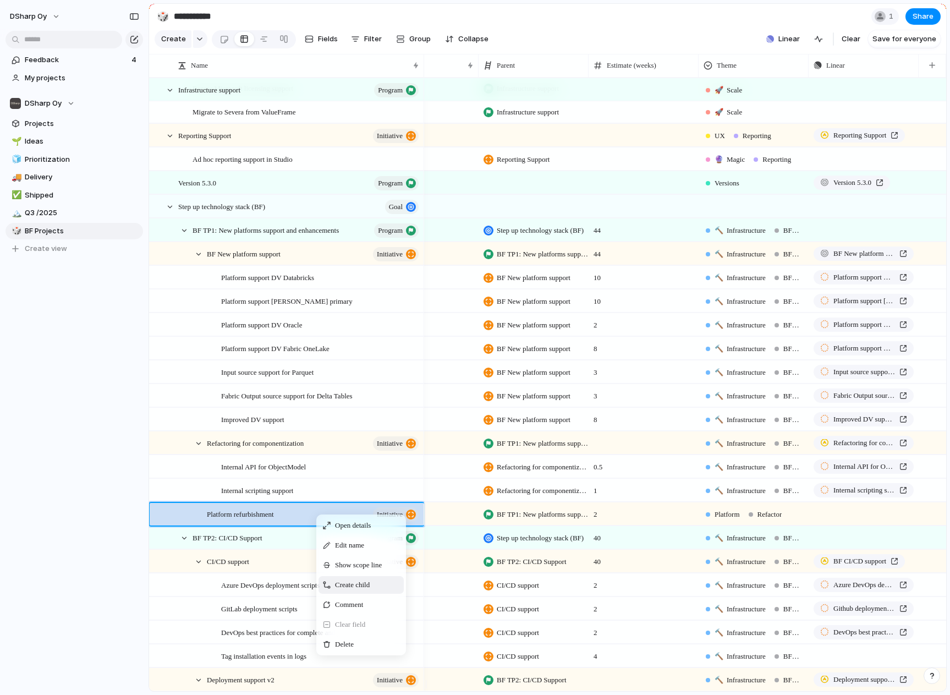
click at [364, 590] on span "Create child" at bounding box center [352, 584] width 35 height 11
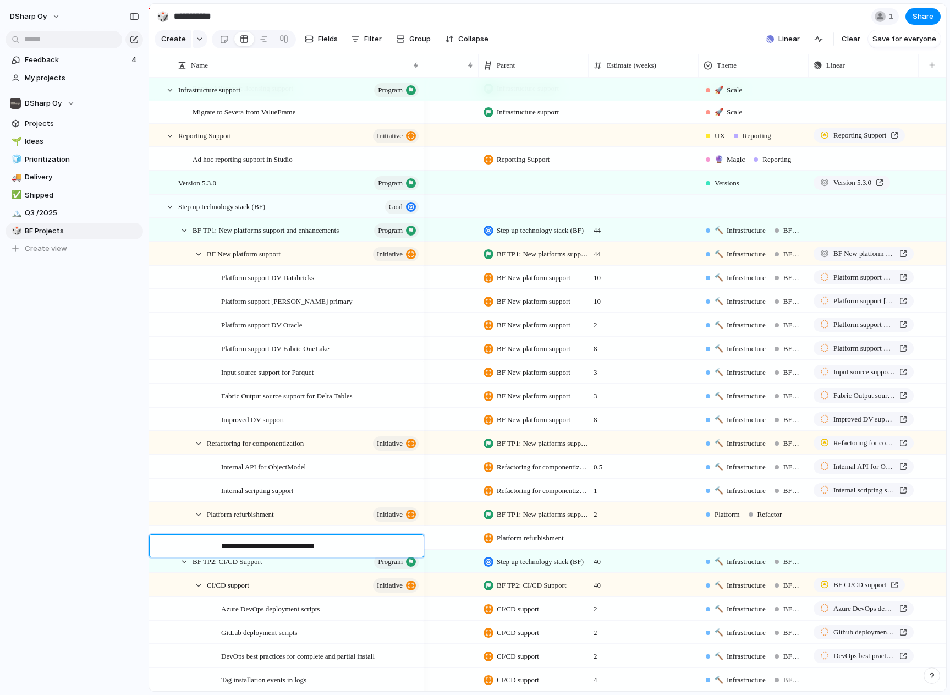
type textarea "**********"
click at [309, 523] on div "Platform refurbishment initiative" at bounding box center [313, 514] width 213 height 23
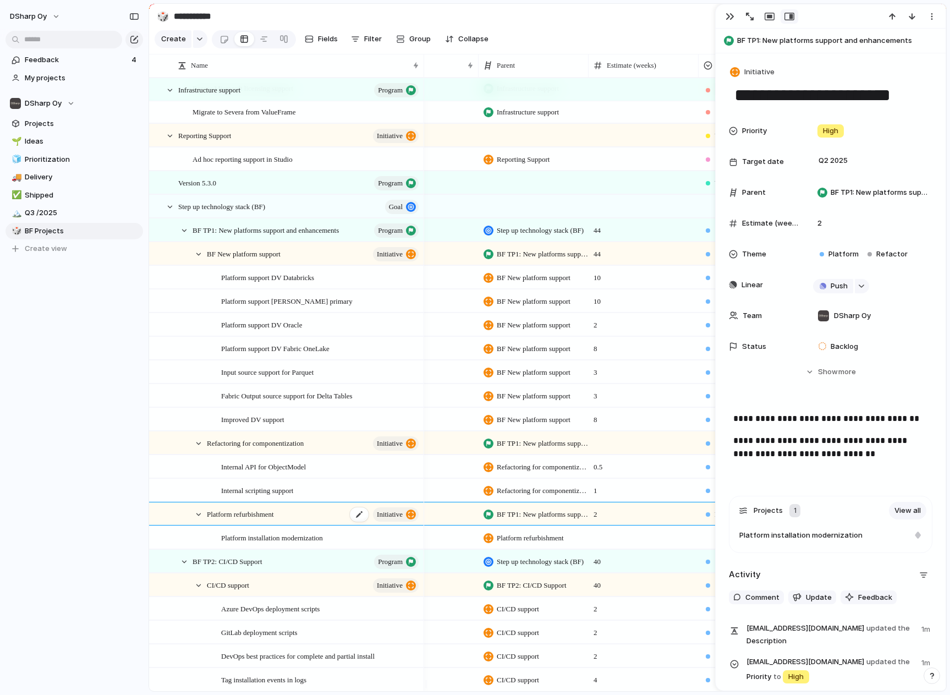
click at [289, 524] on div "Platform refurbishment initiative" at bounding box center [313, 514] width 213 height 23
click at [351, 549] on div "Platform installation modernization" at bounding box center [320, 538] width 199 height 23
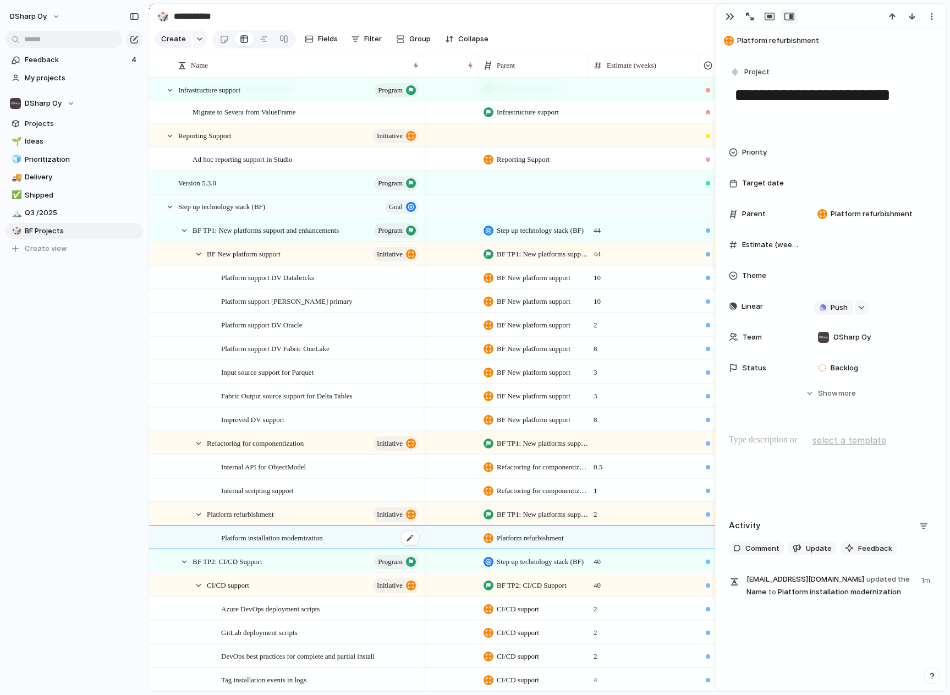
click at [363, 546] on div "Platform installation modernization" at bounding box center [320, 538] width 199 height 23
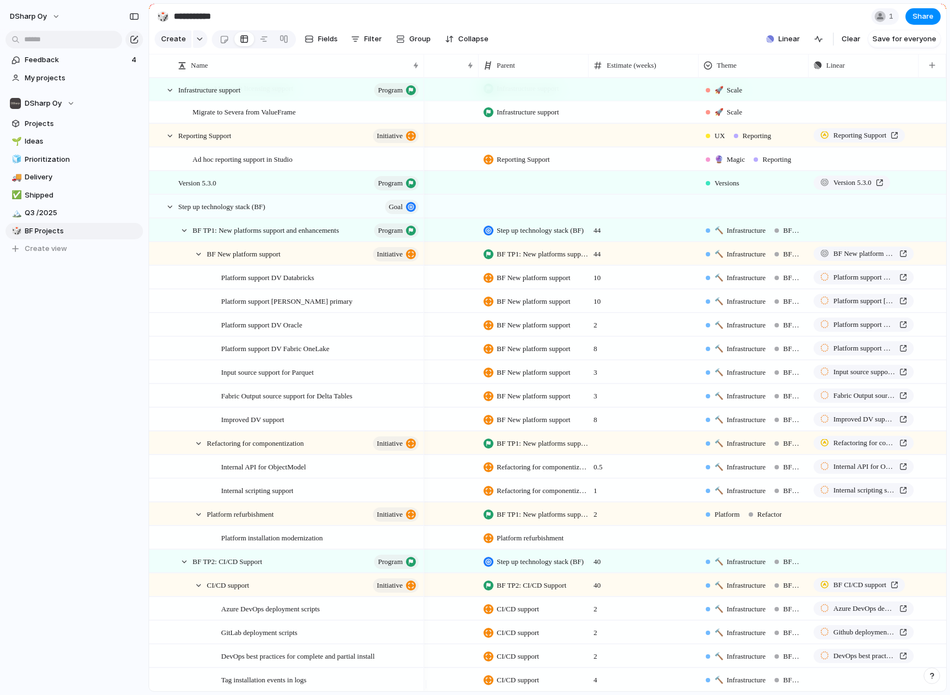
click at [734, 545] on div at bounding box center [753, 536] width 109 height 18
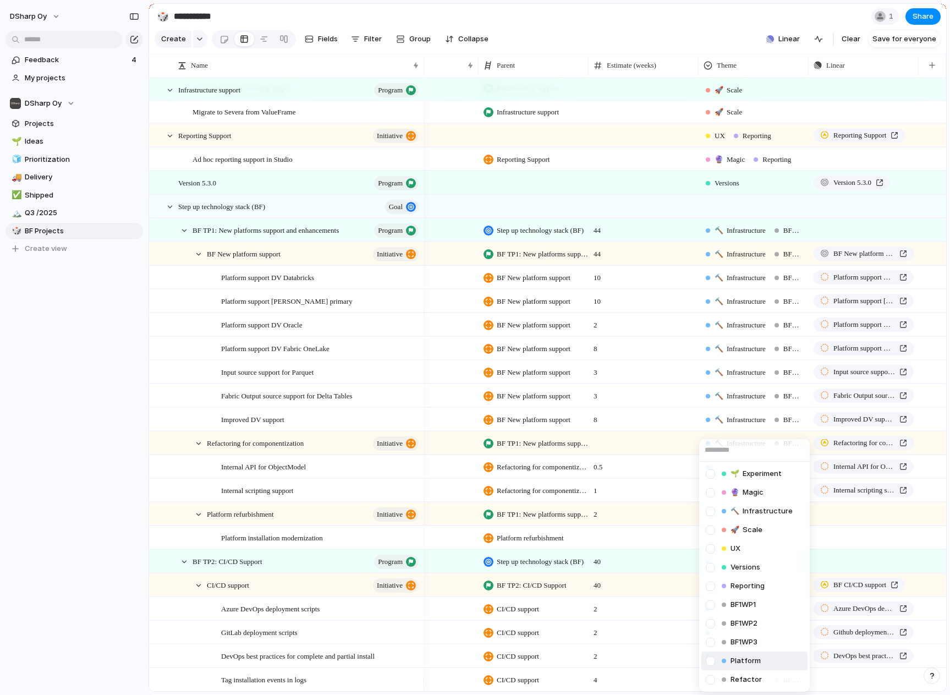
click at [747, 655] on span "Platform" at bounding box center [746, 660] width 30 height 11
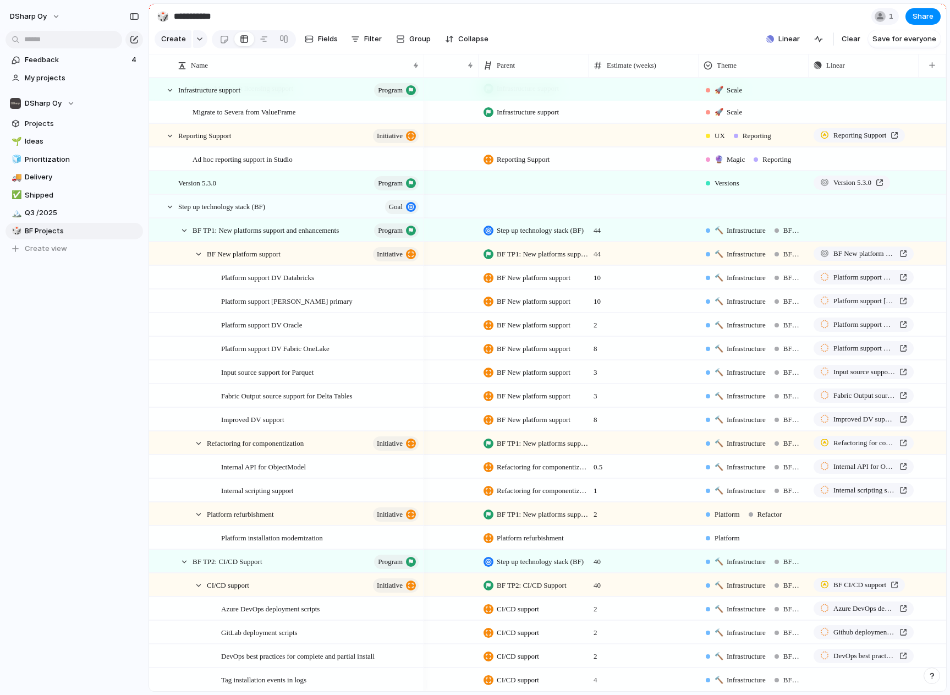
click at [753, 236] on span "🔨 Infrastructure" at bounding box center [740, 230] width 51 height 11
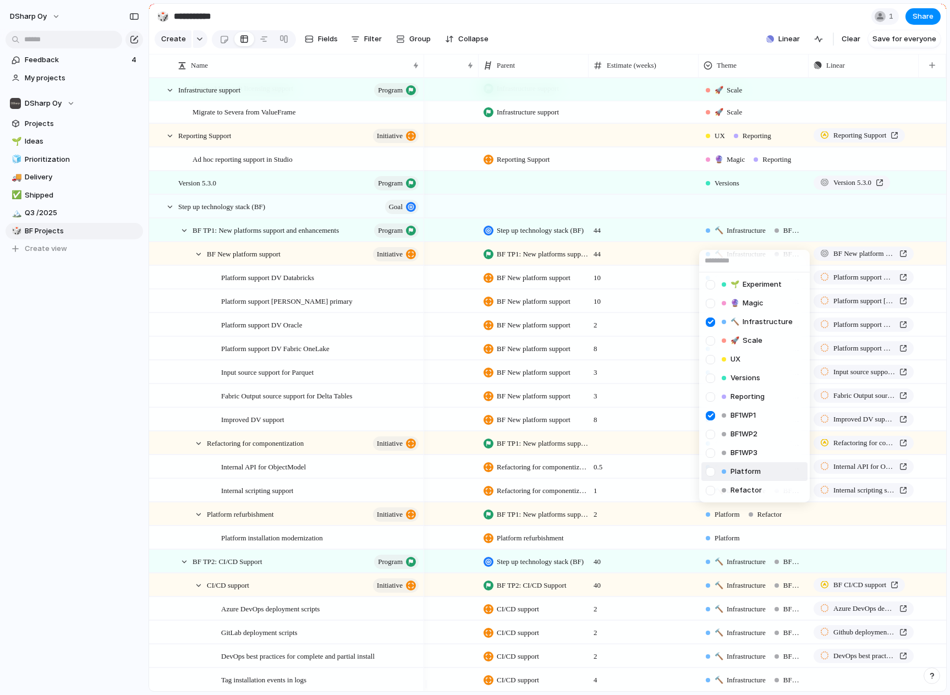
click at [774, 468] on li "Platform" at bounding box center [755, 471] width 106 height 19
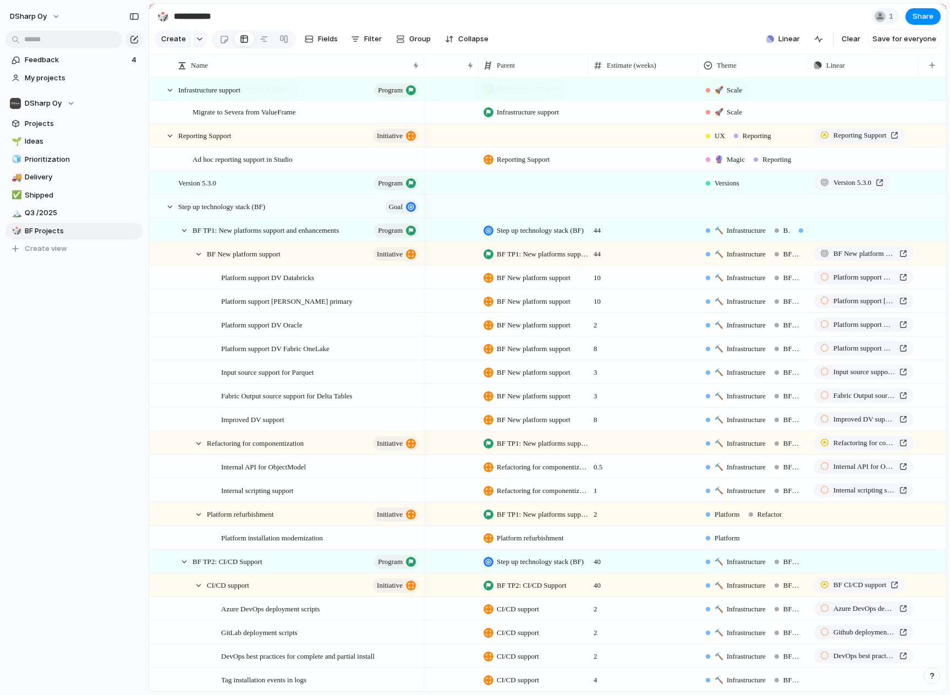
click at [746, 260] on span "🔨 Infrastructure" at bounding box center [740, 254] width 51 height 11
click at [788, 327] on span "Clear field" at bounding box center [787, 321] width 30 height 11
click at [748, 241] on div at bounding box center [754, 229] width 110 height 23
click at [750, 237] on div at bounding box center [753, 228] width 109 height 18
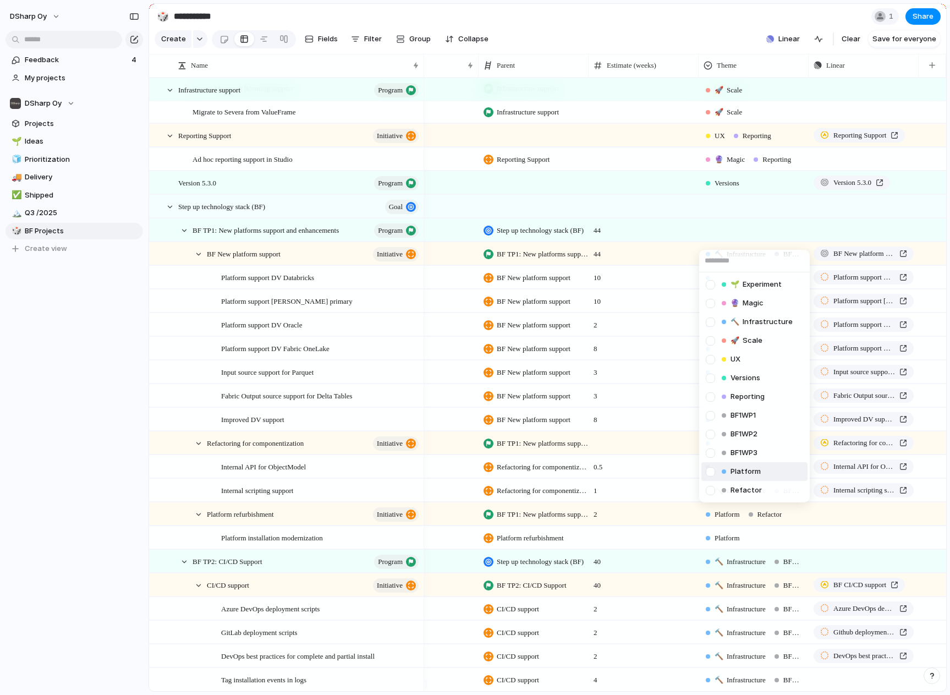
click at [752, 471] on span "Platform" at bounding box center [746, 471] width 30 height 11
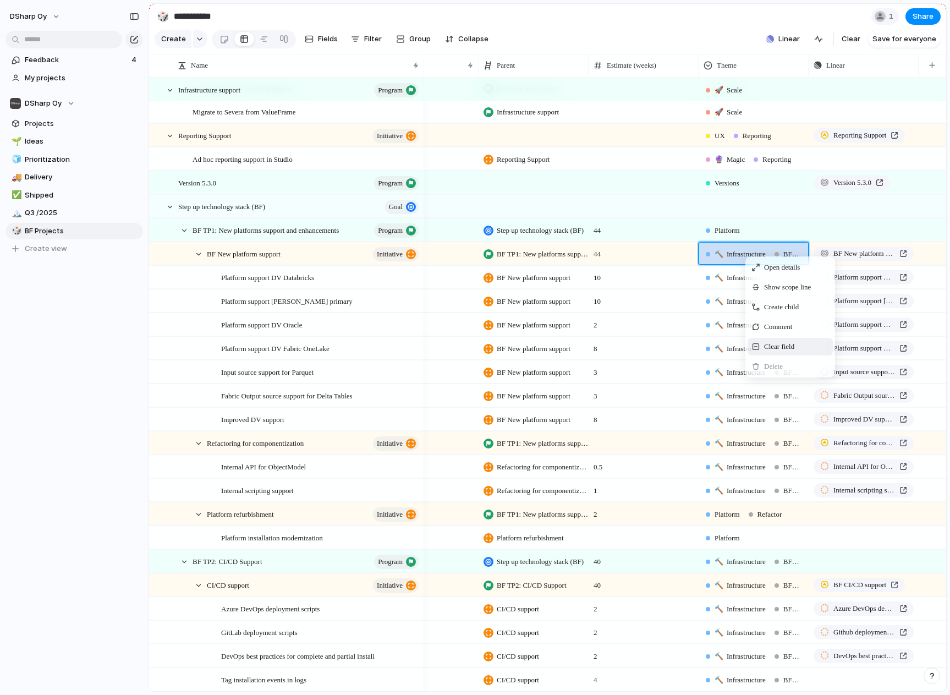
click at [775, 352] on span "Clear field" at bounding box center [779, 346] width 30 height 11
click at [744, 261] on div at bounding box center [753, 252] width 109 height 18
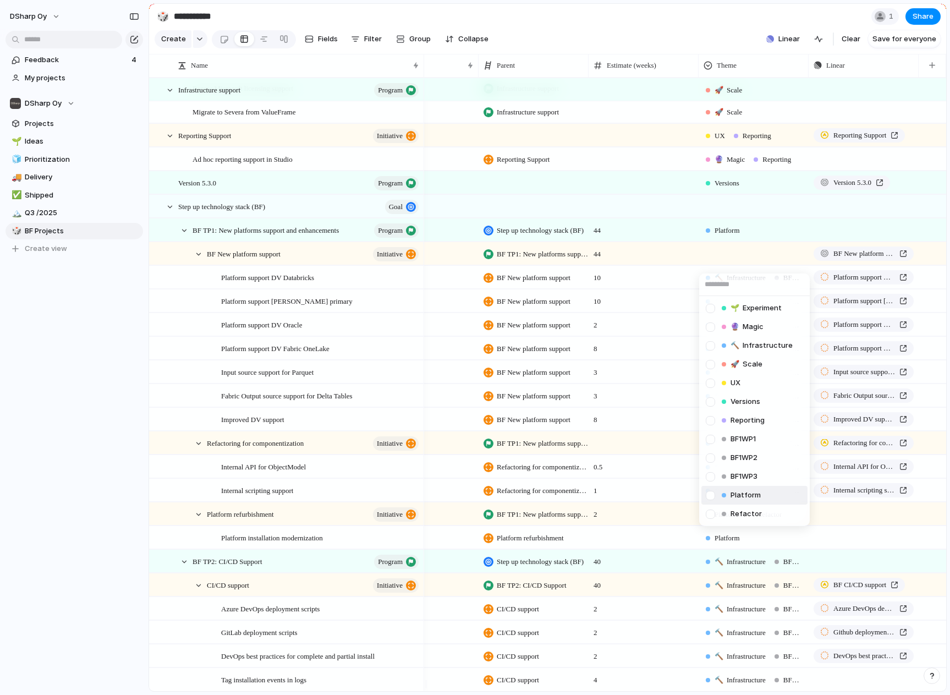
click at [754, 495] on span "Platform" at bounding box center [746, 495] width 30 height 11
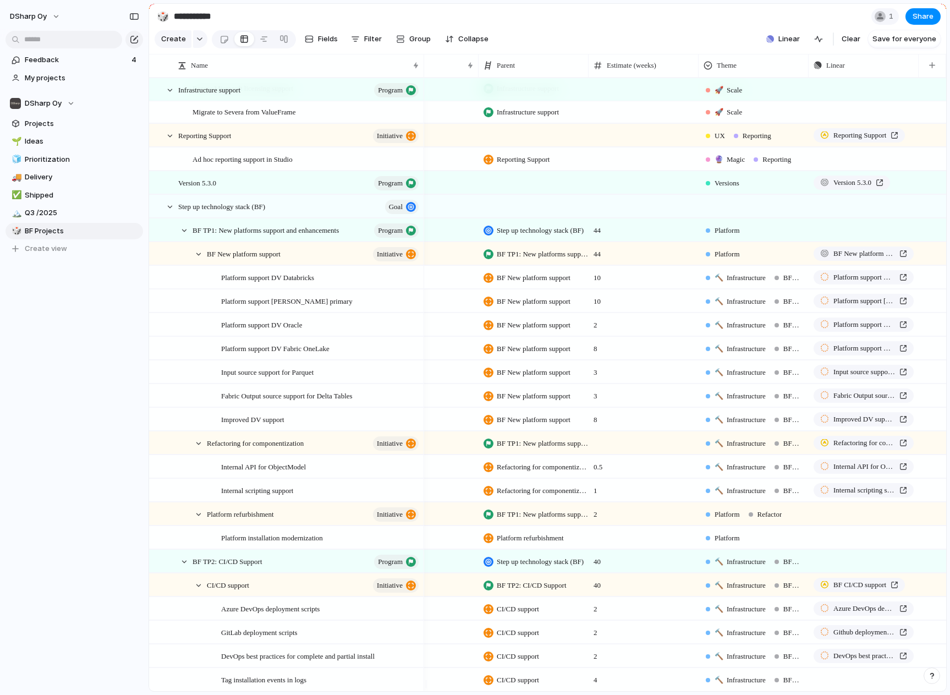
click at [749, 283] on span "🔨 Infrastructure" at bounding box center [740, 277] width 51 height 11
click at [742, 260] on div "Platform" at bounding box center [723, 254] width 39 height 13
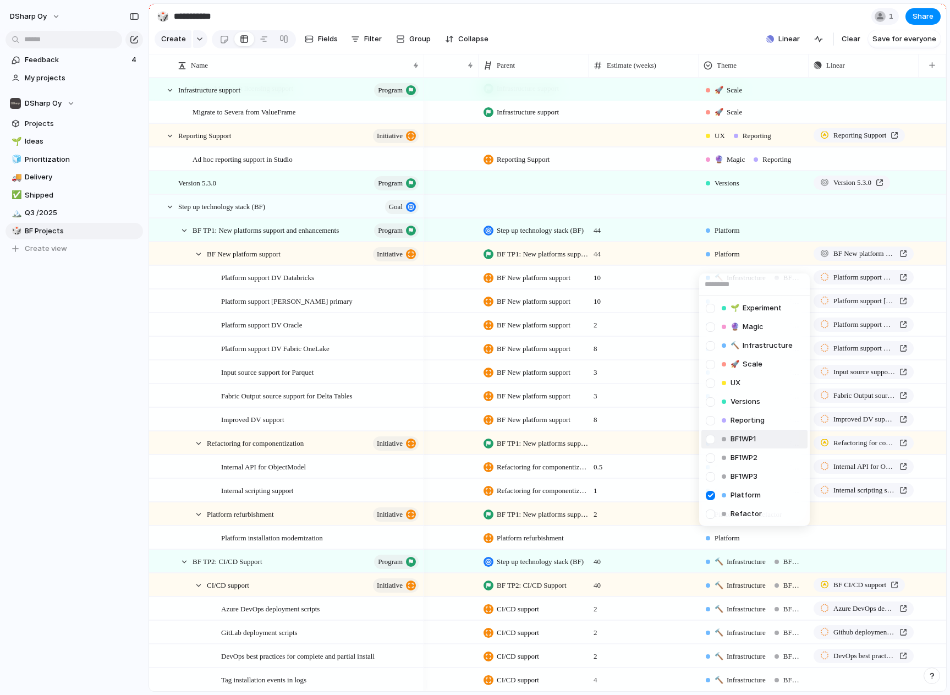
click at [747, 439] on span "BF1WP1" at bounding box center [743, 439] width 25 height 11
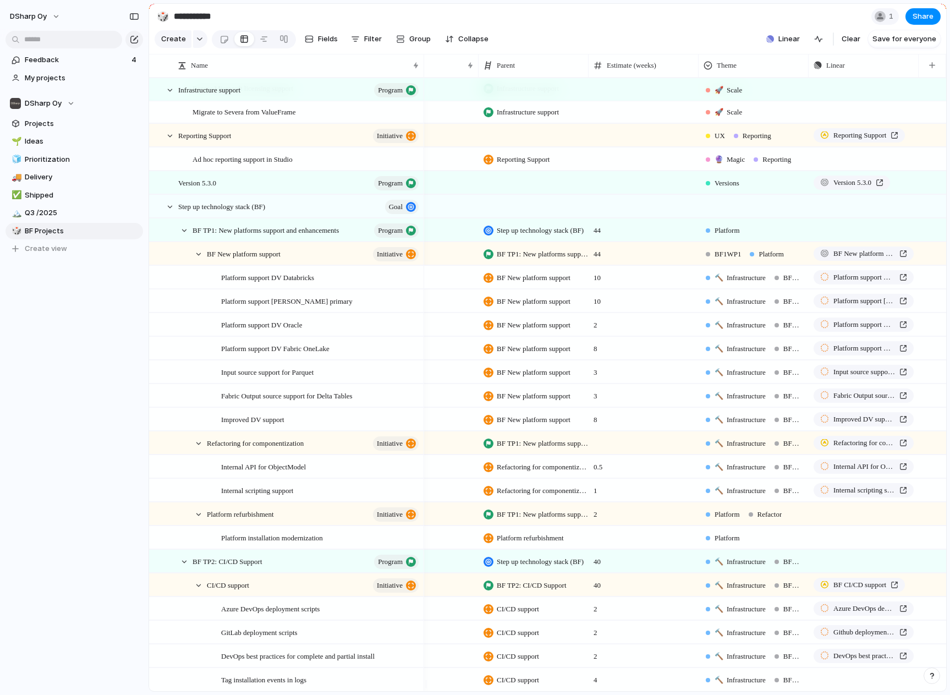
click at [742, 283] on span "🔨 Infrastructure" at bounding box center [740, 277] width 51 height 11
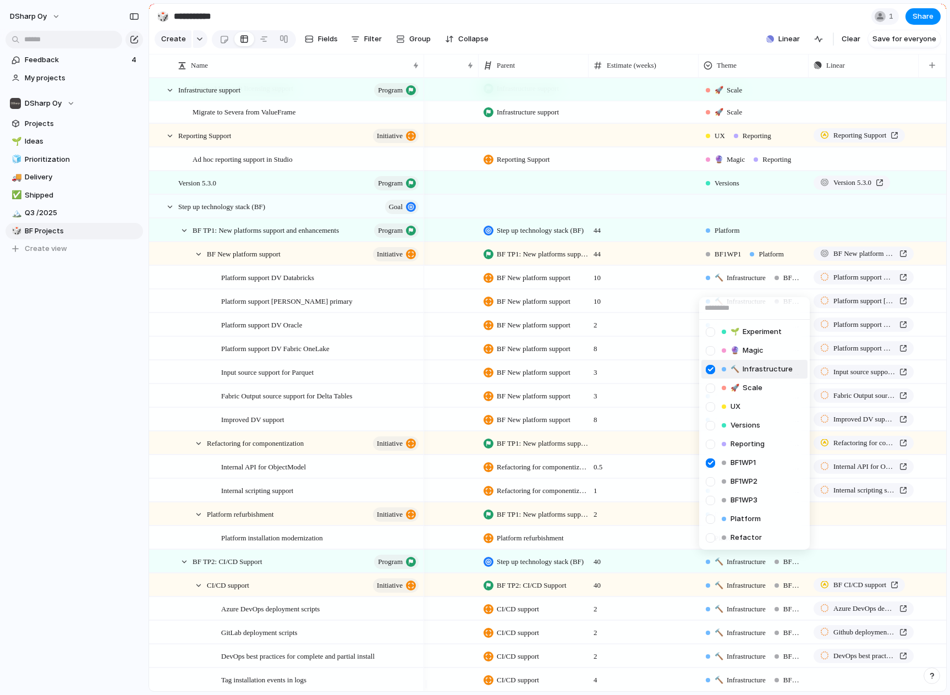
click at [714, 368] on div at bounding box center [710, 369] width 19 height 19
click at [715, 518] on div at bounding box center [710, 518] width 19 height 19
click at [686, 287] on div "🌱 Experiment 🔮 Magic 🔨 Infrastructure 🚀 Scale UX Versions Reporting BF1WP1 BF1W…" at bounding box center [475, 347] width 950 height 695
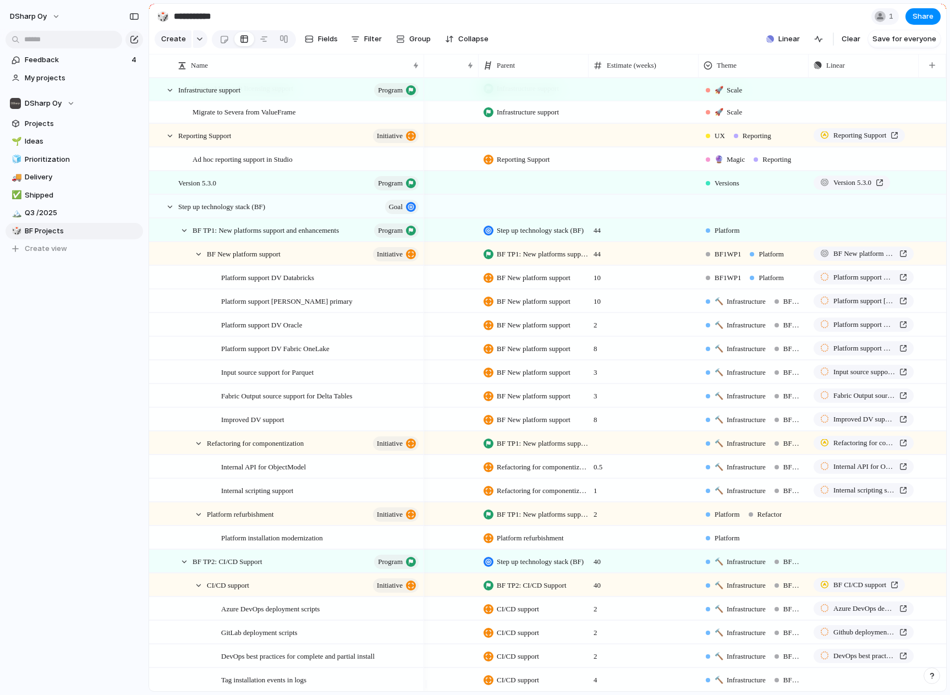
click at [736, 307] on span "🔨 Infrastructure" at bounding box center [740, 301] width 51 height 11
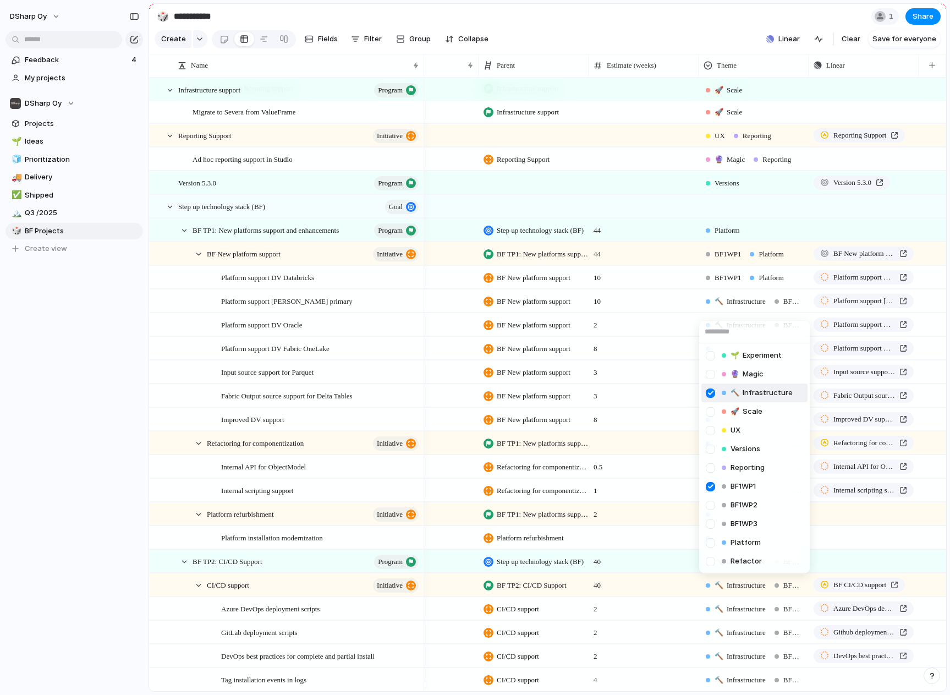
click at [713, 392] on div at bounding box center [710, 392] width 19 height 19
click at [704, 540] on div at bounding box center [710, 542] width 19 height 19
click at [641, 381] on div "🌱 Experiment 🔮 Magic 🔨 Infrastructure 🚀 Scale UX Versions Reporting BF1WP1 BF1W…" at bounding box center [475, 347] width 950 height 695
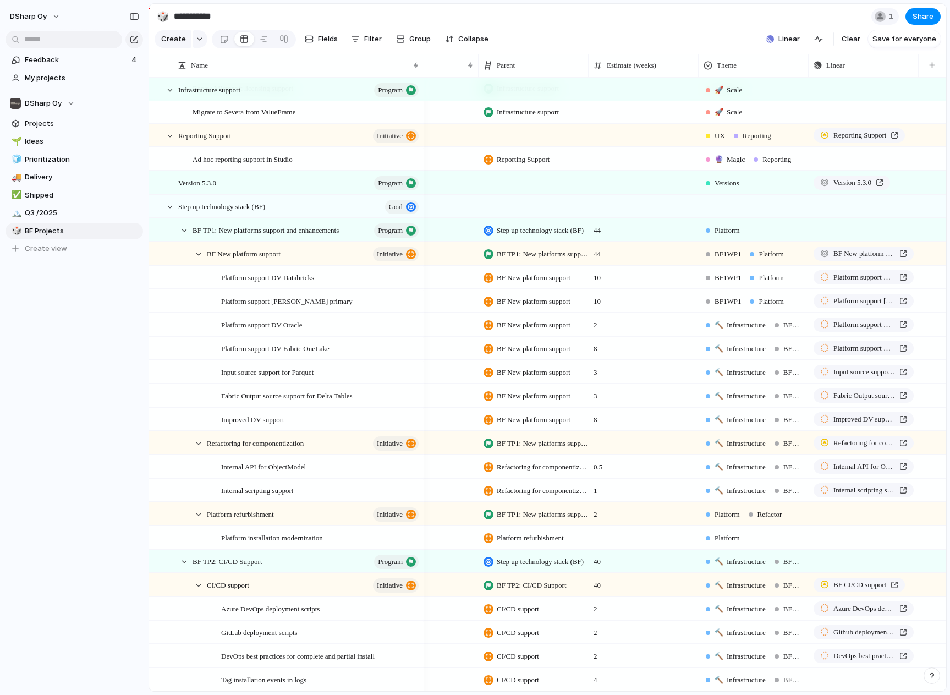
click at [740, 331] on span "🔨 Infrastructure" at bounding box center [740, 325] width 51 height 11
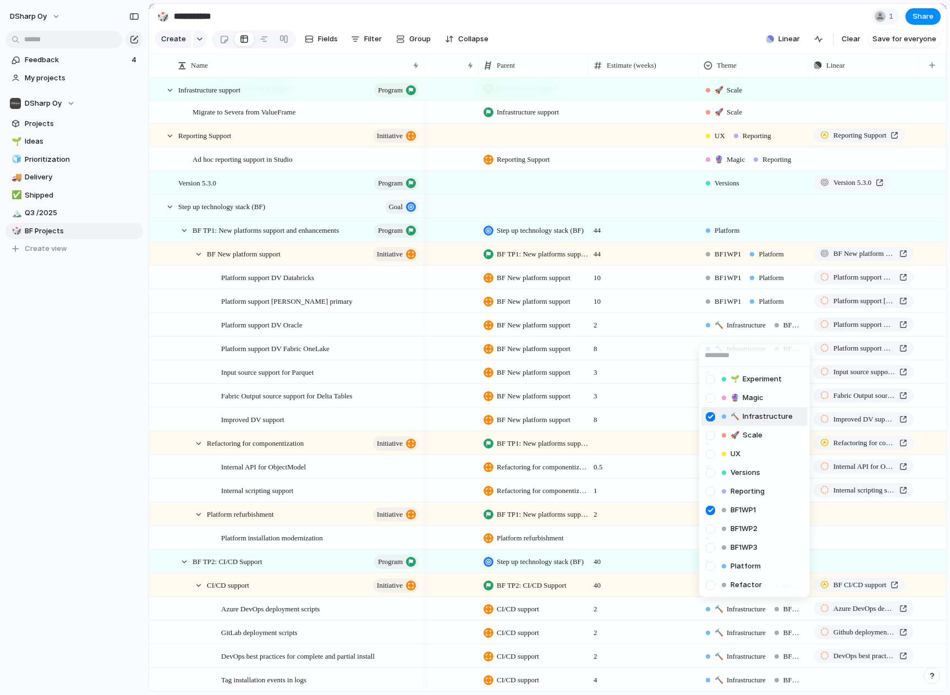
click at [711, 416] on div at bounding box center [710, 416] width 19 height 19
click at [706, 568] on div at bounding box center [710, 566] width 19 height 19
click at [639, 413] on div "🌱 Experiment 🔮 Magic 🔨 Infrastructure 🚀 Scale UX Versions Reporting BF1WP1 BF1W…" at bounding box center [475, 347] width 950 height 695
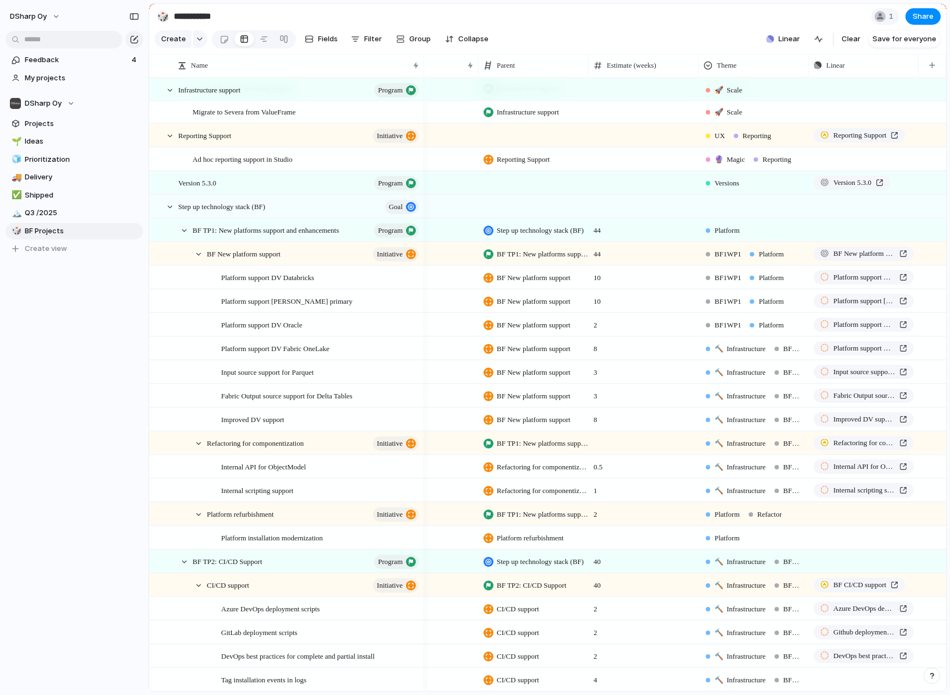
click at [731, 354] on span "🔨 Infrastructure" at bounding box center [740, 348] width 51 height 11
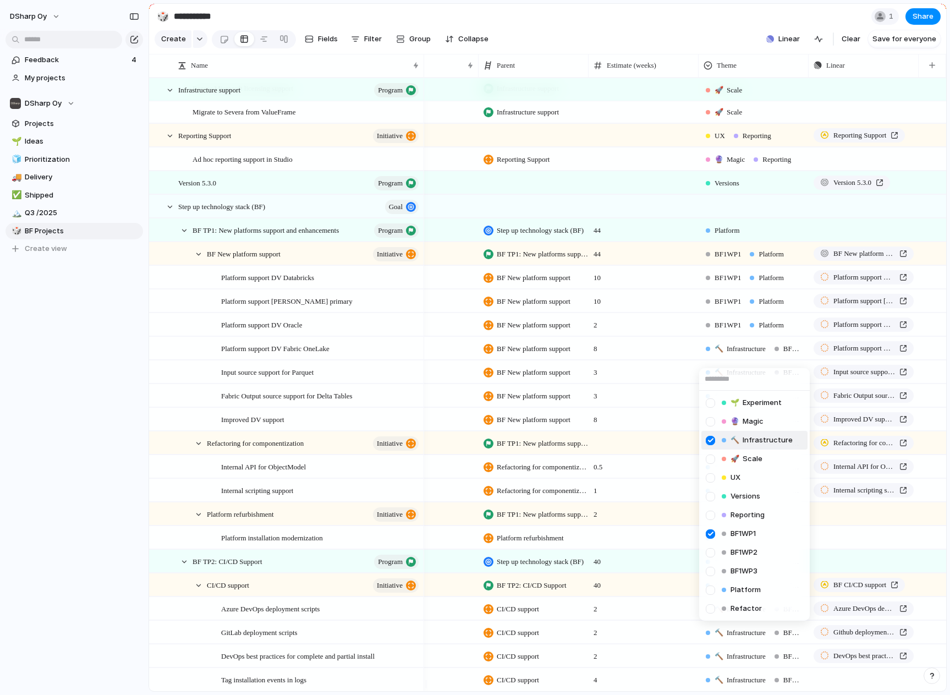
click at [713, 441] on div at bounding box center [710, 440] width 19 height 19
click at [708, 589] on div at bounding box center [710, 589] width 19 height 19
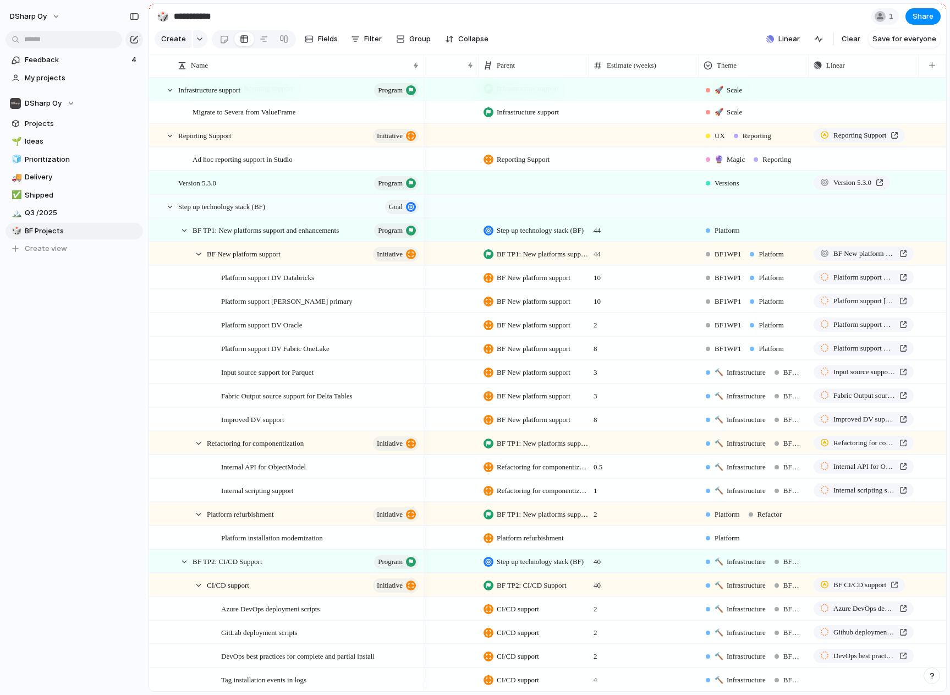
click at [658, 467] on div "🌱 Experiment 🔮 Magic 🔨 Infrastructure 🚀 Scale UX Versions Reporting BF1WP1 BF1W…" at bounding box center [475, 347] width 950 height 695
click at [729, 378] on span "🔨 Infrastructure" at bounding box center [740, 372] width 51 height 11
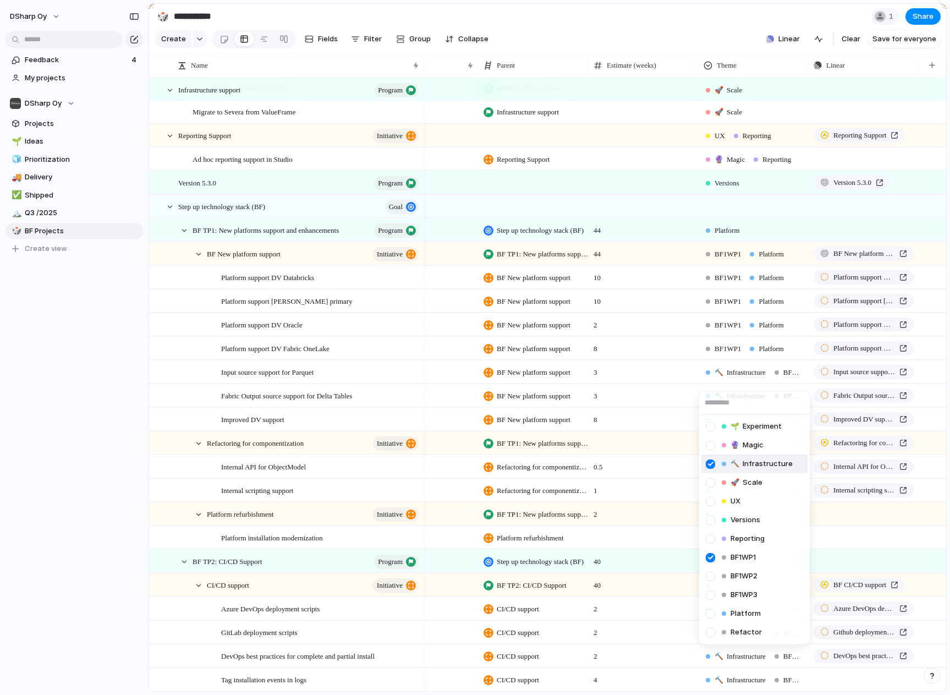
click at [706, 454] on div at bounding box center [710, 463] width 19 height 19
click at [709, 611] on div at bounding box center [710, 613] width 19 height 19
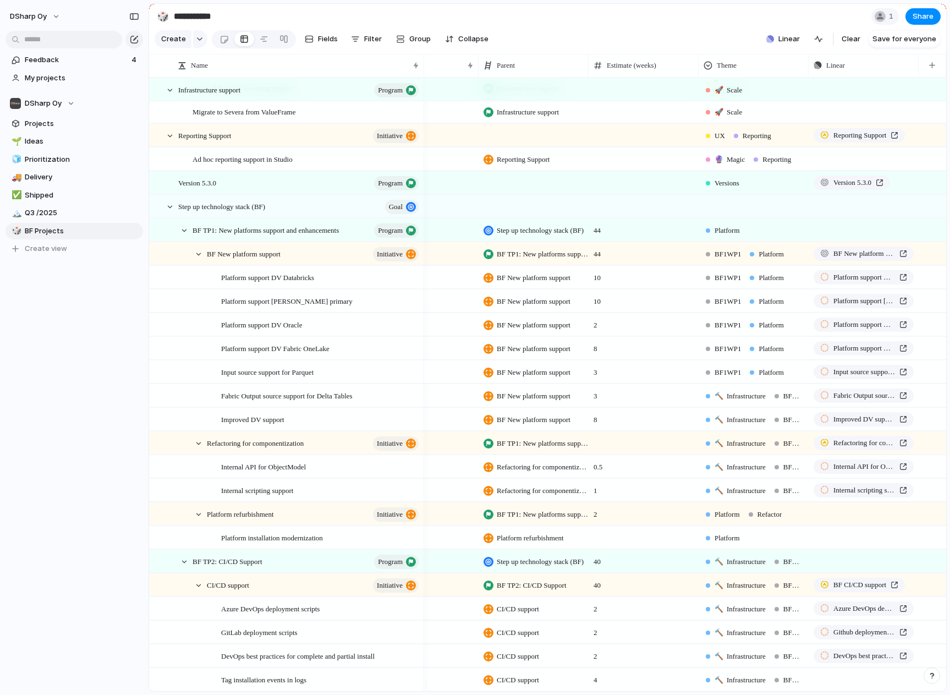
click at [662, 528] on div "🌱 Experiment 🔮 Magic 🔨 Infrastructure 🚀 Scale UX Versions Reporting BF1WP1 BF1W…" at bounding box center [475, 347] width 950 height 695
click at [742, 402] on span "🔨 Infrastructure" at bounding box center [740, 396] width 51 height 11
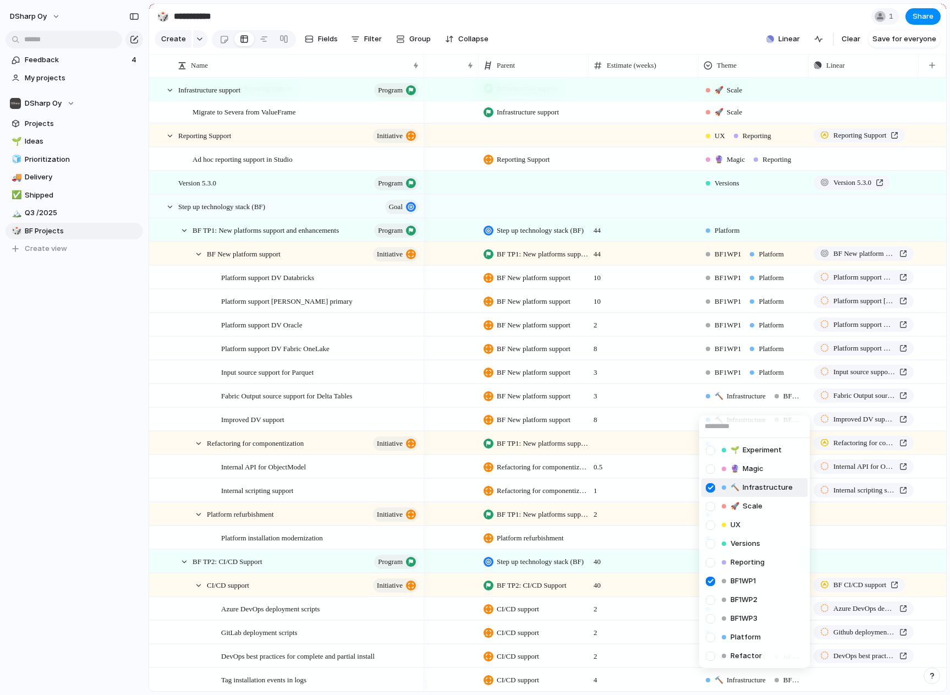
click at [715, 487] on div at bounding box center [710, 487] width 19 height 19
click at [706, 639] on div at bounding box center [710, 637] width 19 height 19
click at [660, 505] on div "🌱 Experiment 🔮 Magic 🔨 Infrastructure 🚀 Scale UX Versions Reporting BF1WP1 BF1W…" at bounding box center [475, 347] width 950 height 695
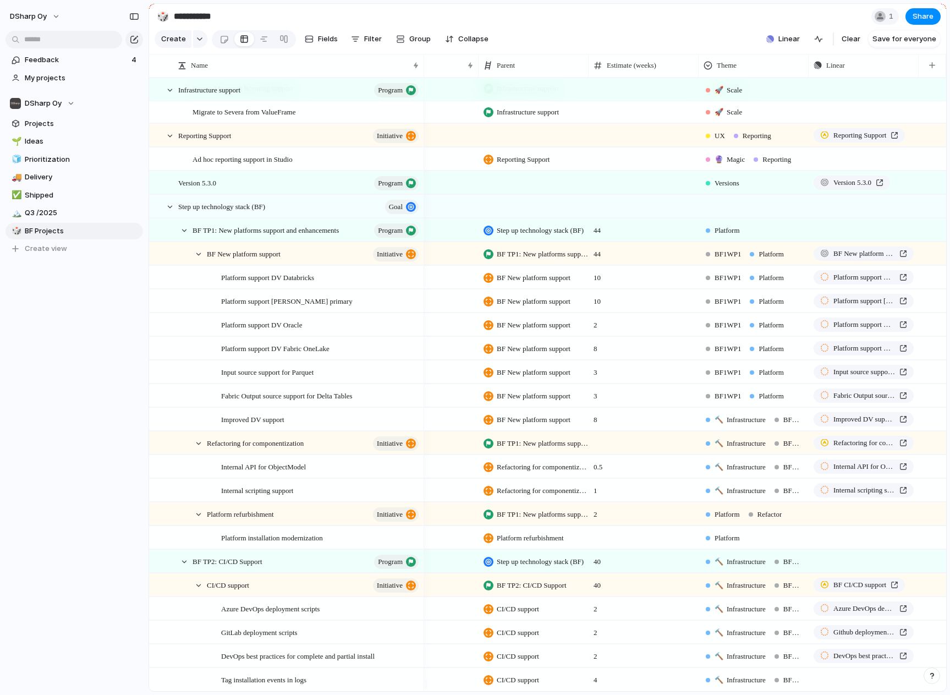
click at [721, 424] on span "🔨" at bounding box center [719, 419] width 9 height 8
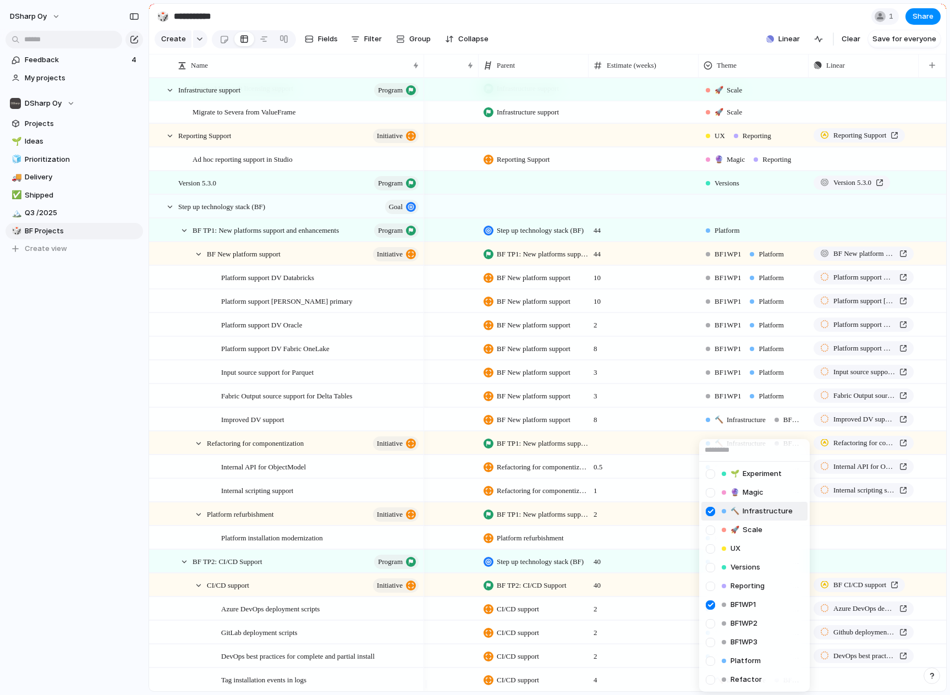
click at [710, 510] on div at bounding box center [710, 511] width 19 height 19
click at [711, 659] on div at bounding box center [710, 660] width 19 height 19
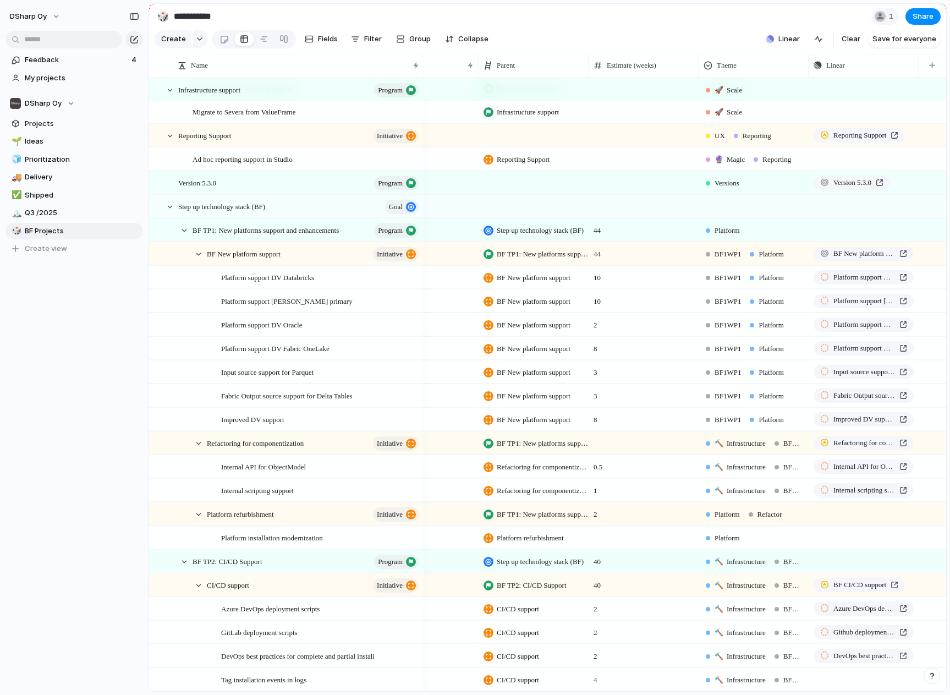
click at [662, 497] on div "🌱 Experiment 🔮 Magic 🔨 Infrastructure 🚀 Scale UX Versions Reporting BF1WP1 BF1W…" at bounding box center [475, 347] width 950 height 695
click at [737, 449] on span "🔨 Infrastructure" at bounding box center [740, 443] width 51 height 11
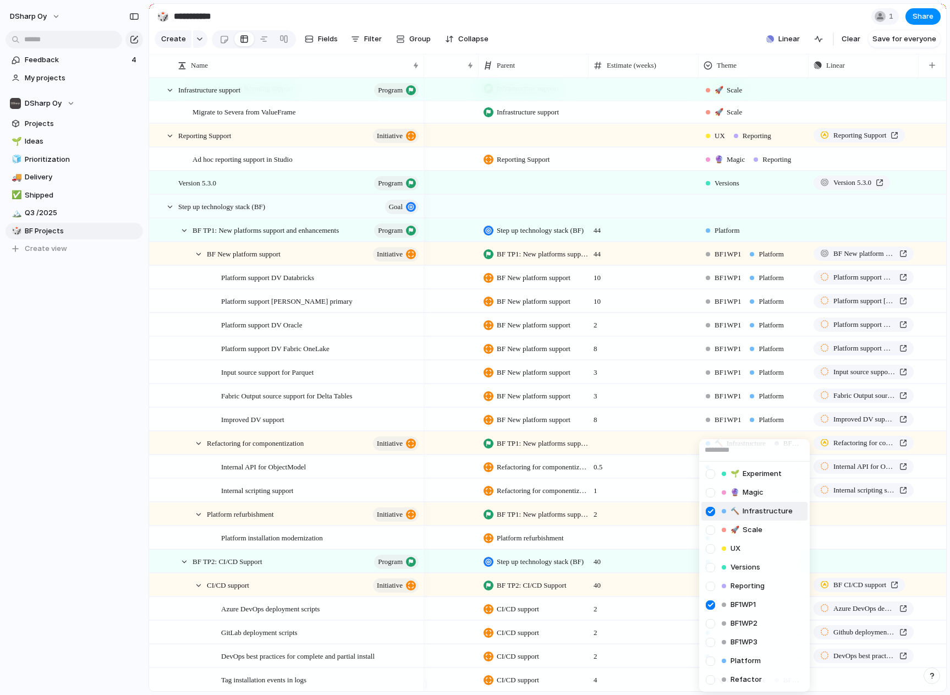
drag, startPoint x: 712, startPoint y: 512, endPoint x: 711, endPoint y: 529, distance: 17.1
click at [712, 511] on div at bounding box center [710, 511] width 19 height 19
click at [708, 659] on div at bounding box center [710, 660] width 19 height 19
click at [662, 492] on div "🌱 Experiment 🔮 Magic 🔨 Infrastructure 🚀 Scale UX Versions Reporting BF1WP1 BF1W…" at bounding box center [475, 347] width 950 height 695
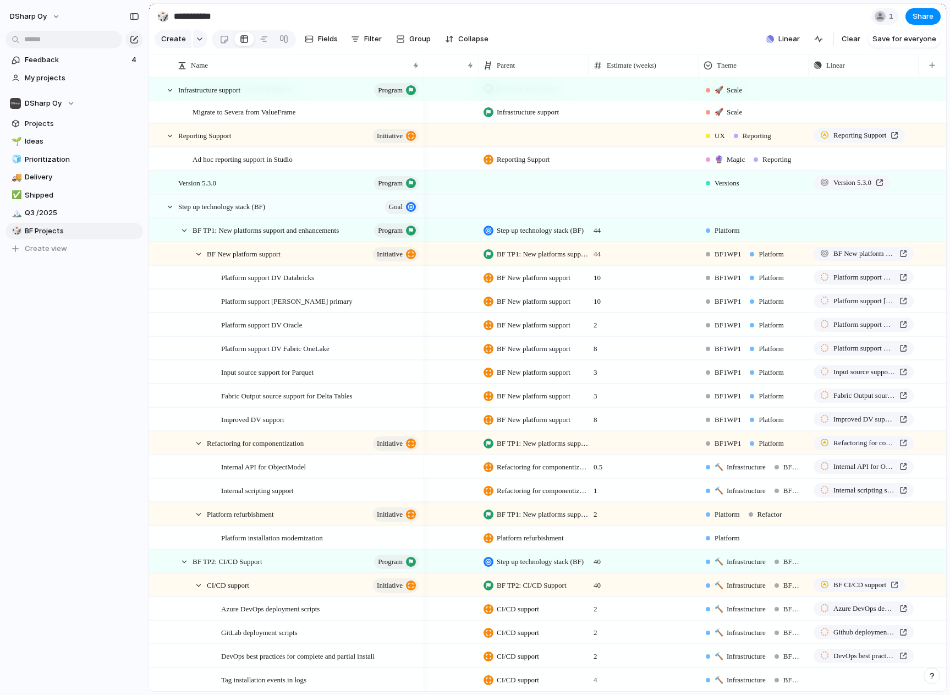
click at [737, 472] on span "🔨 Infrastructure" at bounding box center [740, 467] width 51 height 11
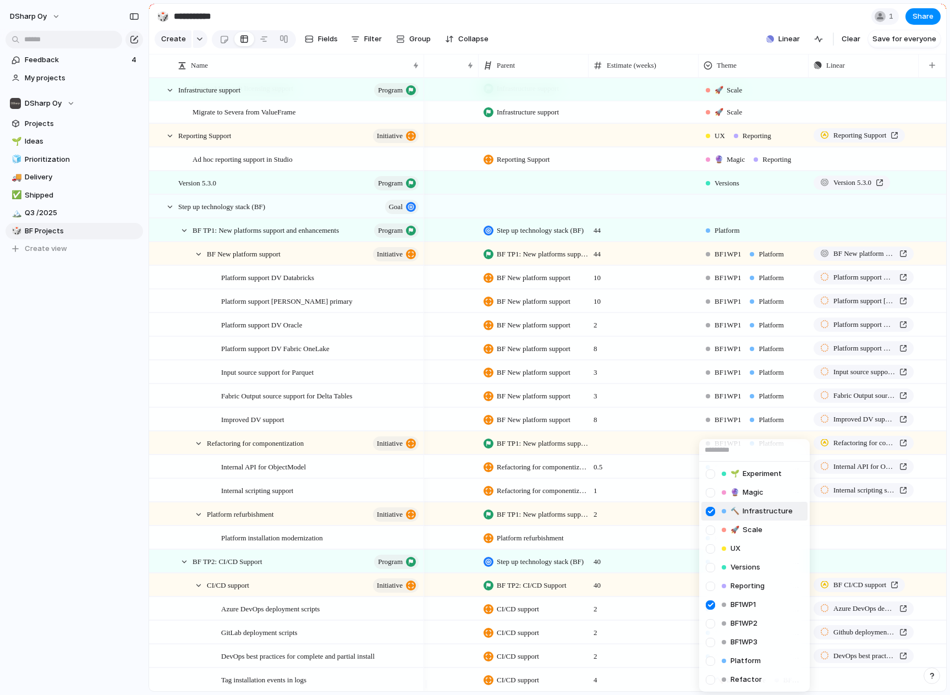
click at [707, 509] on div at bounding box center [710, 511] width 19 height 19
click at [711, 678] on div at bounding box center [710, 679] width 19 height 19
click at [712, 508] on div at bounding box center [710, 511] width 19 height 19
click at [675, 443] on div "🌱 Experiment 🔮 Magic 🔨 Infrastructure 🚀 Scale UX Versions Reporting BF1WP1 BF1W…" at bounding box center [475, 347] width 950 height 695
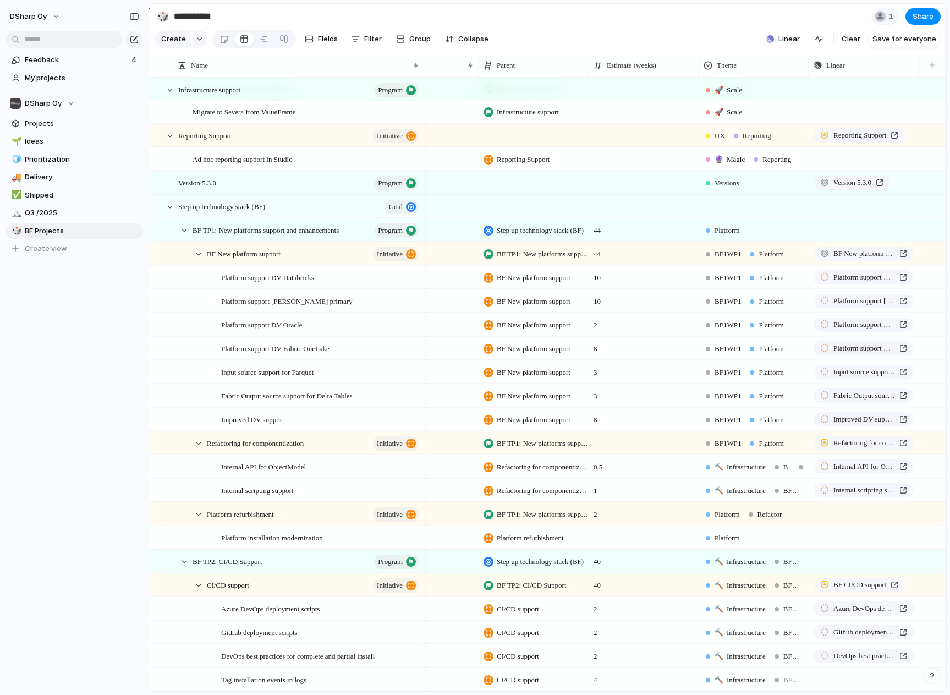
click at [750, 446] on div at bounding box center [752, 443] width 4 height 4
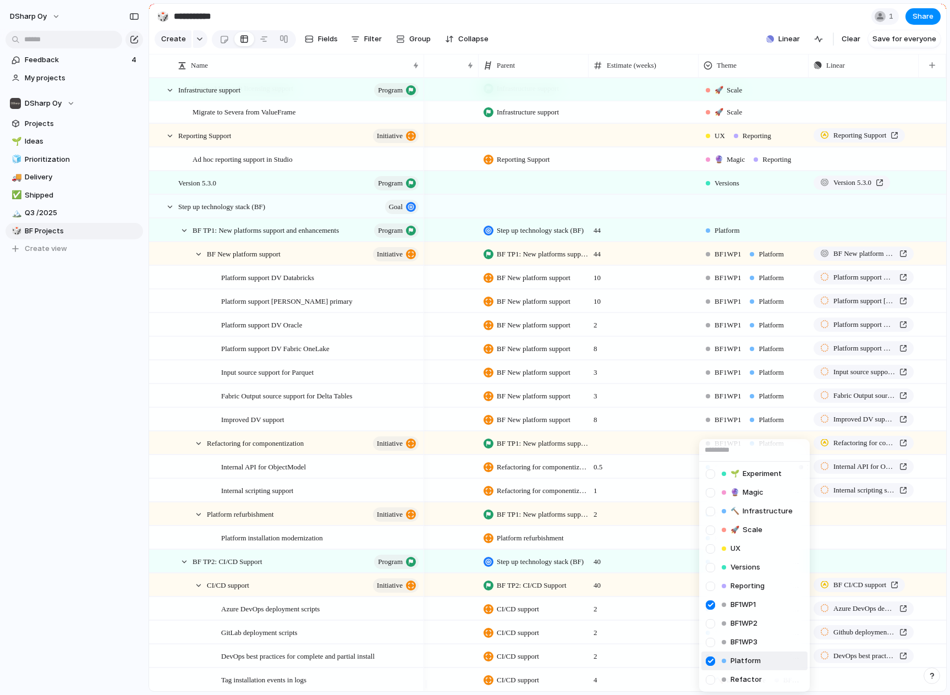
click at [713, 661] on div at bounding box center [710, 660] width 19 height 19
click at [713, 677] on div at bounding box center [710, 679] width 19 height 19
click at [704, 509] on div at bounding box center [710, 511] width 19 height 19
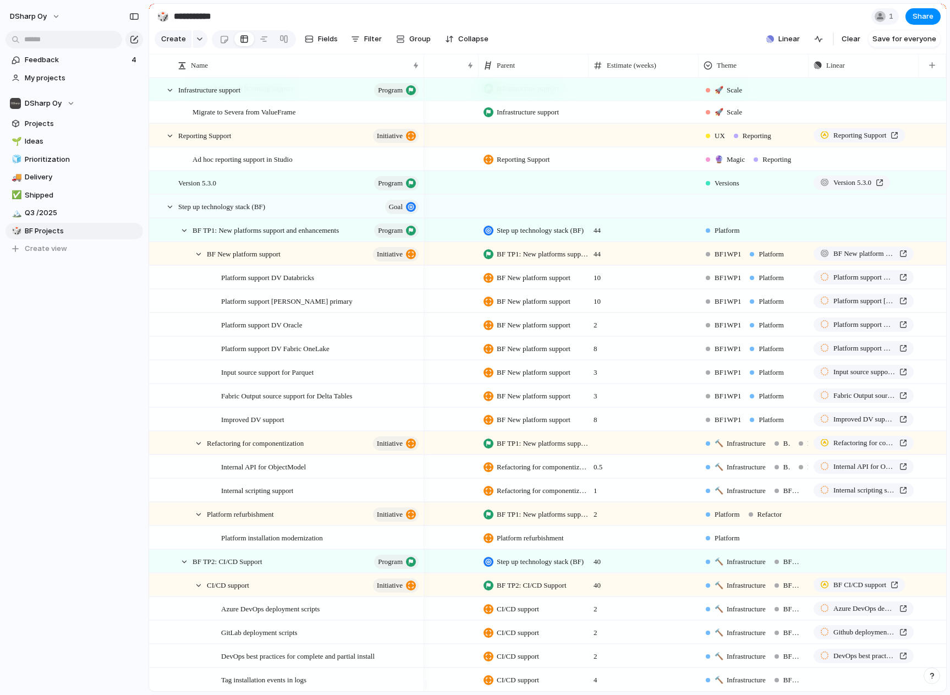
click at [667, 494] on div "🌱 Experiment 🔮 Magic 🔨 Infrastructure 🚀 Scale UX Versions Reporting BF1WP1 BF1W…" at bounding box center [475, 347] width 950 height 695
click at [739, 472] on span "🔨 Infrastructure" at bounding box center [740, 467] width 51 height 11
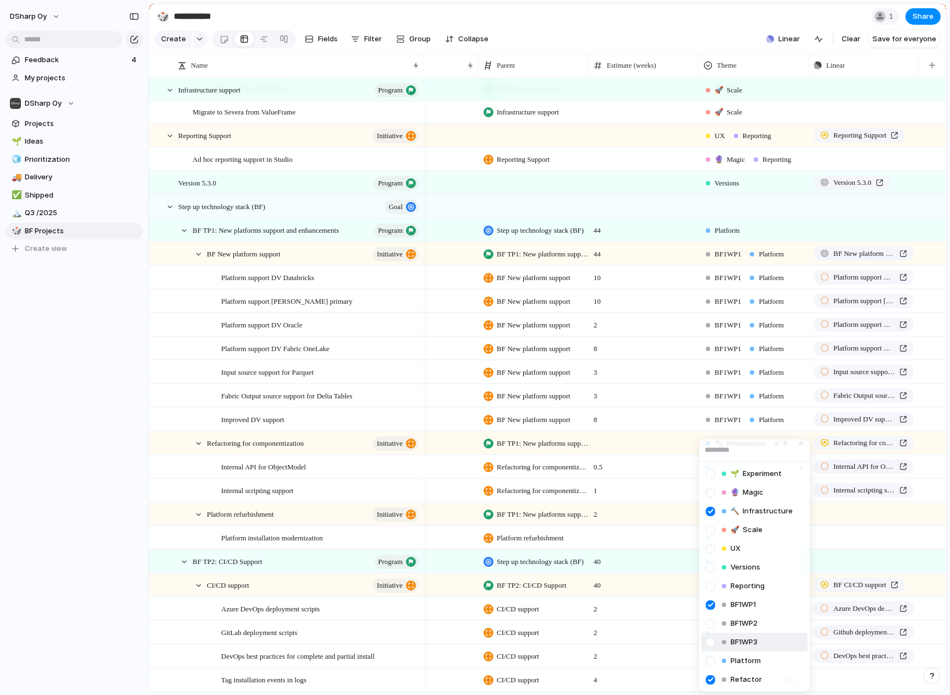
click at [643, 555] on div "🌱 Experiment 🔮 Magic 🔨 Infrastructure 🚀 Scale UX Versions Reporting BF1WP1 BF1W…" at bounding box center [475, 347] width 950 height 695
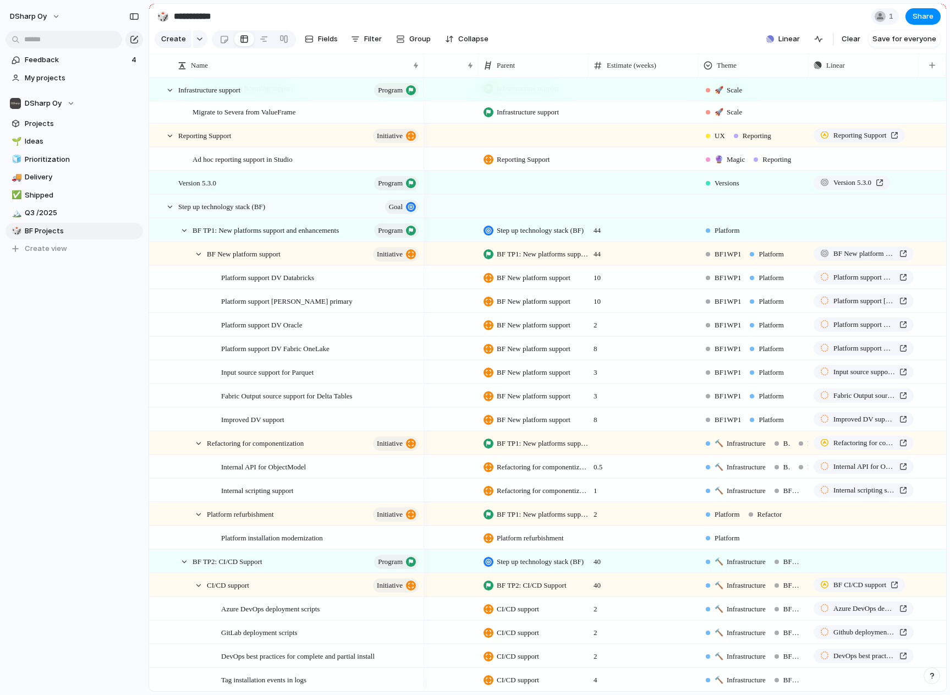
click at [739, 473] on span "🔨 Infrastructure" at bounding box center [740, 467] width 51 height 11
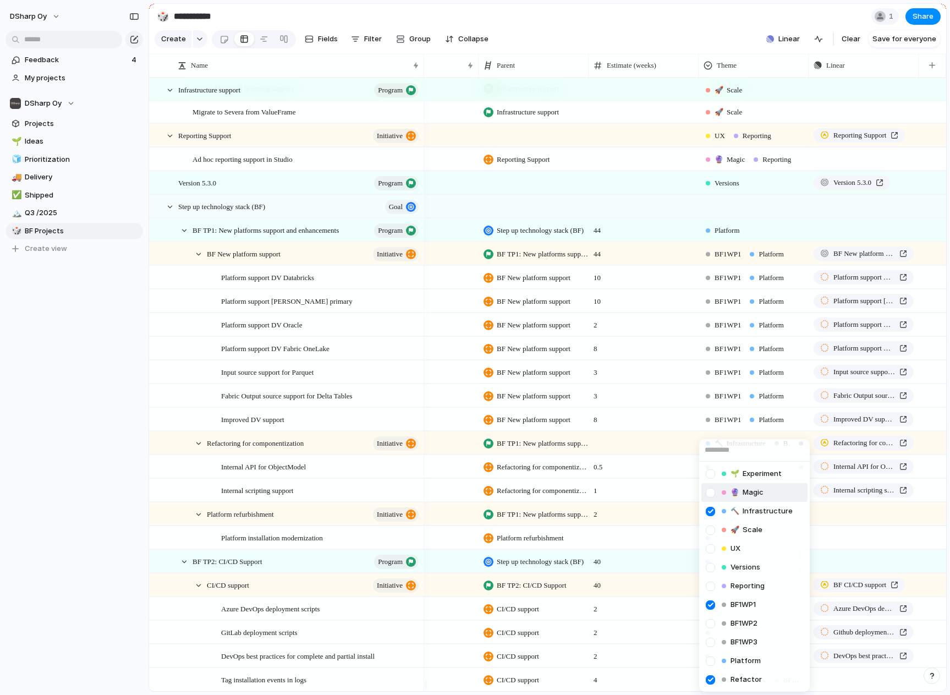
click at [638, 487] on div "🌱 Experiment 🔮 Magic 🔨 Infrastructure 🚀 Scale UX Versions Reporting BF1WP1 BF1W…" at bounding box center [475, 347] width 950 height 695
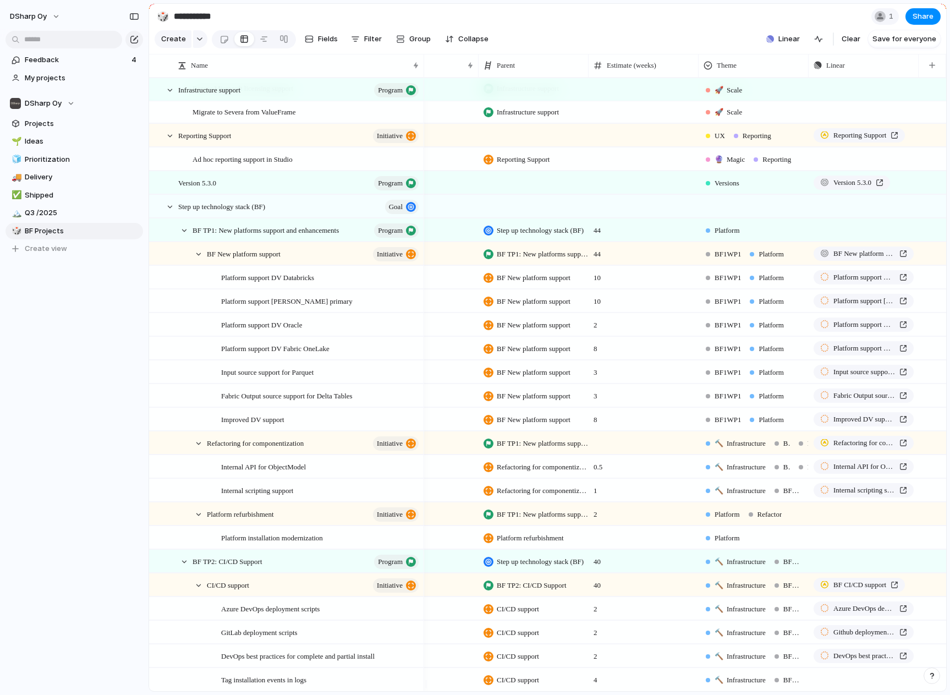
click at [721, 495] on span "🔨" at bounding box center [719, 490] width 9 height 8
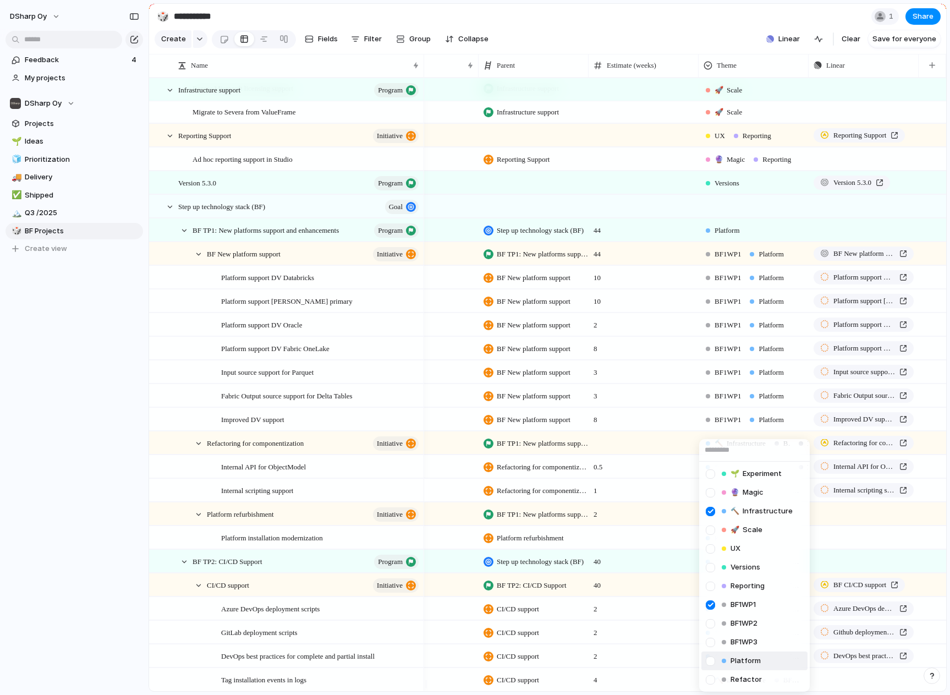
click at [661, 520] on div "🌱 Experiment 🔮 Magic 🔨 Infrastructure 🚀 Scale UX Versions Reporting BF1WP1 BF1W…" at bounding box center [475, 347] width 950 height 695
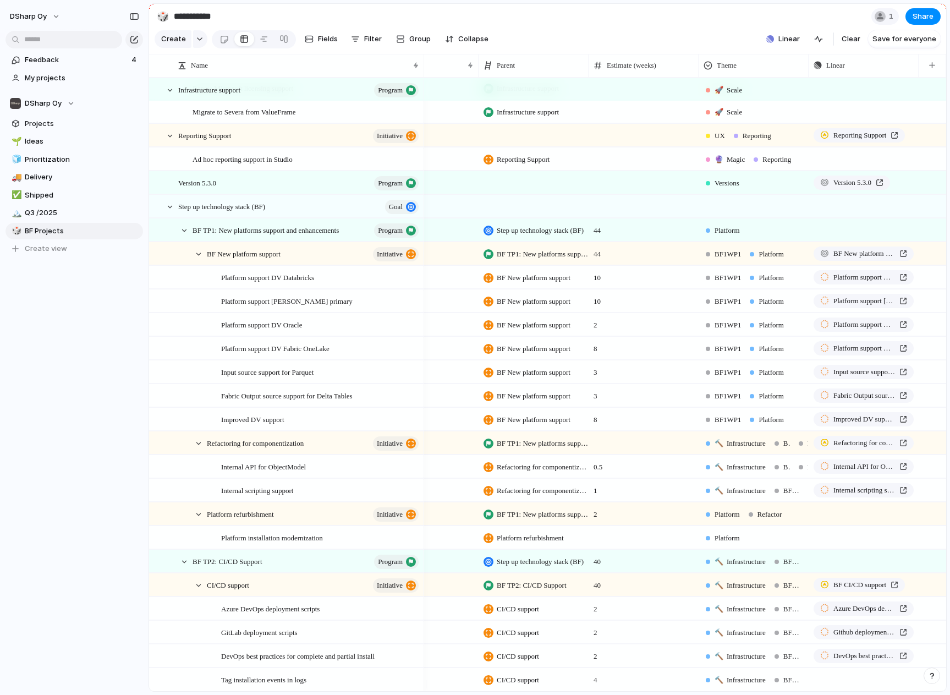
click at [733, 544] on span "Platform" at bounding box center [727, 538] width 25 height 11
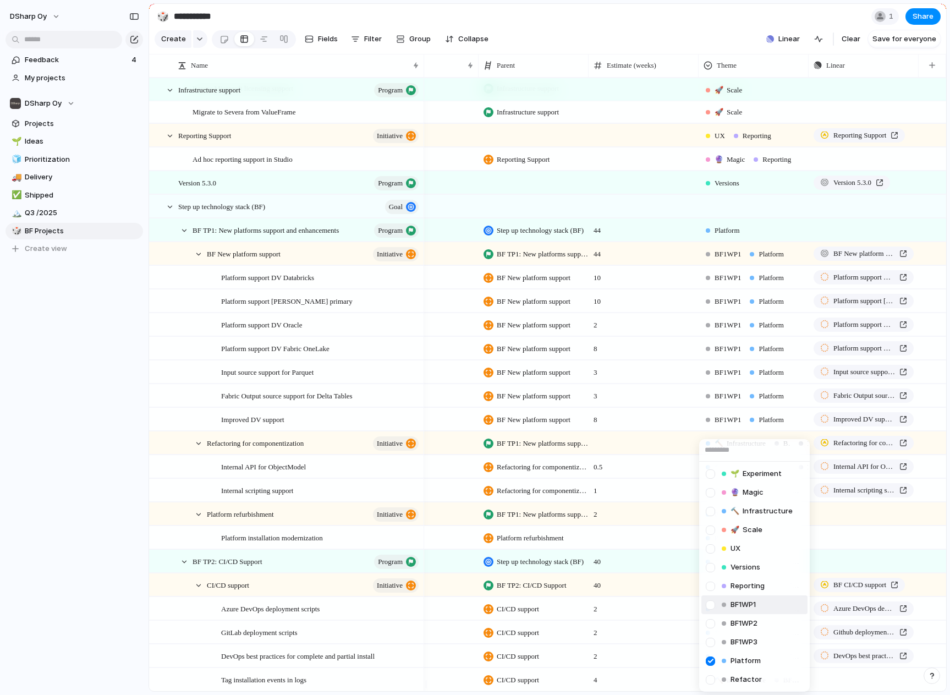
click at [746, 604] on span "BF1WP1" at bounding box center [743, 604] width 25 height 11
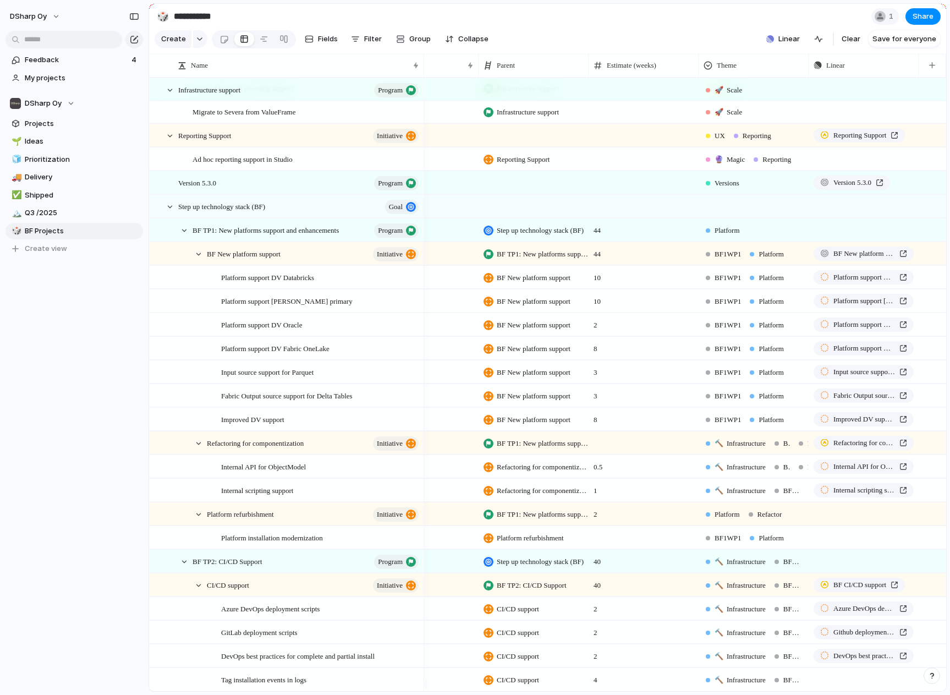
click at [662, 488] on span "1" at bounding box center [643, 487] width 109 height 17
click at [885, 519] on span "Push" at bounding box center [887, 513] width 14 height 11
click at [881, 585] on li "⚡ DSharp Studio" at bounding box center [865, 589] width 106 height 18
click at [875, 545] on button "Push" at bounding box center [880, 537] width 37 height 14
click at [876, 573] on span "Project" at bounding box center [870, 572] width 25 height 11
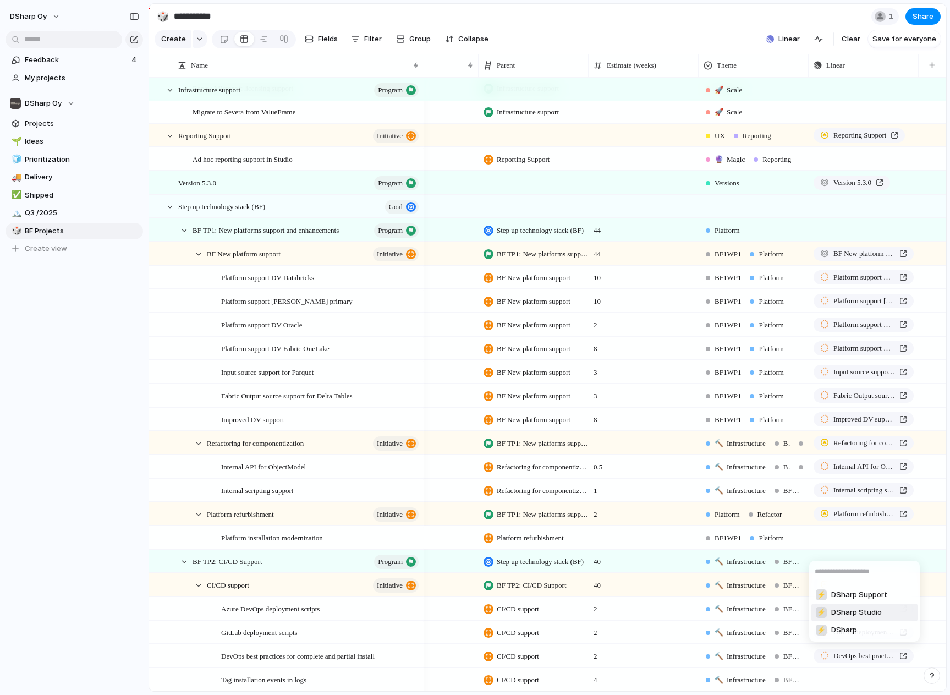
click at [868, 612] on span "DSharp Studio" at bounding box center [856, 612] width 51 height 11
